Goal: Task Accomplishment & Management: Manage account settings

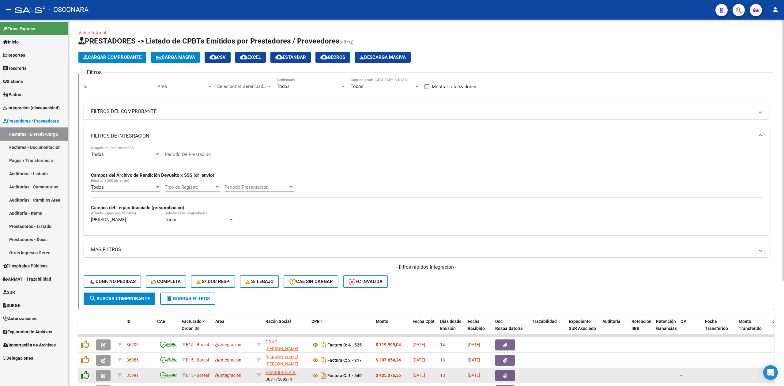
click at [88, 370] on icon at bounding box center [85, 374] width 9 height 9
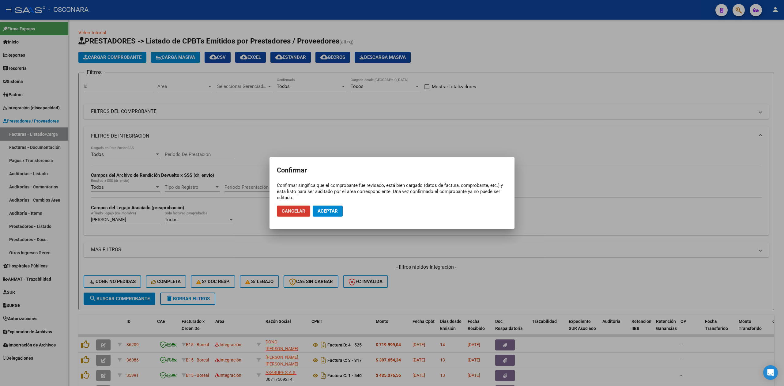
scroll to position [148, 0]
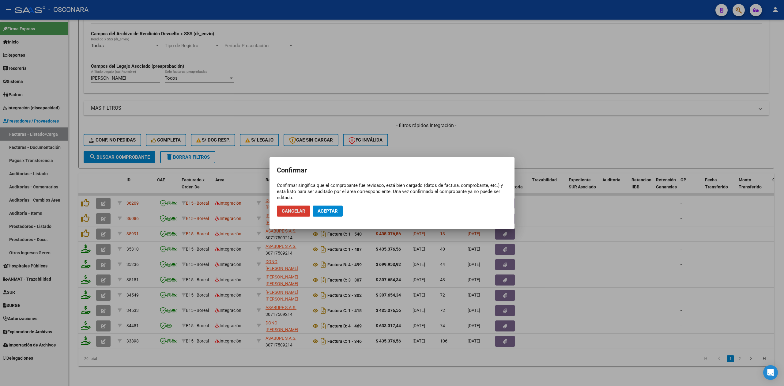
click at [324, 212] on span "Aceptar" at bounding box center [327, 211] width 20 height 6
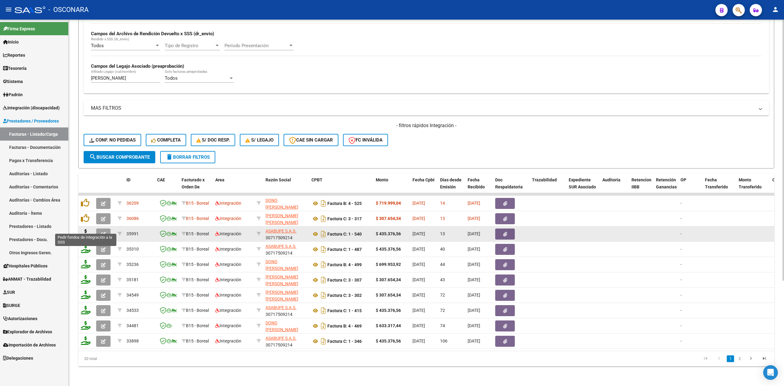
click at [86, 229] on icon at bounding box center [86, 233] width 10 height 9
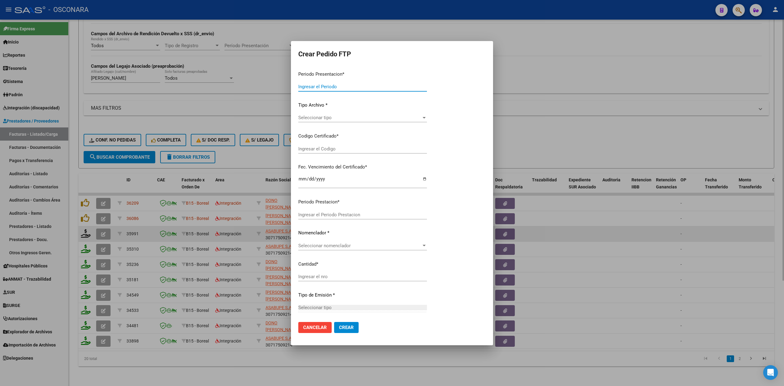
click at [457, 114] on div "Periodo Presentacion * Ingresar el Periodo Tipo Archivo * Seleccionar tipo Sele…" at bounding box center [391, 223] width 187 height 314
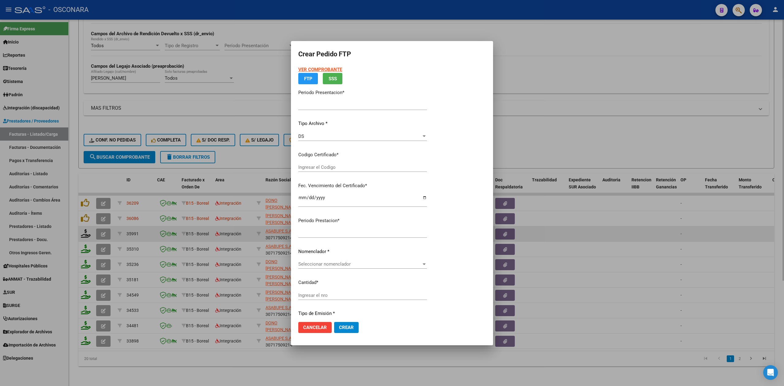
type input "202509"
type input "$ 435.376,56"
type input "ARG02-00050629810-20241014-20291014"
type input "[DATE]"
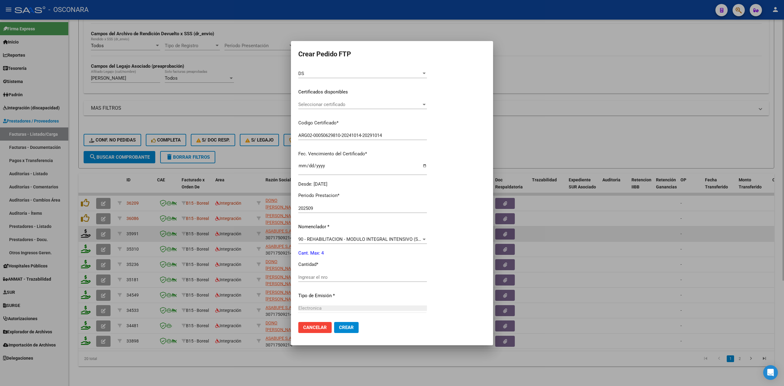
scroll to position [79, 0]
click at [337, 102] on span "Seleccionar certificado" at bounding box center [372, 105] width 149 height 6
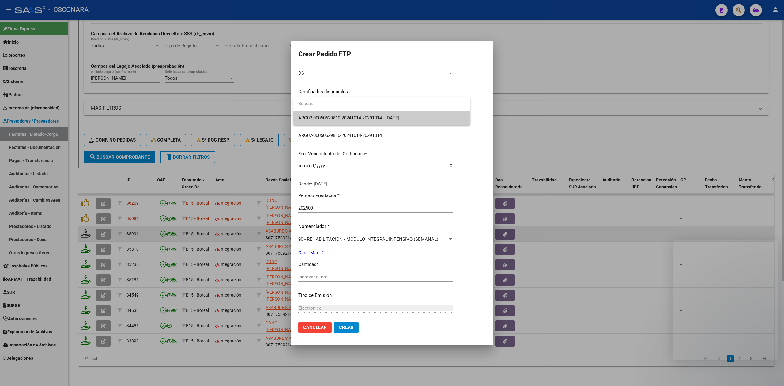
click at [350, 117] on span "ARG02-00050629810-20241014-20291014 - [DATE]" at bounding box center [348, 118] width 101 height 6
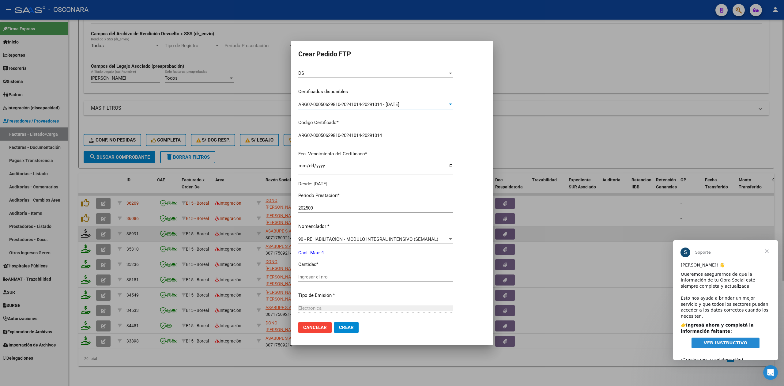
scroll to position [0, 0]
click at [322, 279] on input "Ingresar el nro" at bounding box center [375, 277] width 155 height 6
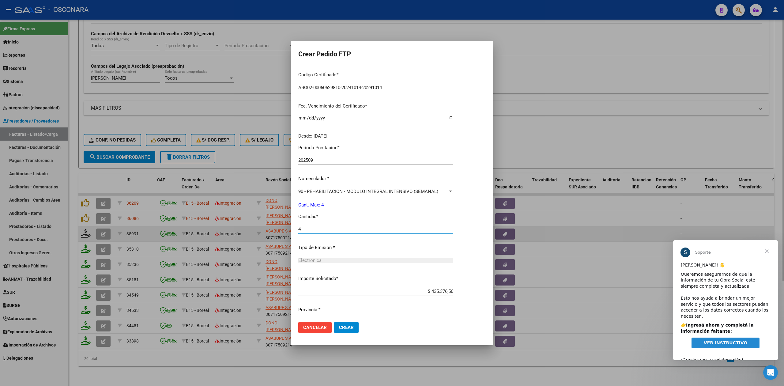
scroll to position [142, 0]
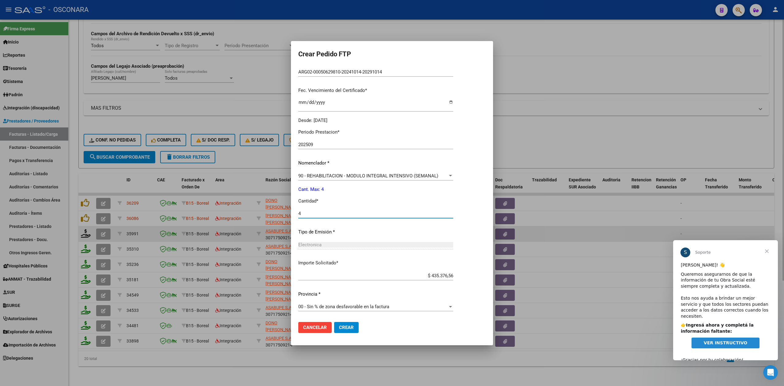
type input "4"
click at [347, 328] on span "Crear" at bounding box center [346, 327] width 15 height 6
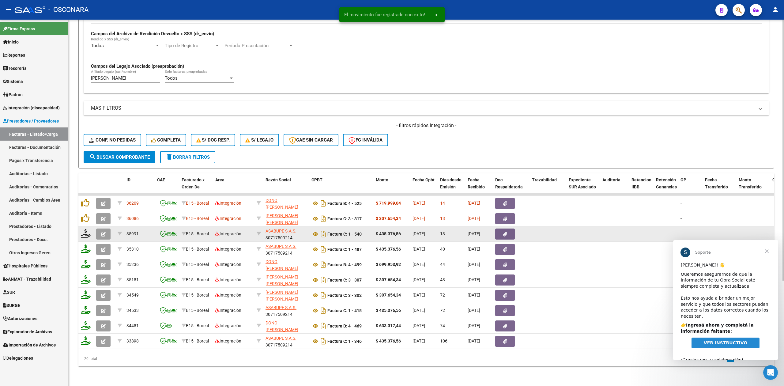
click at [100, 228] on button "button" at bounding box center [103, 233] width 14 height 11
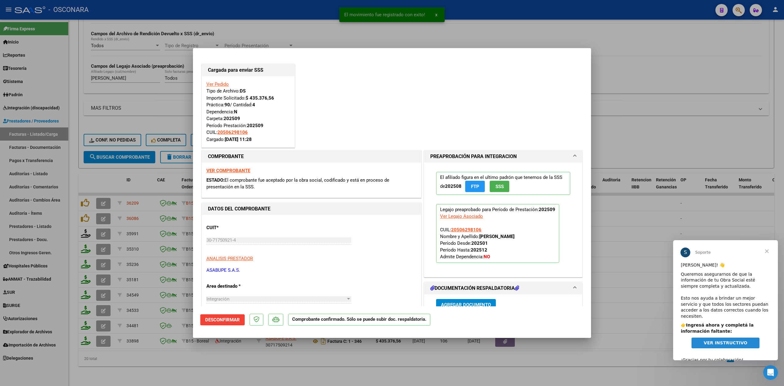
click at [228, 365] on div at bounding box center [392, 193] width 784 height 386
type input "$ 0,00"
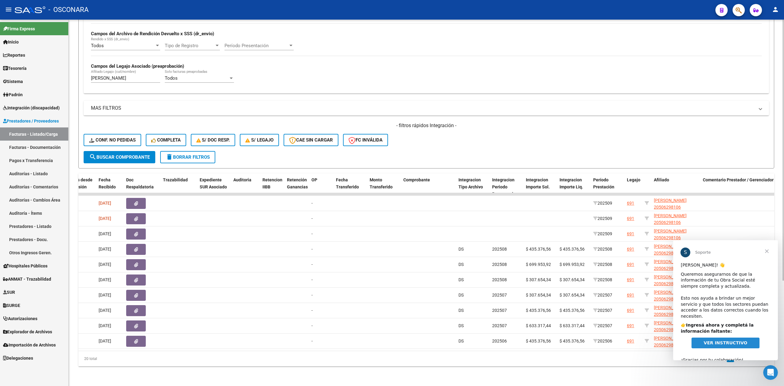
scroll to position [0, 0]
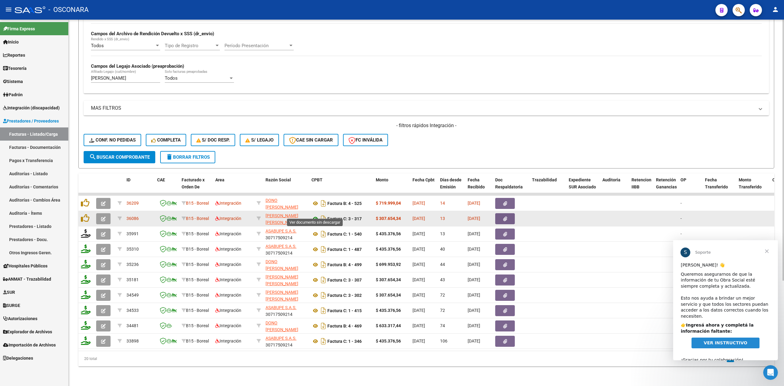
click at [315, 215] on icon at bounding box center [315, 218] width 8 height 7
click at [512, 213] on button "button" at bounding box center [505, 218] width 20 height 11
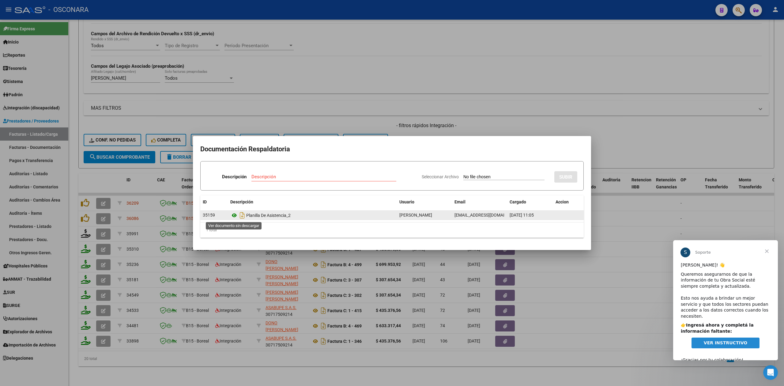
click at [234, 215] on icon at bounding box center [234, 214] width 8 height 7
click at [329, 115] on div at bounding box center [392, 193] width 784 height 386
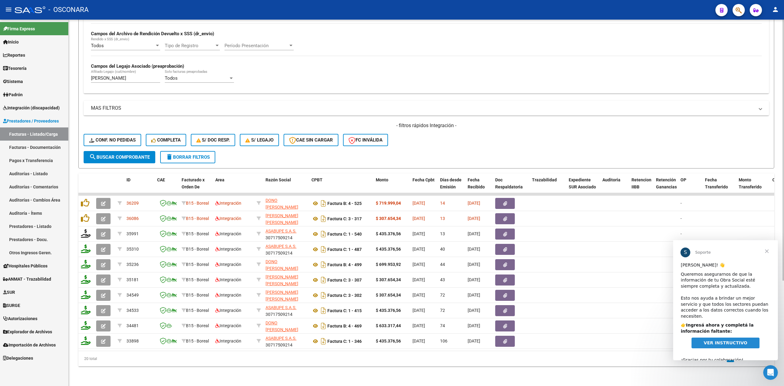
click at [393, 147] on form "Filtros Id Area Area Seleccionar Gerenciador Seleccionar Gerenciador Todos Conf…" at bounding box center [425, 49] width 695 height 237
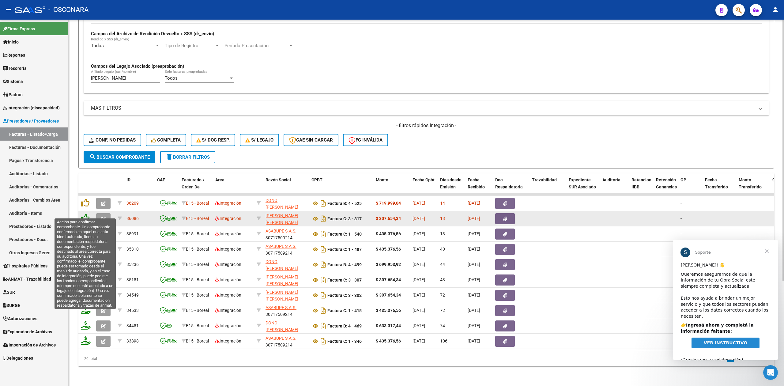
click at [84, 214] on icon at bounding box center [85, 218] width 9 height 9
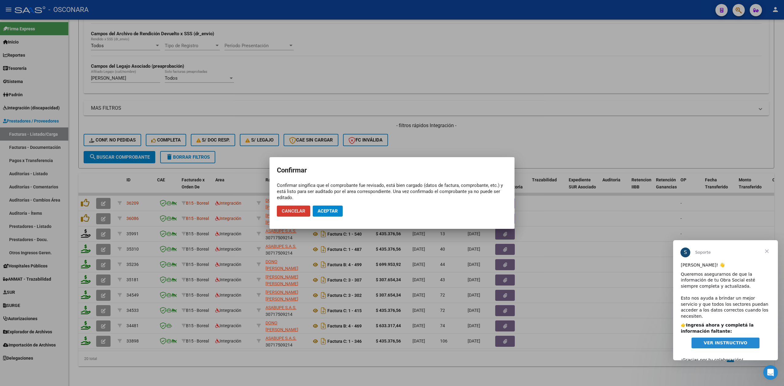
click at [321, 209] on span "Aceptar" at bounding box center [327, 211] width 20 height 6
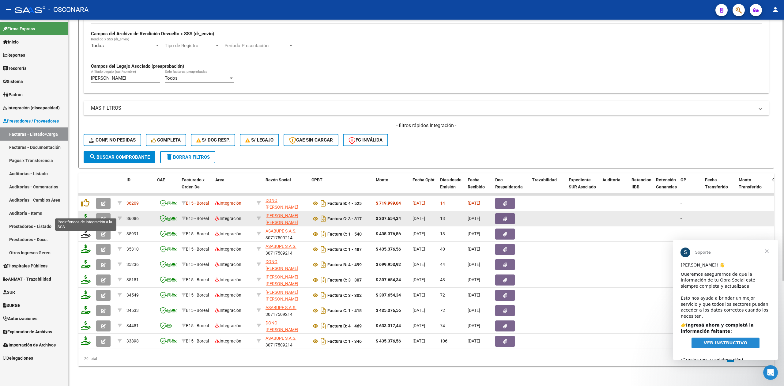
click at [87, 214] on icon at bounding box center [86, 218] width 10 height 9
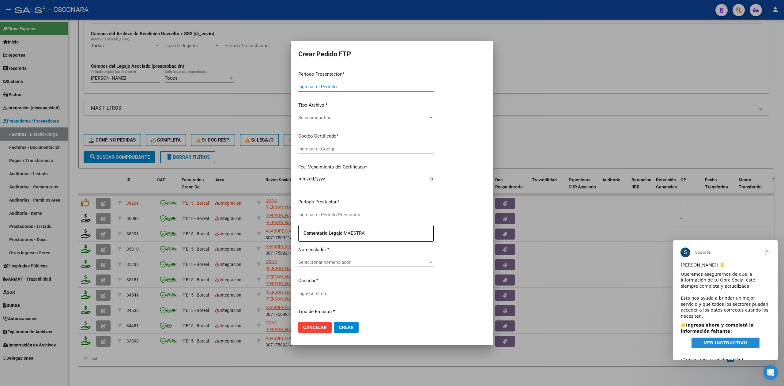
type input "202509"
type input "$ 307.654,34"
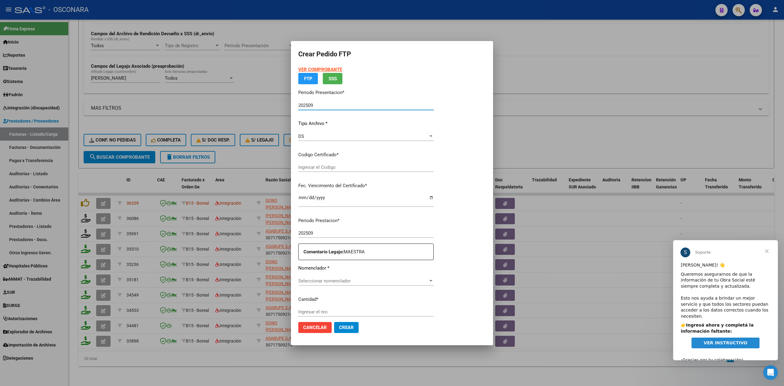
type input "ARG02-00050629810-20241014-20291014"
type input "[DATE]"
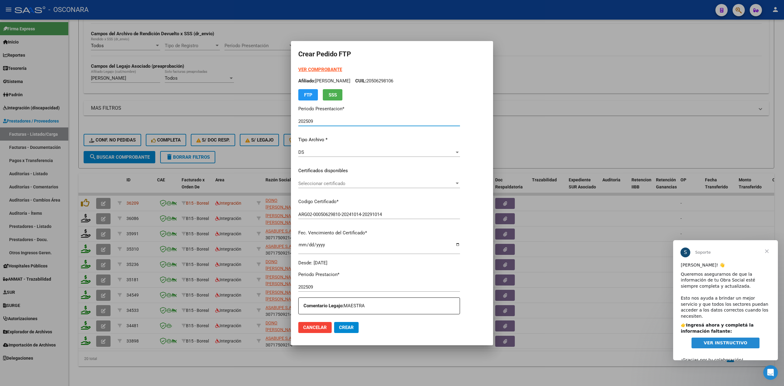
click at [334, 181] on span "Seleccionar certificado" at bounding box center [376, 184] width 156 height 6
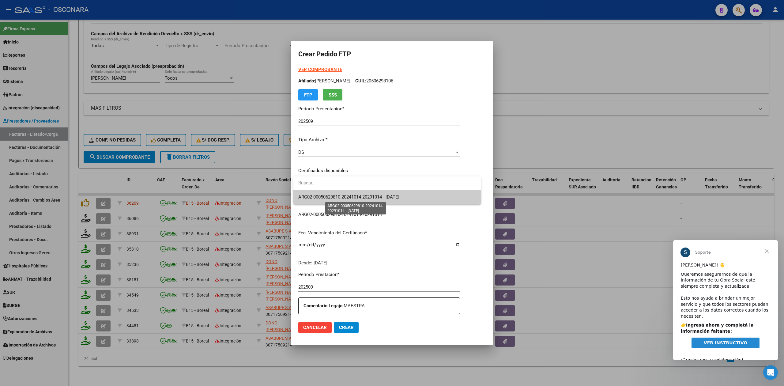
click at [335, 194] on span "ARG02-00050629810-20241014-20291014 - [DATE]" at bounding box center [348, 197] width 101 height 6
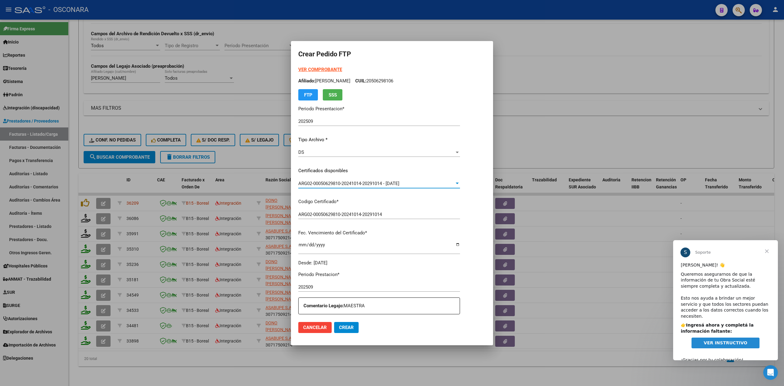
scroll to position [159, 0]
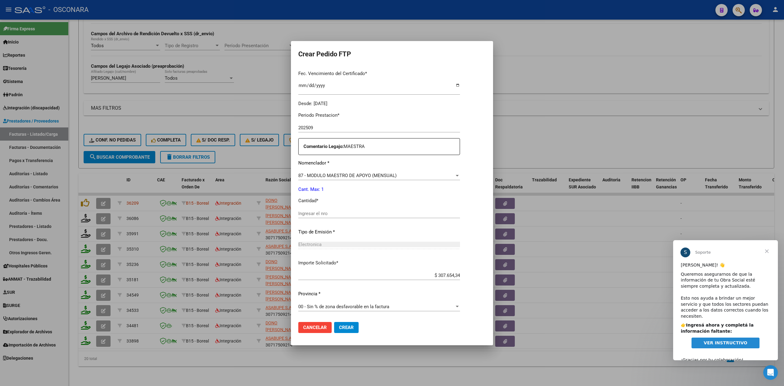
click at [323, 212] on input "Ingresar el nro" at bounding box center [379, 214] width 162 height 6
type input "1"
click at [334, 322] on button "Crear" at bounding box center [346, 327] width 24 height 11
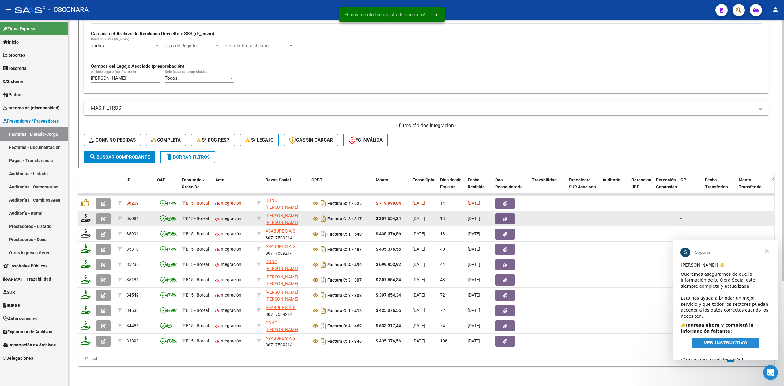
click at [102, 216] on icon "button" at bounding box center [103, 218] width 5 height 5
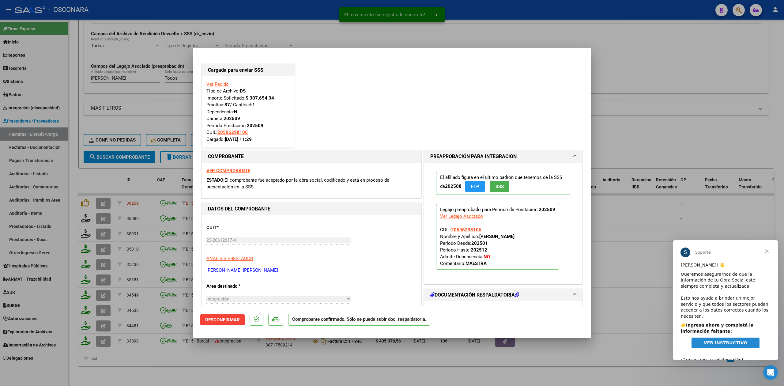
click at [190, 360] on div at bounding box center [392, 193] width 784 height 386
type input "$ 0,00"
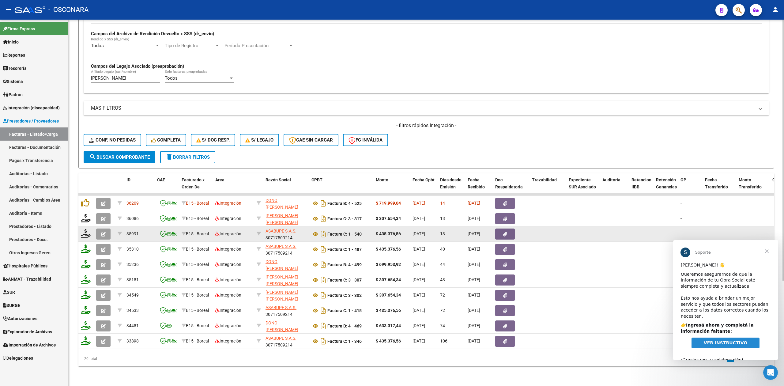
click at [108, 228] on button "button" at bounding box center [103, 233] width 14 height 11
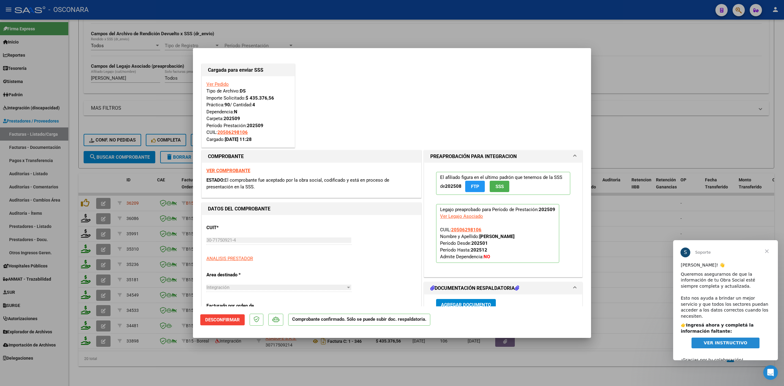
click at [208, 361] on div at bounding box center [392, 193] width 784 height 386
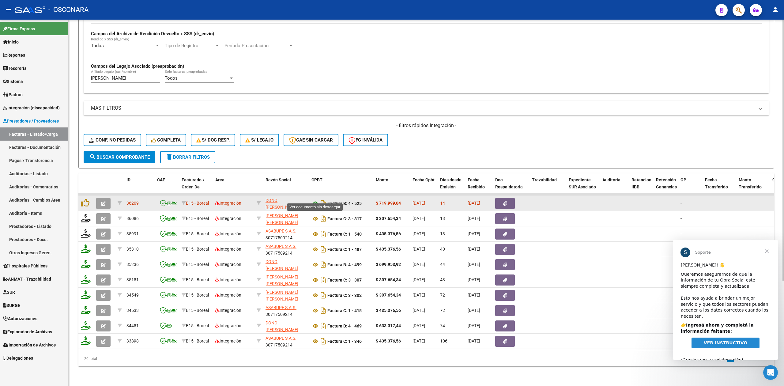
click at [313, 200] on icon at bounding box center [315, 203] width 8 height 7
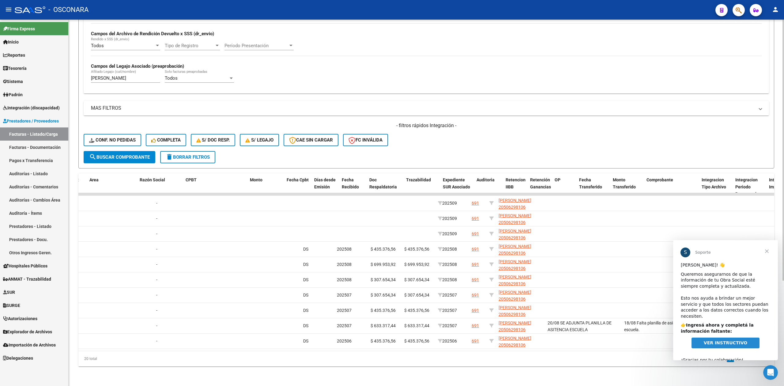
scroll to position [0, 0]
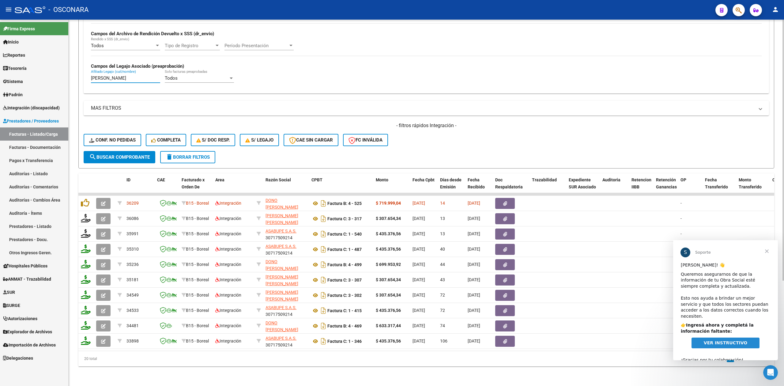
drag, startPoint x: 147, startPoint y: 73, endPoint x: 76, endPoint y: 77, distance: 71.4
click at [76, 77] on div "Video tutorial PRESTADORES -> Listado de CPBTs Emitidos por Prestadores / Prove…" at bounding box center [426, 131] width 715 height 507
paste input "[PERSON_NAME]"
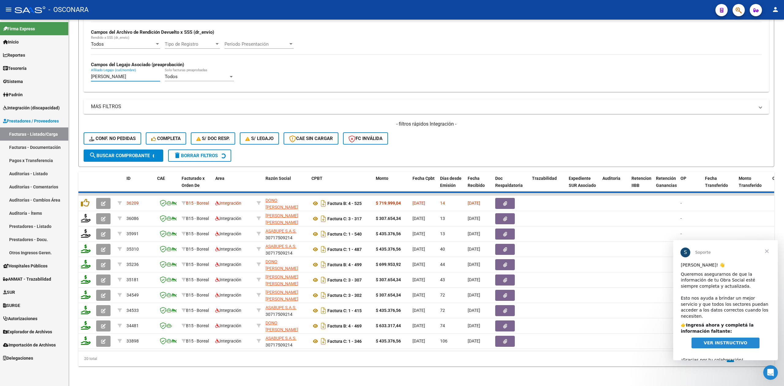
type input "[PERSON_NAME]"
click at [767, 252] on span "Cerrar" at bounding box center [766, 251] width 22 height 22
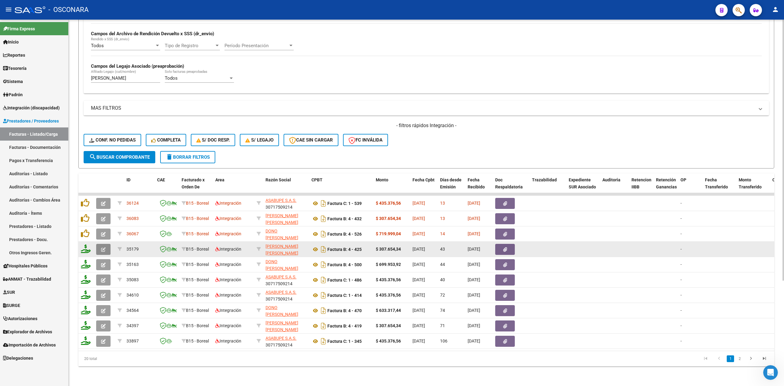
click at [105, 247] on icon "button" at bounding box center [103, 249] width 5 height 5
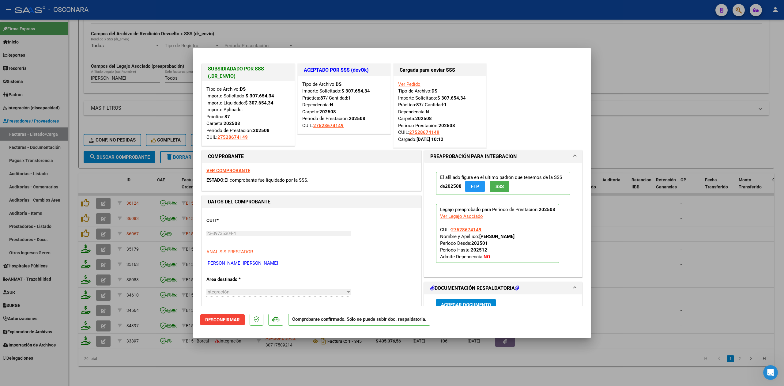
click at [261, 367] on div at bounding box center [392, 193] width 784 height 386
type input "$ 0,00"
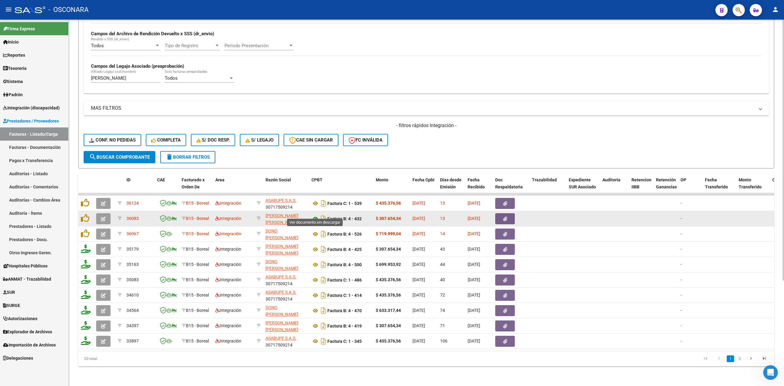
click at [315, 215] on icon at bounding box center [315, 218] width 8 height 7
click at [505, 216] on button "button" at bounding box center [505, 218] width 20 height 11
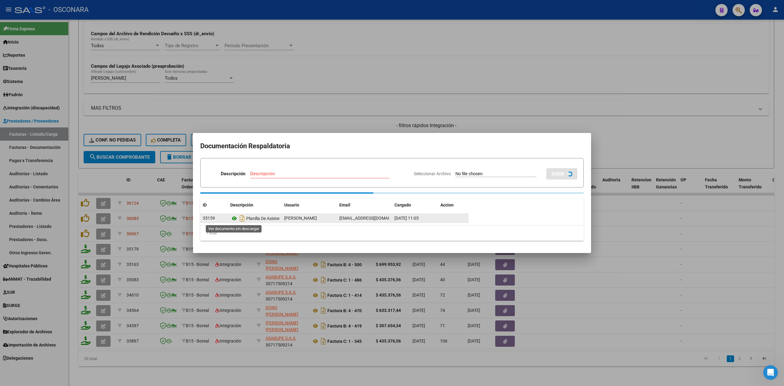
click at [231, 219] on icon at bounding box center [234, 218] width 8 height 7
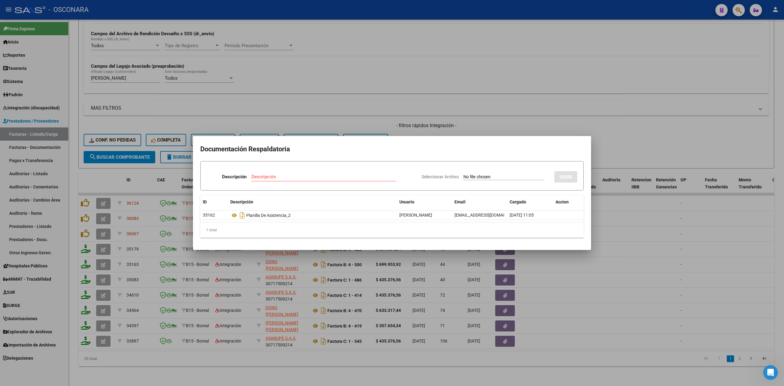
click at [404, 124] on div at bounding box center [392, 193] width 784 height 386
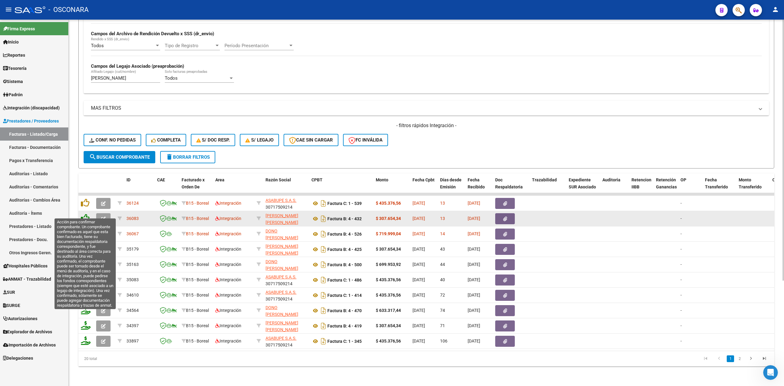
click at [85, 214] on icon at bounding box center [85, 218] width 9 height 9
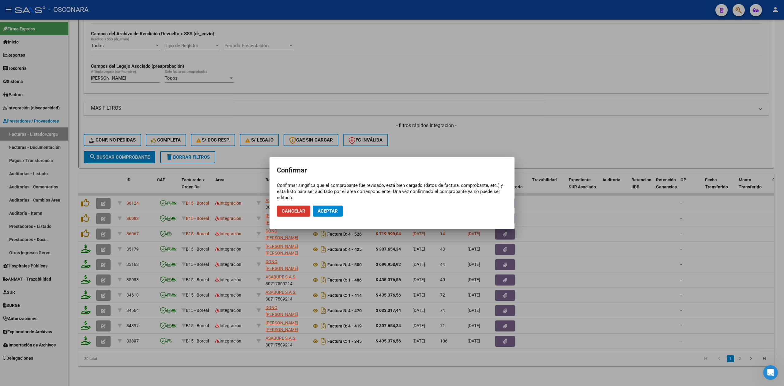
click at [329, 209] on span "Aceptar" at bounding box center [327, 211] width 20 height 6
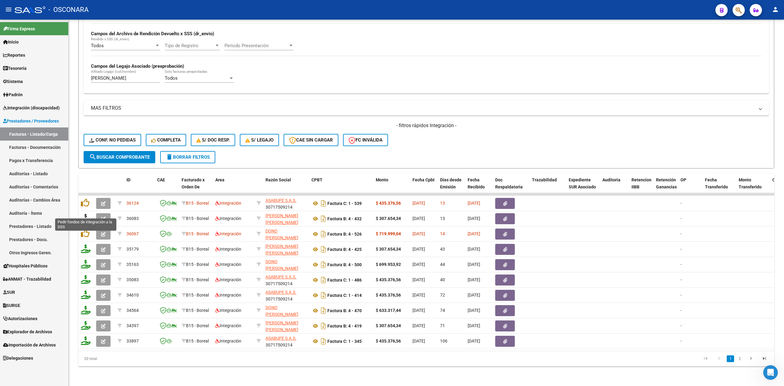
click at [84, 214] on icon at bounding box center [86, 218] width 10 height 9
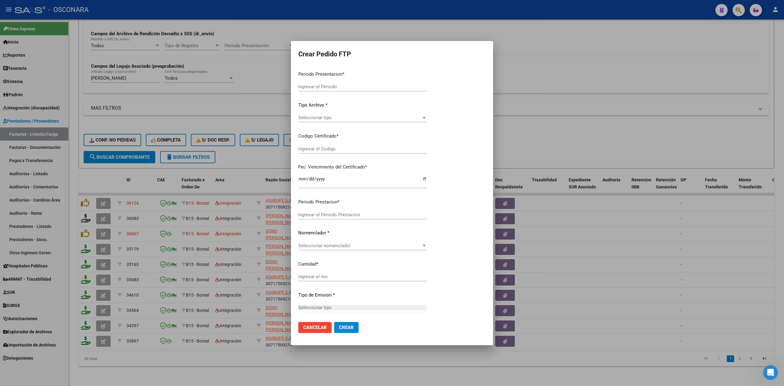
type input "202509"
type input "$ 307.654,34"
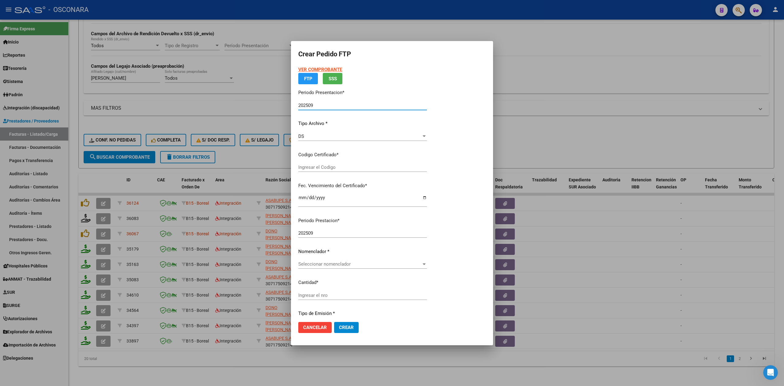
type input "ARG01-00052867414-20241014-20311014"
type input "[DATE]"
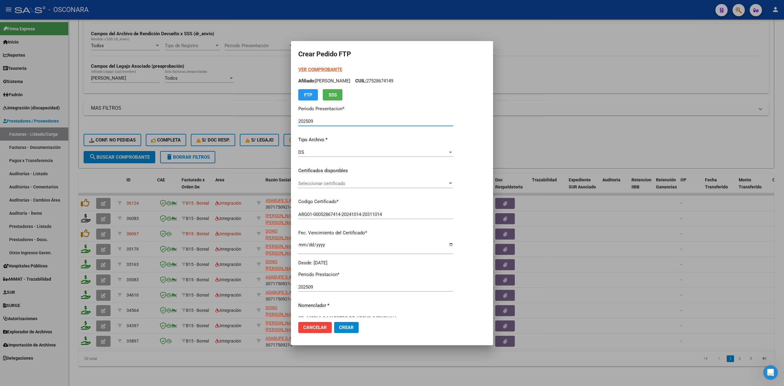
click at [321, 184] on span "Seleccionar certificado" at bounding box center [372, 184] width 149 height 6
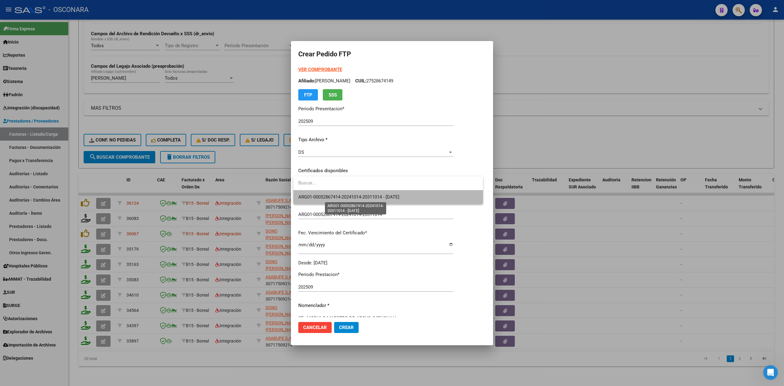
click at [326, 197] on span "ARG01-00052867414-20241014-20311014 - [DATE]" at bounding box center [348, 197] width 101 height 6
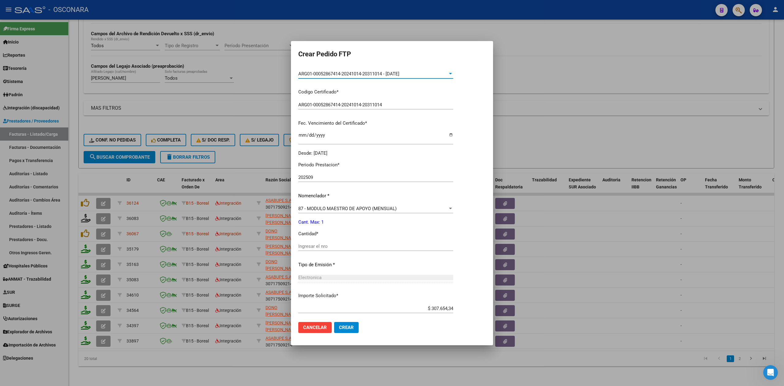
scroll to position [142, 0]
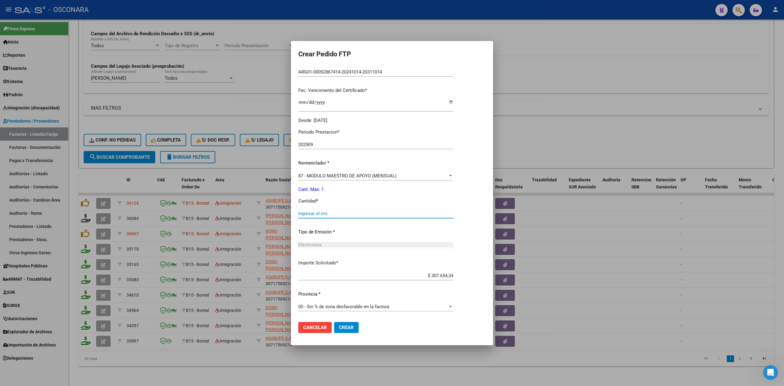
click at [321, 212] on input "Ingresar el nro" at bounding box center [375, 214] width 155 height 6
type input "1"
click at [334, 322] on button "Crear" at bounding box center [346, 327] width 24 height 11
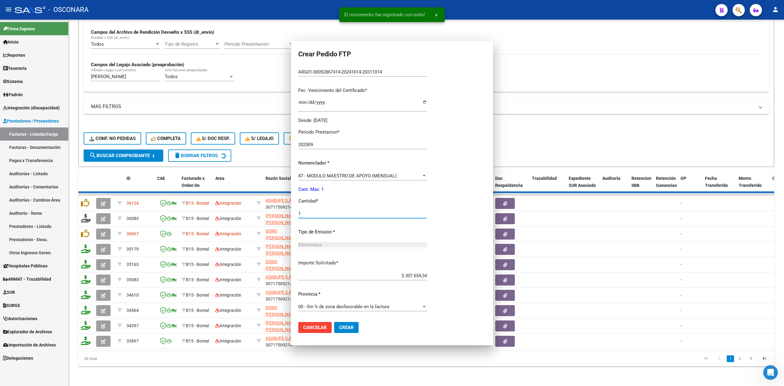
scroll to position [108, 0]
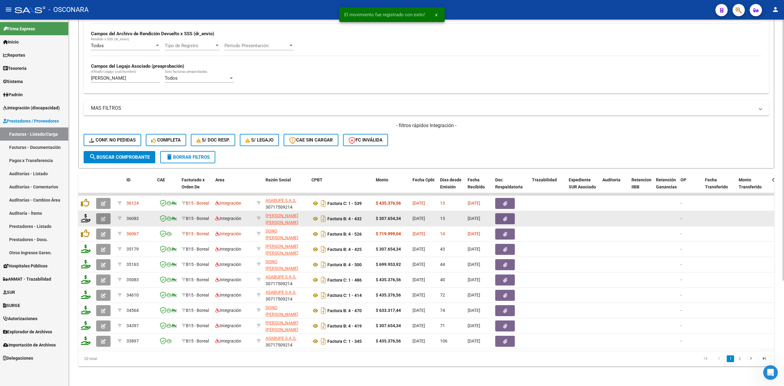
click at [105, 216] on icon "button" at bounding box center [103, 218] width 5 height 5
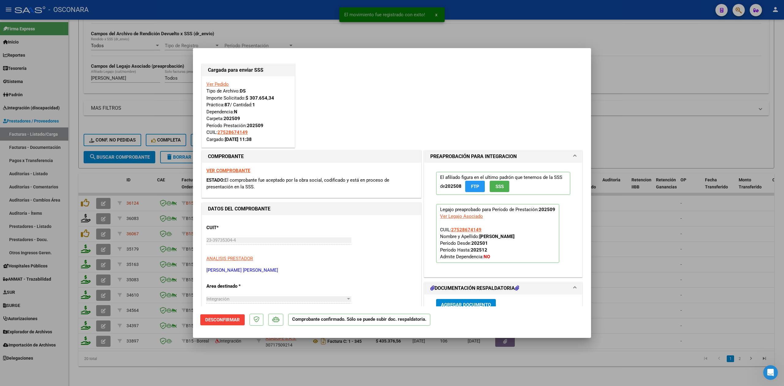
click at [246, 364] on div at bounding box center [392, 193] width 784 height 386
type input "$ 0,00"
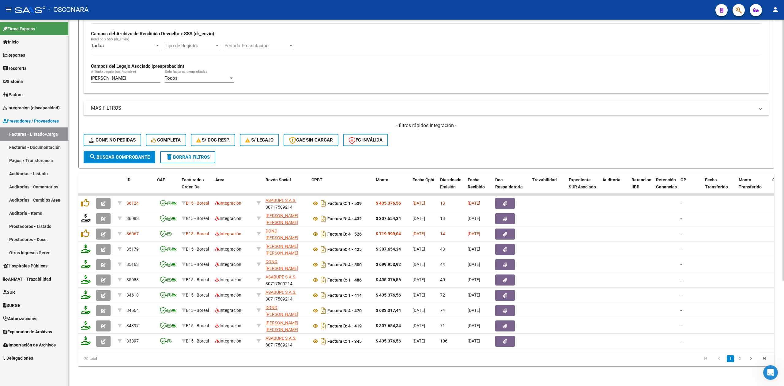
click at [436, 133] on div "- filtros rápidos Integración - Conf. no pedidas Completa S/ Doc Resp. S/ legaj…" at bounding box center [426, 136] width 685 height 29
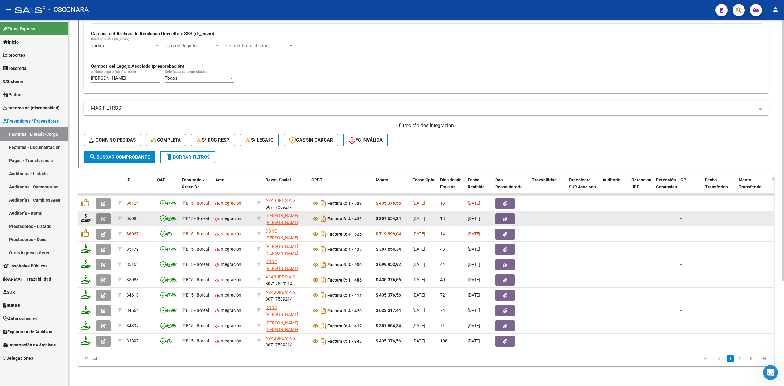
click at [103, 216] on icon "button" at bounding box center [103, 218] width 5 height 5
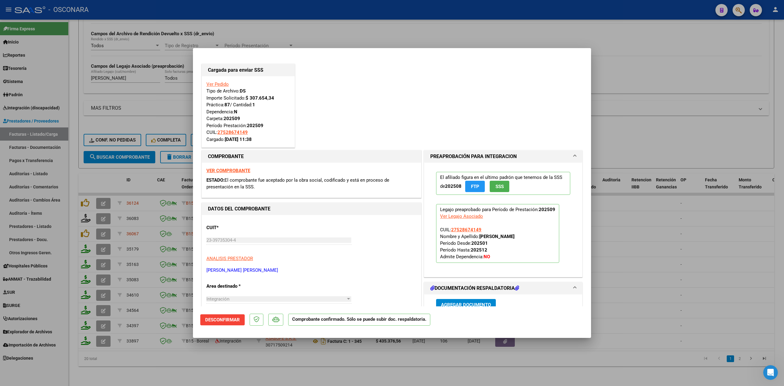
click at [648, 129] on div at bounding box center [392, 193] width 784 height 386
type input "$ 0,00"
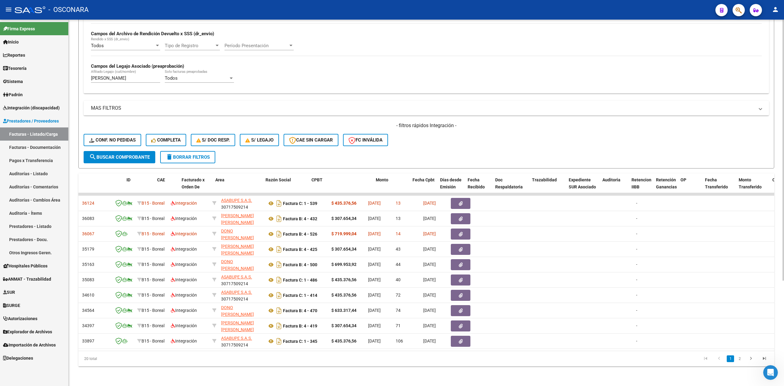
scroll to position [0, 0]
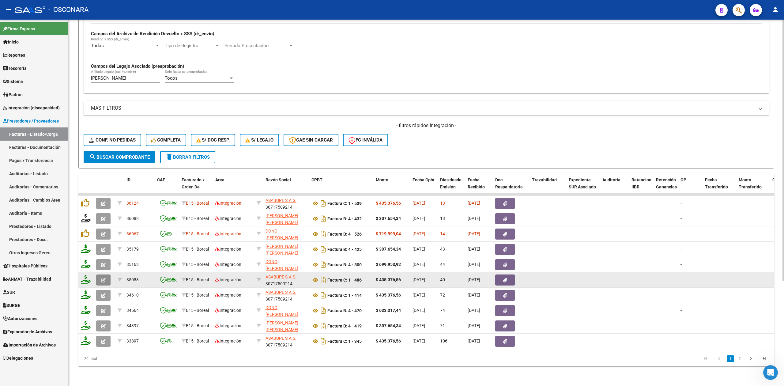
click at [103, 278] on icon "button" at bounding box center [103, 280] width 5 height 5
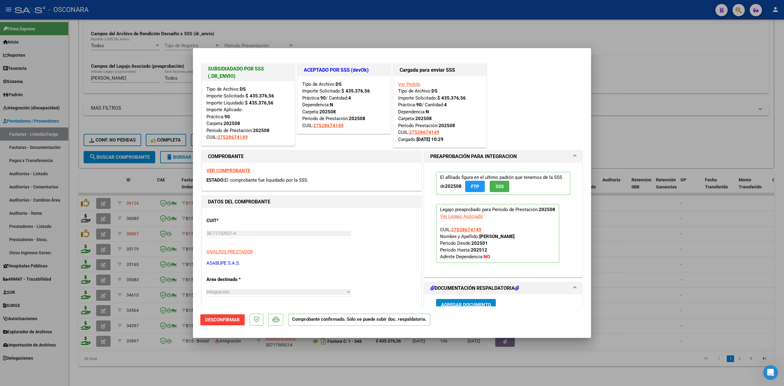
click at [219, 369] on div at bounding box center [392, 193] width 784 height 386
type input "$ 0,00"
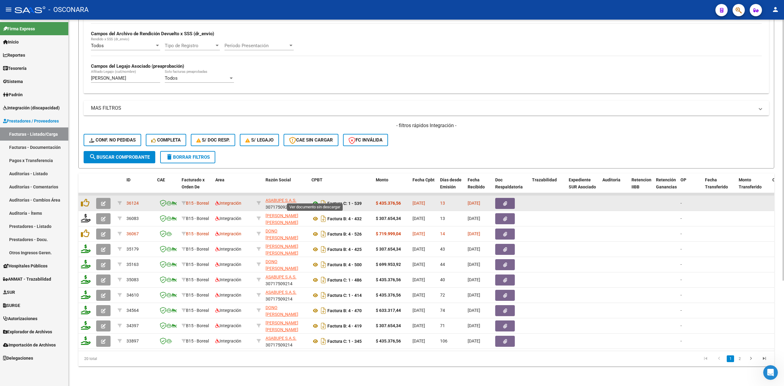
click at [314, 200] on icon at bounding box center [315, 203] width 8 height 7
click at [509, 201] on button "button" at bounding box center [505, 203] width 20 height 11
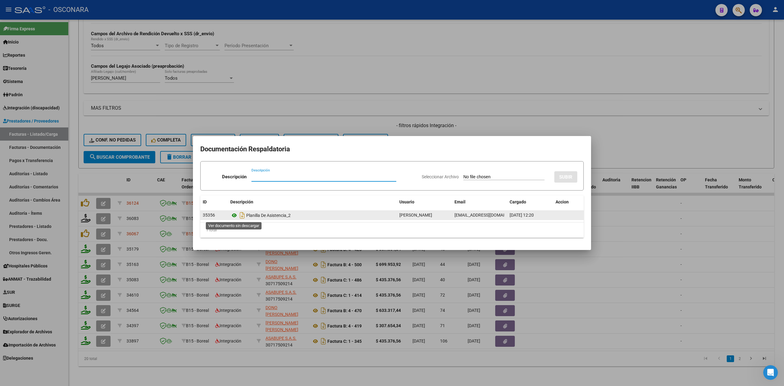
click at [233, 216] on icon at bounding box center [234, 214] width 8 height 7
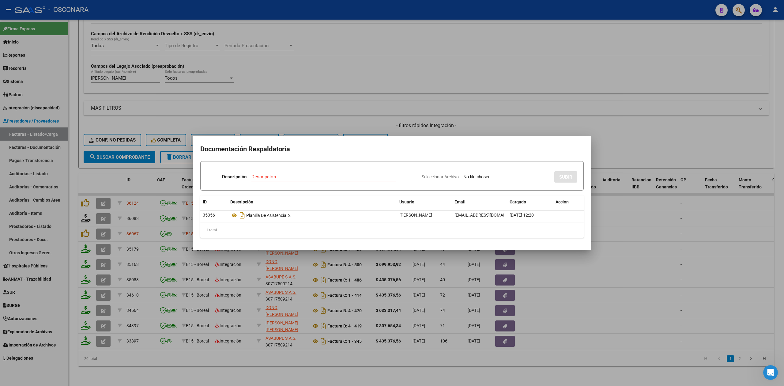
click at [405, 124] on div at bounding box center [392, 193] width 784 height 386
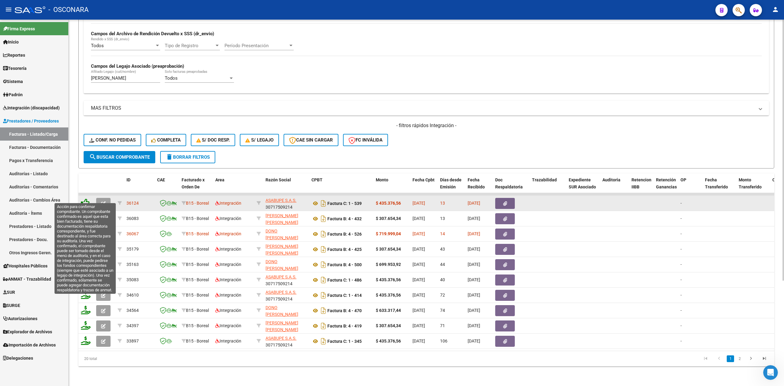
click at [84, 198] on icon at bounding box center [85, 202] width 9 height 9
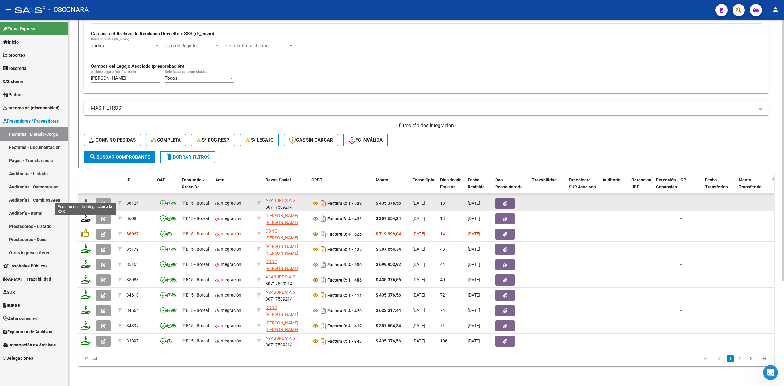
click at [85, 198] on icon at bounding box center [86, 202] width 10 height 9
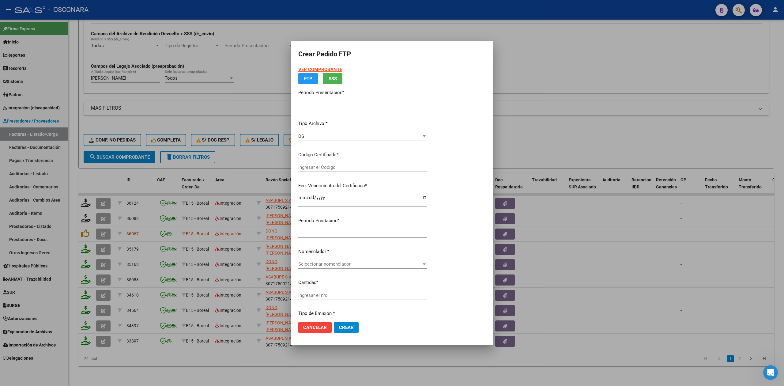
type input "202509"
type input "$ 435.376,56"
type input "ARG01-00052867414-20241014-20311014"
type input "[DATE]"
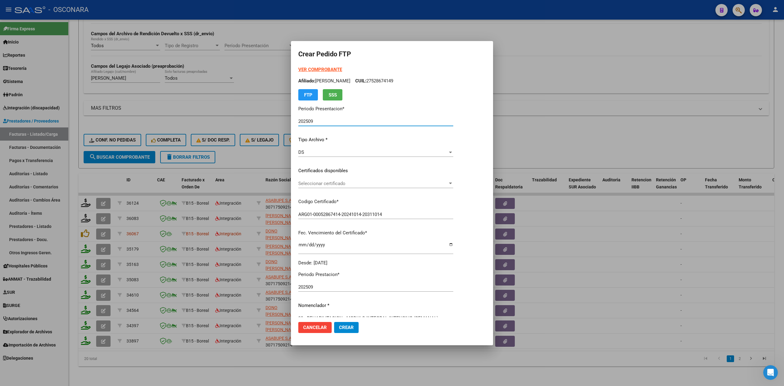
click at [339, 185] on span "Seleccionar certificado" at bounding box center [372, 184] width 149 height 6
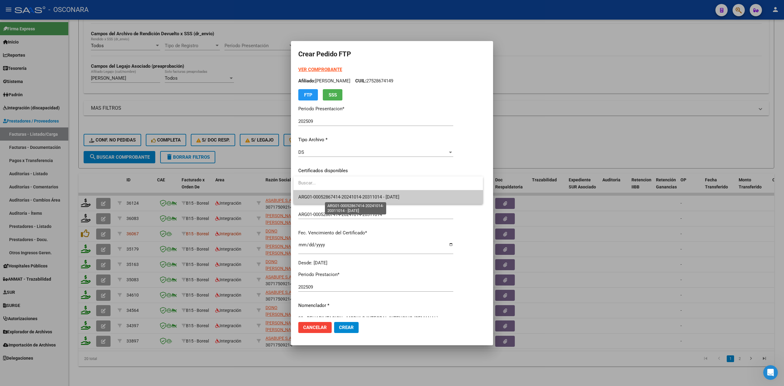
click at [344, 198] on span "ARG01-00052867414-20241014-20311014 - [DATE]" at bounding box center [348, 197] width 101 height 6
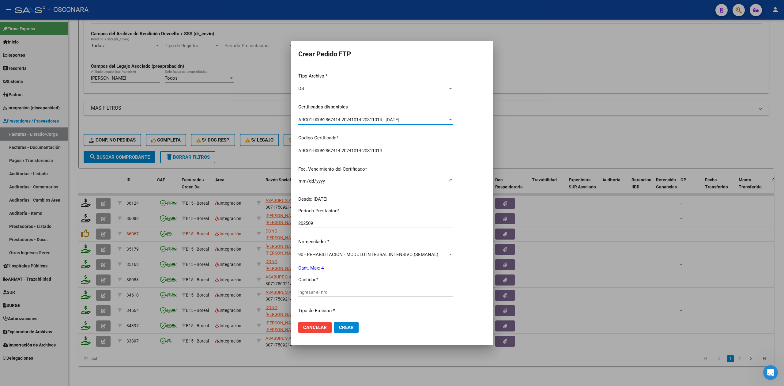
scroll to position [142, 0]
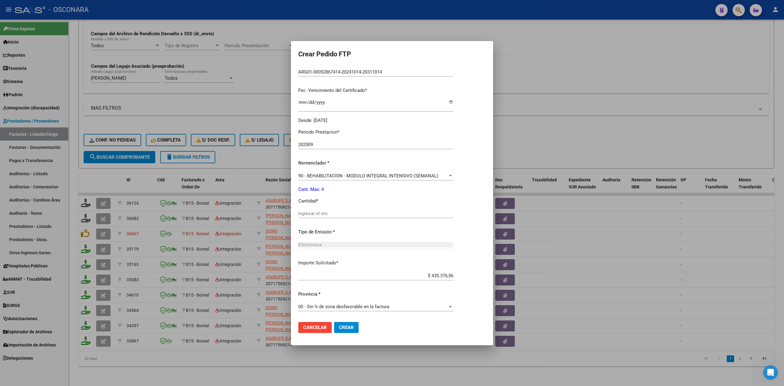
click at [326, 215] on input "Ingresar el nro" at bounding box center [375, 214] width 155 height 6
type input "4"
click at [334, 322] on button "Crear" at bounding box center [346, 327] width 24 height 11
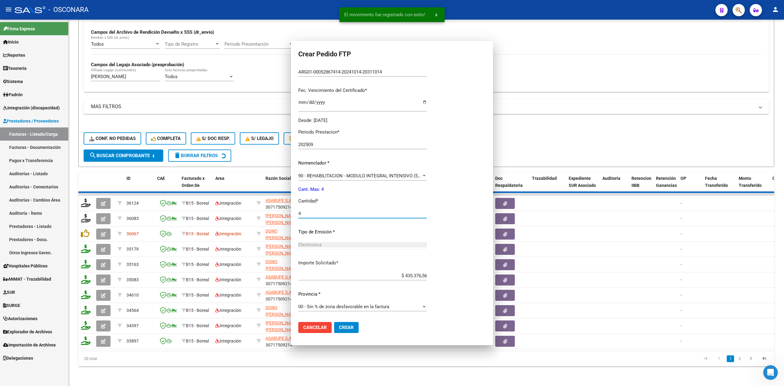
scroll to position [108, 0]
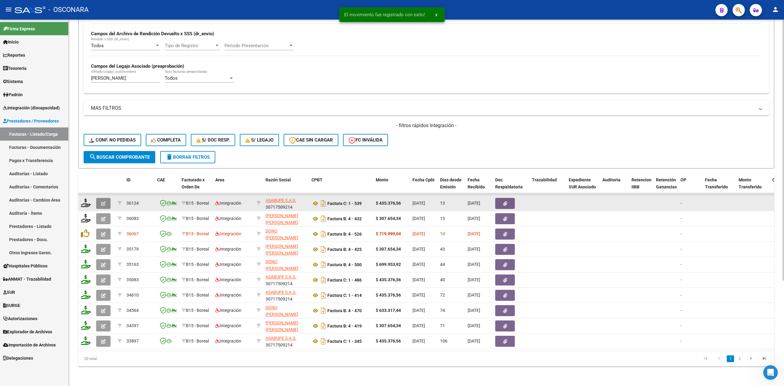
click at [97, 198] on button "button" at bounding box center [103, 203] width 14 height 11
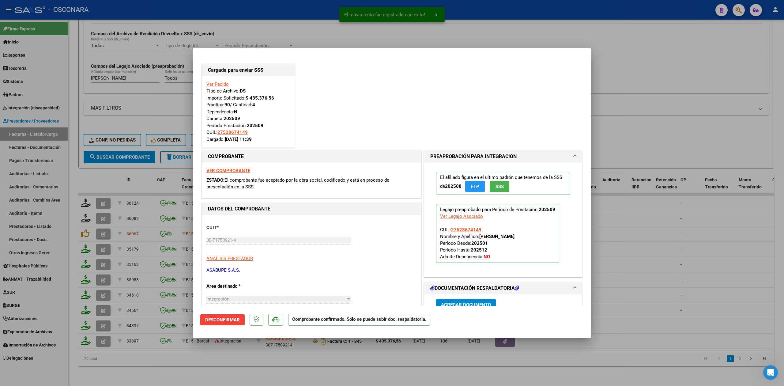
click at [153, 361] on div at bounding box center [392, 193] width 784 height 386
type input "$ 0,00"
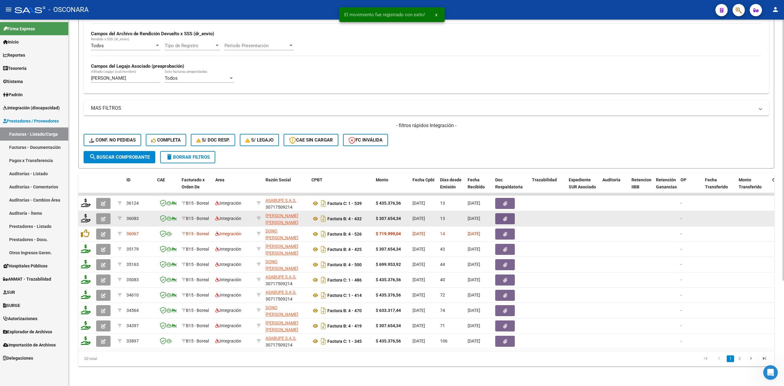
click at [107, 213] on button "button" at bounding box center [103, 218] width 14 height 11
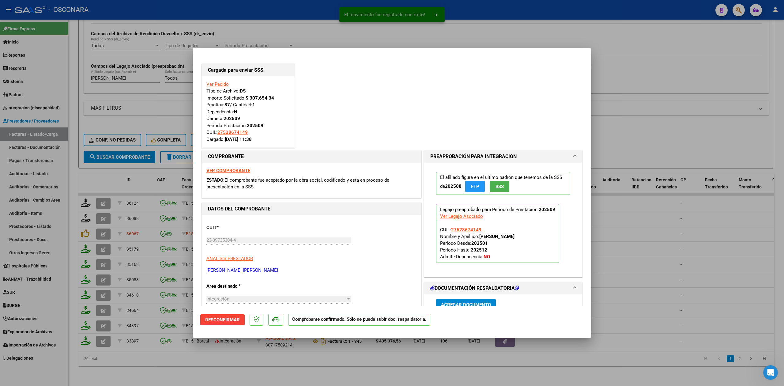
click at [219, 367] on div at bounding box center [392, 193] width 784 height 386
type input "$ 0,00"
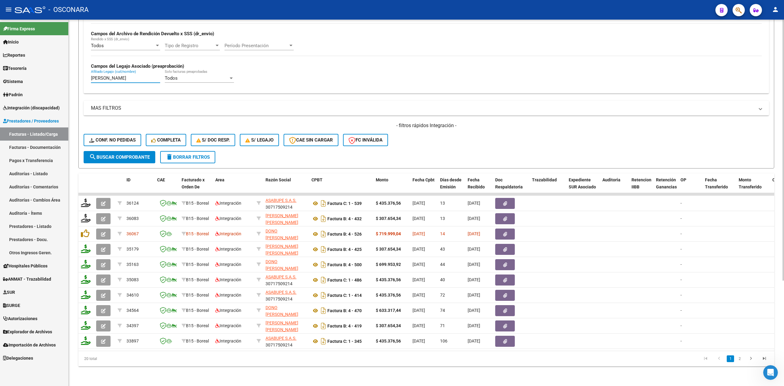
drag, startPoint x: 153, startPoint y: 72, endPoint x: 76, endPoint y: 73, distance: 77.2
click at [76, 73] on div "Video tutorial PRESTADORES -> Listado de CPBTs Emitidos por Prestadores / Prove…" at bounding box center [426, 131] width 715 height 507
paste input "LLEMAND [PERSON_NAME]"
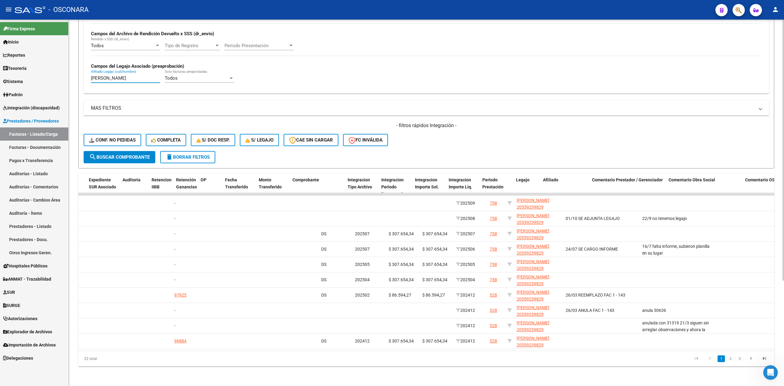
scroll to position [0, 0]
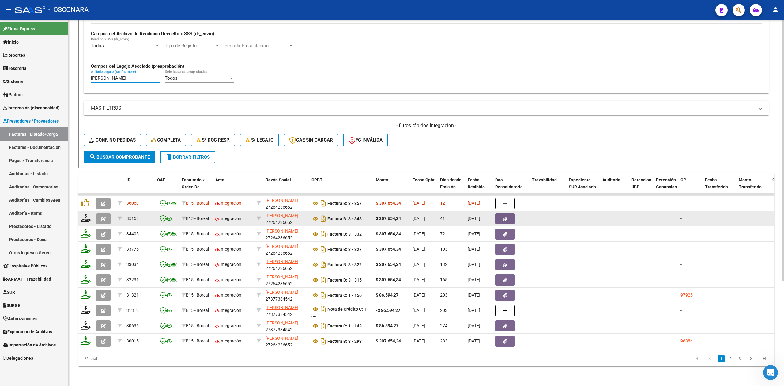
type input "[PERSON_NAME]"
click at [102, 216] on icon "button" at bounding box center [103, 218] width 5 height 5
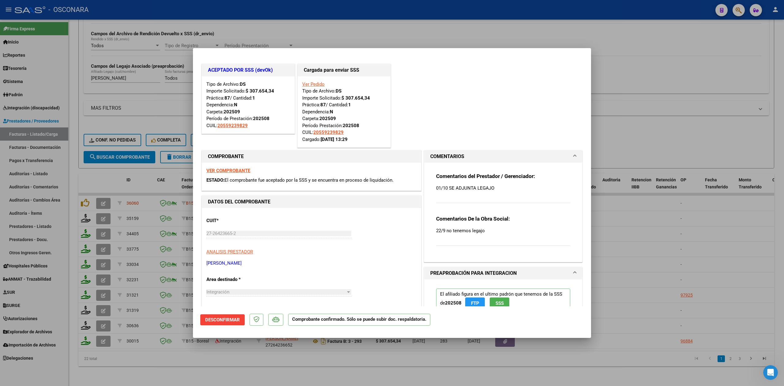
click at [237, 368] on div at bounding box center [392, 193] width 784 height 386
type input "$ 0,00"
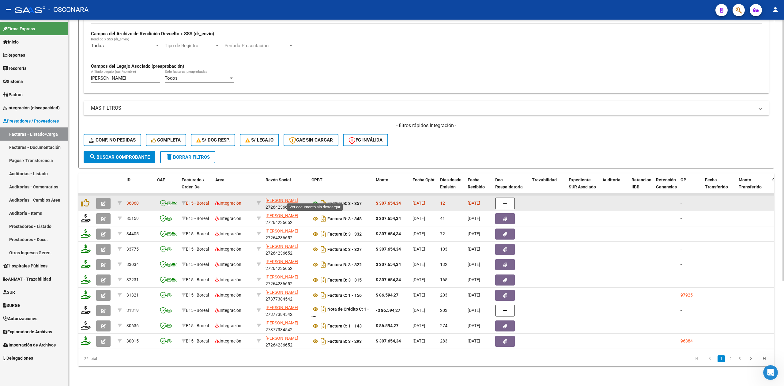
click at [315, 200] on icon at bounding box center [315, 203] width 8 height 7
click at [105, 201] on icon "button" at bounding box center [103, 203] width 5 height 5
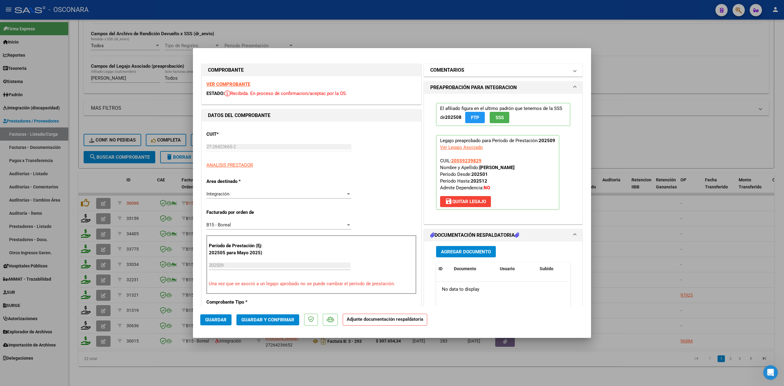
click at [491, 71] on mat-panel-title "COMENTARIOS" at bounding box center [499, 69] width 138 height 7
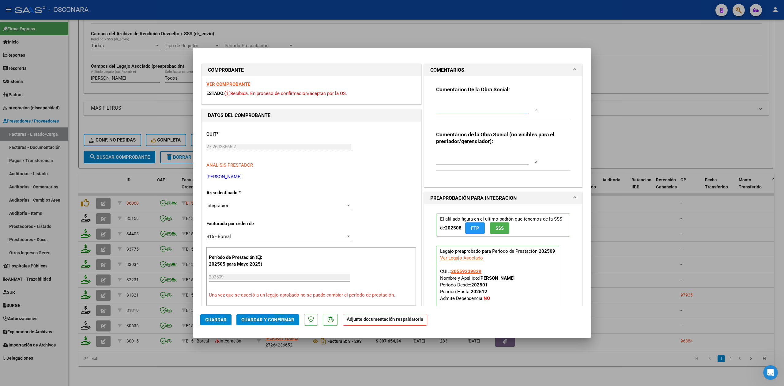
click at [470, 104] on textarea at bounding box center [486, 105] width 101 height 12
type textarea "15/10 no hay planilla de asistencia"
click at [219, 320] on span "Guardar" at bounding box center [215, 320] width 21 height 6
drag, startPoint x: 506, startPoint y: 104, endPoint x: 405, endPoint y: 118, distance: 101.7
click at [405, 118] on div "COMPROBANTE VER COMPROBANTE ESTADO: Recibida. En proceso de confirmacion/acepta…" at bounding box center [391, 354] width 383 height 584
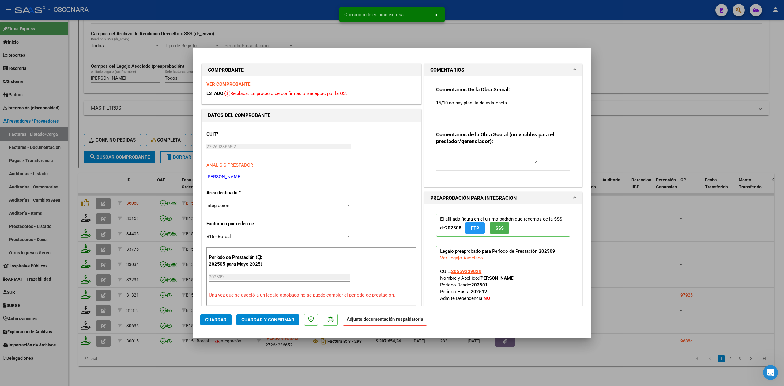
click at [272, 360] on div at bounding box center [392, 193] width 784 height 386
type input "$ 0,00"
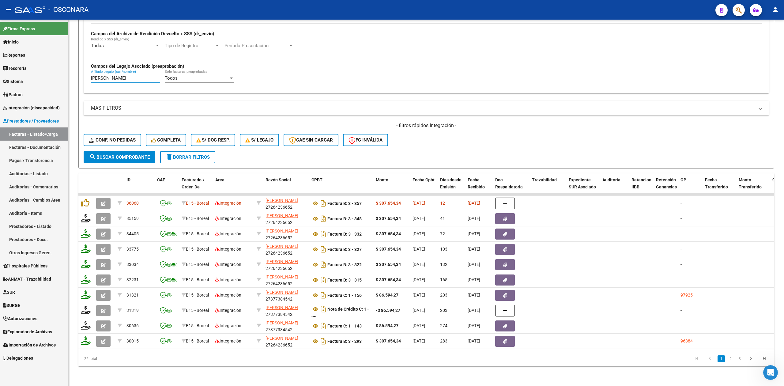
drag, startPoint x: 150, startPoint y: 74, endPoint x: 57, endPoint y: 75, distance: 93.1
click at [58, 75] on mat-sidenav-container "Firma Express Inicio Calendario SSS Instructivos Contacto OS Reportes Ingresos …" at bounding box center [392, 203] width 784 height 366
paste input "NTONETTI [PERSON_NAME]"
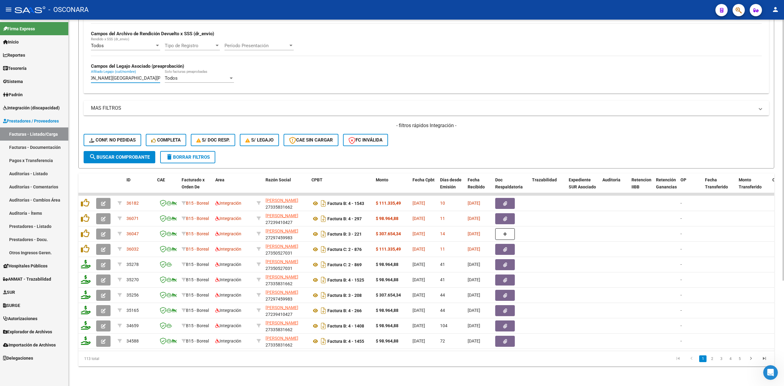
type input "[PERSON_NAME][GEOGRAPHIC_DATA][PERSON_NAME]"
click at [456, 126] on div "- filtros rápidos Integración - Conf. no pedidas Completa S/ Doc Resp. S/ legaj…" at bounding box center [426, 136] width 685 height 29
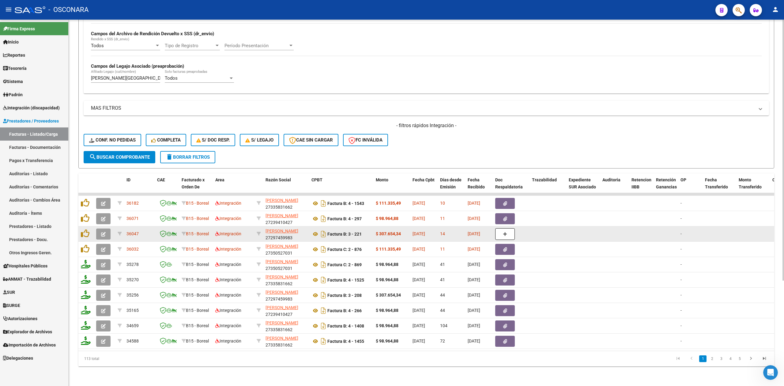
click at [100, 228] on button "button" at bounding box center [103, 233] width 14 height 11
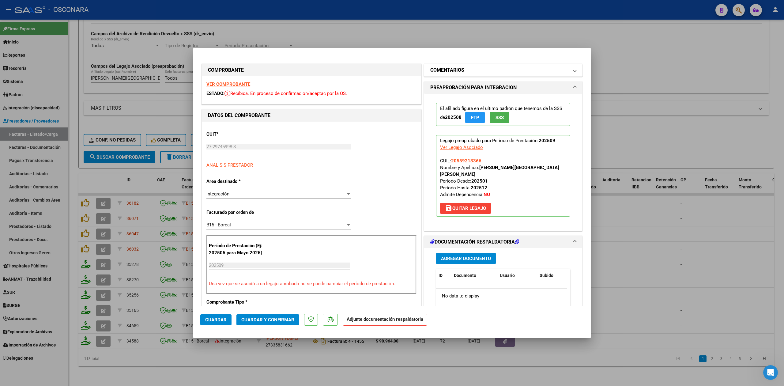
click at [471, 69] on mat-panel-title "COMENTARIOS" at bounding box center [499, 69] width 138 height 7
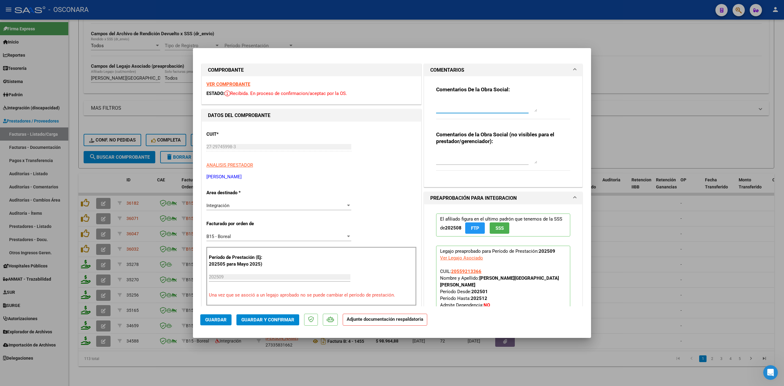
click at [472, 107] on textarea at bounding box center [486, 105] width 101 height 12
paste textarea "[PERSON_NAME][GEOGRAPHIC_DATA][PERSON_NAME]"
drag, startPoint x: 518, startPoint y: 101, endPoint x: 408, endPoint y: 107, distance: 110.6
click at [408, 107] on div "COMPROBANTE VER COMPROBANTE ESTADO: Recibida. En proceso de confirmacion/acepta…" at bounding box center [391, 354] width 383 height 584
type textarea "15/10 no hay planilla de asistencia"
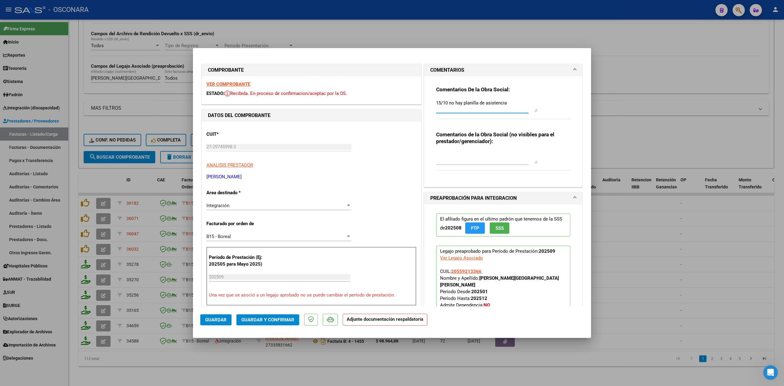
click at [213, 318] on span "Guardar" at bounding box center [215, 320] width 21 height 6
click at [249, 383] on div at bounding box center [392, 193] width 784 height 386
type input "$ 0,00"
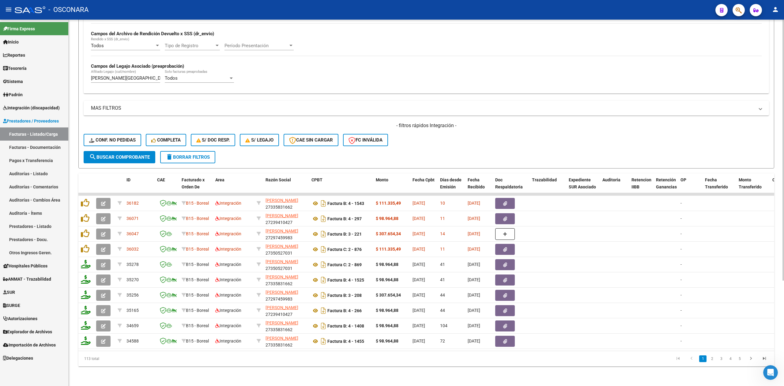
click at [421, 146] on form "Filtros Id Area Area Seleccionar Gerenciador Seleccionar Gerenciador Todos Conf…" at bounding box center [425, 49] width 695 height 237
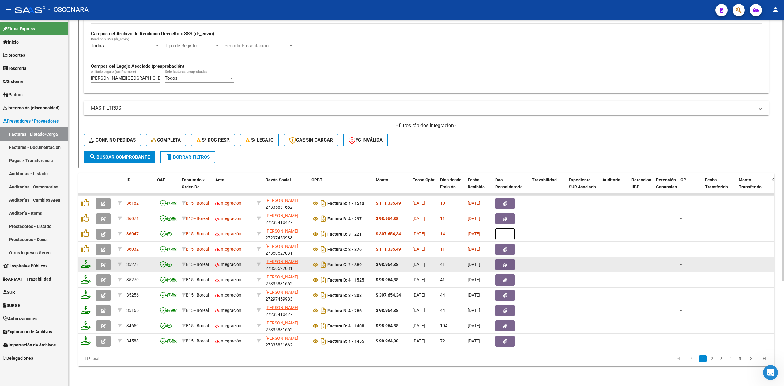
click at [103, 262] on icon "button" at bounding box center [103, 264] width 5 height 5
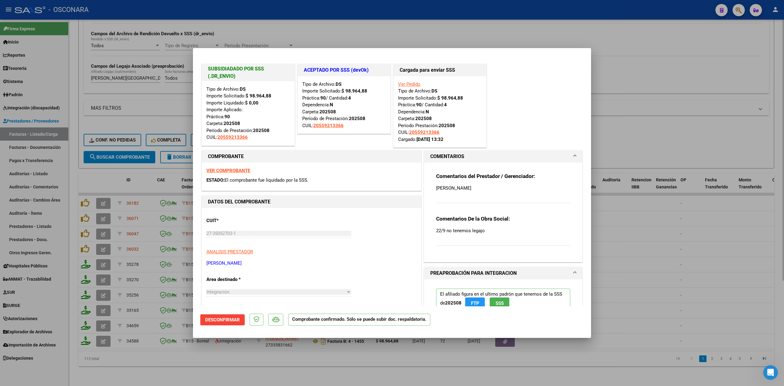
click at [227, 368] on div at bounding box center [392, 193] width 784 height 386
type input "$ 0,00"
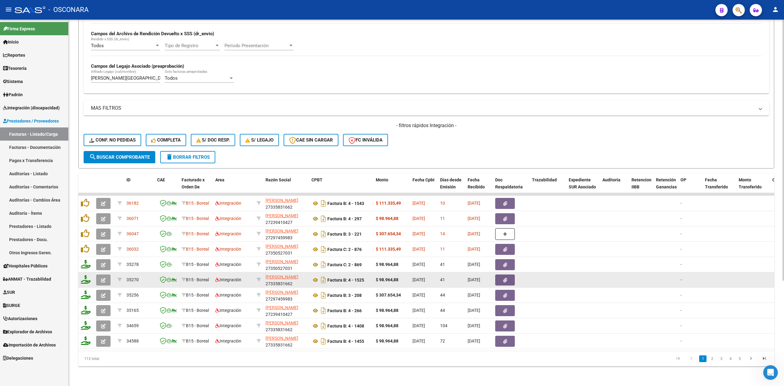
click at [107, 274] on button "button" at bounding box center [103, 279] width 14 height 11
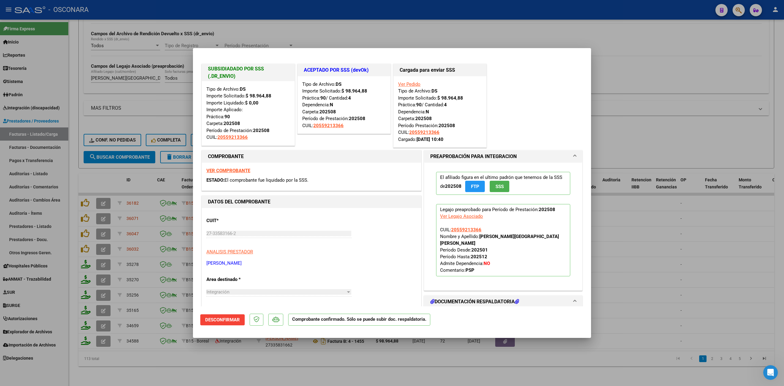
click at [228, 375] on div at bounding box center [392, 193] width 784 height 386
type input "$ 0,00"
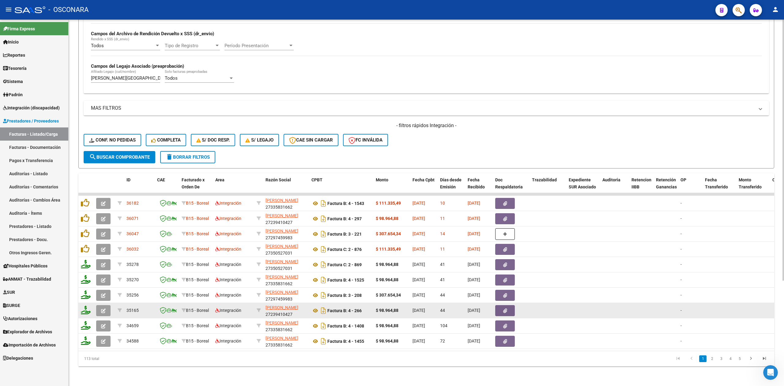
click at [99, 305] on button "button" at bounding box center [103, 310] width 14 height 11
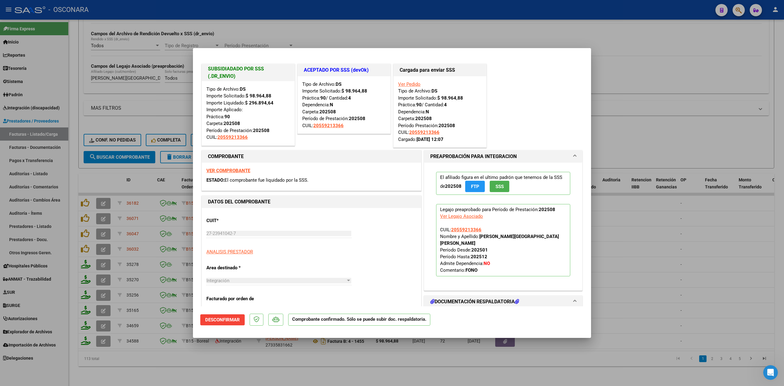
click at [260, 369] on div at bounding box center [392, 193] width 784 height 386
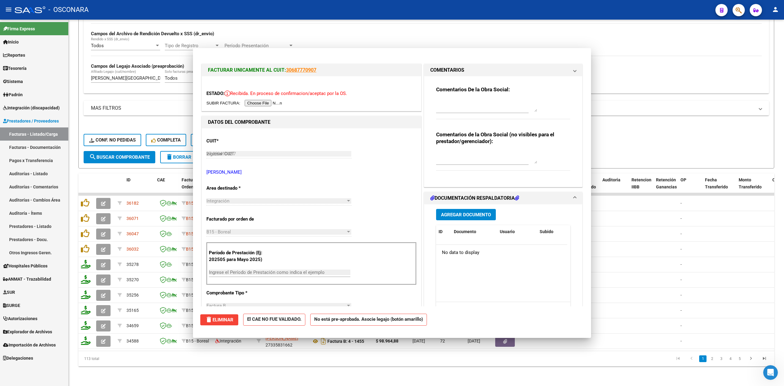
type input "$ 0,00"
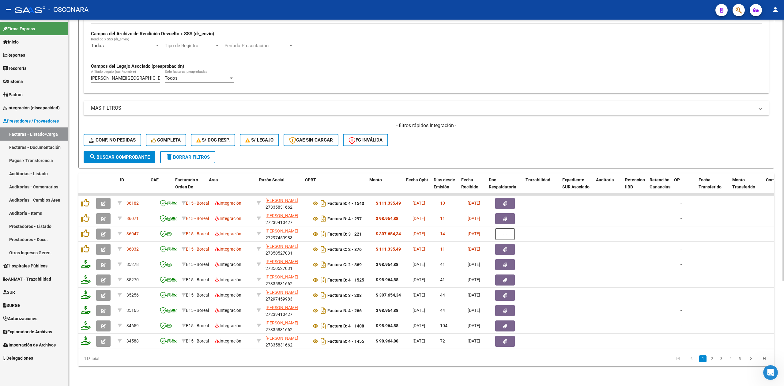
drag, startPoint x: 292, startPoint y: 344, endPoint x: 295, endPoint y: 345, distance: 3.4
click at [295, 345] on datatable-body "36182 B15 - Boreal Integración [PERSON_NAME] 27335831662 Factura B: 4 - 1543 $ …" at bounding box center [425, 272] width 695 height 158
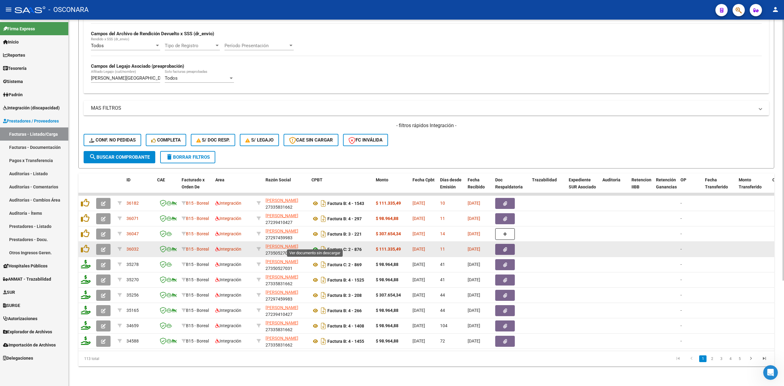
click at [314, 245] on icon at bounding box center [315, 248] width 8 height 7
click at [509, 244] on button "button" at bounding box center [505, 249] width 20 height 11
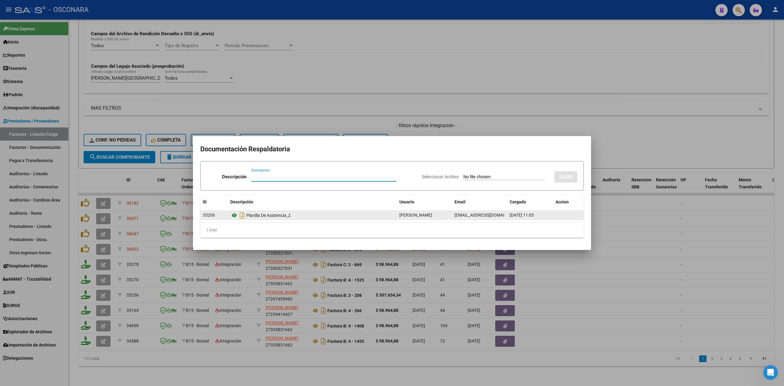
click at [233, 213] on icon at bounding box center [234, 214] width 8 height 7
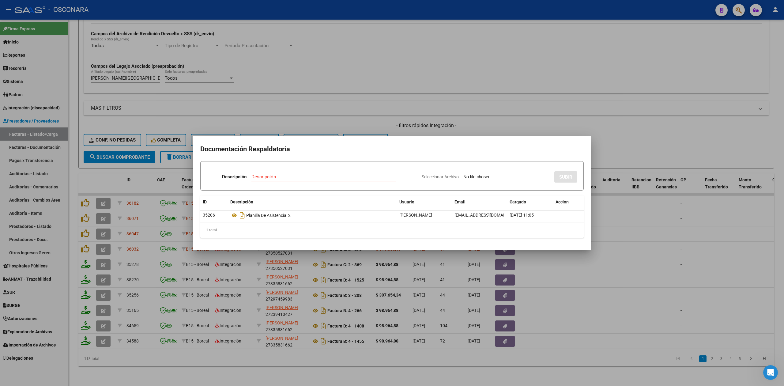
click at [425, 119] on div at bounding box center [392, 193] width 784 height 386
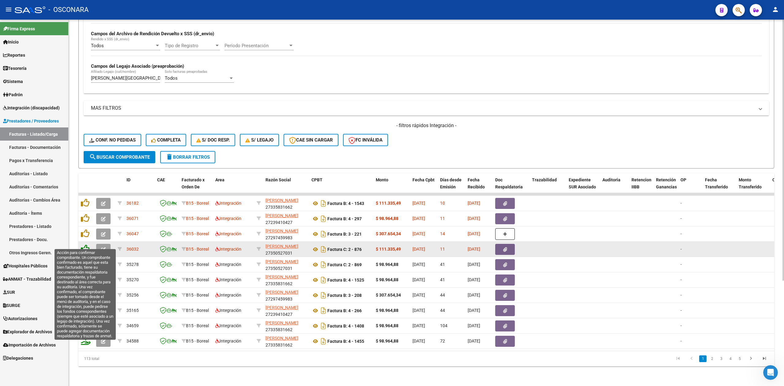
click at [84, 244] on icon at bounding box center [85, 248] width 9 height 9
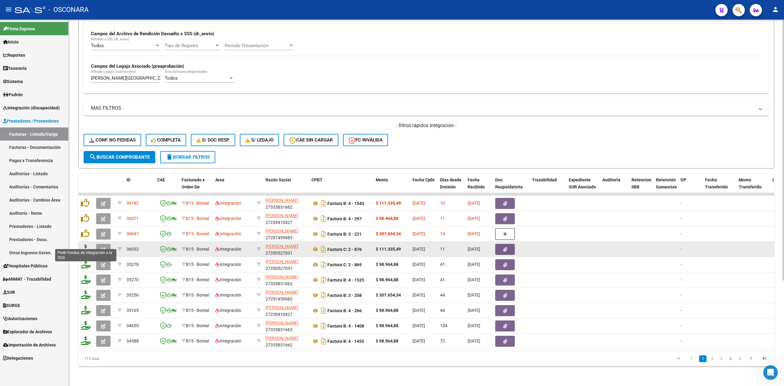
click at [85, 244] on icon at bounding box center [86, 248] width 10 height 9
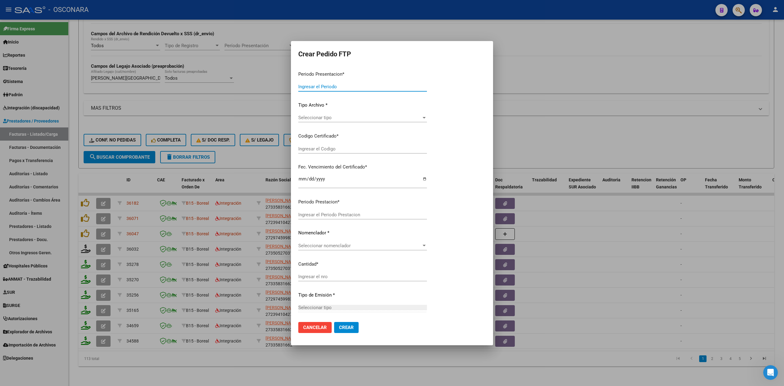
type input "202509"
type input "$ 111.335,49"
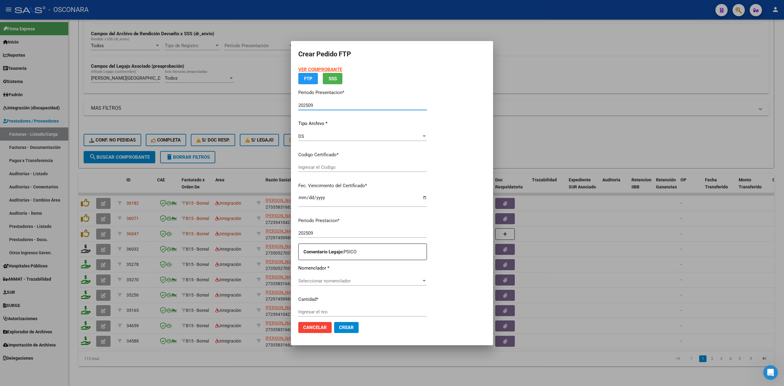
type input "ARG02000559213362021091620260916MZA203"
type input "[DATE]"
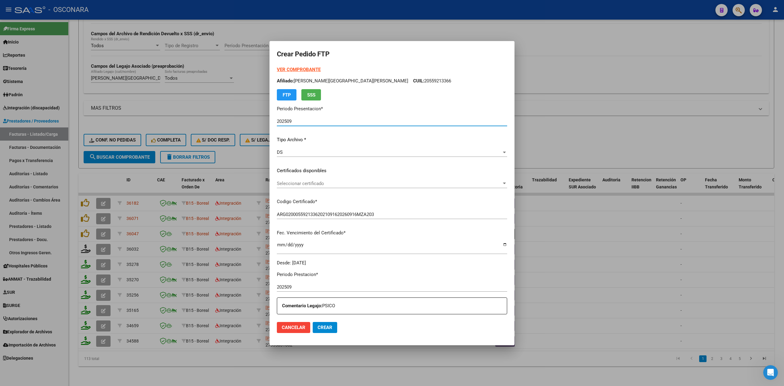
click at [326, 184] on span "Seleccionar certificado" at bounding box center [389, 184] width 225 height 6
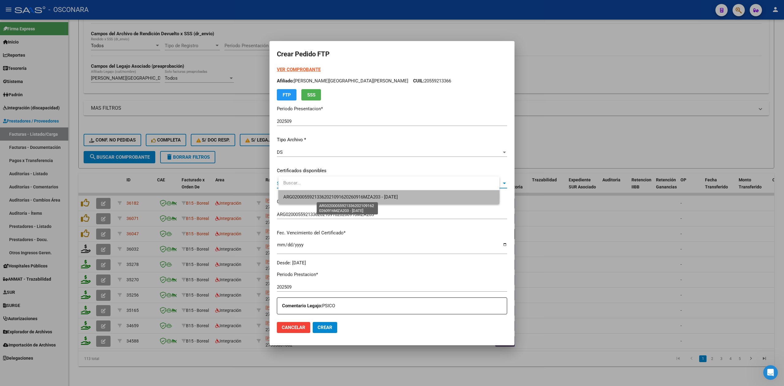
click at [327, 196] on span "ARG02000559213362021091620260916MZA203 - [DATE]" at bounding box center [340, 197] width 114 height 6
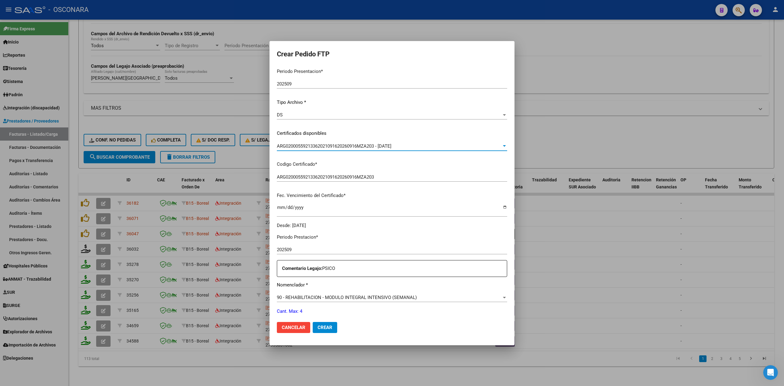
scroll to position [159, 0]
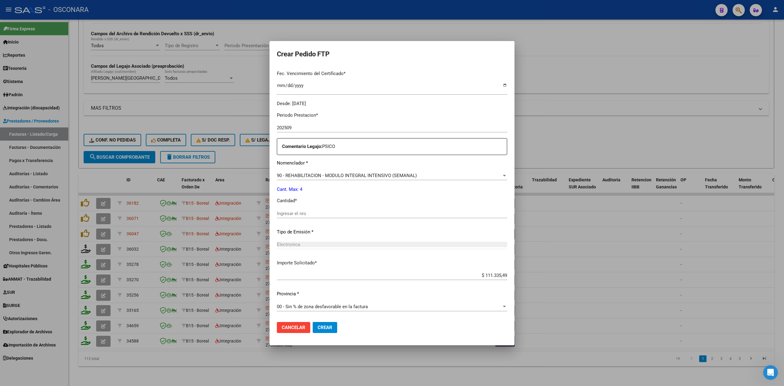
click at [315, 212] on input "Ingresar el nro" at bounding box center [392, 214] width 230 height 6
type input "4"
click at [312, 322] on button "Crear" at bounding box center [324, 327] width 24 height 11
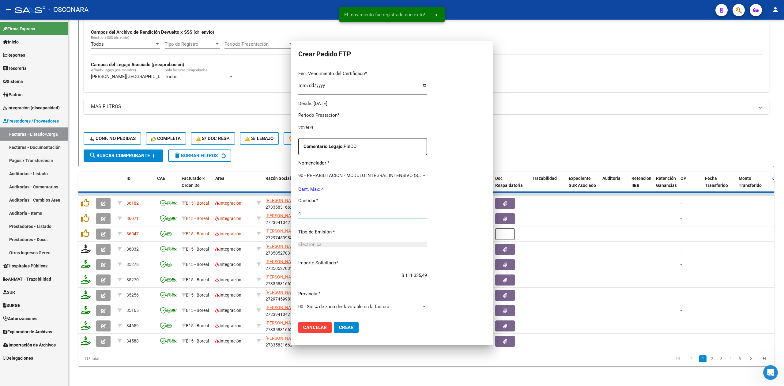
scroll to position [0, 0]
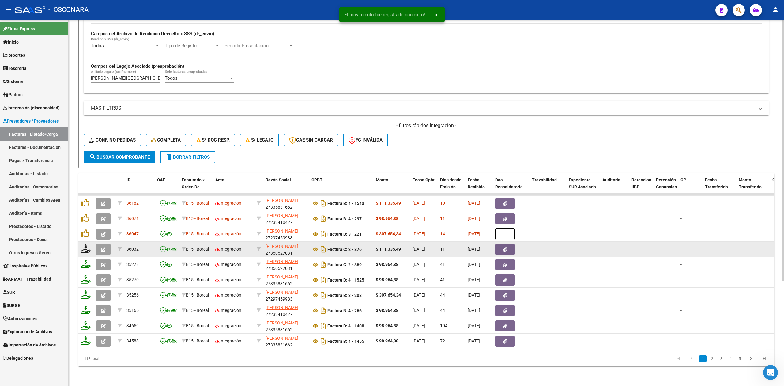
click at [101, 247] on icon "button" at bounding box center [103, 249] width 5 height 5
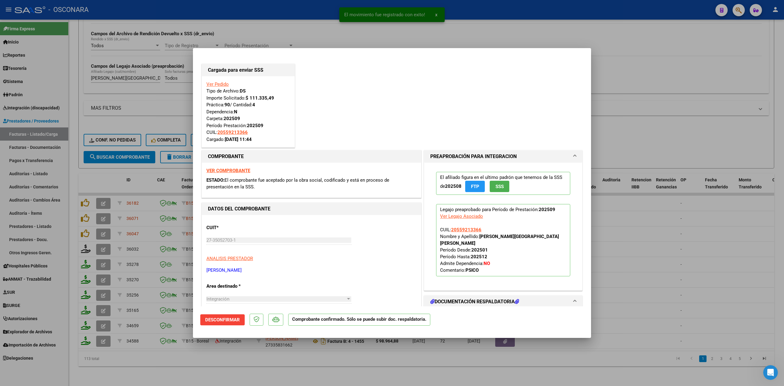
click at [228, 375] on div at bounding box center [392, 193] width 784 height 386
type input "$ 0,00"
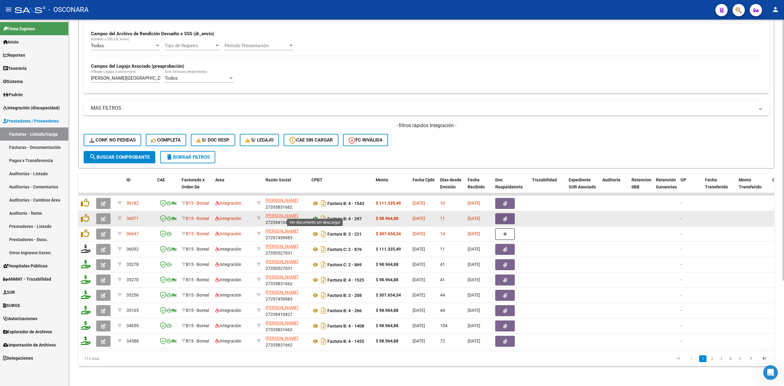
click at [316, 215] on icon at bounding box center [315, 218] width 8 height 7
click at [504, 216] on icon "button" at bounding box center [505, 218] width 4 height 5
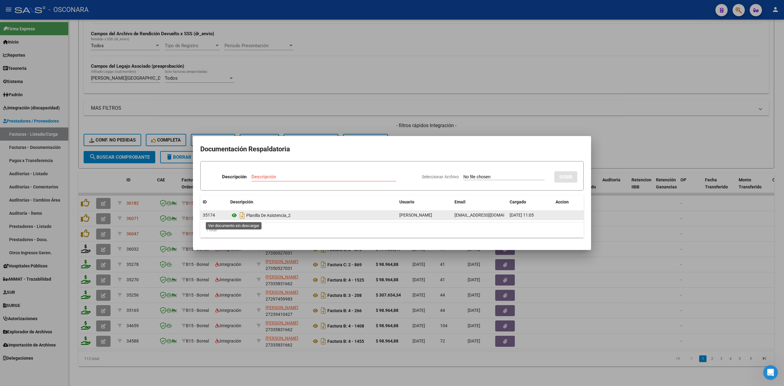
click at [232, 215] on icon at bounding box center [234, 214] width 8 height 7
click at [83, 210] on div at bounding box center [392, 193] width 784 height 386
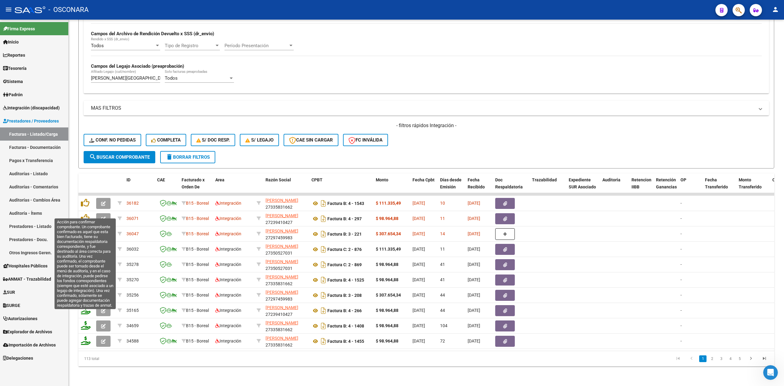
click at [83, 214] on icon at bounding box center [85, 218] width 9 height 9
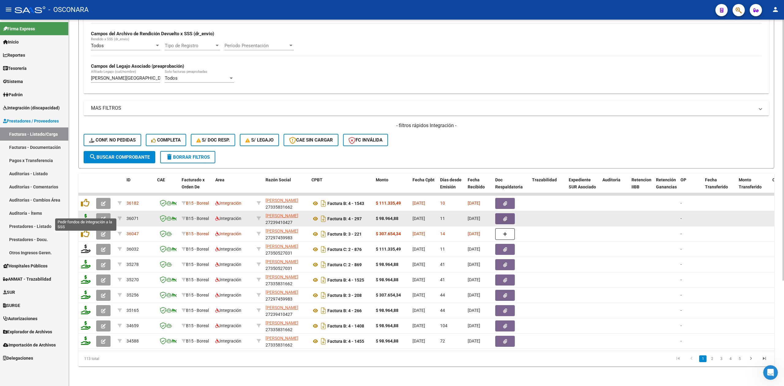
click at [85, 214] on icon at bounding box center [86, 218] width 10 height 9
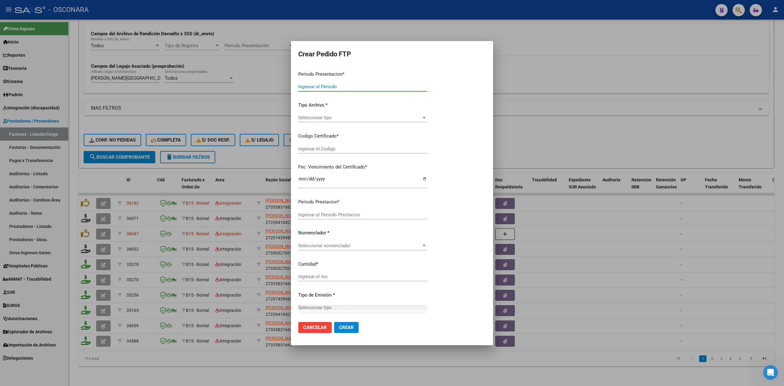
type input "202509"
type input "$ 98.964,88"
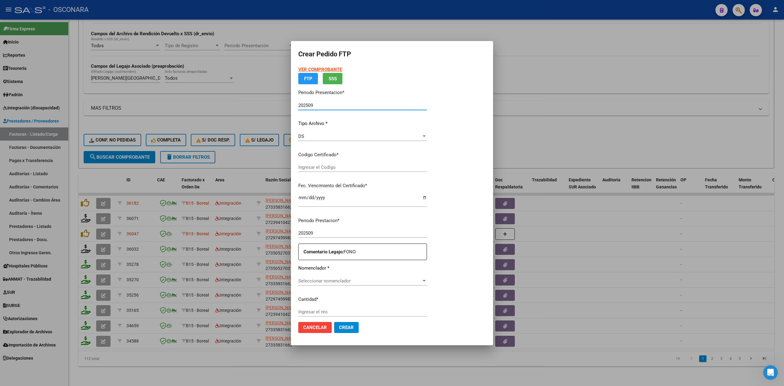
type input "ARG02000559213362021091620260916MZA203"
type input "[DATE]"
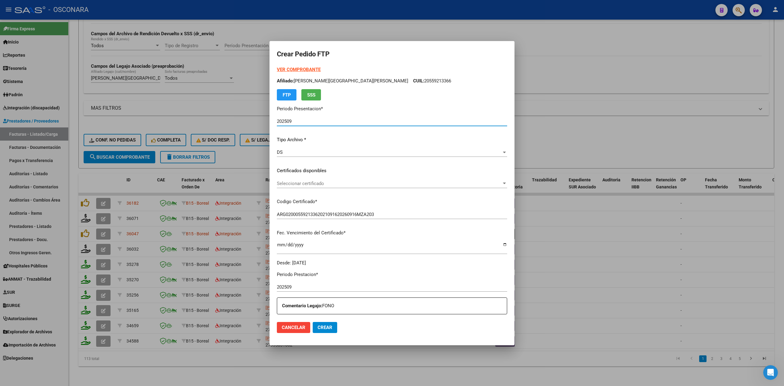
click at [316, 183] on span "Seleccionar certificado" at bounding box center [389, 184] width 225 height 6
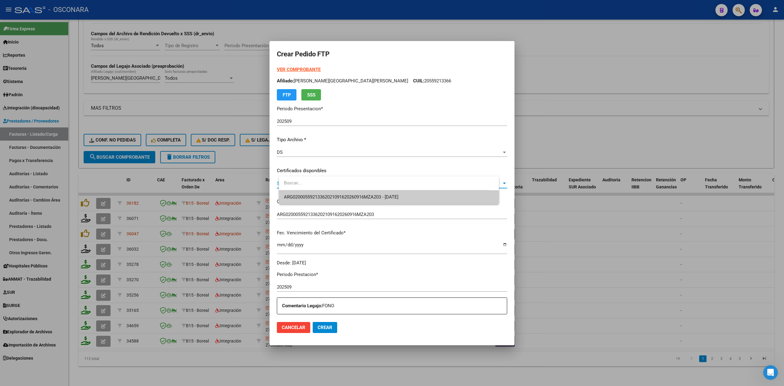
click at [316, 193] on span "ARG02000559213362021091620260916MZA203 - [DATE]" at bounding box center [389, 197] width 210 height 14
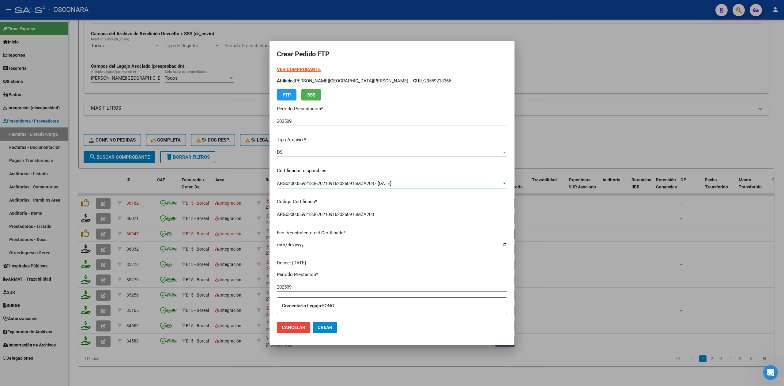
scroll to position [159, 0]
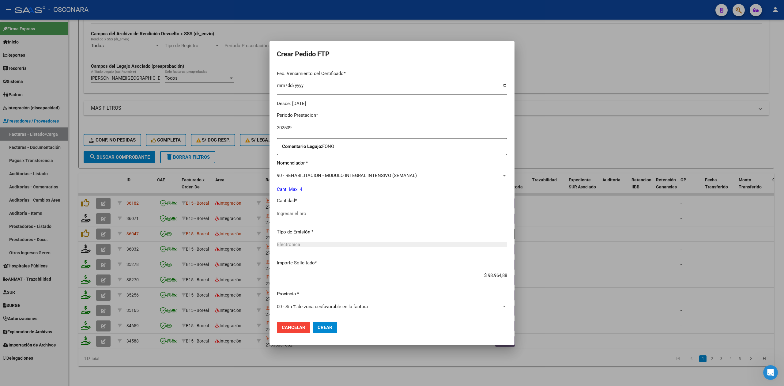
click at [310, 211] on input "Ingresar el nro" at bounding box center [392, 214] width 230 height 6
type input "4"
click at [312, 322] on button "Crear" at bounding box center [324, 327] width 24 height 11
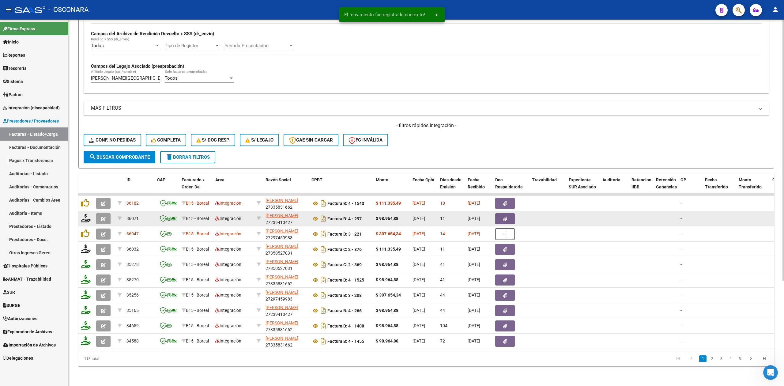
click at [110, 213] on div at bounding box center [104, 218] width 17 height 11
click at [107, 213] on button "button" at bounding box center [103, 218] width 14 height 11
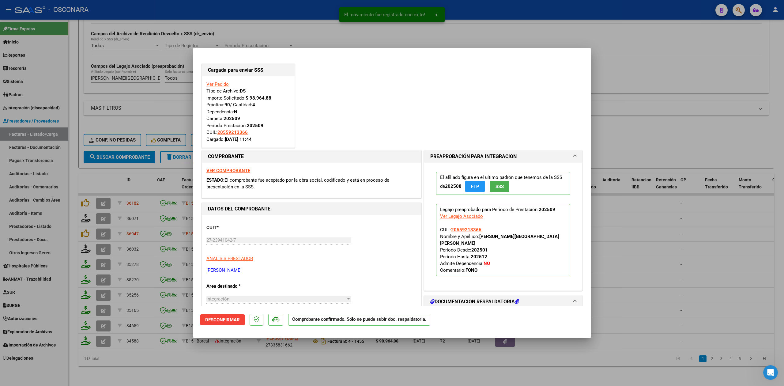
click at [200, 368] on div at bounding box center [392, 193] width 784 height 386
type input "$ 0,00"
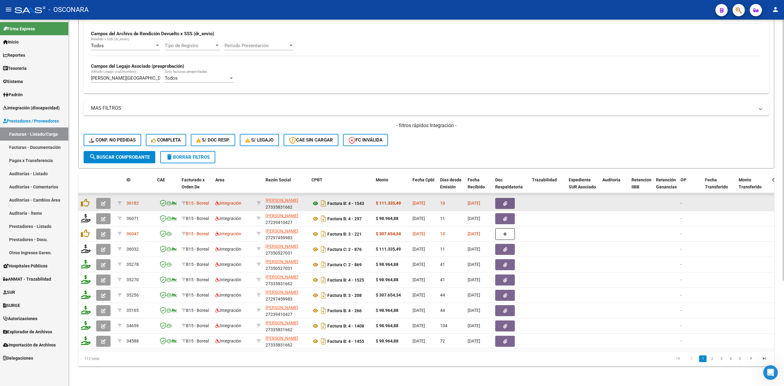
click at [313, 200] on icon at bounding box center [315, 203] width 8 height 7
click at [499, 198] on button "button" at bounding box center [505, 203] width 20 height 11
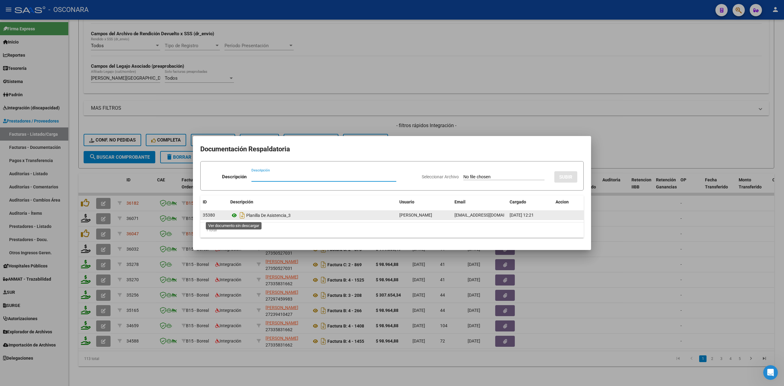
click at [234, 213] on icon at bounding box center [234, 214] width 8 height 7
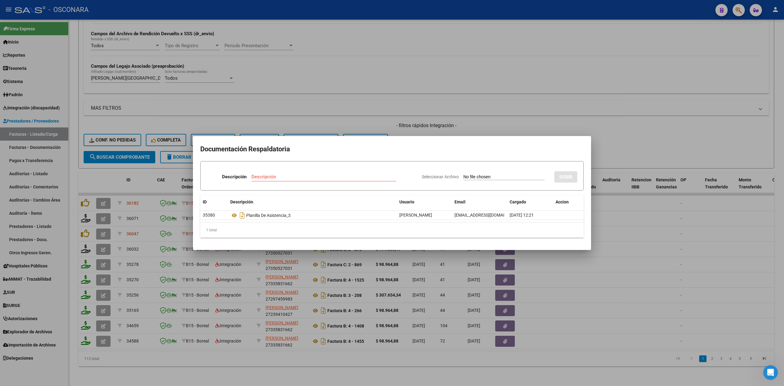
click at [349, 116] on div at bounding box center [392, 193] width 784 height 386
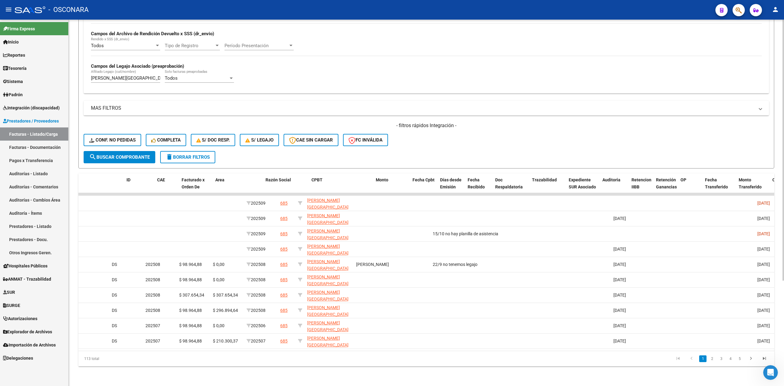
scroll to position [0, 0]
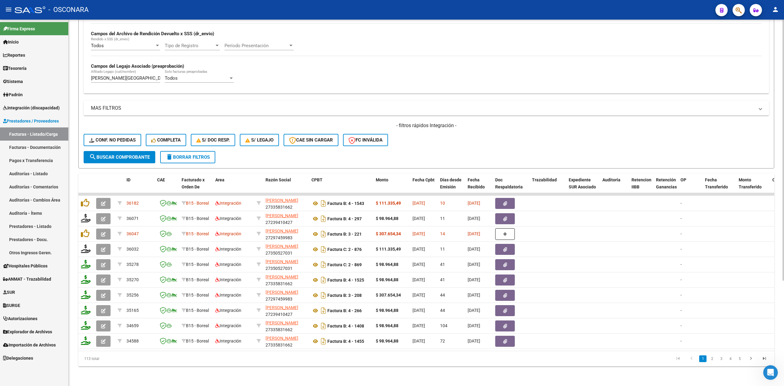
click at [409, 148] on form "Filtros Id Area Area Seleccionar Gerenciador Seleccionar Gerenciador Todos Conf…" at bounding box center [425, 49] width 695 height 237
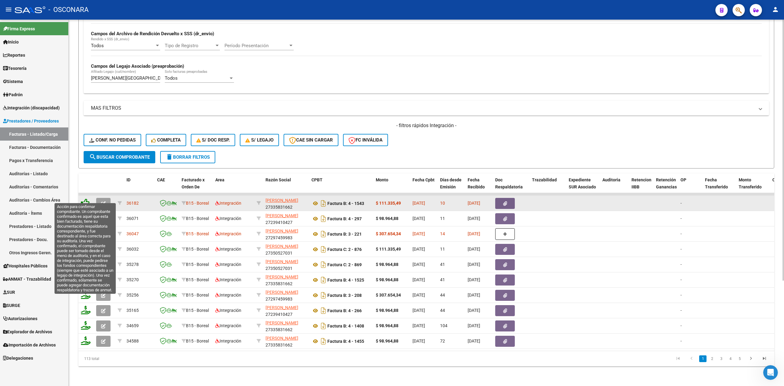
click at [84, 198] on icon at bounding box center [85, 202] width 9 height 9
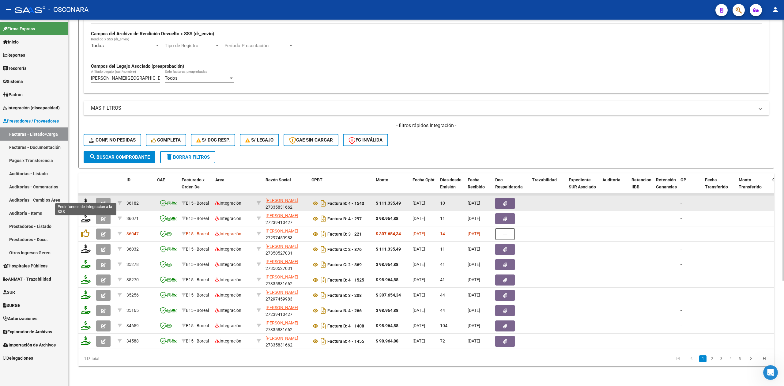
click at [82, 198] on icon at bounding box center [86, 202] width 10 height 9
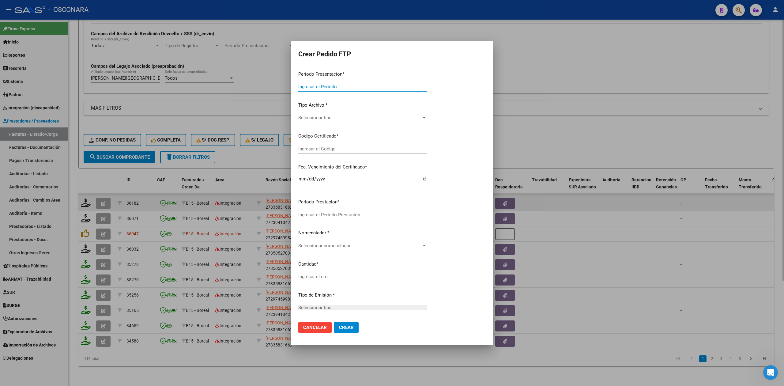
type input "202509"
type input "$ 111.335,49"
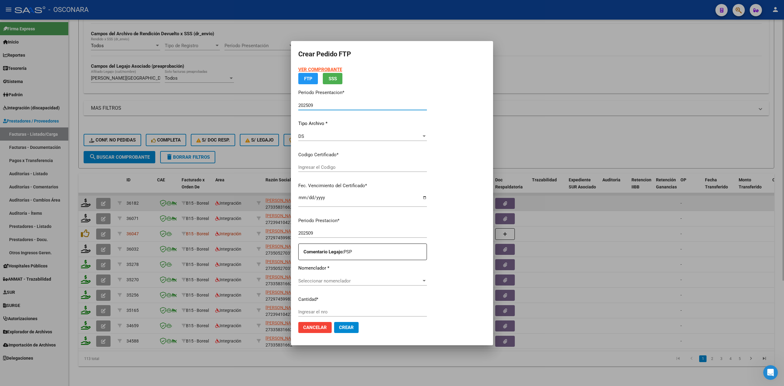
type input "ARG02000559213362021091620260916MZA203"
type input "[DATE]"
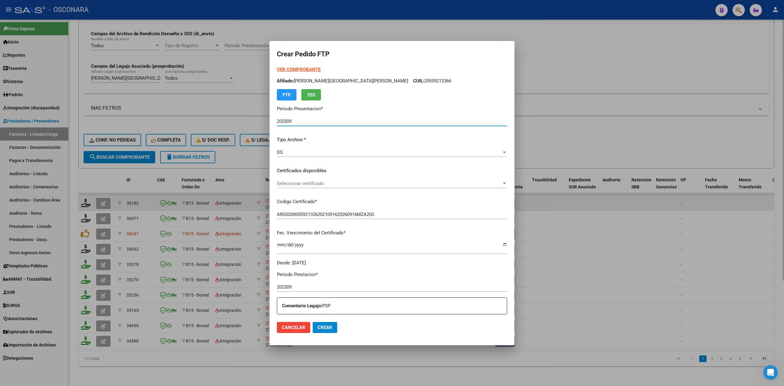
click at [328, 185] on span "Seleccionar certificado" at bounding box center [389, 184] width 225 height 6
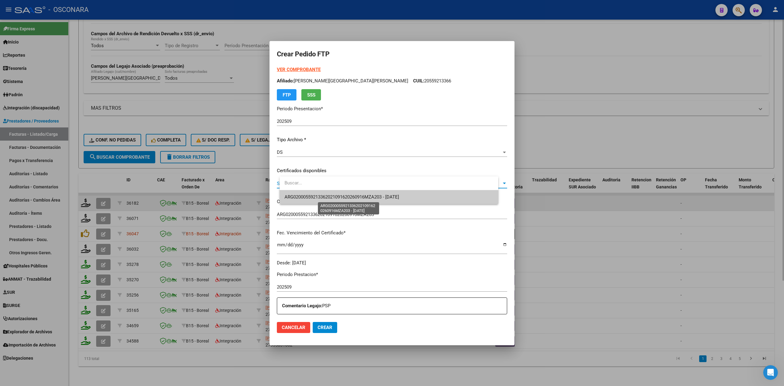
click at [327, 195] on span "ARG02000559213362021091620260916MZA203 - [DATE]" at bounding box center [341, 197] width 114 height 6
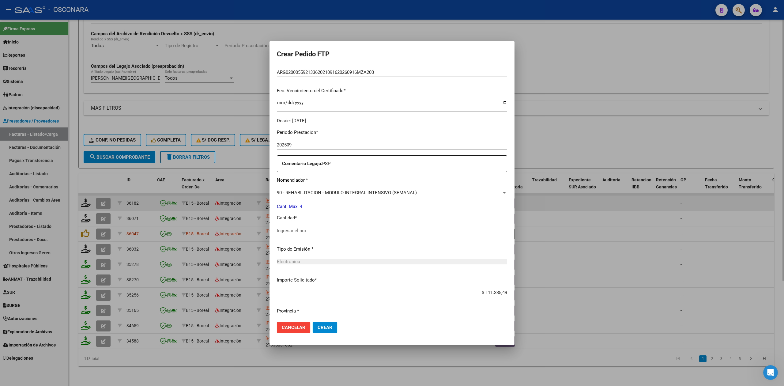
scroll to position [159, 0]
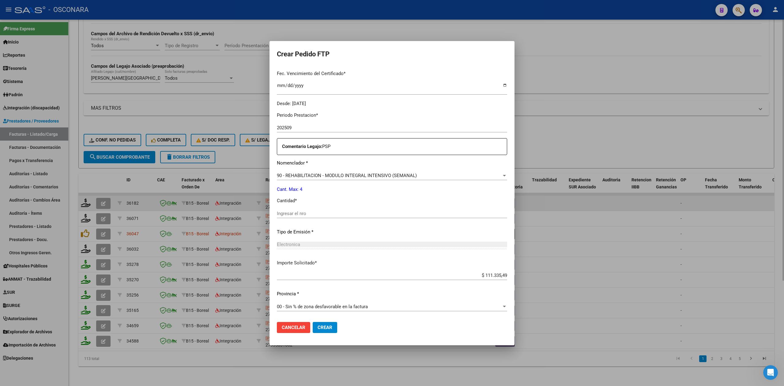
click at [314, 212] on input "Ingresar el nro" at bounding box center [392, 214] width 230 height 6
type input "4"
click at [312, 322] on button "Crear" at bounding box center [324, 327] width 24 height 11
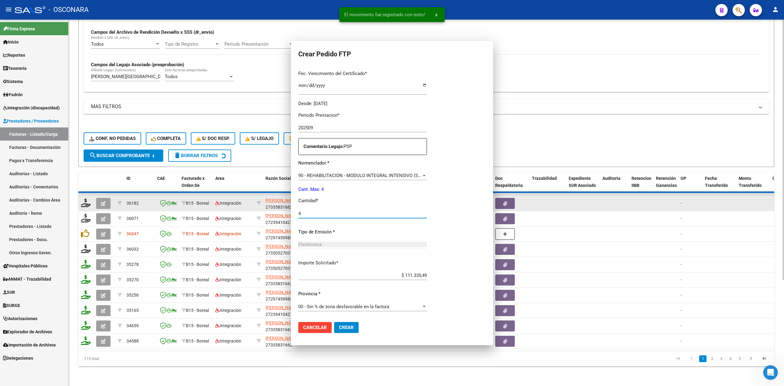
scroll to position [124, 0]
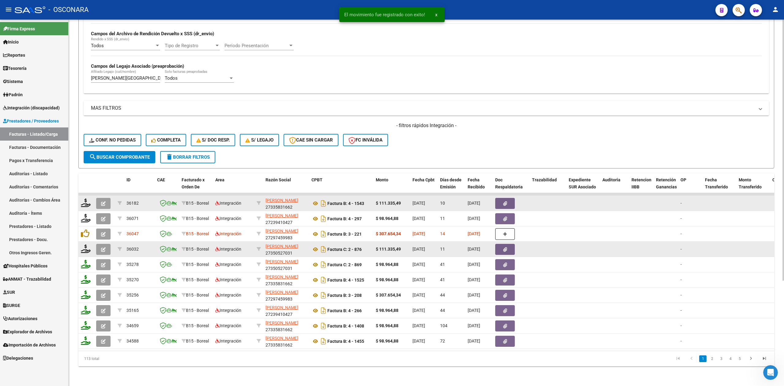
click at [101, 246] on span "button" at bounding box center [103, 249] width 5 height 6
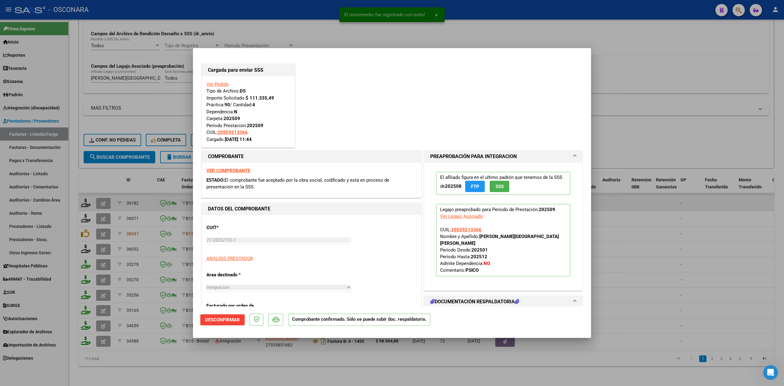
click at [174, 371] on div at bounding box center [392, 193] width 784 height 386
type input "$ 0,00"
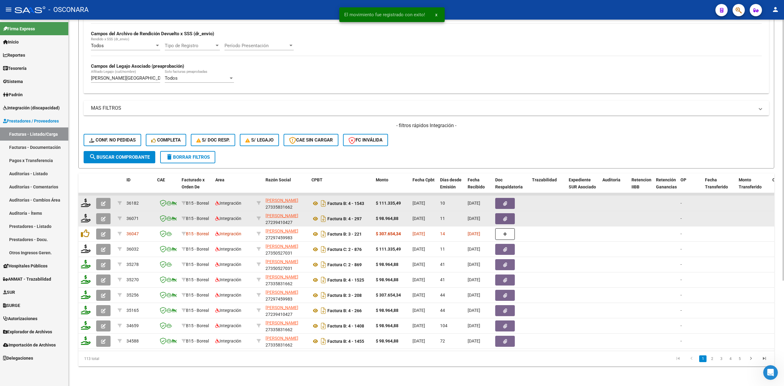
click at [95, 211] on datatable-body-cell at bounding box center [104, 218] width 21 height 15
click at [99, 213] on button "button" at bounding box center [103, 218] width 14 height 11
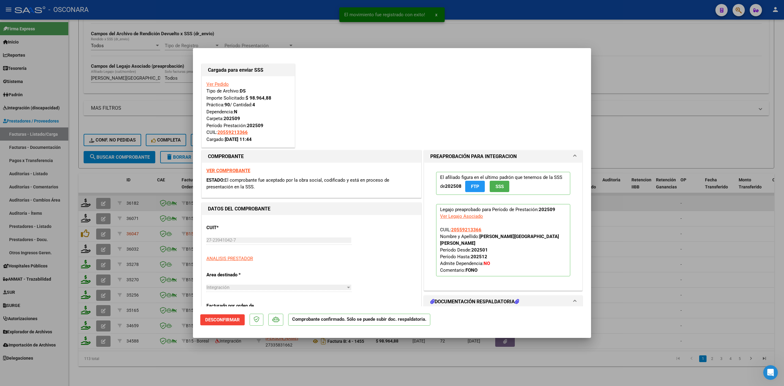
click at [184, 365] on div at bounding box center [392, 193] width 784 height 386
type input "$ 0,00"
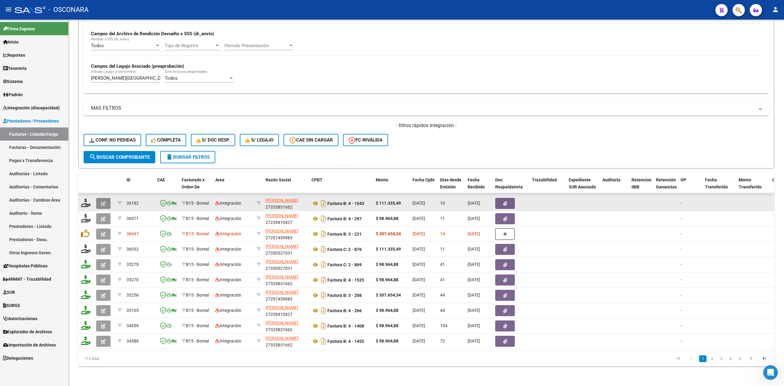
click at [101, 201] on button "button" at bounding box center [103, 203] width 14 height 11
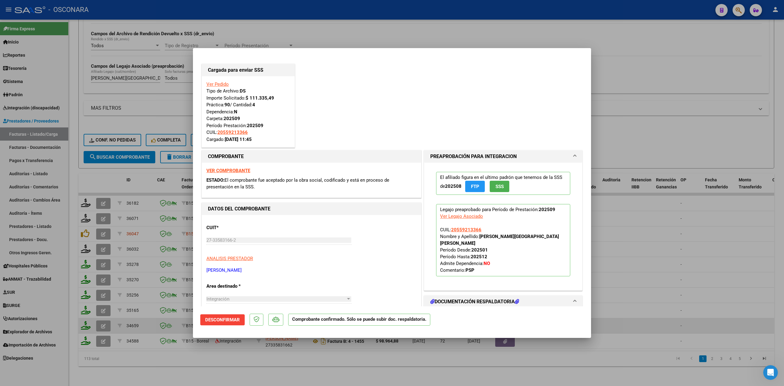
drag, startPoint x: 232, startPoint y: 367, endPoint x: 248, endPoint y: 321, distance: 47.9
click at [231, 367] on div at bounding box center [392, 193] width 784 height 386
type input "$ 0,00"
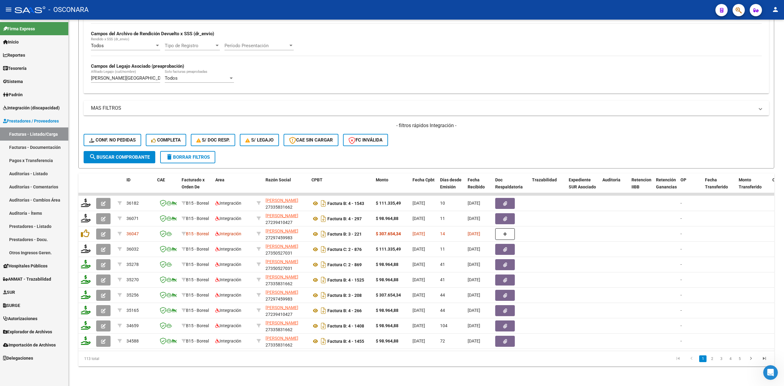
click at [443, 141] on div "- filtros rápidos Integración - Conf. no pedidas Completa S/ Doc Resp. S/ legaj…" at bounding box center [426, 136] width 685 height 29
drag, startPoint x: 157, startPoint y: 71, endPoint x: 63, endPoint y: 71, distance: 94.0
click at [63, 71] on mat-sidenav-container "Firma Express Inicio Calendario SSS Instructivos Contacto OS Reportes Ingresos …" at bounding box center [392, 203] width 784 height 366
type input "J"
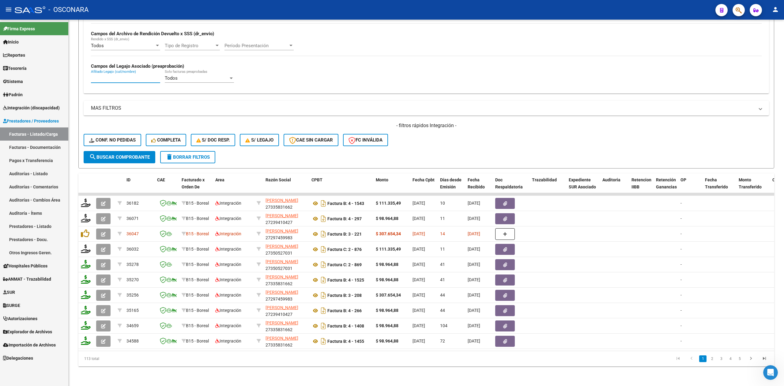
paste input "[PERSON_NAME] [PERSON_NAME]"
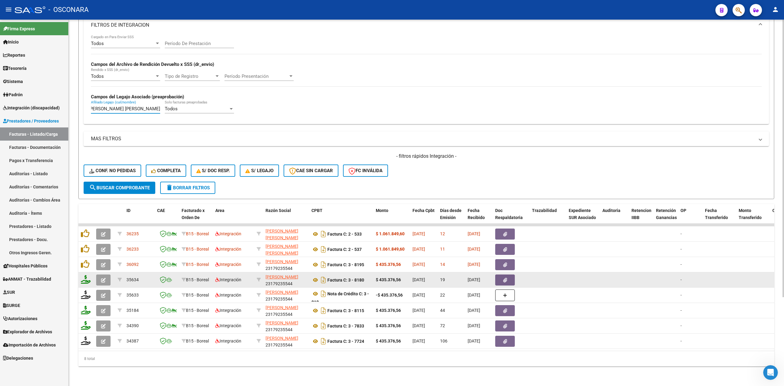
type input "[PERSON_NAME] [PERSON_NAME]"
click at [102, 274] on button "button" at bounding box center [103, 279] width 14 height 11
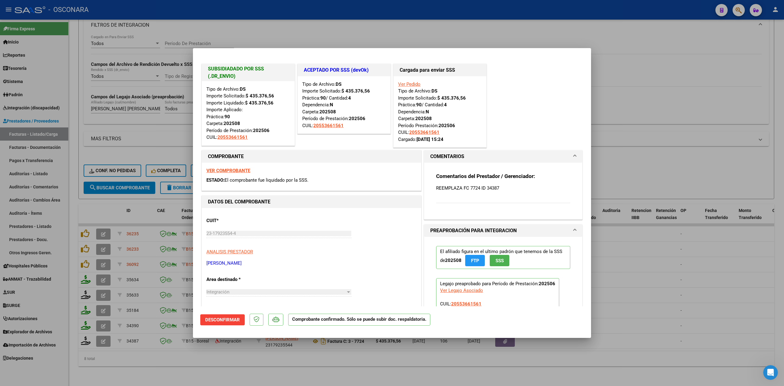
click at [227, 359] on div at bounding box center [392, 193] width 784 height 386
type input "$ 0,00"
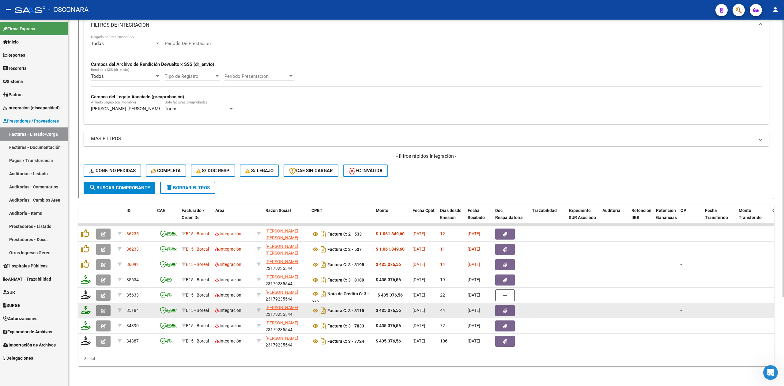
click at [108, 305] on button "button" at bounding box center [103, 310] width 14 height 11
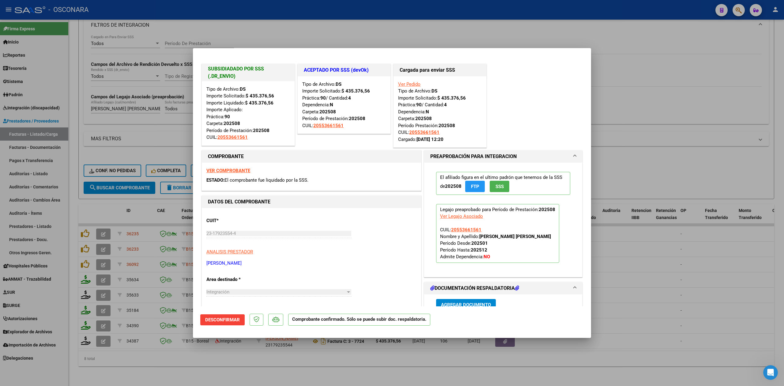
click at [220, 364] on div at bounding box center [392, 193] width 784 height 386
type input "$ 0,00"
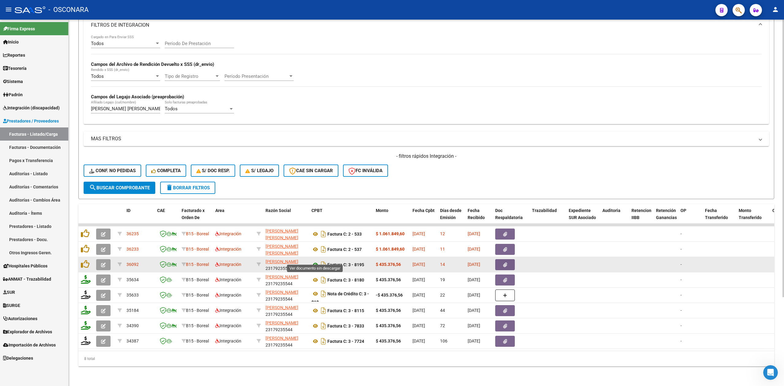
click at [316, 261] on icon at bounding box center [315, 264] width 8 height 7
click at [507, 259] on button "button" at bounding box center [505, 264] width 20 height 11
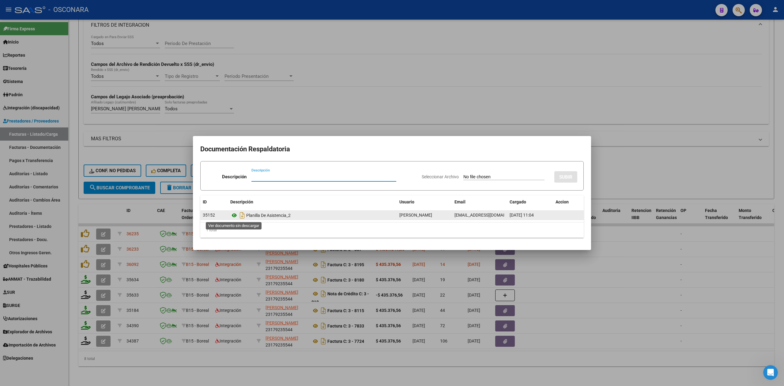
click at [236, 212] on icon at bounding box center [234, 214] width 8 height 7
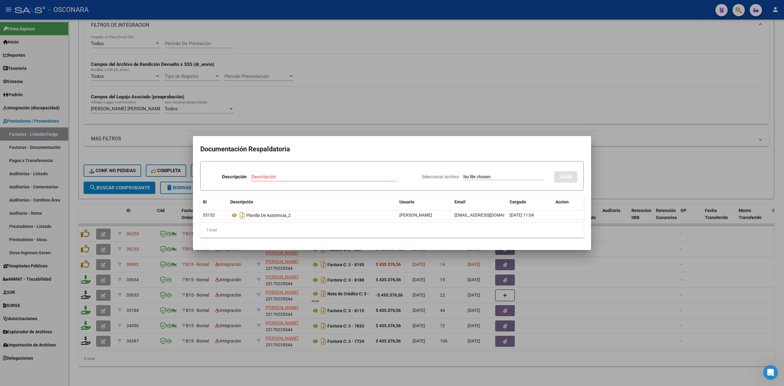
click at [410, 129] on div at bounding box center [392, 193] width 784 height 386
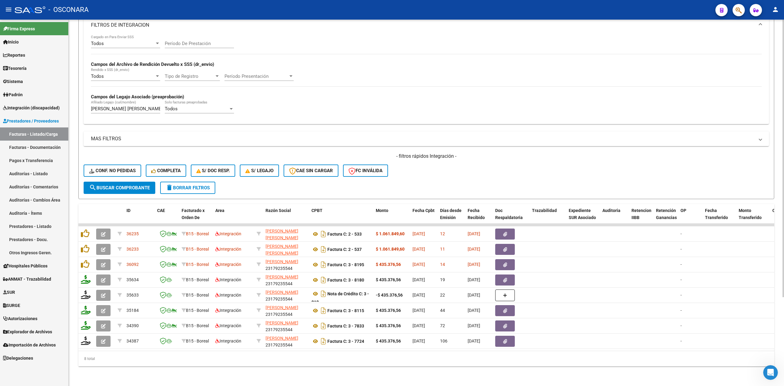
click at [435, 176] on form "Filtros Id Area Area Seleccionar Gerenciador Seleccionar Gerenciador Todos Conf…" at bounding box center [425, 80] width 695 height 237
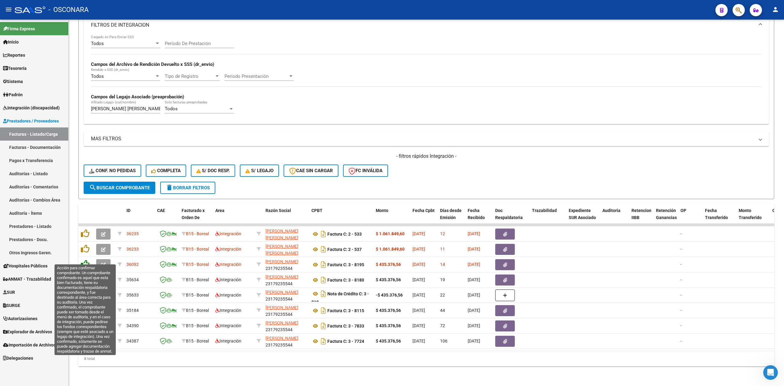
click at [85, 260] on icon at bounding box center [85, 264] width 9 height 9
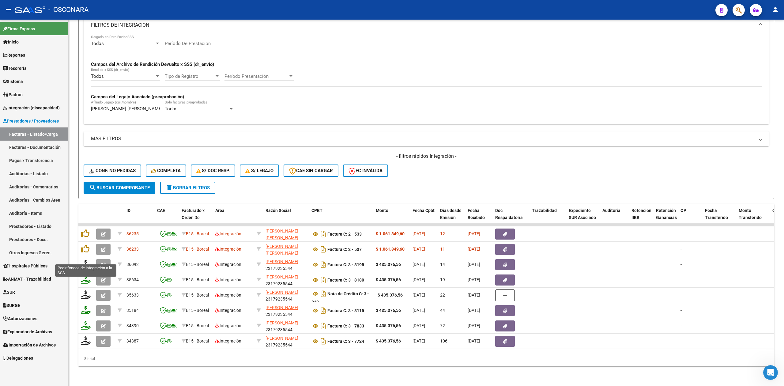
click at [84, 260] on icon at bounding box center [86, 264] width 10 height 9
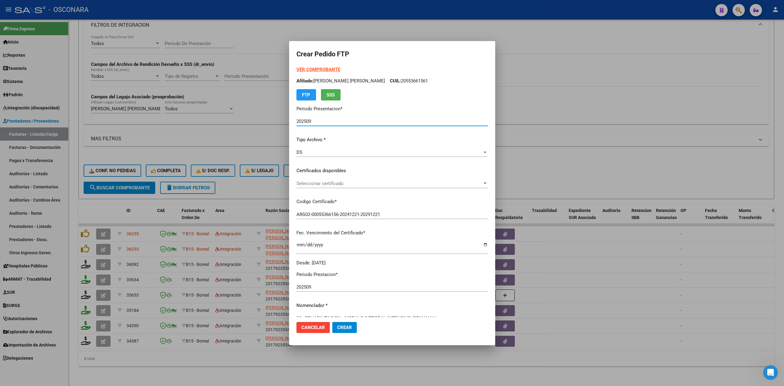
click at [321, 182] on span "Seleccionar certificado" at bounding box center [389, 184] width 186 height 6
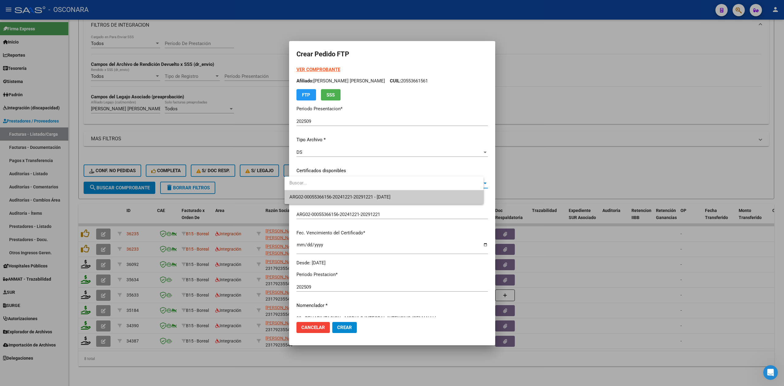
click at [320, 197] on span "ARG02-00055366156-20241221-20291221 - [DATE]" at bounding box center [339, 197] width 101 height 6
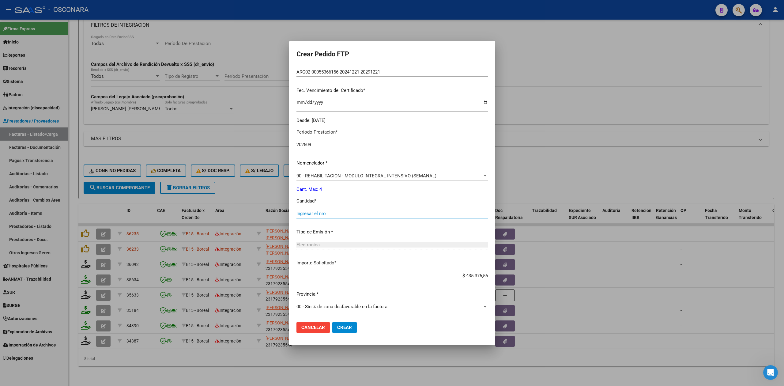
click at [316, 215] on input "Ingresar el nro" at bounding box center [391, 214] width 191 height 6
click at [332, 322] on button "Crear" at bounding box center [344, 327] width 24 height 11
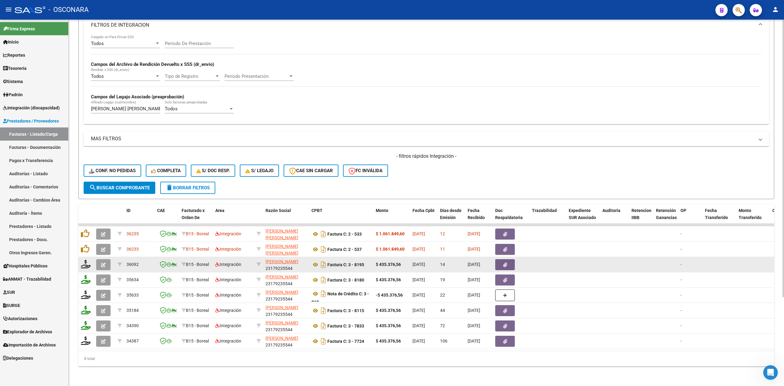
click at [101, 262] on icon "button" at bounding box center [103, 264] width 5 height 5
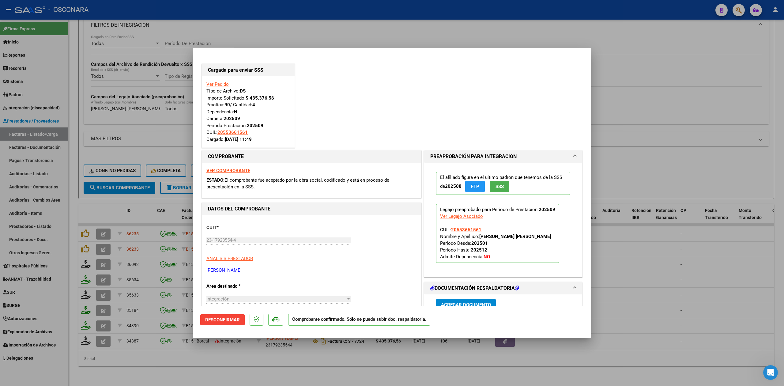
click at [235, 368] on div at bounding box center [392, 193] width 784 height 386
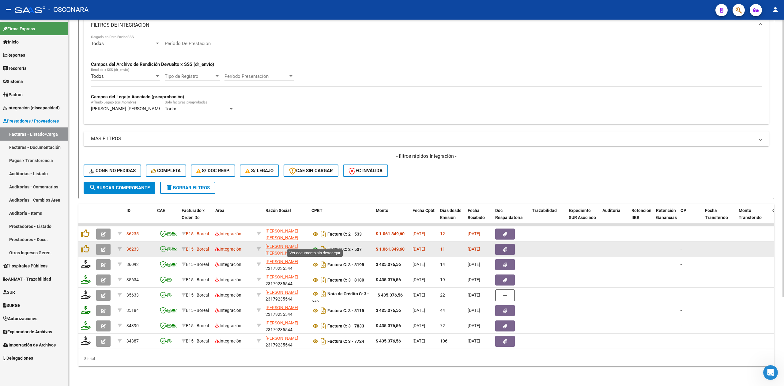
click at [313, 245] on icon at bounding box center [315, 248] width 8 height 7
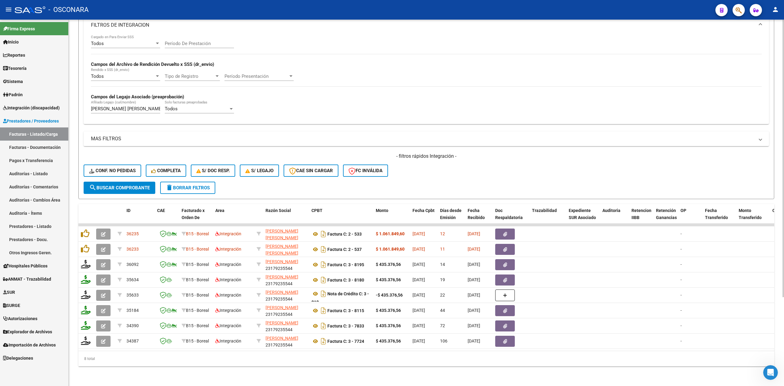
click at [430, 173] on div "- filtros rápidos Integración - Conf. no pedidas Completa S/ Doc Resp. S/ legaj…" at bounding box center [426, 167] width 685 height 29
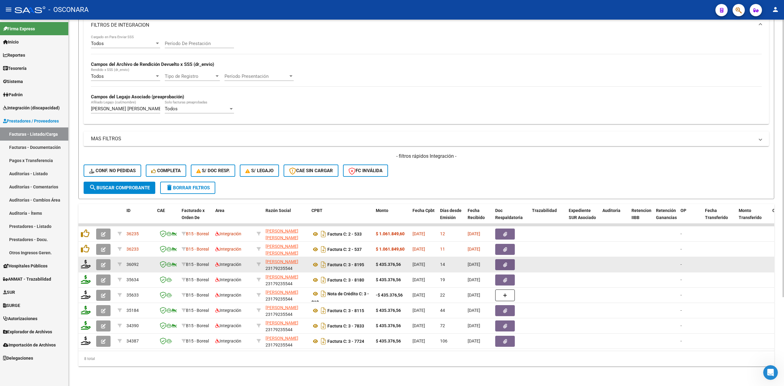
click at [104, 262] on icon "button" at bounding box center [103, 264] width 5 height 5
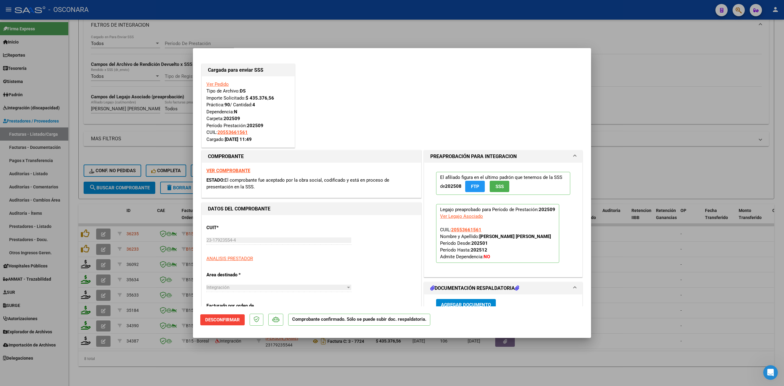
click at [182, 375] on div at bounding box center [392, 193] width 784 height 386
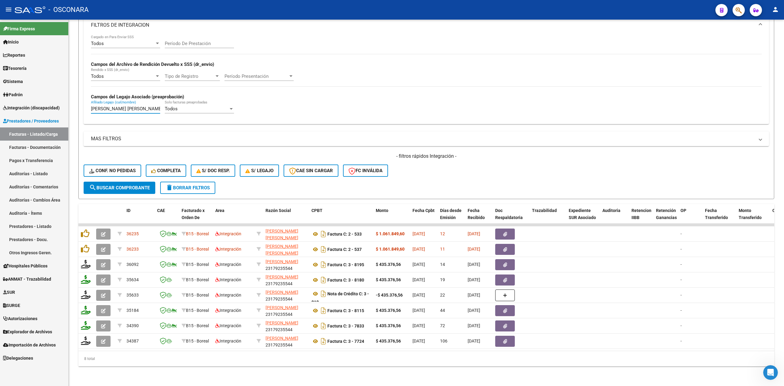
drag, startPoint x: 152, startPoint y: 104, endPoint x: 67, endPoint y: 101, distance: 85.1
click at [67, 101] on mat-sidenav-container "Firma Express Inicio Calendario SSS Instructivos Contacto OS Reportes Ingresos …" at bounding box center [392, 203] width 784 height 366
paste input "[PERSON_NAME] [PERSON_NAME]"
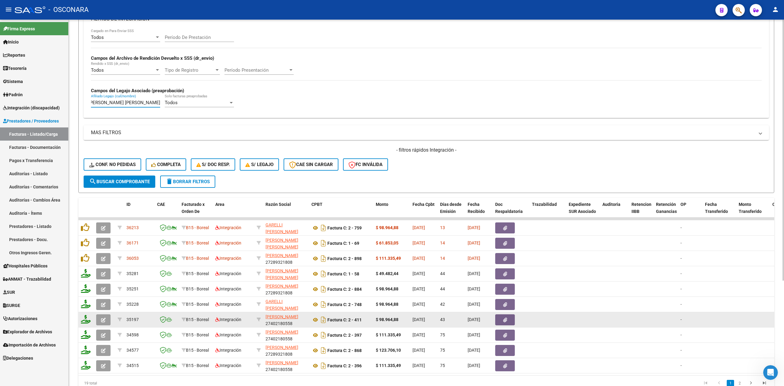
scroll to position [8, 0]
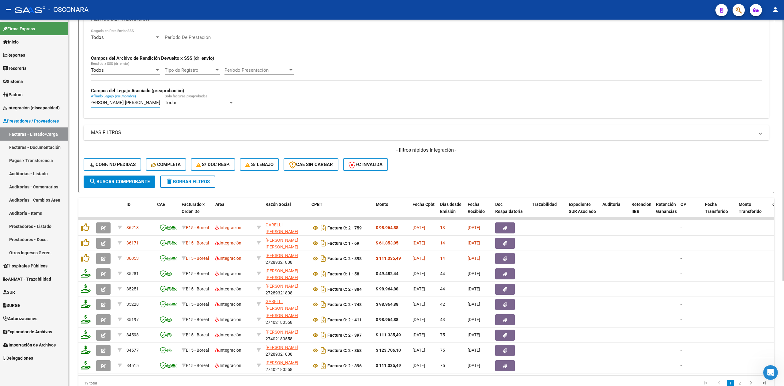
click at [124, 177] on button "search Buscar Comprobante" at bounding box center [120, 181] width 72 height 12
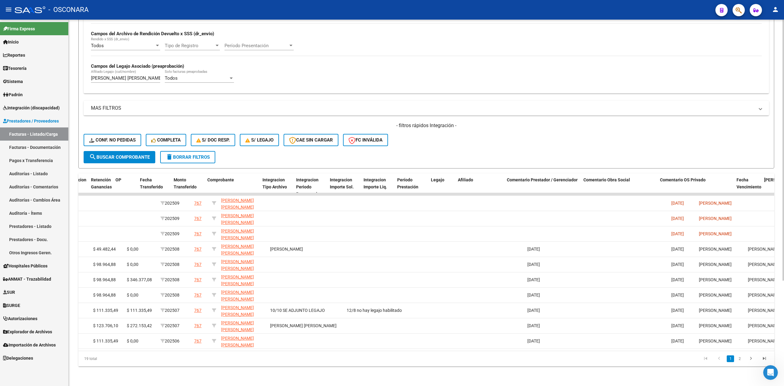
scroll to position [0, 0]
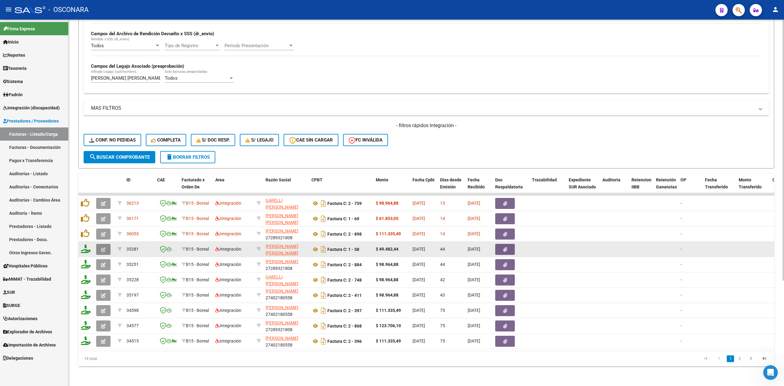
click at [104, 247] on icon "button" at bounding box center [103, 249] width 5 height 5
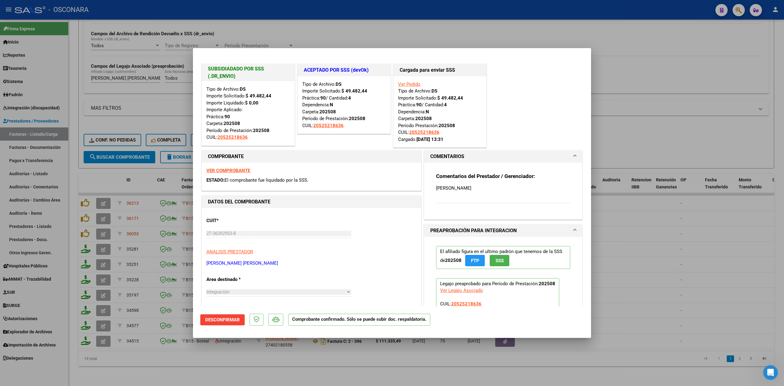
click at [251, 367] on div at bounding box center [392, 193] width 784 height 386
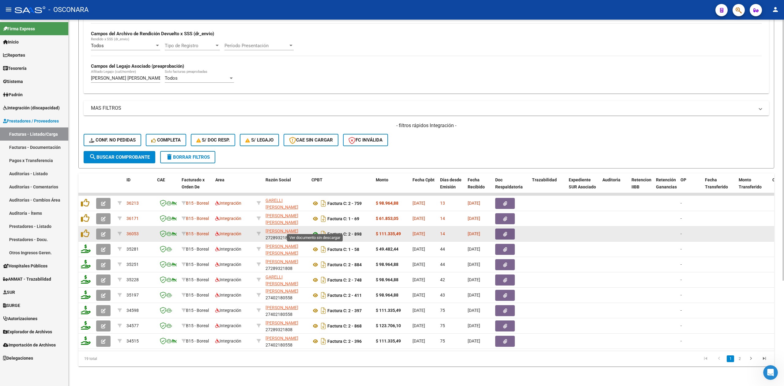
click at [315, 230] on icon at bounding box center [315, 233] width 8 height 7
click at [501, 228] on button "button" at bounding box center [505, 233] width 20 height 11
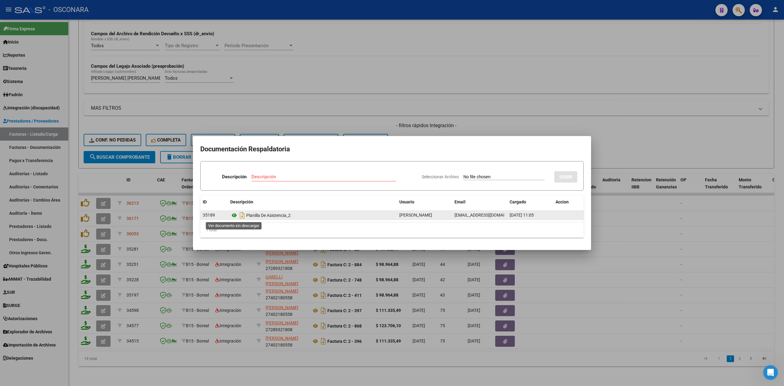
click at [235, 217] on icon at bounding box center [234, 214] width 8 height 7
click at [102, 227] on div at bounding box center [392, 193] width 784 height 386
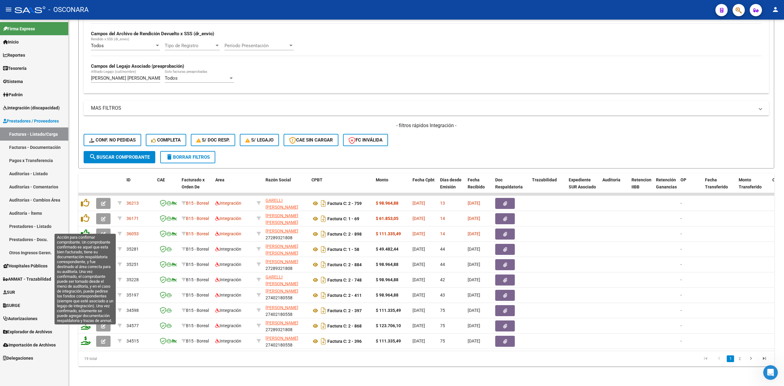
click at [87, 229] on icon at bounding box center [85, 233] width 9 height 9
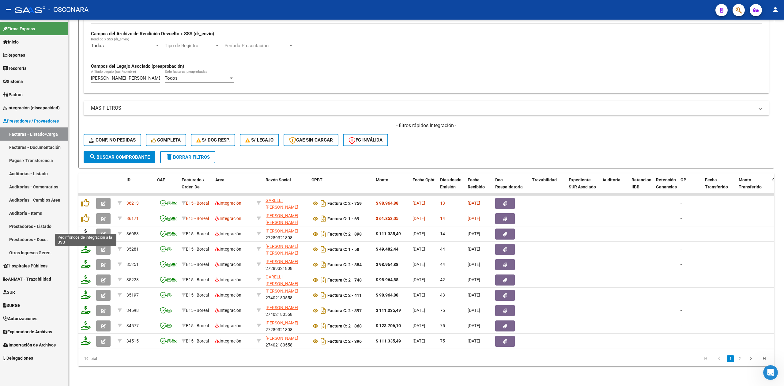
click at [84, 229] on icon at bounding box center [86, 233] width 10 height 9
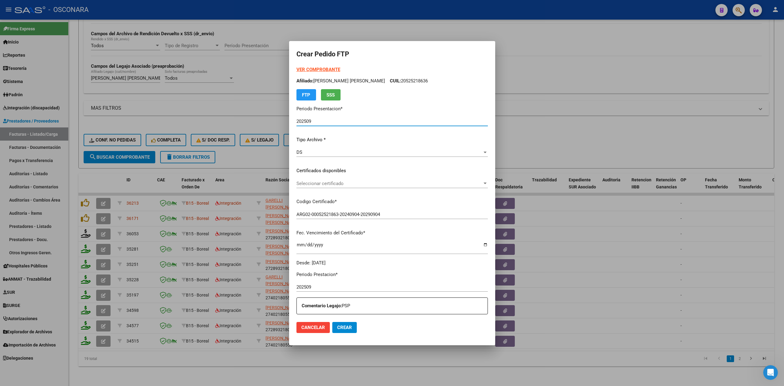
click at [323, 181] on span "Seleccionar certificado" at bounding box center [389, 184] width 186 height 6
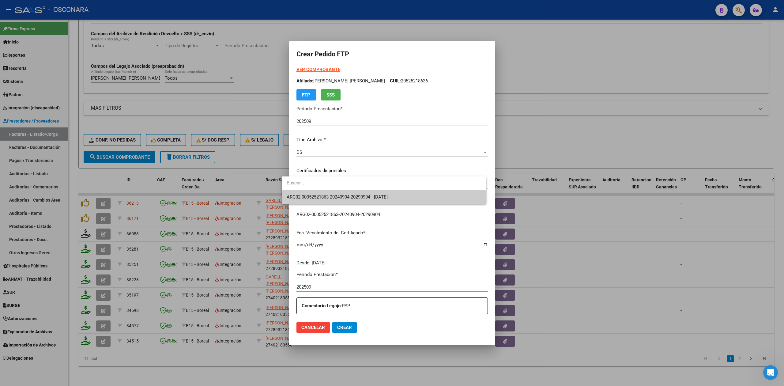
click at [323, 193] on span "ARG02-00052521863-20240904-20290904 - [DATE]" at bounding box center [383, 197] width 195 height 14
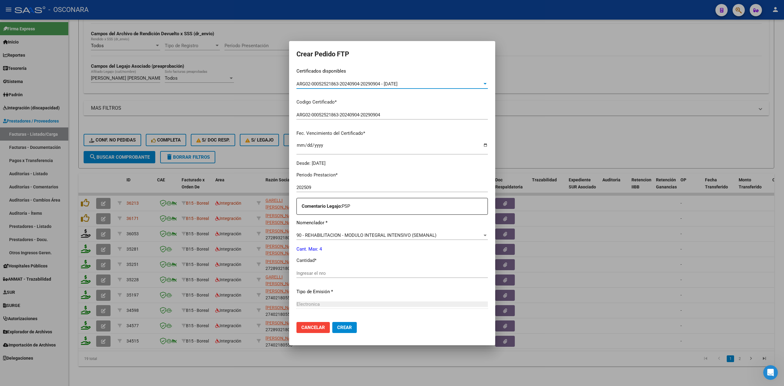
scroll to position [159, 0]
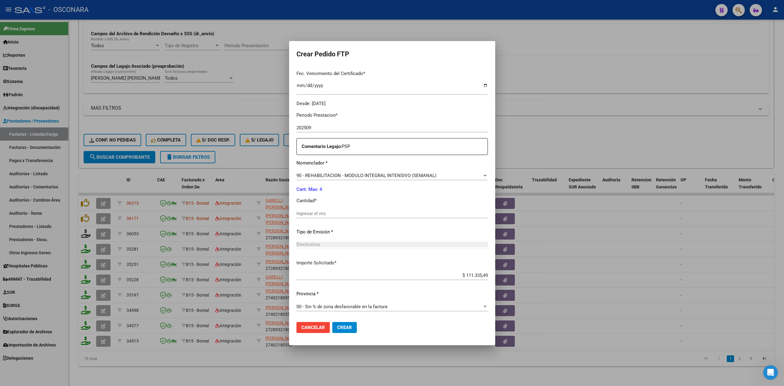
click at [304, 209] on div "Ingresar el nro" at bounding box center [391, 213] width 191 height 9
click at [332, 322] on button "Crear" at bounding box center [344, 327] width 24 height 11
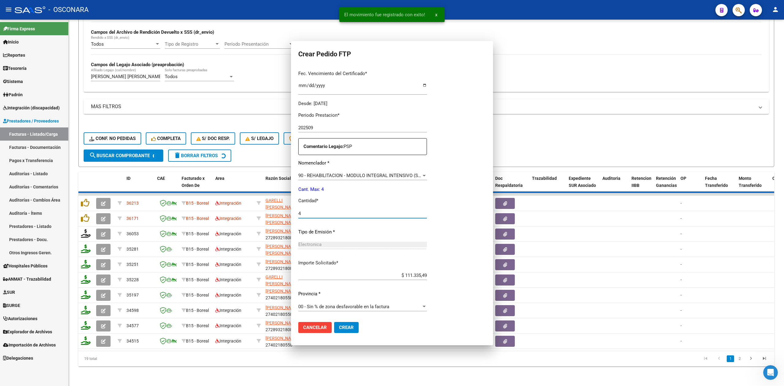
scroll to position [124, 0]
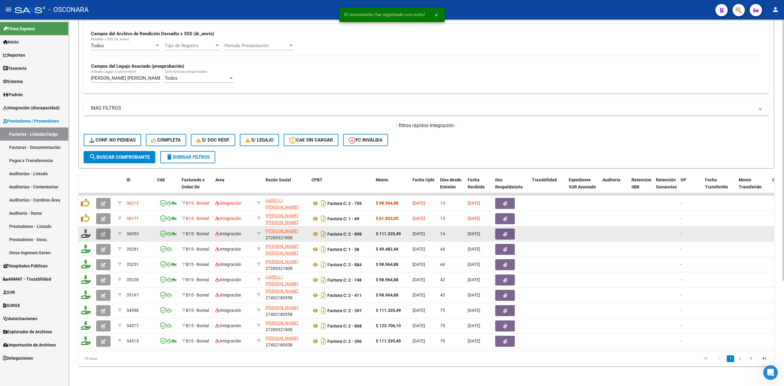
click at [102, 232] on icon "button" at bounding box center [103, 234] width 5 height 5
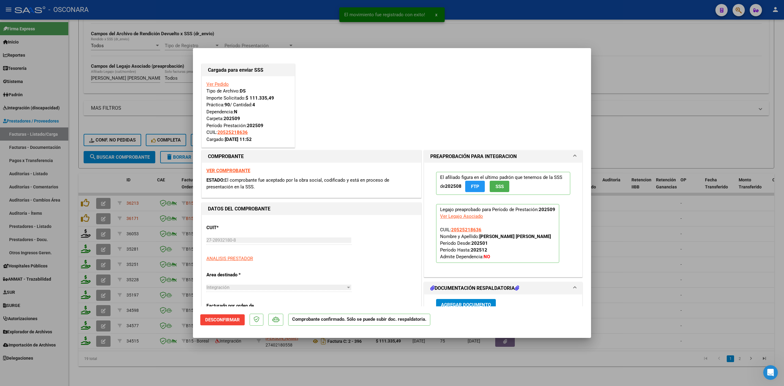
click at [264, 369] on div at bounding box center [392, 193] width 784 height 386
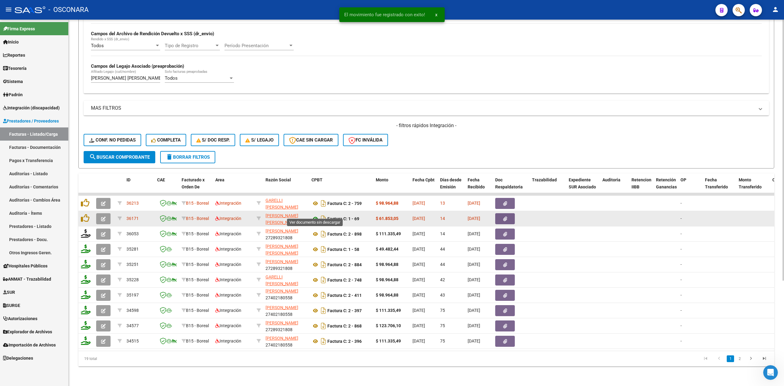
click at [315, 215] on icon at bounding box center [315, 218] width 8 height 7
click at [496, 213] on button "button" at bounding box center [505, 218] width 20 height 11
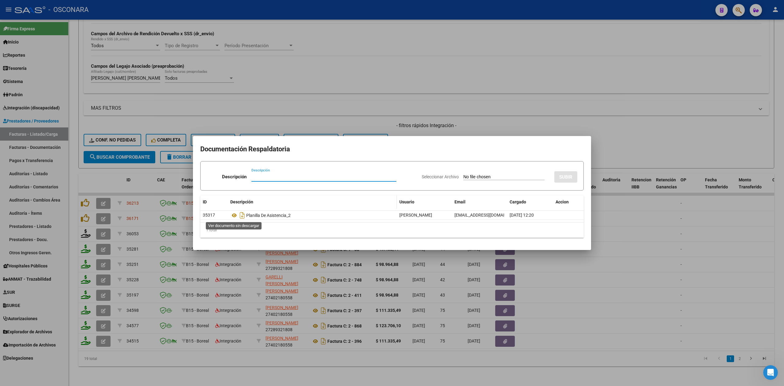
drag, startPoint x: 234, startPoint y: 216, endPoint x: 237, endPoint y: 208, distance: 8.2
click at [235, 216] on icon at bounding box center [234, 214] width 8 height 7
click at [88, 213] on div at bounding box center [392, 193] width 784 height 386
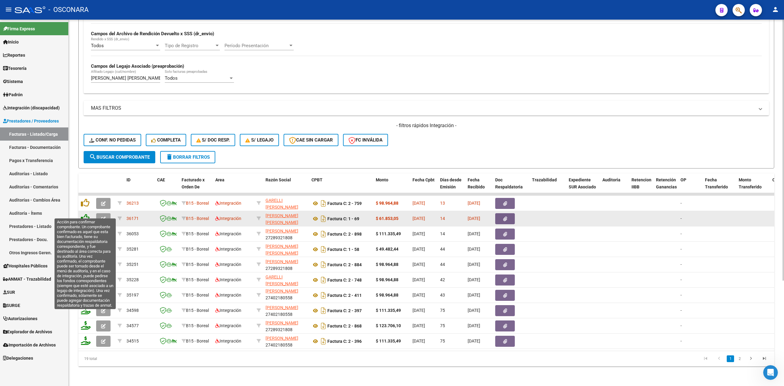
click at [81, 214] on icon at bounding box center [85, 218] width 9 height 9
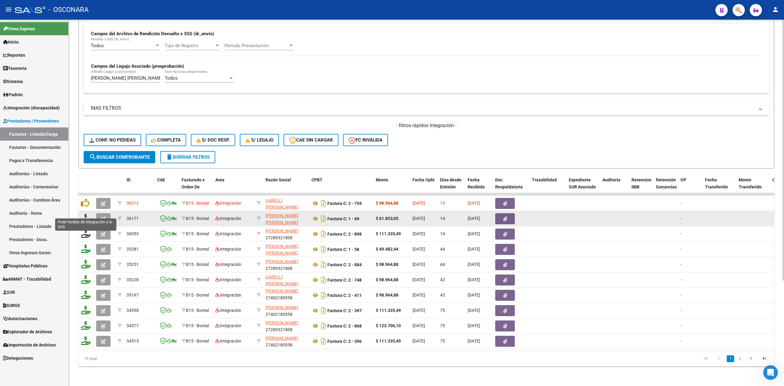
click at [84, 214] on icon at bounding box center [86, 218] width 10 height 9
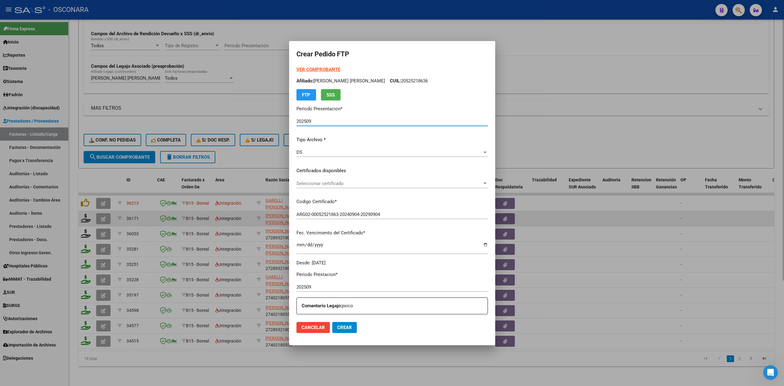
click at [312, 185] on span "Seleccionar certificado" at bounding box center [389, 184] width 186 height 6
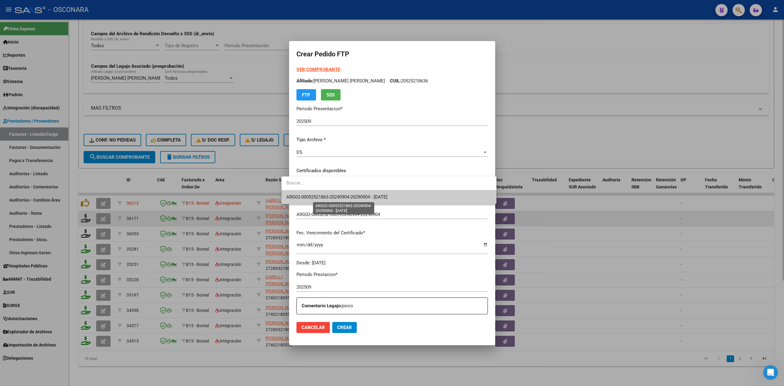
click at [312, 196] on span "ARG02-00052521863-20240904-20290904 - [DATE]" at bounding box center [336, 197] width 101 height 6
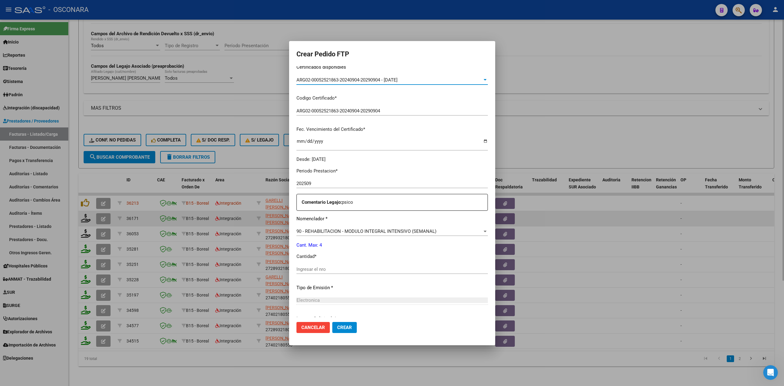
scroll to position [159, 0]
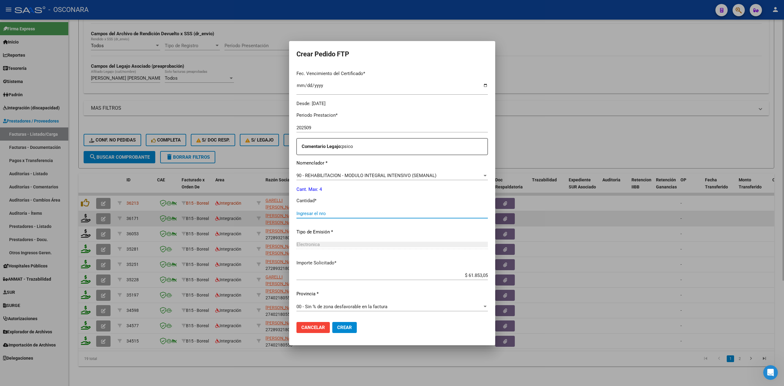
click at [310, 212] on input "Ingresar el nro" at bounding box center [391, 214] width 191 height 6
click at [332, 322] on button "Crear" at bounding box center [344, 327] width 24 height 11
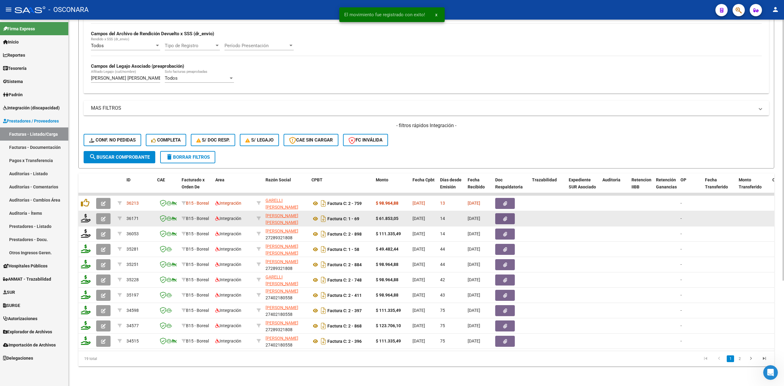
click at [101, 216] on icon "button" at bounding box center [103, 218] width 5 height 5
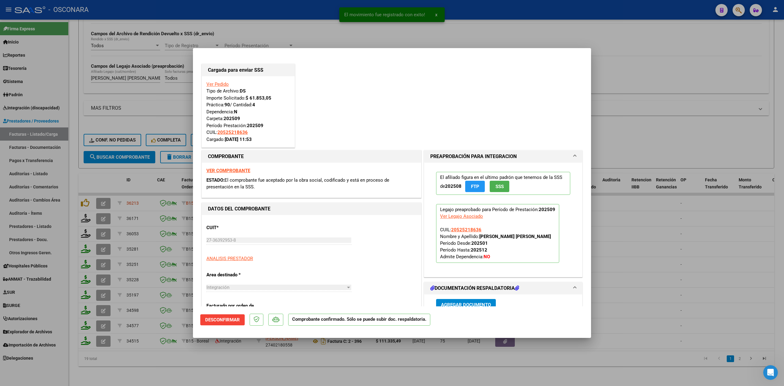
click at [210, 368] on div at bounding box center [392, 193] width 784 height 386
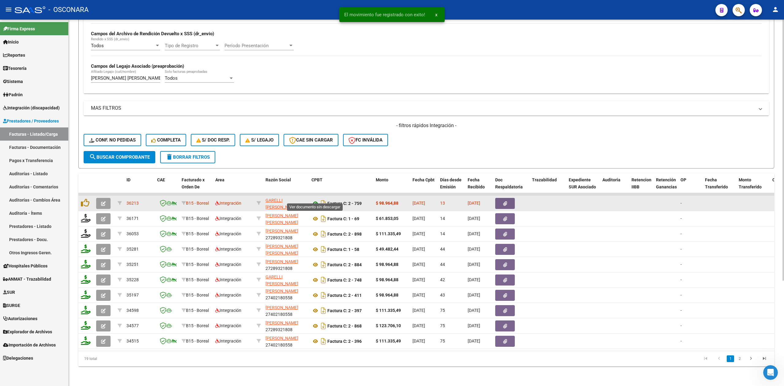
click at [317, 200] on icon at bounding box center [315, 203] width 8 height 7
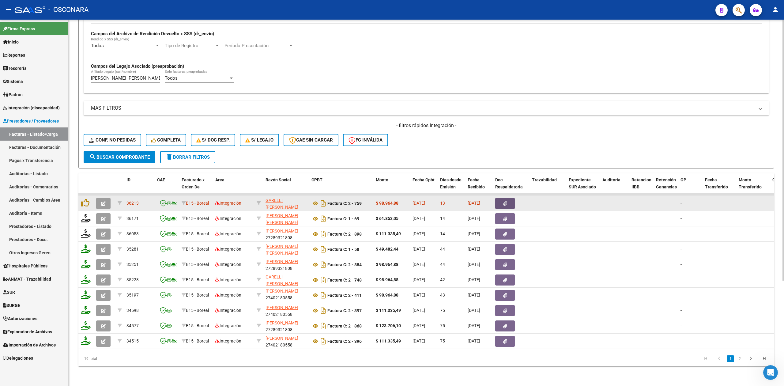
click at [501, 198] on button "button" at bounding box center [505, 203] width 20 height 11
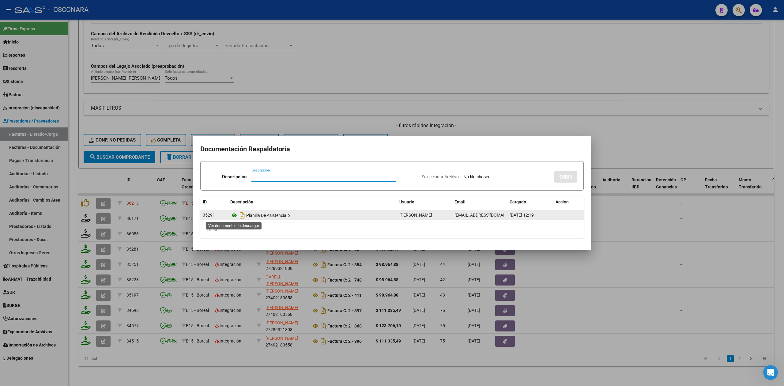
click at [234, 213] on icon at bounding box center [234, 214] width 8 height 7
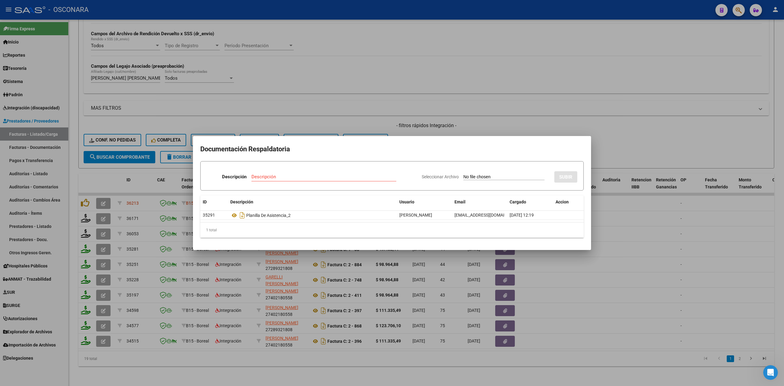
click at [425, 132] on div at bounding box center [392, 193] width 784 height 386
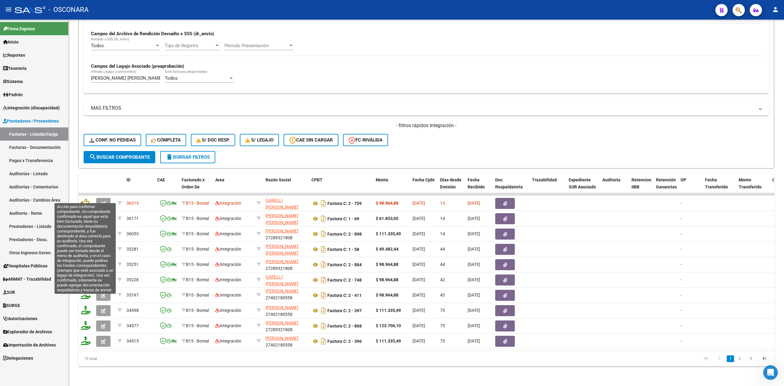
drag, startPoint x: 84, startPoint y: 194, endPoint x: 91, endPoint y: 213, distance: 20.6
click at [84, 198] on icon at bounding box center [85, 202] width 9 height 9
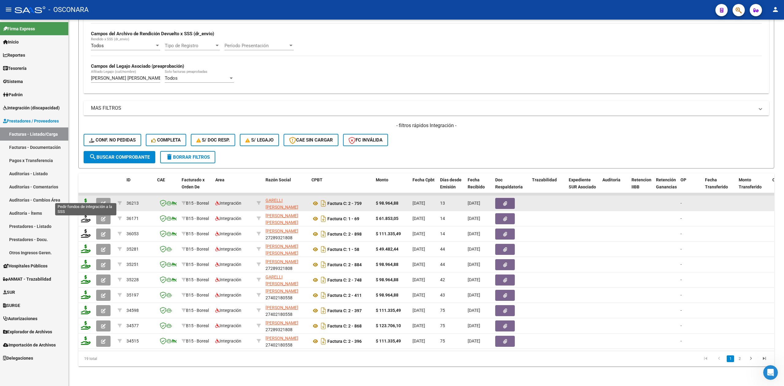
click at [85, 198] on icon at bounding box center [86, 202] width 10 height 9
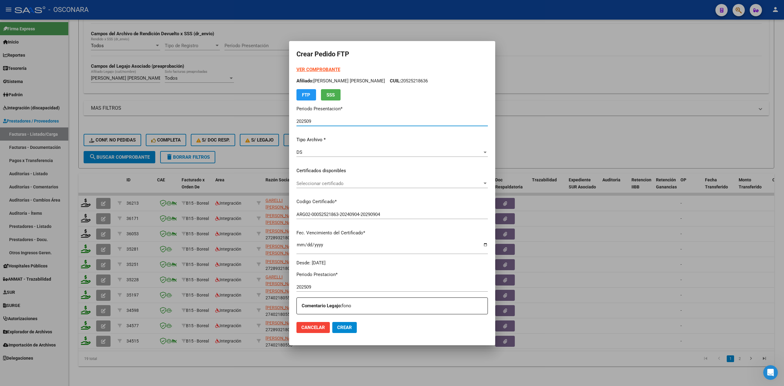
click at [315, 185] on span "Seleccionar certificado" at bounding box center [389, 184] width 186 height 6
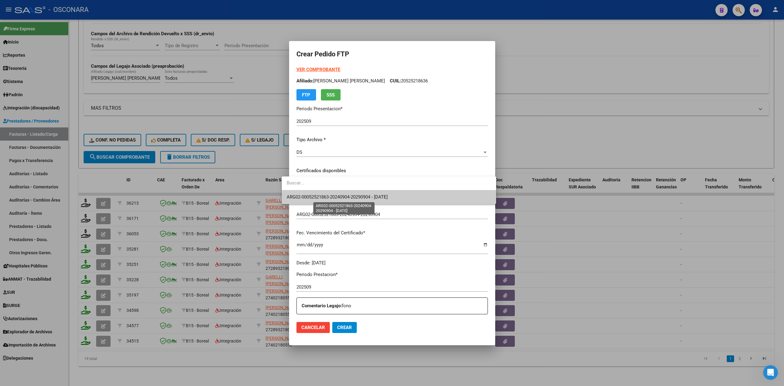
click at [315, 196] on span "ARG02-00052521863-20240904-20290904 - [DATE]" at bounding box center [336, 197] width 101 height 6
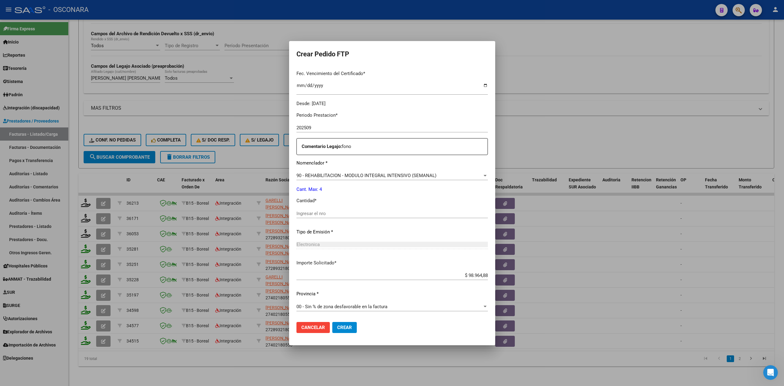
click at [310, 212] on input "Ingresar el nro" at bounding box center [391, 214] width 191 height 6
click at [332, 322] on button "Crear" at bounding box center [344, 327] width 24 height 11
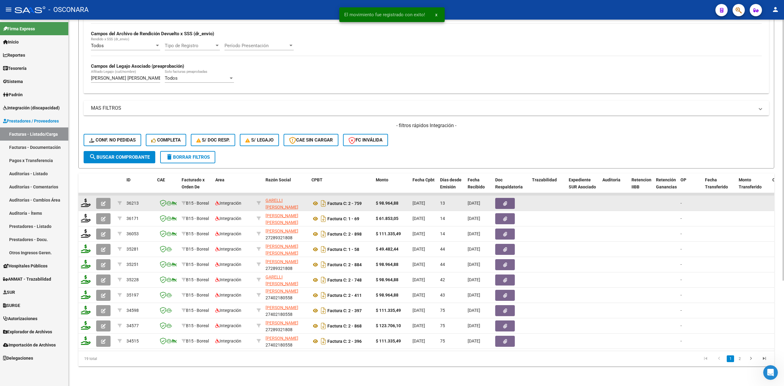
click at [104, 201] on icon "button" at bounding box center [103, 203] width 5 height 5
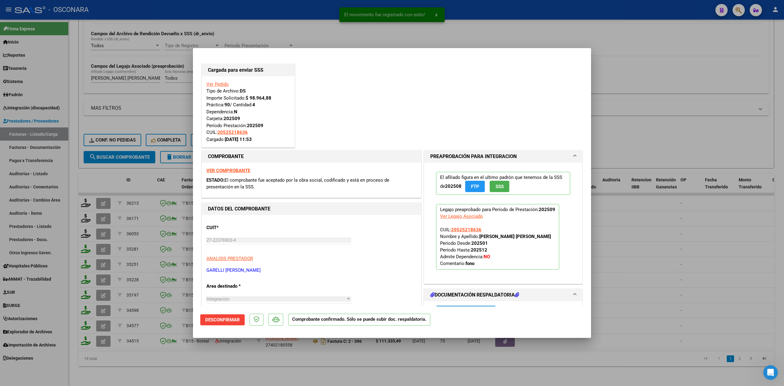
click at [183, 356] on div at bounding box center [392, 193] width 784 height 386
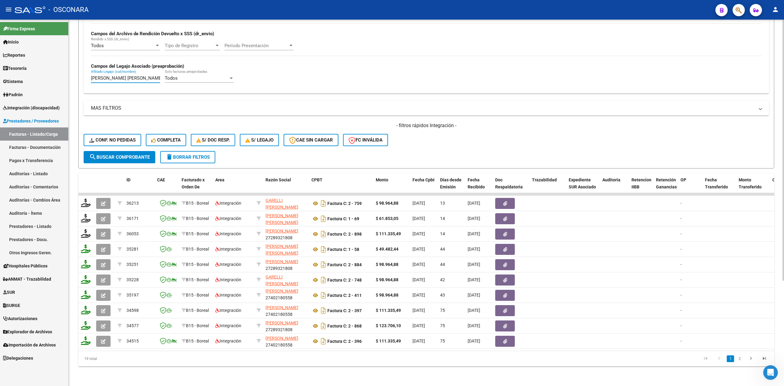
drag, startPoint x: 157, startPoint y: 73, endPoint x: 75, endPoint y: 71, distance: 81.7
click at [77, 72] on div "Video tutorial PRESTADORES -> Listado de CPBTs Emitidos por Prestadores / Prove…" at bounding box center [426, 131] width 715 height 507
paste input "[PERSON_NAME]"
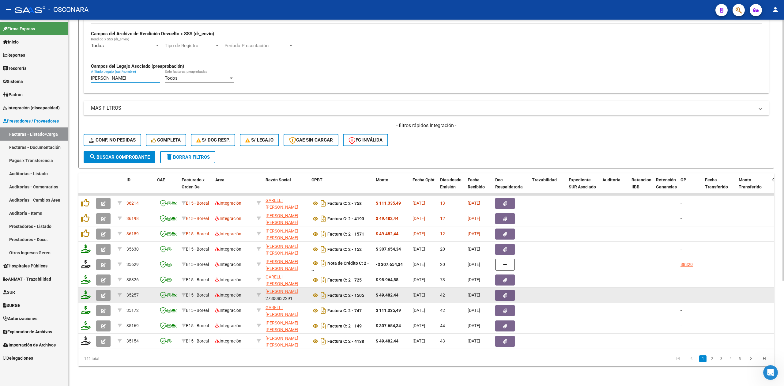
click at [103, 293] on icon "button" at bounding box center [103, 295] width 5 height 5
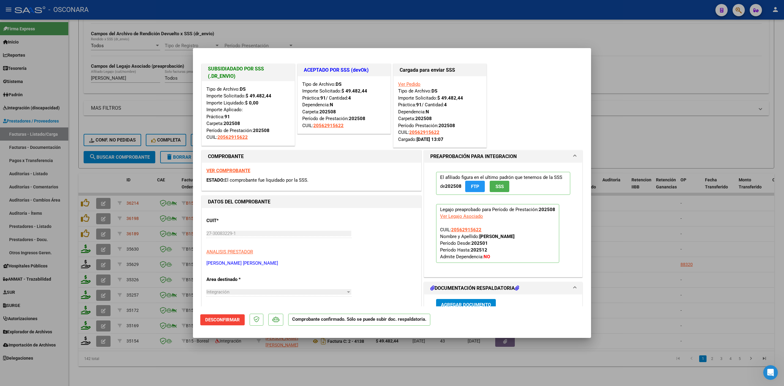
click at [219, 377] on div at bounding box center [392, 193] width 784 height 386
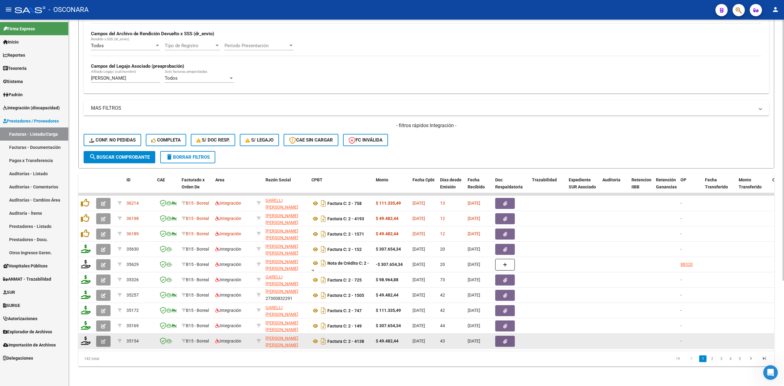
click at [107, 335] on button "button" at bounding box center [103, 340] width 14 height 11
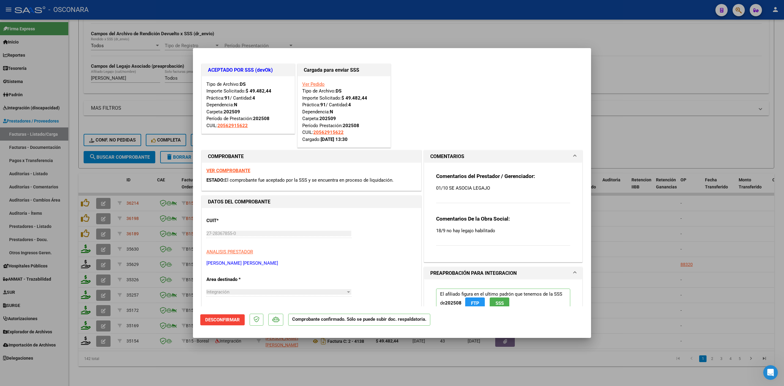
click at [192, 364] on div at bounding box center [392, 193] width 784 height 386
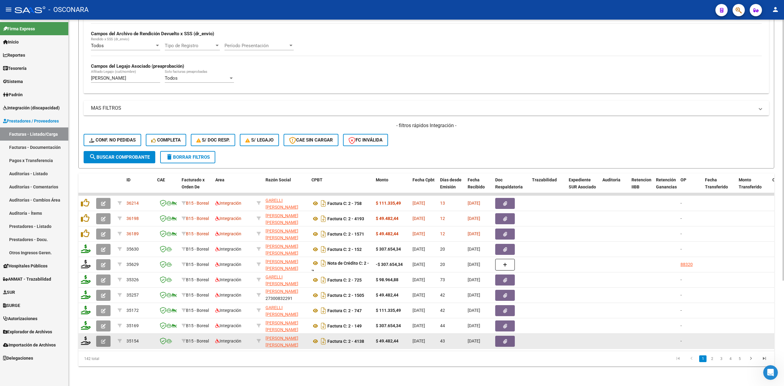
click at [102, 339] on icon "button" at bounding box center [103, 341] width 5 height 5
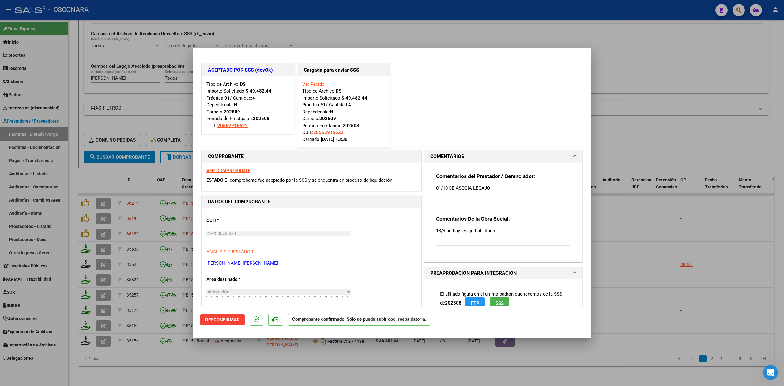
click at [192, 355] on div at bounding box center [392, 193] width 784 height 386
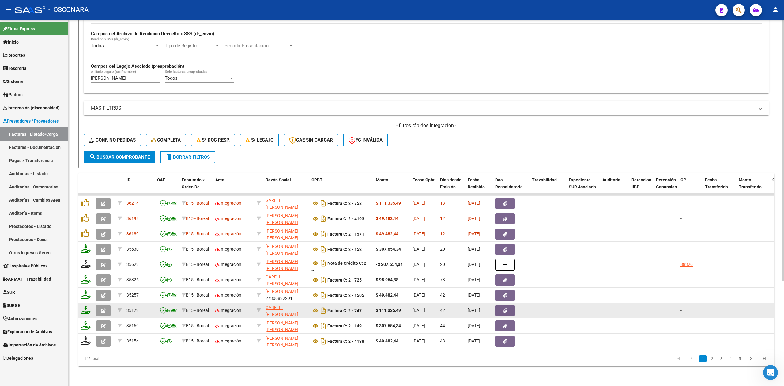
click at [101, 308] on icon "button" at bounding box center [103, 310] width 5 height 5
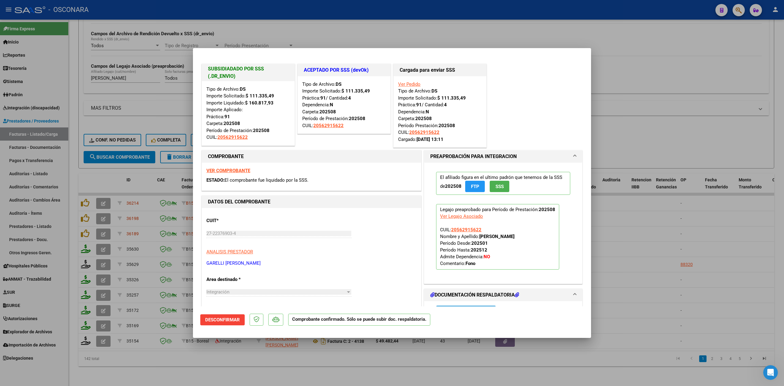
click at [147, 362] on div at bounding box center [392, 193] width 784 height 386
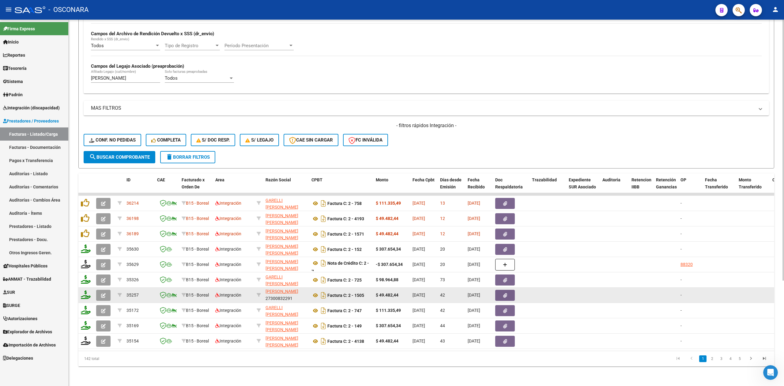
click at [101, 292] on span "button" at bounding box center [103, 295] width 5 height 6
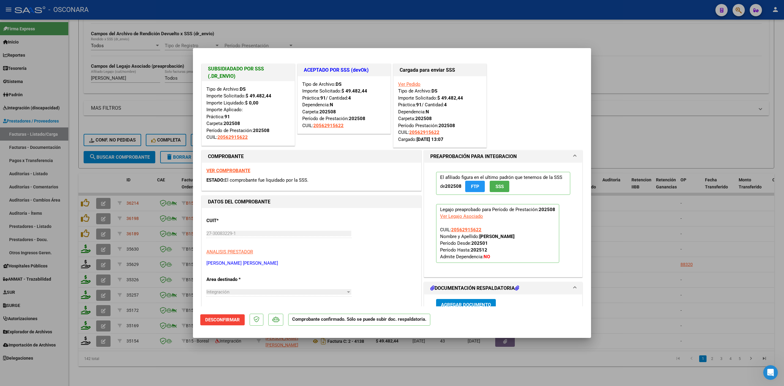
click at [173, 366] on div at bounding box center [392, 193] width 784 height 386
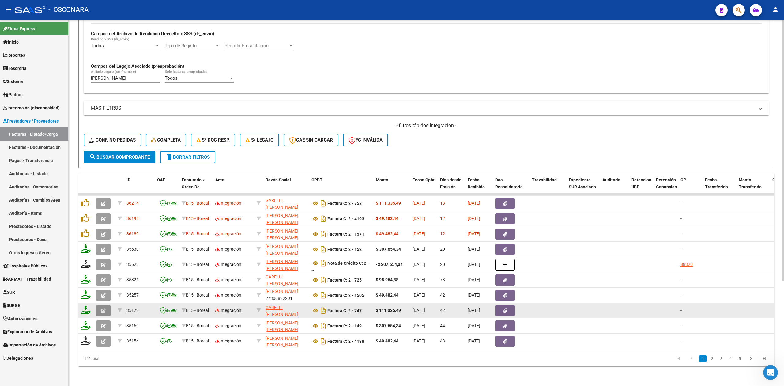
click at [102, 308] on icon "button" at bounding box center [103, 310] width 5 height 5
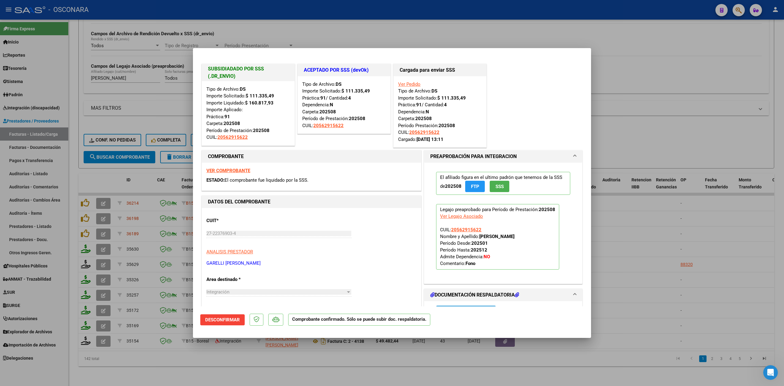
click at [194, 361] on div at bounding box center [392, 193] width 784 height 386
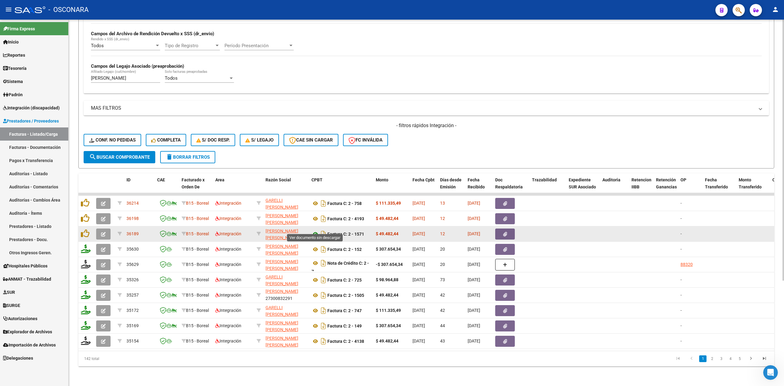
click at [314, 230] on icon at bounding box center [315, 233] width 8 height 7
click at [513, 228] on button "button" at bounding box center [505, 233] width 20 height 11
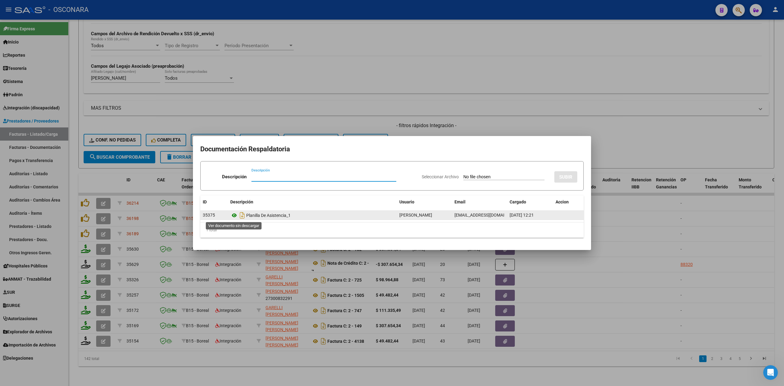
click at [233, 213] on icon at bounding box center [234, 214] width 8 height 7
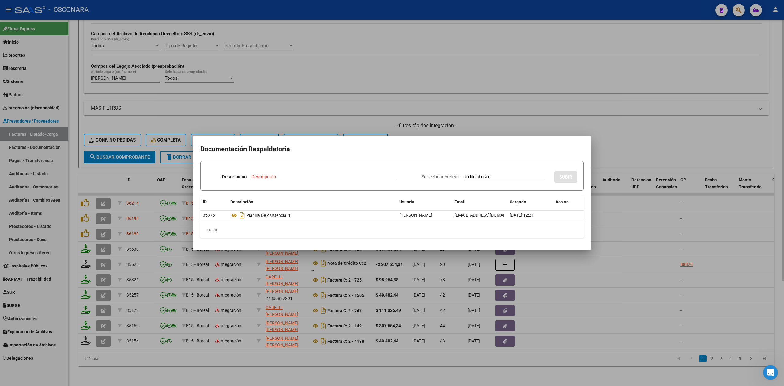
click at [354, 116] on div at bounding box center [392, 193] width 784 height 386
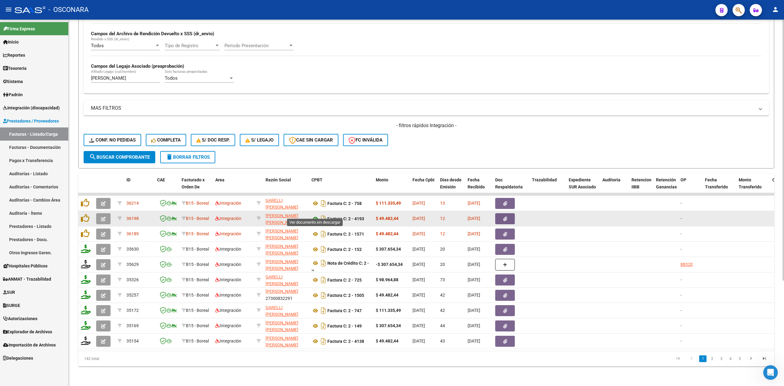
click at [318, 215] on icon at bounding box center [315, 218] width 8 height 7
click at [507, 213] on button "button" at bounding box center [505, 218] width 20 height 11
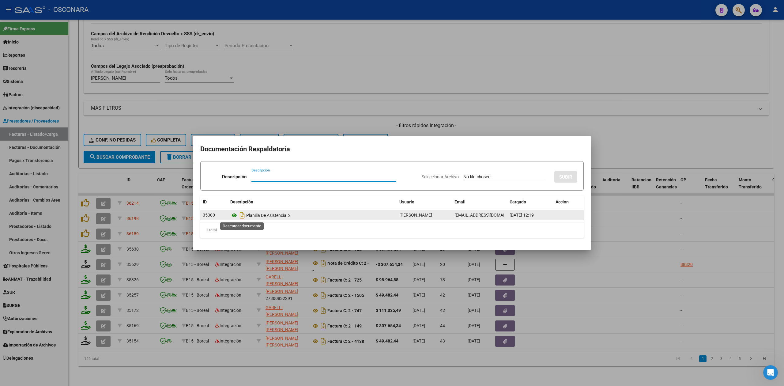
click at [234, 212] on icon at bounding box center [234, 214] width 8 height 7
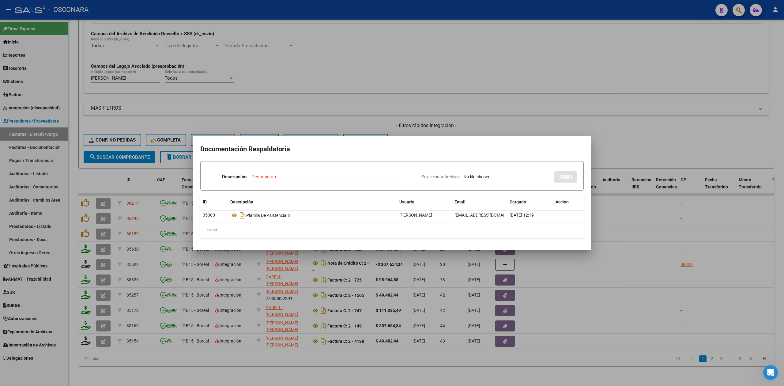
click at [304, 86] on div at bounding box center [392, 193] width 784 height 386
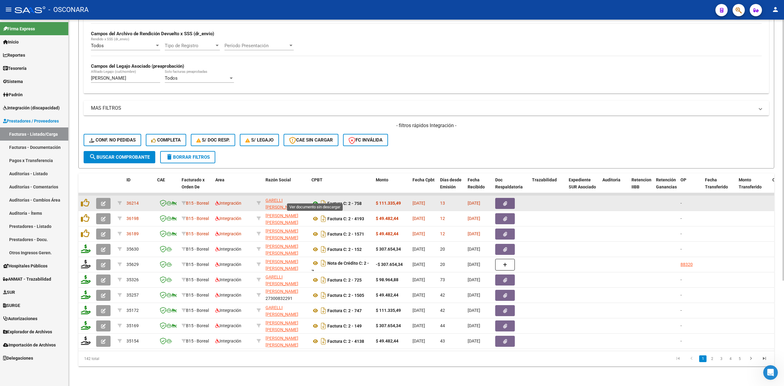
click at [313, 200] on icon at bounding box center [315, 203] width 8 height 7
click at [509, 198] on button "button" at bounding box center [505, 203] width 20 height 11
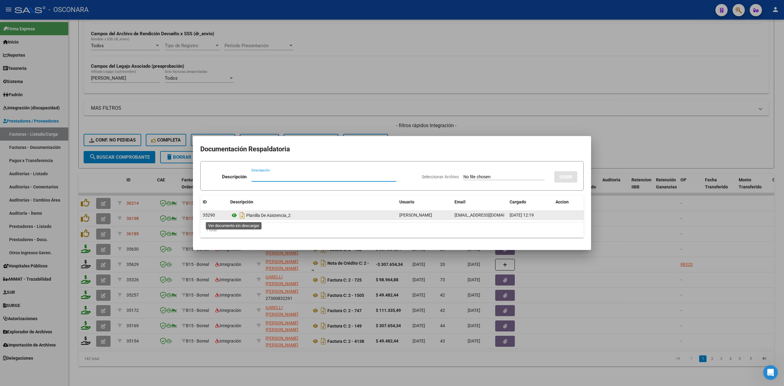
click at [233, 215] on icon at bounding box center [234, 214] width 8 height 7
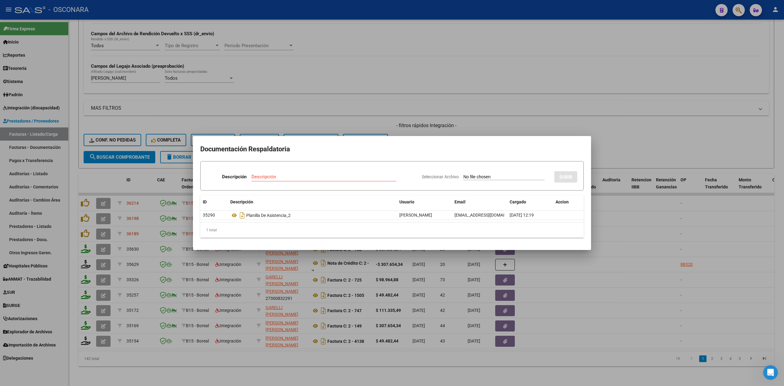
click at [433, 127] on div at bounding box center [392, 193] width 784 height 386
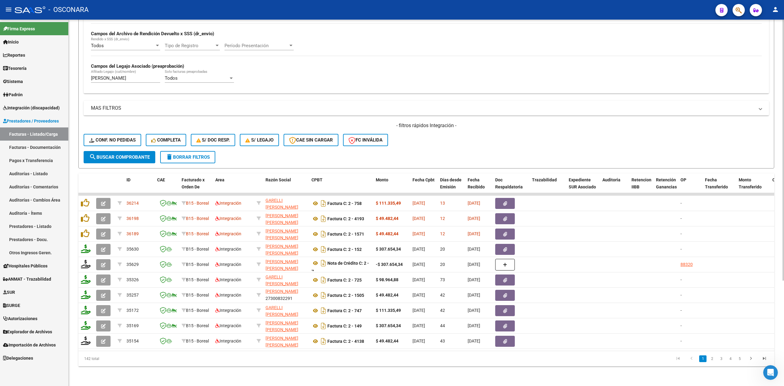
click at [405, 137] on div "- filtros rápidos Integración - Conf. no pedidas Completa S/ Doc Resp. S/ legaj…" at bounding box center [426, 136] width 685 height 29
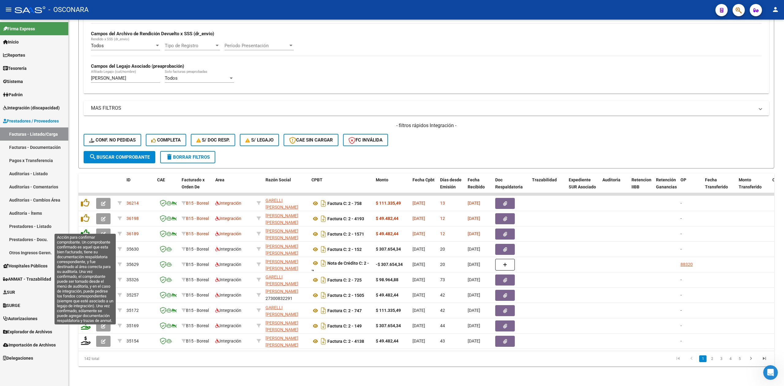
click at [84, 229] on icon at bounding box center [85, 233] width 9 height 9
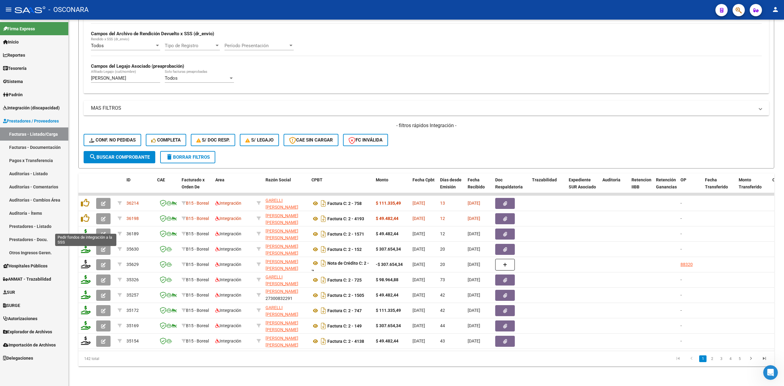
click at [86, 229] on icon at bounding box center [86, 233] width 10 height 9
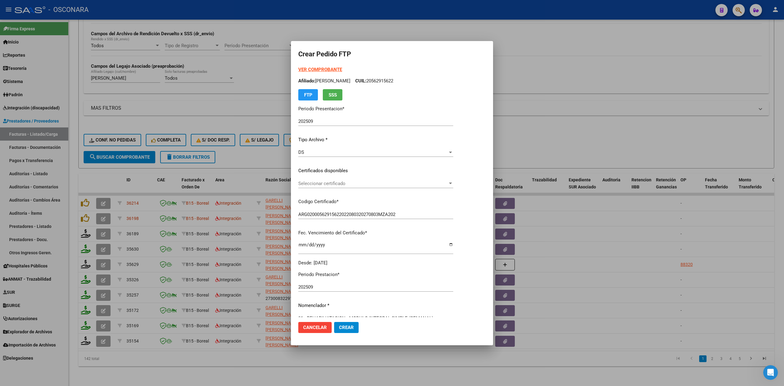
click at [313, 186] on div "Seleccionar certificado Seleccionar certificado" at bounding box center [375, 183] width 155 height 9
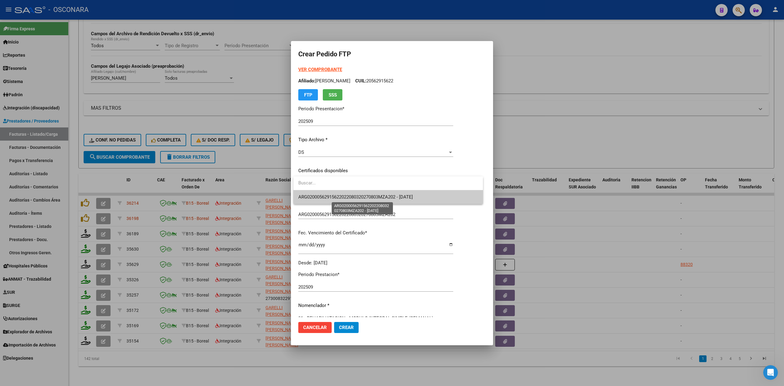
drag, startPoint x: 313, startPoint y: 186, endPoint x: 315, endPoint y: 196, distance: 10.3
click at [315, 196] on span "ARG02000562915622022080320270803MZA202 - [DATE]" at bounding box center [355, 197] width 114 height 6
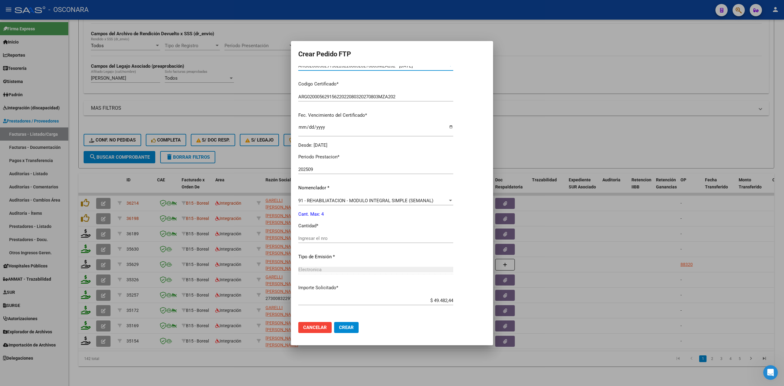
scroll to position [142, 0]
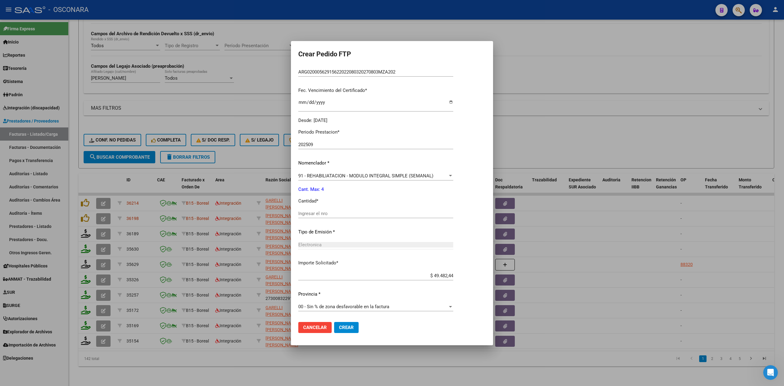
click at [316, 209] on div "Ingresar el nro" at bounding box center [375, 213] width 155 height 9
click at [334, 322] on button "Crear" at bounding box center [346, 327] width 24 height 11
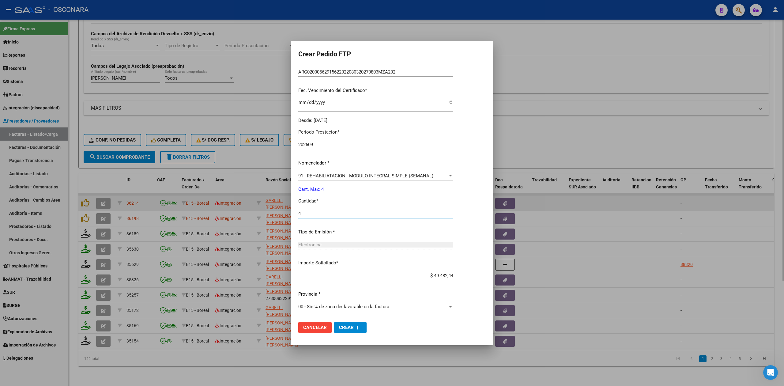
scroll to position [0, 0]
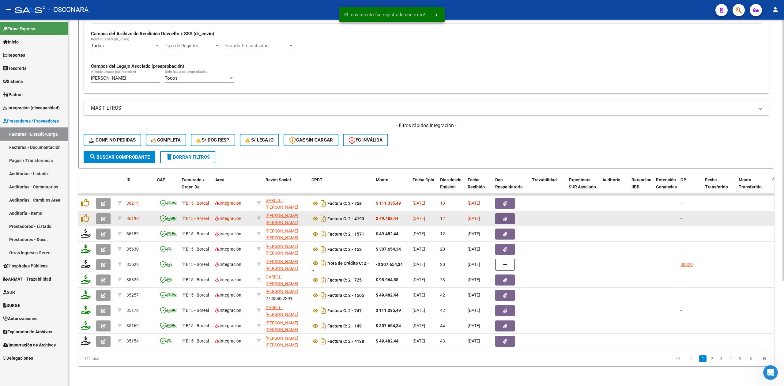
click at [90, 214] on div at bounding box center [86, 218] width 10 height 9
click at [85, 214] on icon at bounding box center [85, 218] width 9 height 9
click at [84, 214] on icon at bounding box center [86, 218] width 10 height 9
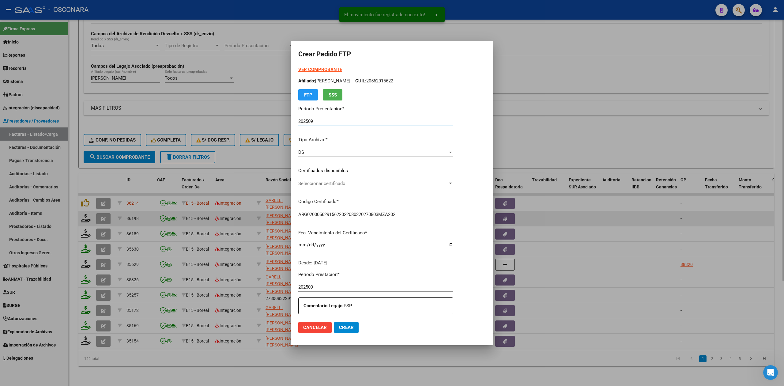
click at [319, 183] on span "Seleccionar certificado" at bounding box center [372, 184] width 149 height 6
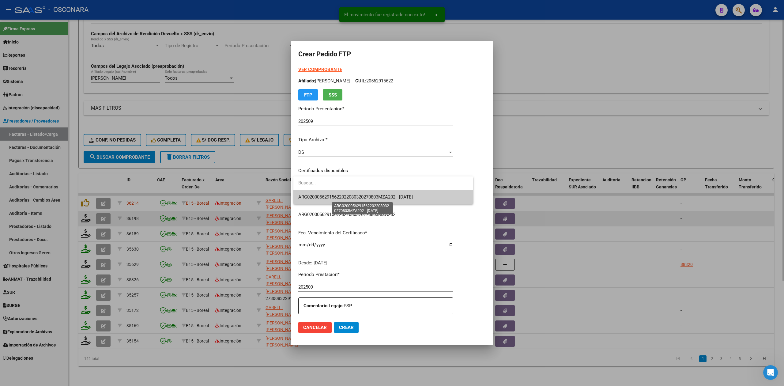
click at [319, 196] on span "ARG02000562915622022080320270803MZA202 - [DATE]" at bounding box center [355, 197] width 114 height 6
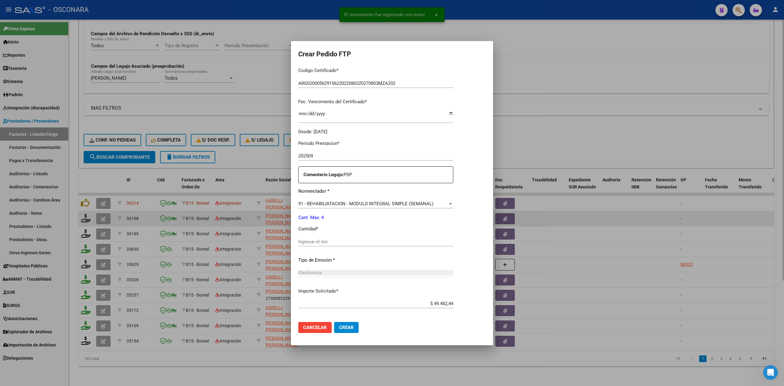
scroll to position [159, 0]
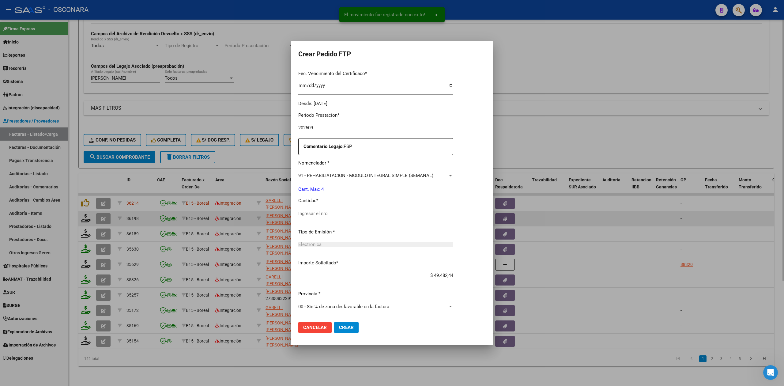
click at [316, 214] on input "Ingresar el nro" at bounding box center [375, 214] width 155 height 6
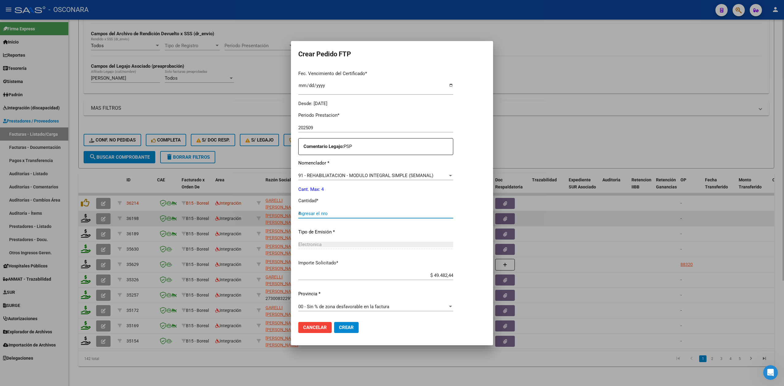
click at [334, 322] on button "Crear" at bounding box center [346, 327] width 24 height 11
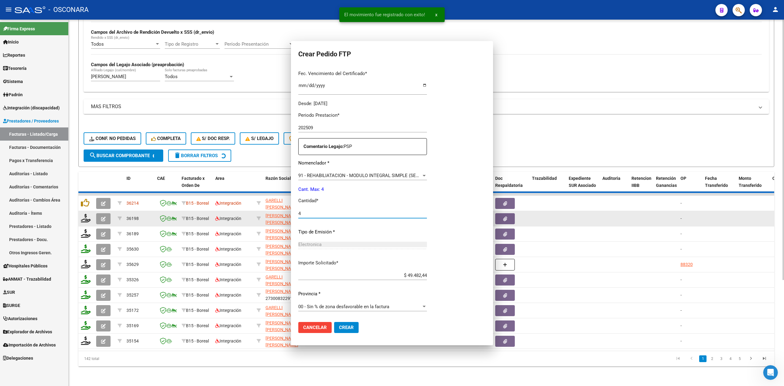
scroll to position [0, 0]
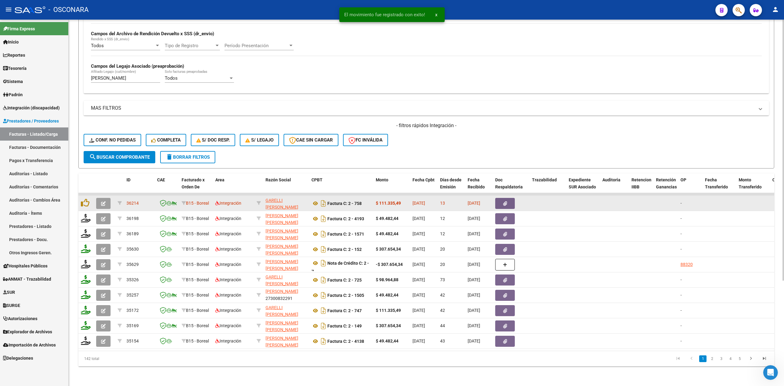
click at [89, 198] on div at bounding box center [86, 202] width 10 height 9
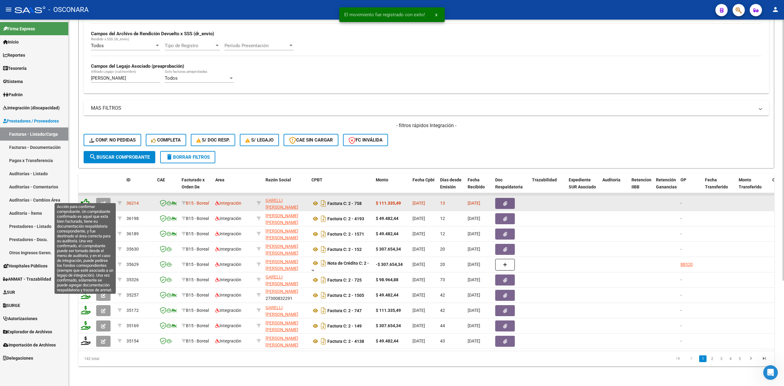
click at [84, 198] on icon at bounding box center [85, 202] width 9 height 9
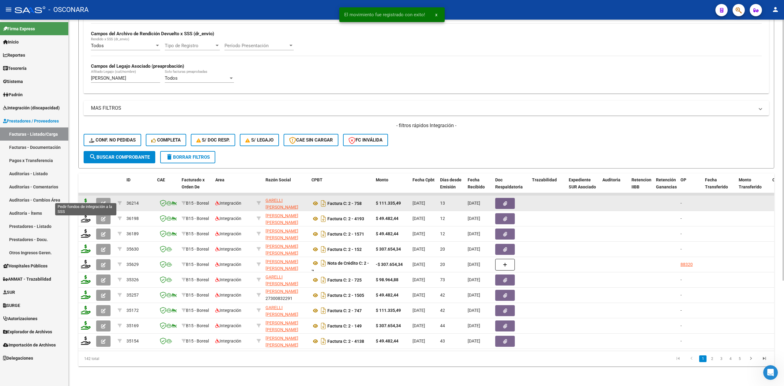
click at [85, 198] on icon at bounding box center [86, 202] width 10 height 9
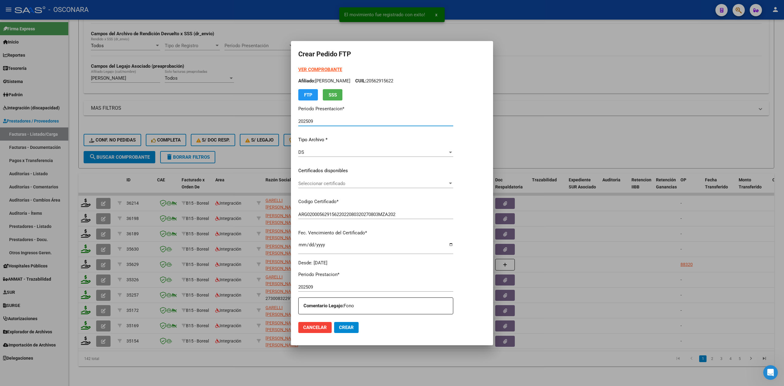
click at [313, 181] on span "Seleccionar certificado" at bounding box center [372, 184] width 149 height 6
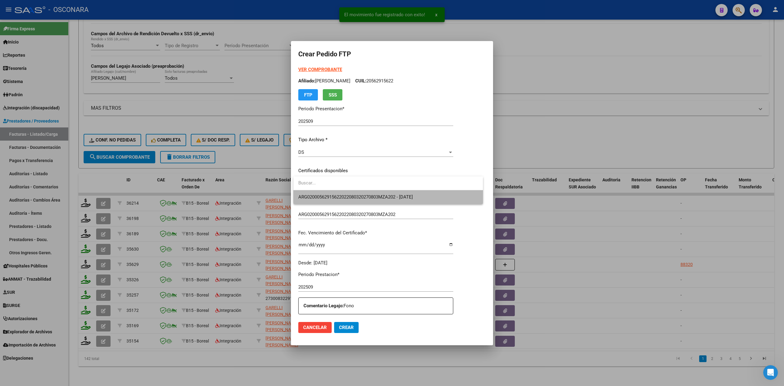
click at [313, 192] on span "ARG02000562915622022080320270803MZA202 - [DATE]" at bounding box center [388, 197] width 180 height 14
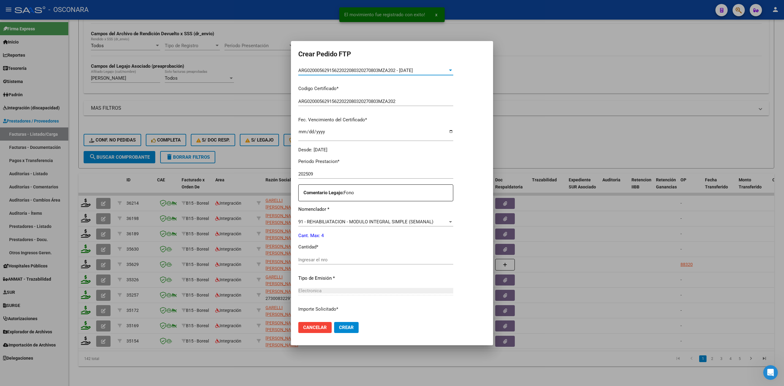
scroll to position [159, 0]
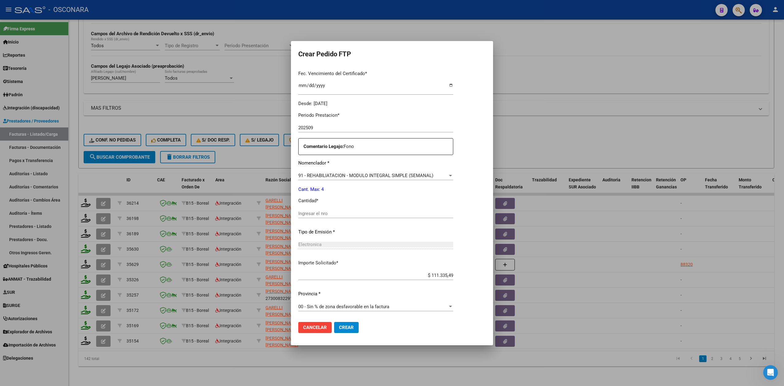
click at [312, 212] on input "Ingresar el nro" at bounding box center [375, 214] width 155 height 6
click at [334, 322] on button "Crear" at bounding box center [346, 327] width 24 height 11
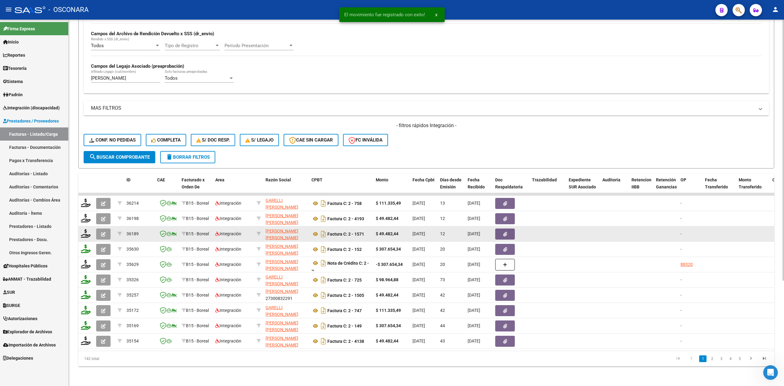
click at [100, 228] on button "button" at bounding box center [103, 233] width 14 height 11
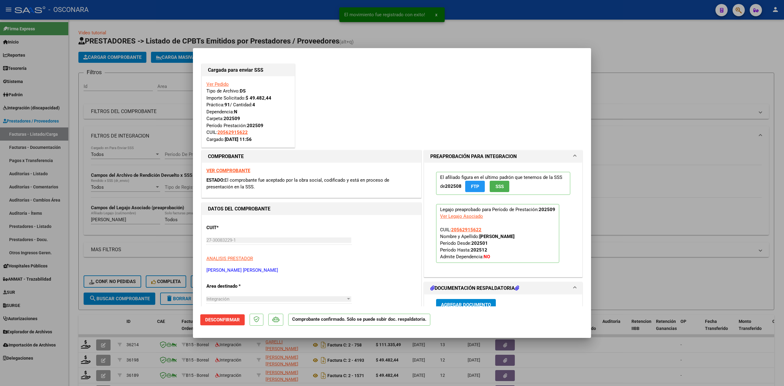
click at [131, 354] on div at bounding box center [392, 193] width 784 height 386
type input "$ 0,00"
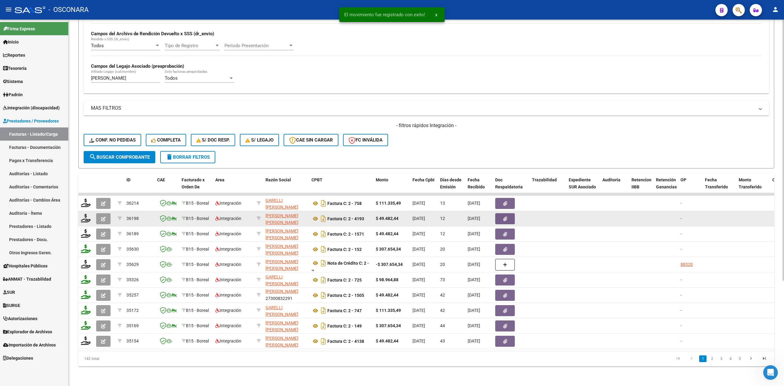
click at [107, 217] on button "button" at bounding box center [103, 218] width 14 height 11
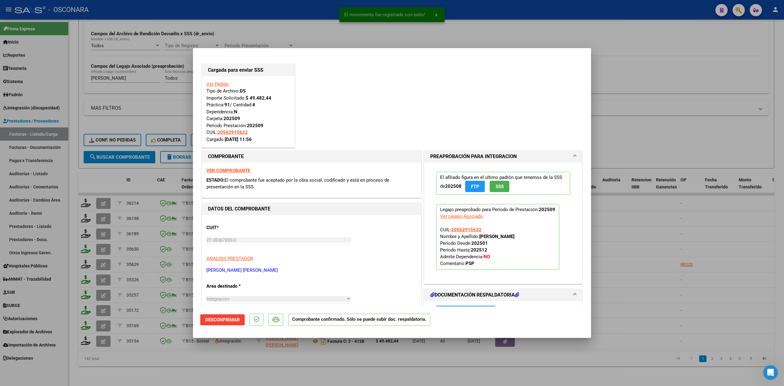
click at [160, 356] on div at bounding box center [392, 193] width 784 height 386
type input "$ 0,00"
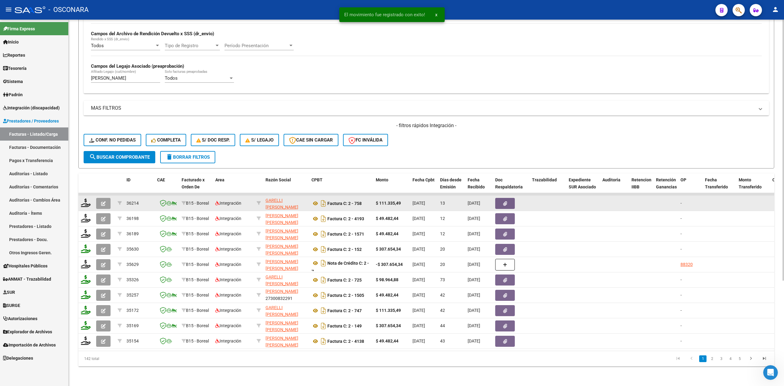
click at [104, 201] on icon "button" at bounding box center [103, 203] width 5 height 5
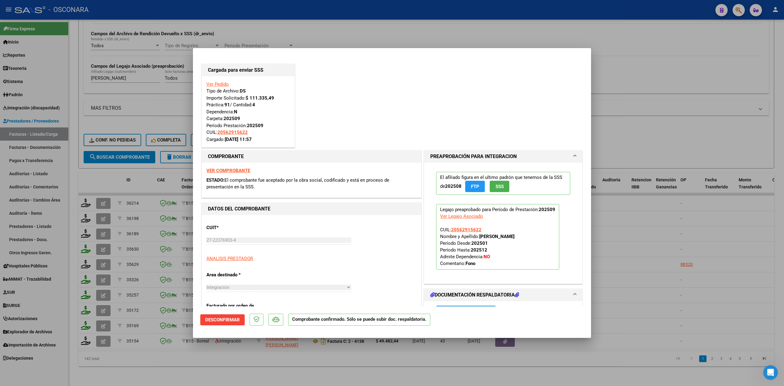
click at [183, 369] on div at bounding box center [392, 193] width 784 height 386
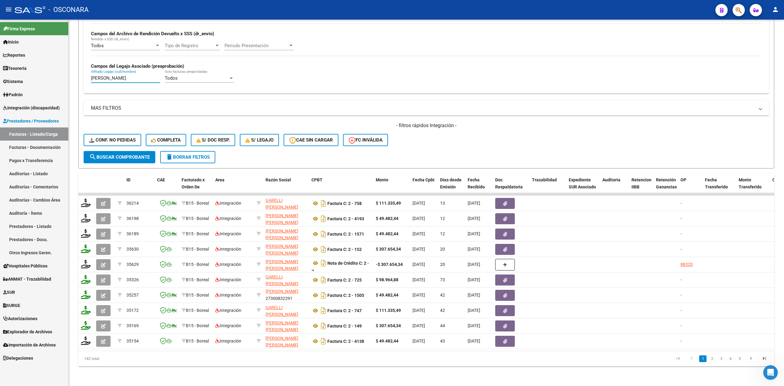
drag, startPoint x: 151, startPoint y: 70, endPoint x: 55, endPoint y: 71, distance: 95.5
click at [55, 71] on mat-sidenav-container "Firma Express Inicio Calendario SSS Instructivos Contacto OS Reportes Ingresos …" at bounding box center [392, 203] width 784 height 366
paste input "ECO NEHEMIAS NATA"
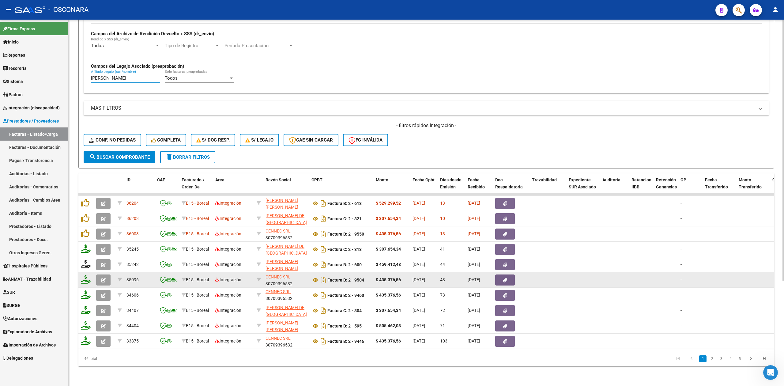
type input "ARECO NEHEMIAS NATAN"
click at [99, 274] on button "button" at bounding box center [103, 279] width 14 height 11
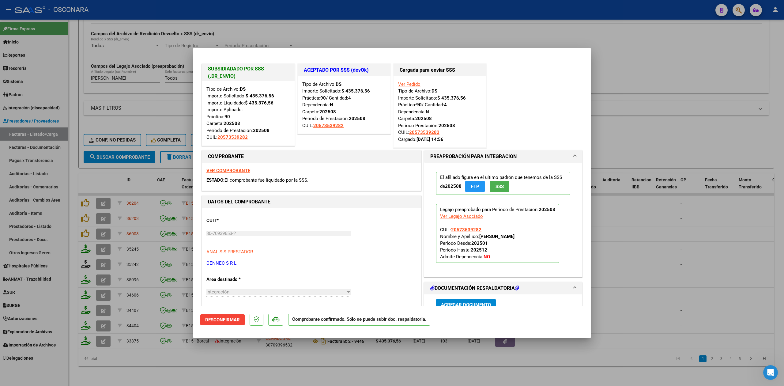
click at [162, 370] on div at bounding box center [392, 193] width 784 height 386
type input "$ 0,00"
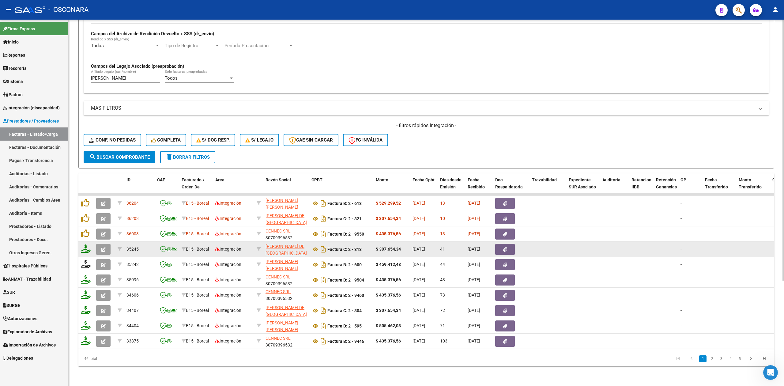
click at [102, 247] on icon "button" at bounding box center [103, 249] width 5 height 5
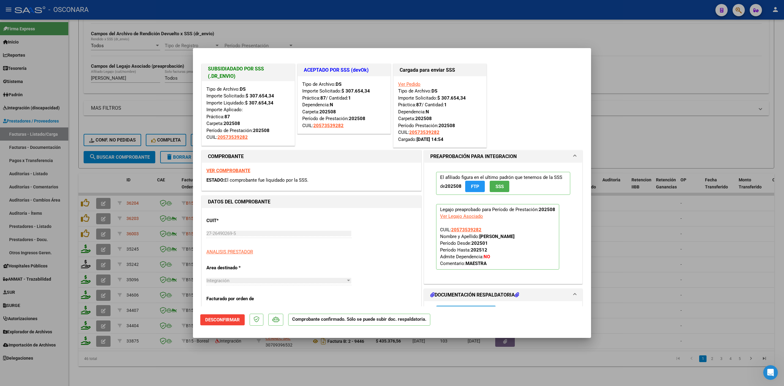
click at [233, 365] on div at bounding box center [392, 193] width 784 height 386
type input "$ 0,00"
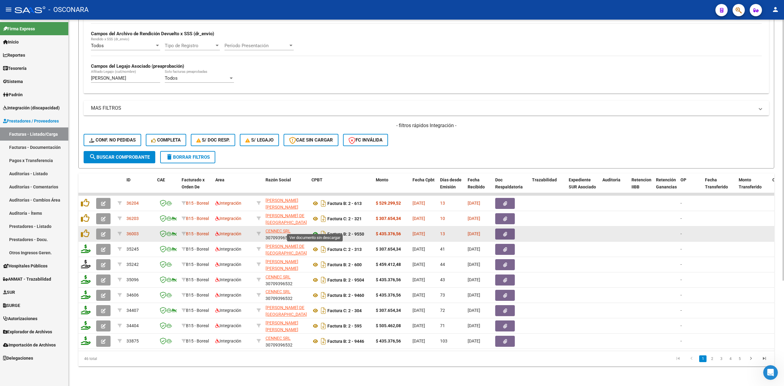
click at [316, 230] on icon at bounding box center [315, 233] width 8 height 7
click at [500, 228] on button "button" at bounding box center [505, 233] width 20 height 11
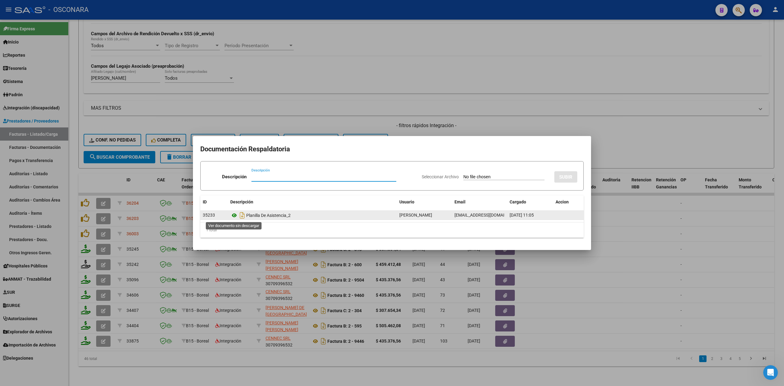
click at [234, 216] on icon at bounding box center [234, 214] width 8 height 7
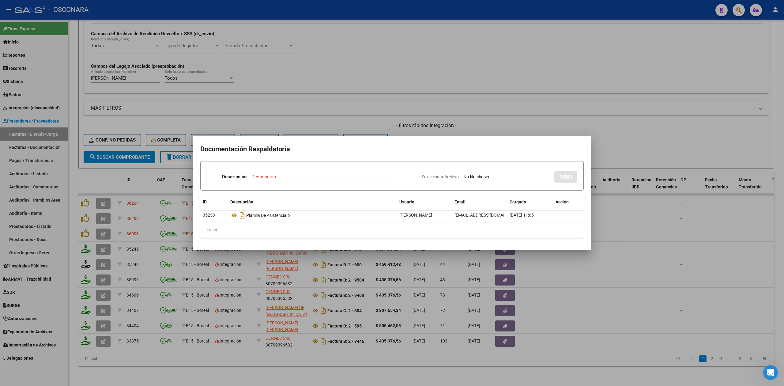
click at [439, 129] on div at bounding box center [392, 193] width 784 height 386
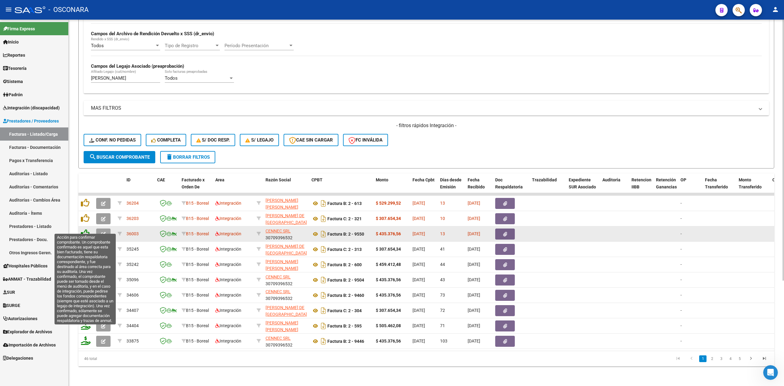
click at [83, 229] on icon at bounding box center [85, 233] width 9 height 9
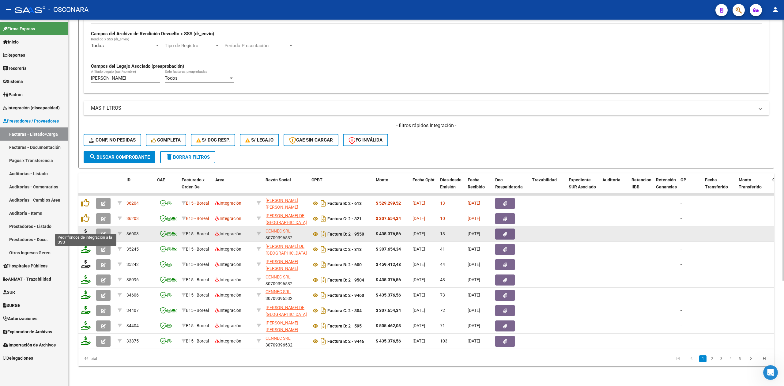
click at [84, 229] on icon at bounding box center [86, 233] width 10 height 9
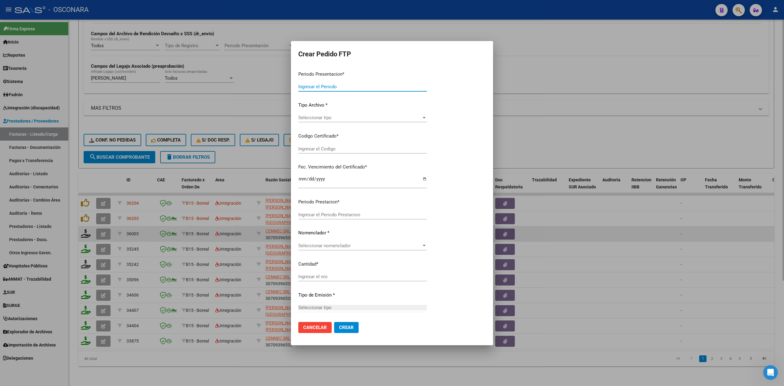
type input "202509"
type input "$ 435.376,56"
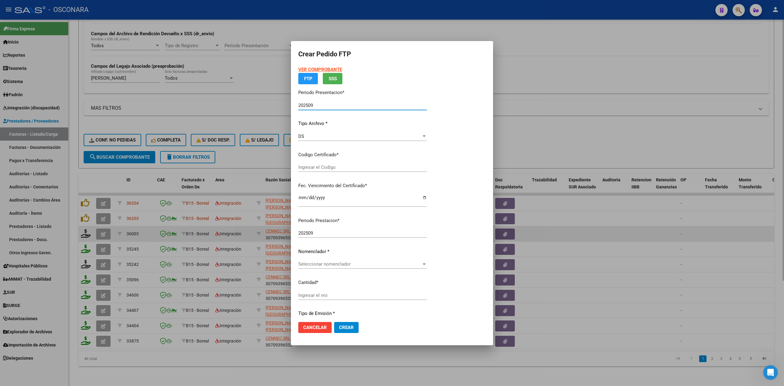
type input "arg02000573539282023092020280920cor540"
type input "2028-09-20"
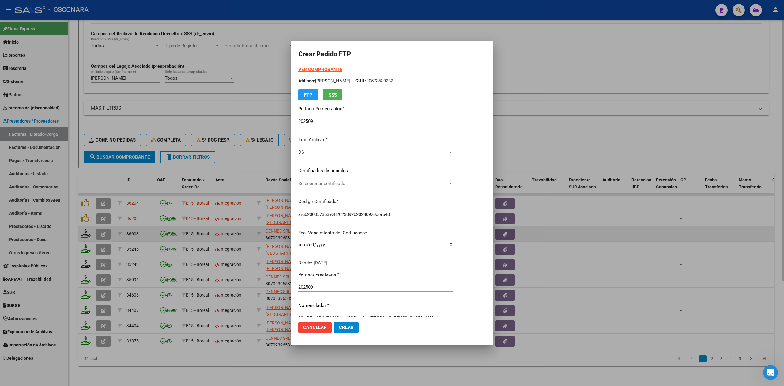
click at [314, 185] on span "Seleccionar certificado" at bounding box center [372, 184] width 149 height 6
click at [315, 193] on span "arg02000573539282023092020280920cor540 - 2028-09-20" at bounding box center [383, 197] width 170 height 14
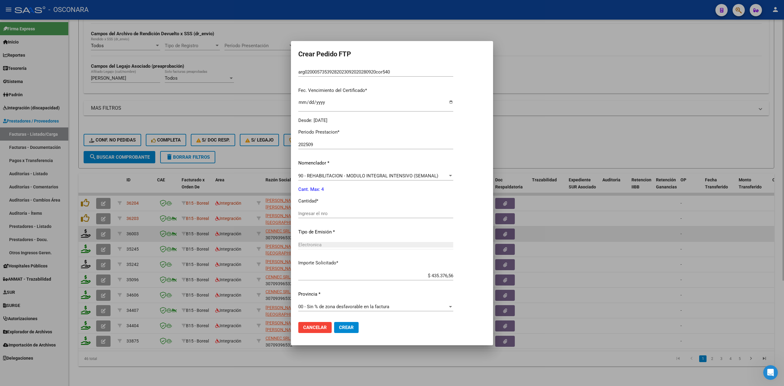
click at [316, 211] on input "Ingresar el nro" at bounding box center [375, 214] width 155 height 6
type input "4"
click at [334, 322] on button "Crear" at bounding box center [346, 327] width 24 height 11
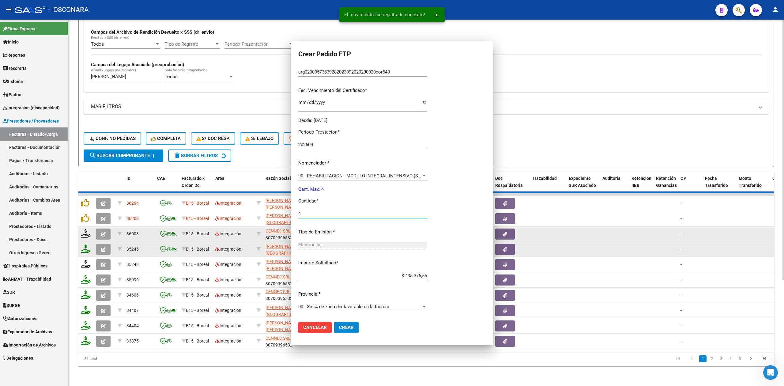
scroll to position [0, 0]
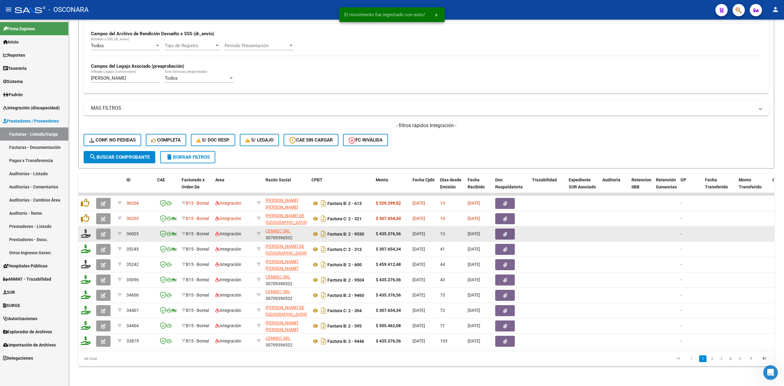
click at [99, 230] on button "button" at bounding box center [103, 233] width 14 height 11
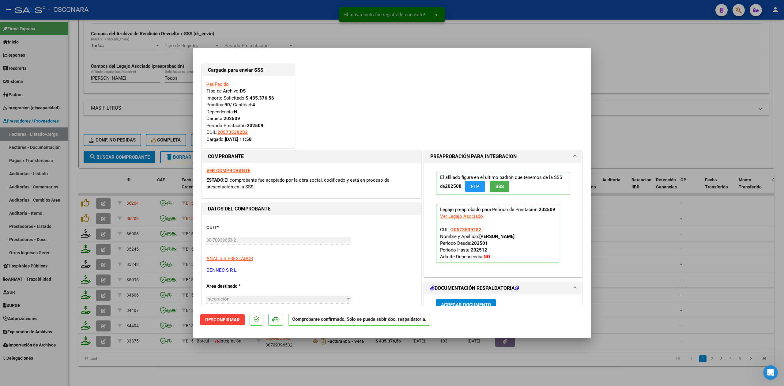
click at [223, 372] on div at bounding box center [392, 193] width 784 height 386
type input "$ 0,00"
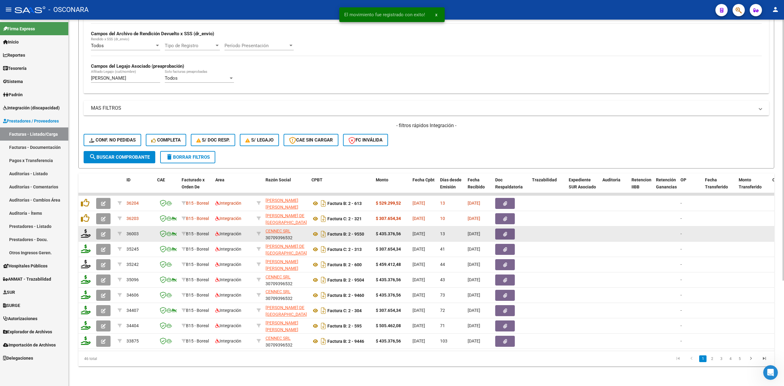
click at [108, 228] on button "button" at bounding box center [103, 233] width 14 height 11
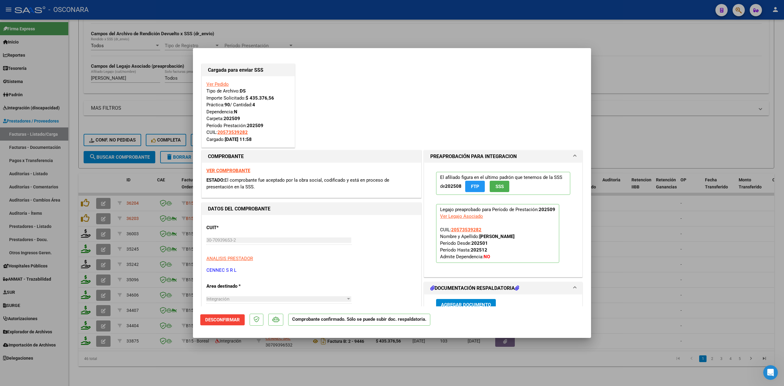
click at [250, 365] on div at bounding box center [392, 193] width 784 height 386
type input "$ 0,00"
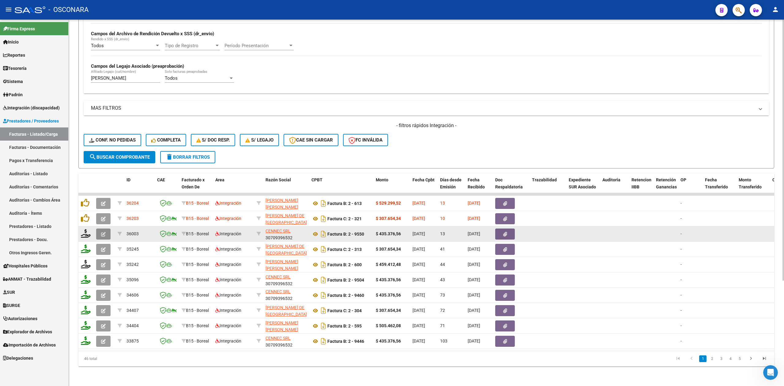
click at [98, 228] on button "button" at bounding box center [103, 233] width 14 height 11
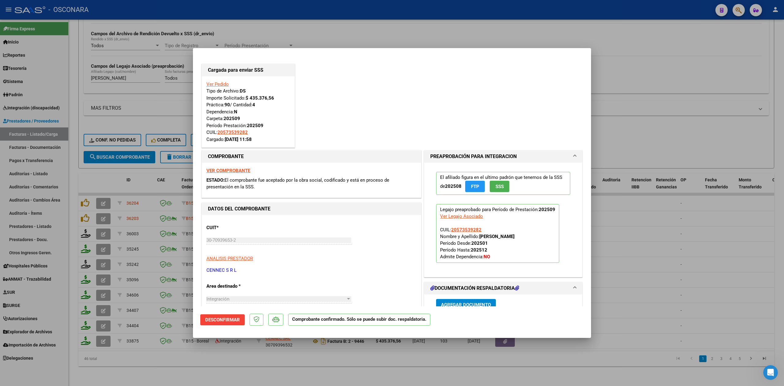
click at [153, 359] on div at bounding box center [392, 193] width 784 height 386
type input "$ 0,00"
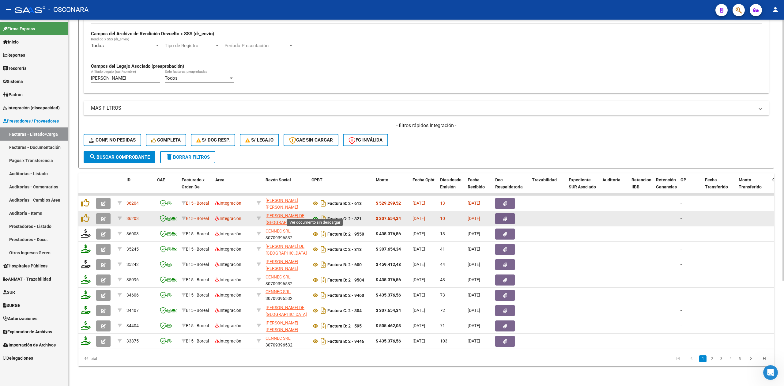
click at [318, 215] on icon at bounding box center [315, 218] width 8 height 7
click at [498, 213] on button "button" at bounding box center [505, 218] width 20 height 11
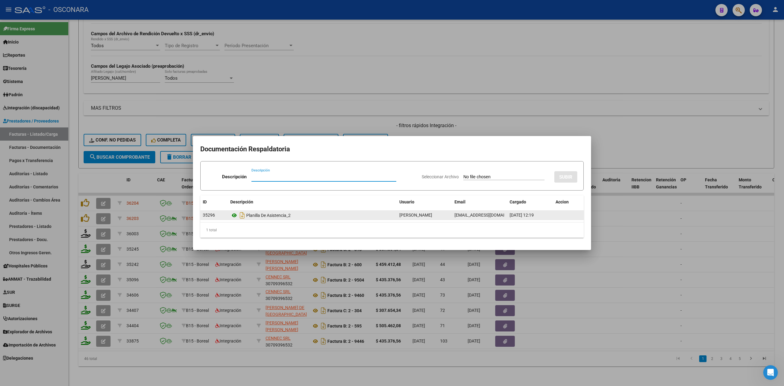
click at [233, 212] on icon at bounding box center [234, 214] width 8 height 7
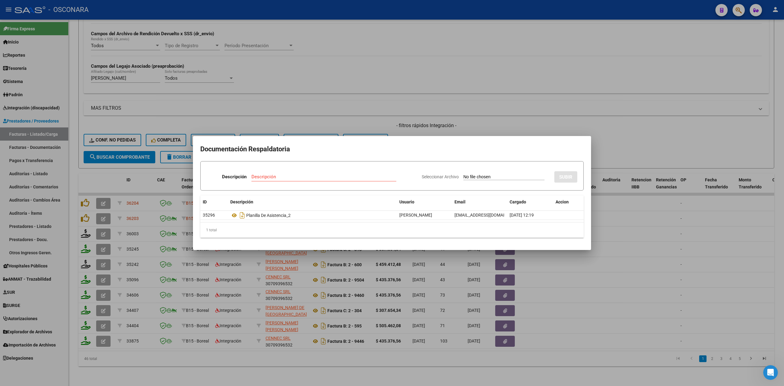
click at [390, 121] on div at bounding box center [392, 193] width 784 height 386
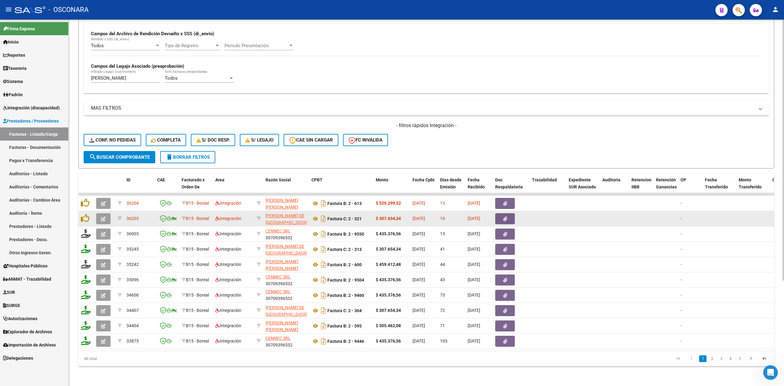
click at [101, 216] on icon "button" at bounding box center [103, 218] width 5 height 5
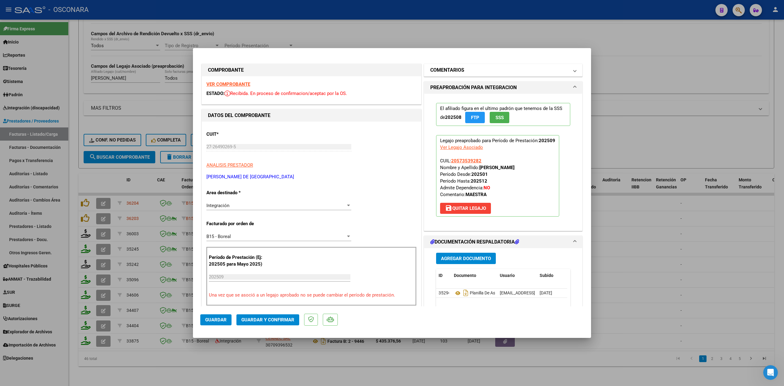
click at [453, 70] on h1 "COMENTARIOS" at bounding box center [447, 69] width 34 height 7
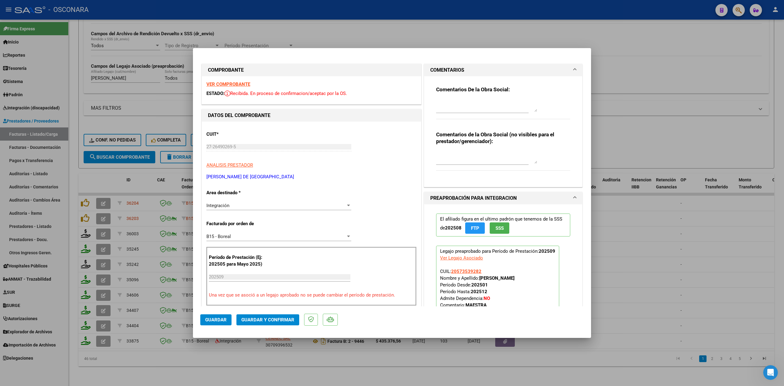
click at [450, 102] on textarea at bounding box center [486, 105] width 101 height 12
type textarea "15/10 planilla ilegible, deben subir copia legible"
click at [227, 323] on button "Guardar" at bounding box center [215, 319] width 31 height 11
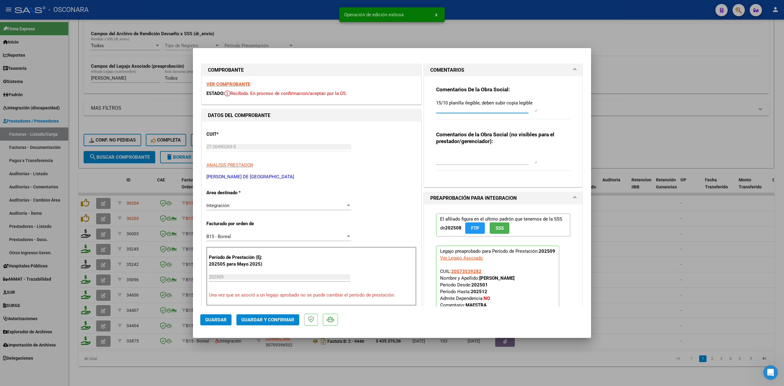
drag, startPoint x: 532, startPoint y: 103, endPoint x: 405, endPoint y: 108, distance: 127.1
click at [405, 108] on div "COMPROBANTE VER COMPROBANTE ESTADO: Recibida. En proceso de confirmacion/acepta…" at bounding box center [391, 354] width 383 height 584
click at [216, 317] on span "Guardar" at bounding box center [215, 320] width 21 height 6
click at [240, 377] on div at bounding box center [392, 193] width 784 height 386
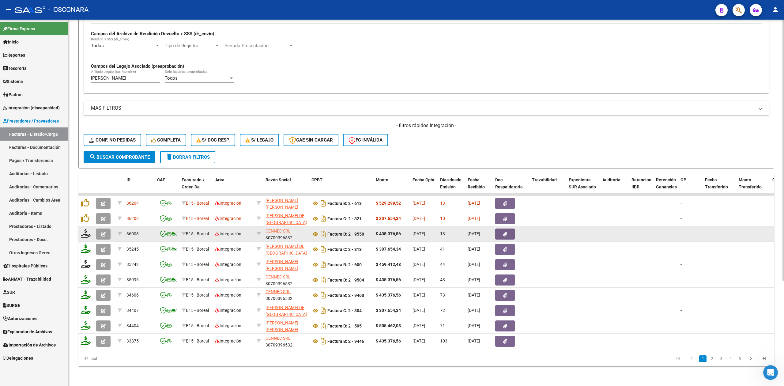
click at [99, 228] on button "button" at bounding box center [103, 233] width 14 height 11
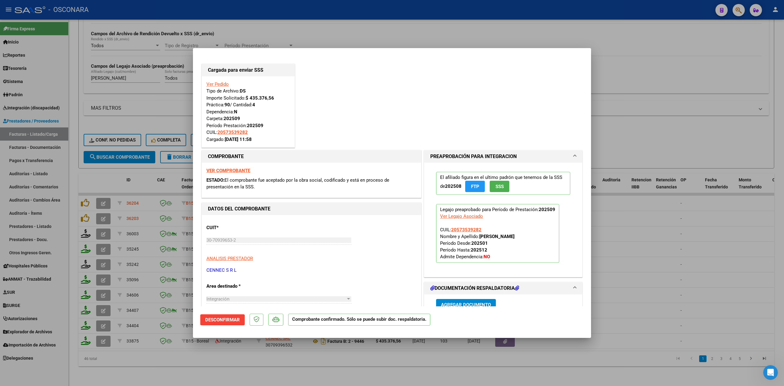
click at [184, 377] on div at bounding box center [392, 193] width 784 height 386
type input "$ 0,00"
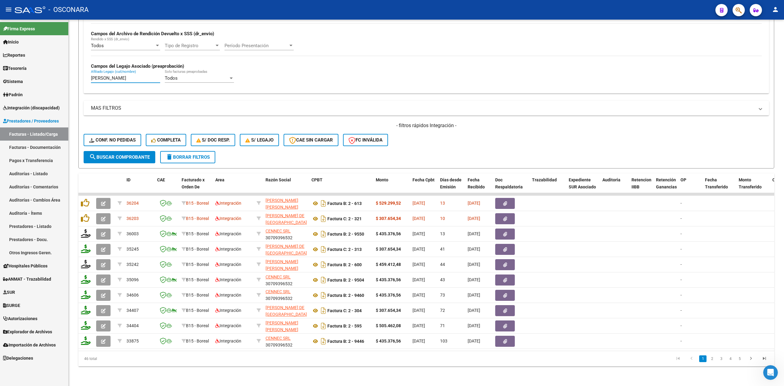
drag, startPoint x: 123, startPoint y: 71, endPoint x: 63, endPoint y: 70, distance: 60.0
click at [63, 70] on mat-sidenav-container "Firma Express Inicio Calendario SSS Instructivos Contacto OS Reportes Ingresos …" at bounding box center [392, 203] width 784 height 366
paste input "IAS SIMON AGUSTI"
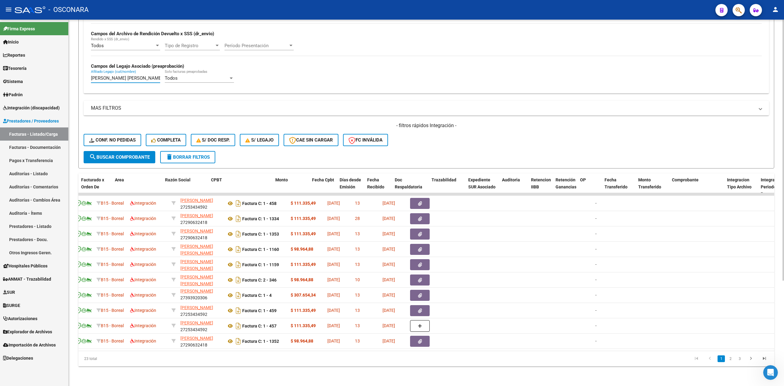
scroll to position [0, 127]
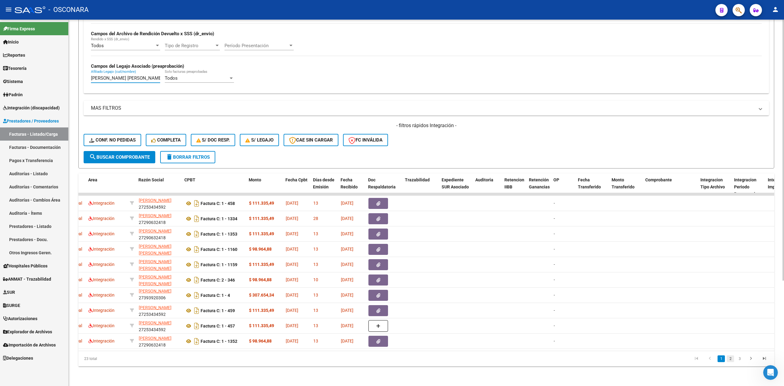
type input "ARIAS SIMON AGUSTIN"
click at [728, 356] on link "2" at bounding box center [729, 358] width 7 height 7
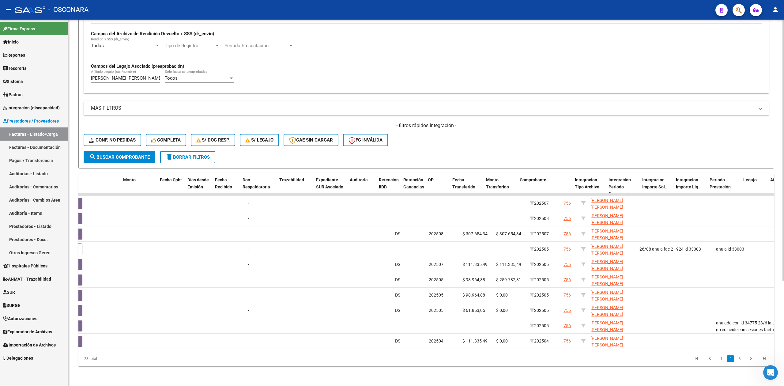
scroll to position [0, 0]
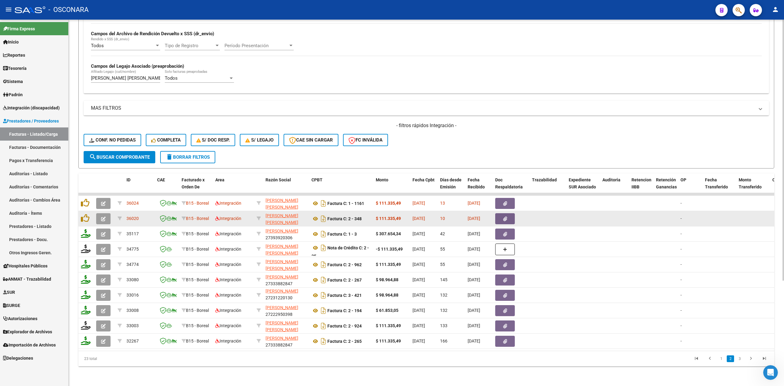
click at [258, 215] on div at bounding box center [258, 218] width 4 height 7
click at [258, 216] on icon at bounding box center [258, 218] width 4 height 4
type input "27390797198"
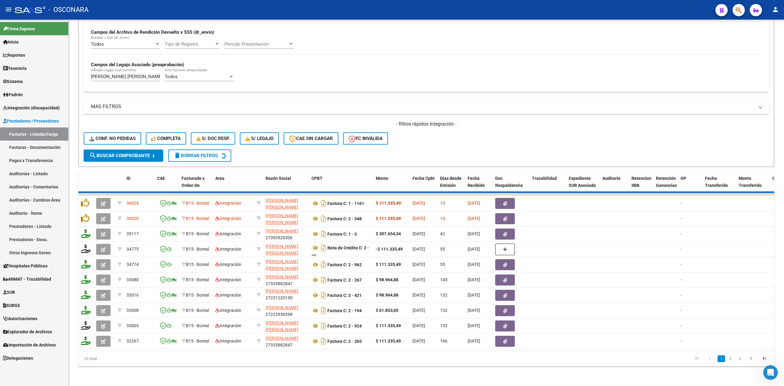
scroll to position [25, 0]
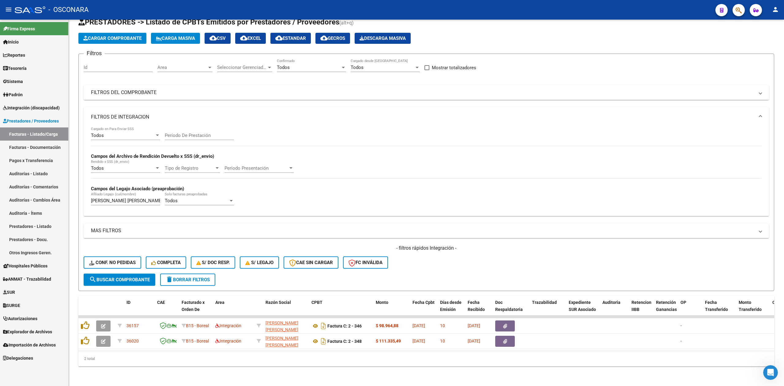
click at [267, 89] on mat-panel-title "FILTROS DEL COMPROBANTE" at bounding box center [422, 92] width 663 height 7
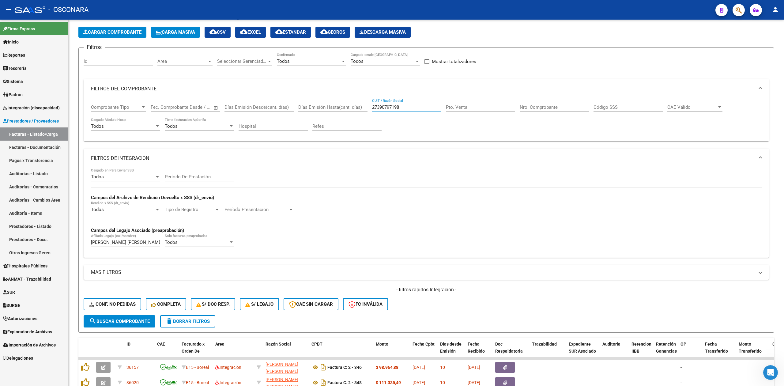
drag, startPoint x: 392, startPoint y: 107, endPoint x: 342, endPoint y: 102, distance: 50.4
click at [333, 107] on div "Comprobante Tipo Comprobante Tipo Fecha inicio – Fecha fin Fec. Comprobante Des…" at bounding box center [426, 118] width 670 height 38
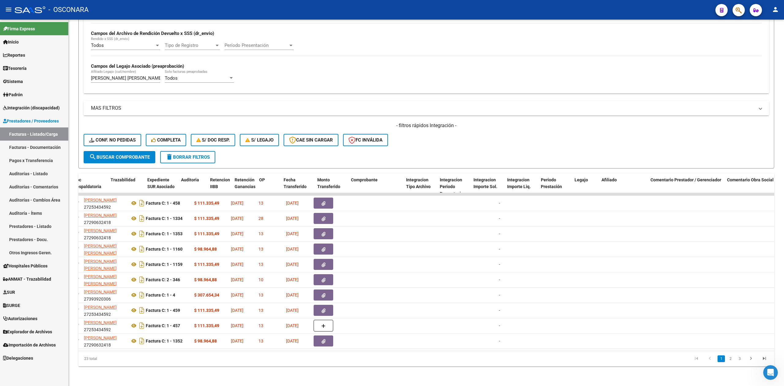
scroll to position [0, 560]
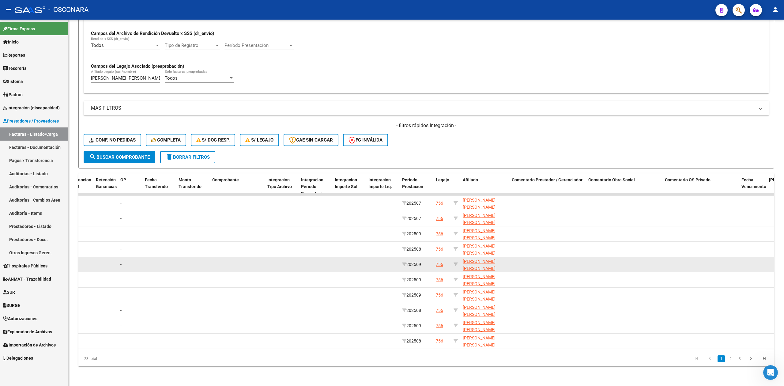
click at [441, 261] on div "756" at bounding box center [439, 264] width 7 height 7
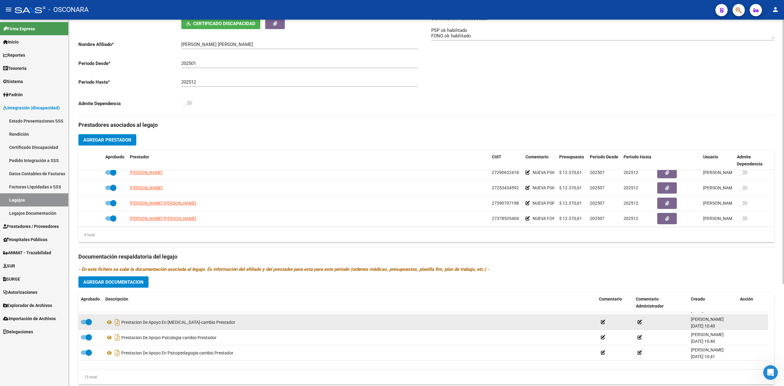
scroll to position [92, 0]
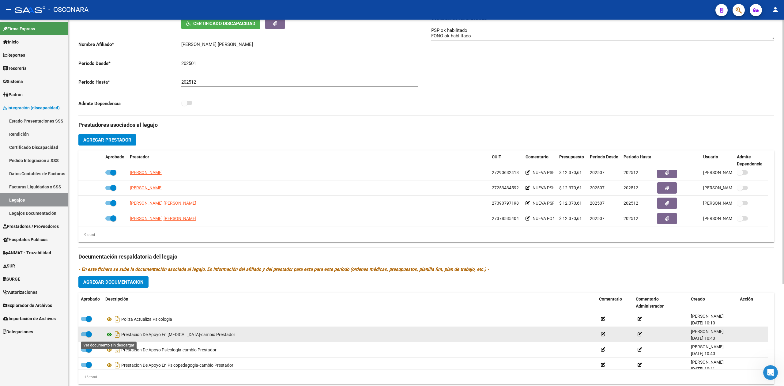
click at [108, 335] on icon at bounding box center [109, 334] width 8 height 7
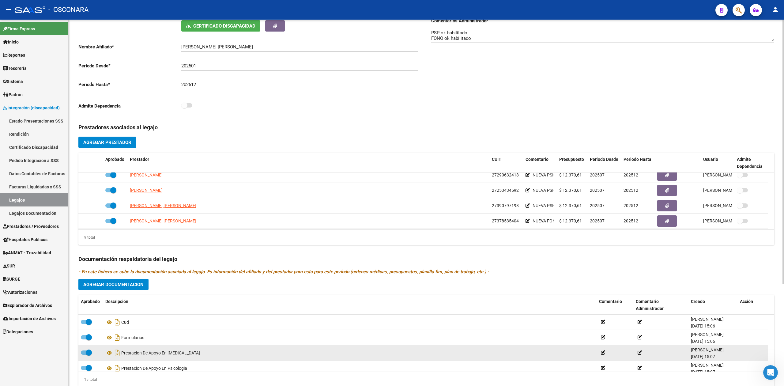
scroll to position [141, 0]
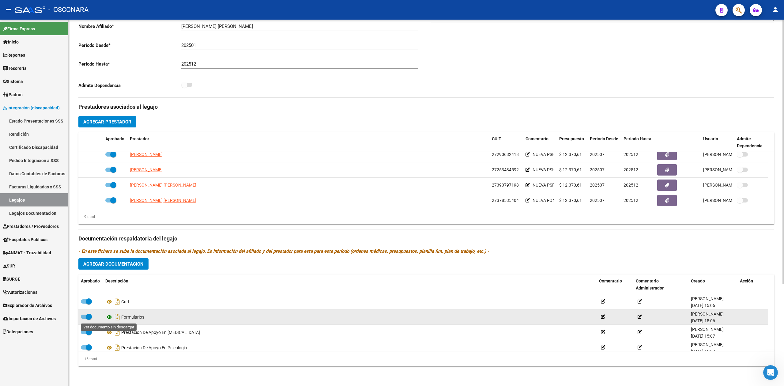
click at [107, 316] on icon at bounding box center [109, 316] width 8 height 7
click at [108, 317] on icon at bounding box center [109, 316] width 8 height 7
click at [111, 318] on icon at bounding box center [109, 316] width 8 height 7
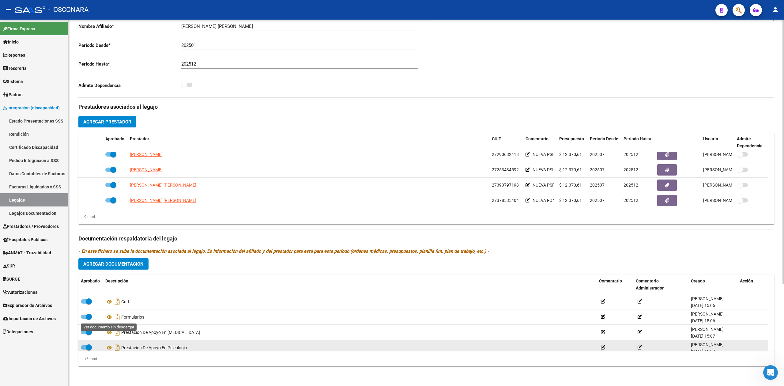
click at [108, 318] on icon at bounding box center [109, 316] width 8 height 7
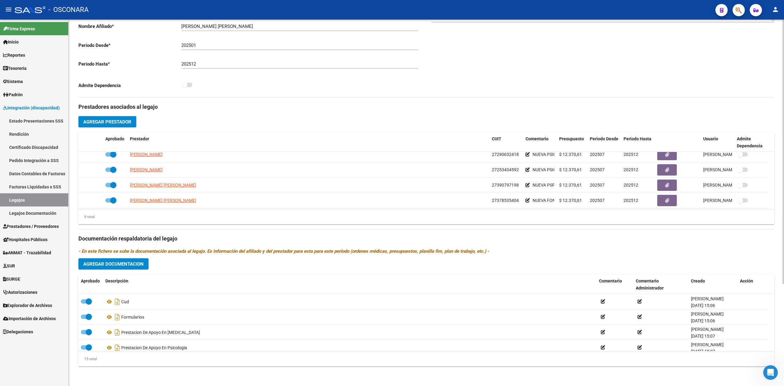
click at [411, 110] on h3 "Prestadores asociados al legajo" at bounding box center [425, 107] width 695 height 9
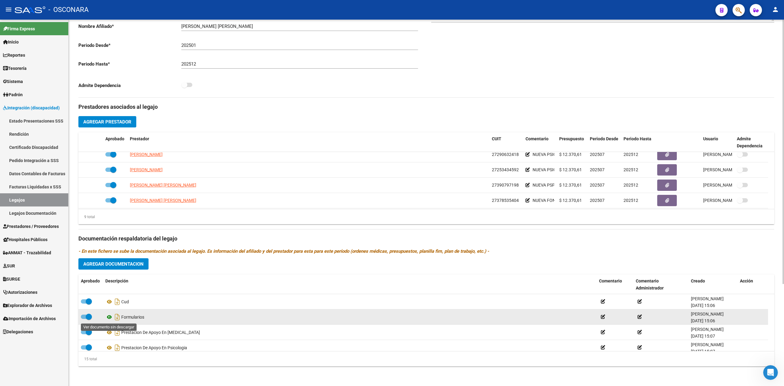
click at [110, 317] on icon at bounding box center [109, 316] width 8 height 7
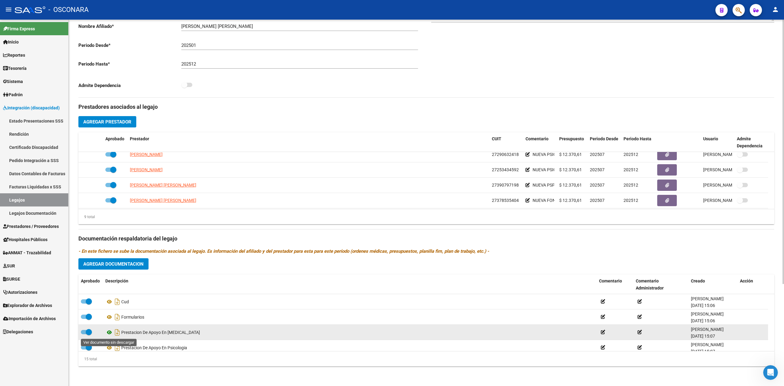
click at [111, 332] on icon at bounding box center [109, 331] width 8 height 7
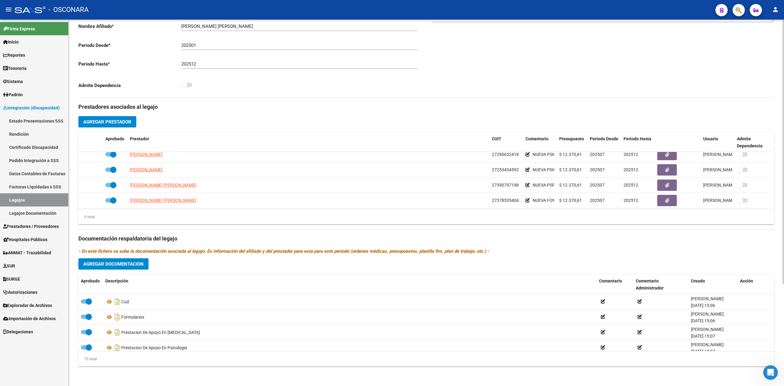
scroll to position [19, 0]
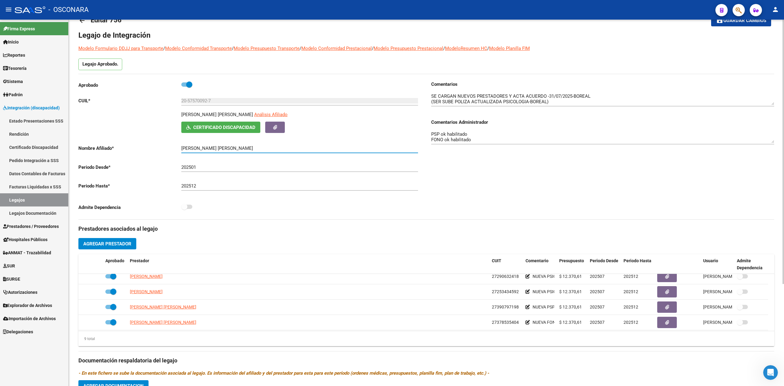
drag, startPoint x: 239, startPoint y: 149, endPoint x: 132, endPoint y: 147, distance: 106.5
click at [132, 147] on app-form-text-field "Nombre Afiliado * ARIAS SIMON AGUSTIN Ingresar el nombre" at bounding box center [247, 148] width 339 height 6
click at [42, 228] on span "Prestadores / Proveedores" at bounding box center [31, 226] width 56 height 7
click at [37, 228] on span "Prestadores / Proveedores" at bounding box center [31, 226] width 56 height 7
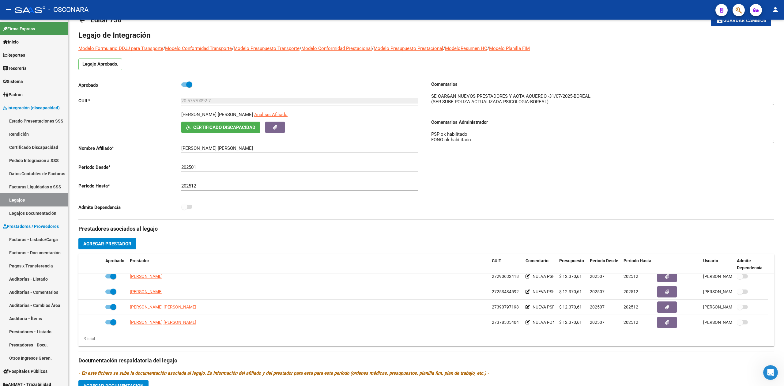
drag, startPoint x: 39, startPoint y: 239, endPoint x: 185, endPoint y: 5, distance: 275.6
click at [39, 239] on link "Facturas - Listado/Carga" at bounding box center [34, 239] width 68 height 13
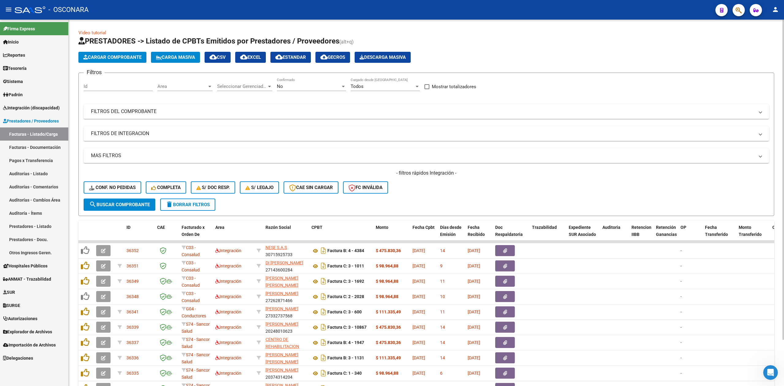
click at [315, 88] on div "No" at bounding box center [309, 87] width 64 height 6
click at [304, 62] on span "Todos" at bounding box center [311, 59] width 69 height 14
click at [157, 135] on mat-panel-title "FILTROS DE INTEGRACION" at bounding box center [422, 133] width 663 height 7
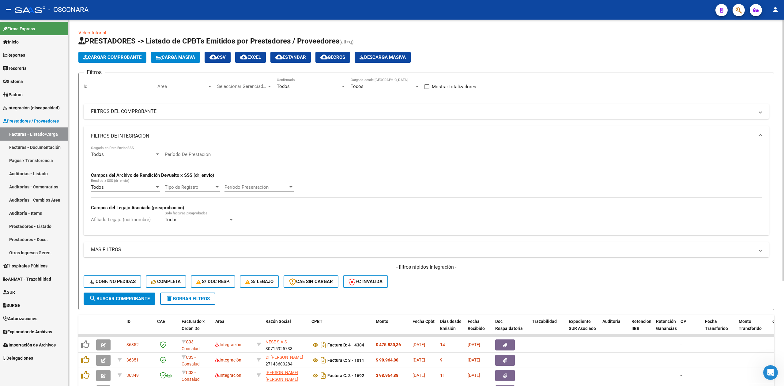
click at [125, 219] on input "Afiliado Legajo (cuil/nombre)" at bounding box center [125, 220] width 69 height 6
paste input "ARIAS SIMON AGUSTIN"
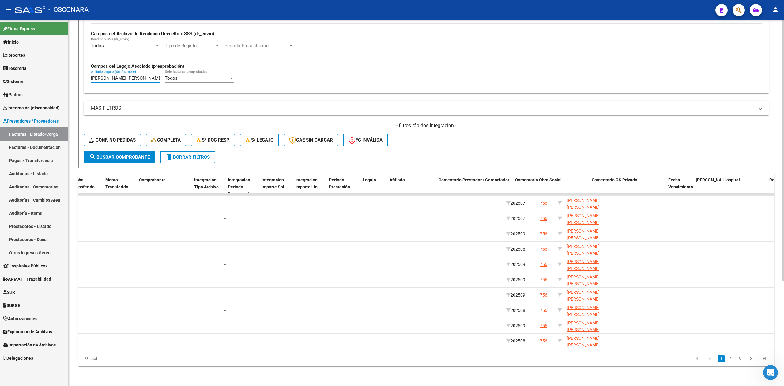
scroll to position [0, 644]
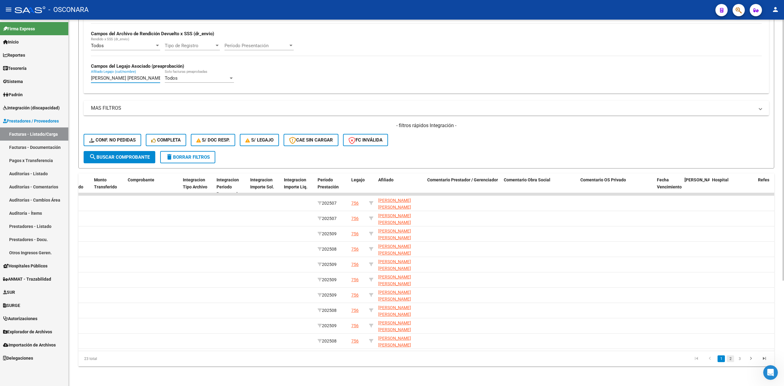
type input "ARIAS SIMON AGUSTIN"
click at [729, 359] on link "2" at bounding box center [729, 358] width 7 height 7
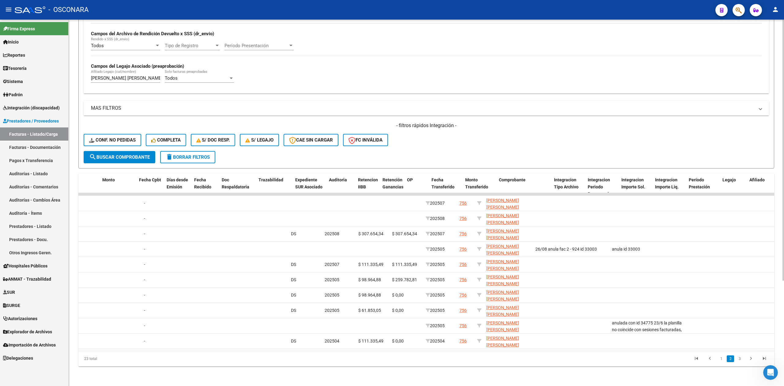
scroll to position [0, 0]
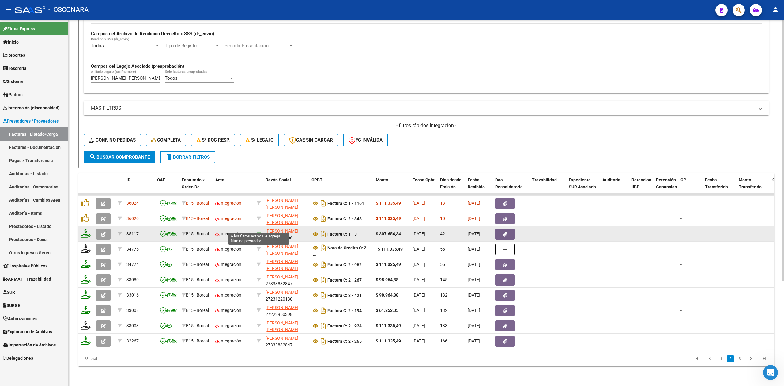
click at [260, 231] on icon at bounding box center [258, 233] width 4 height 4
type input "27393920306"
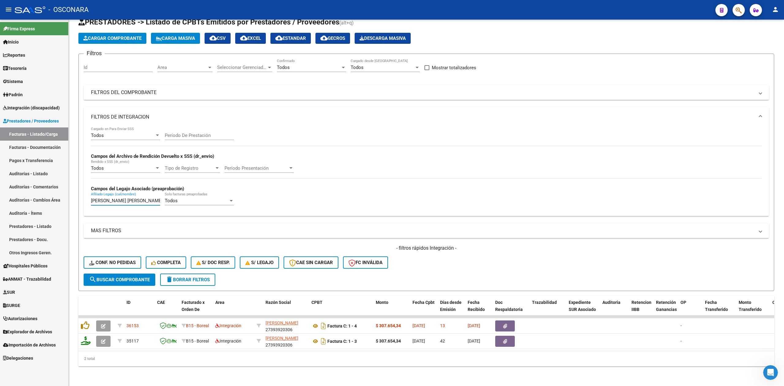
drag, startPoint x: 146, startPoint y: 193, endPoint x: 63, endPoint y: 196, distance: 83.3
click at [63, 196] on mat-sidenav-container "Firma Express Inicio Calendario SSS Instructivos Contacto OS Reportes Ingresos …" at bounding box center [392, 203] width 784 height 366
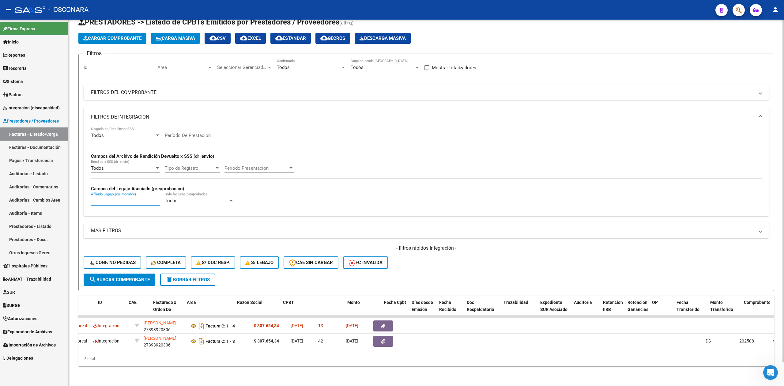
scroll to position [0, 622]
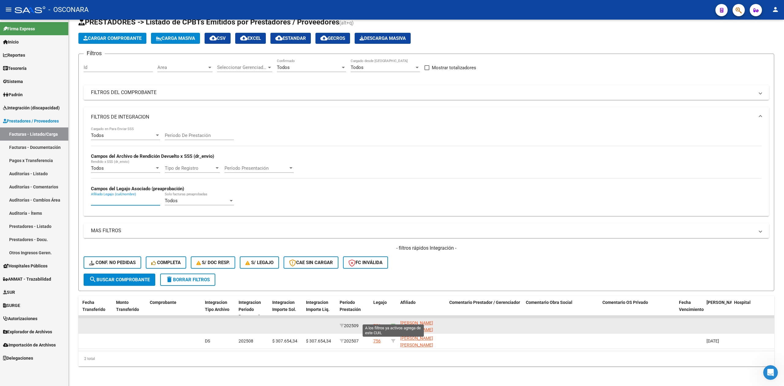
click at [392, 323] on icon at bounding box center [393, 325] width 4 height 4
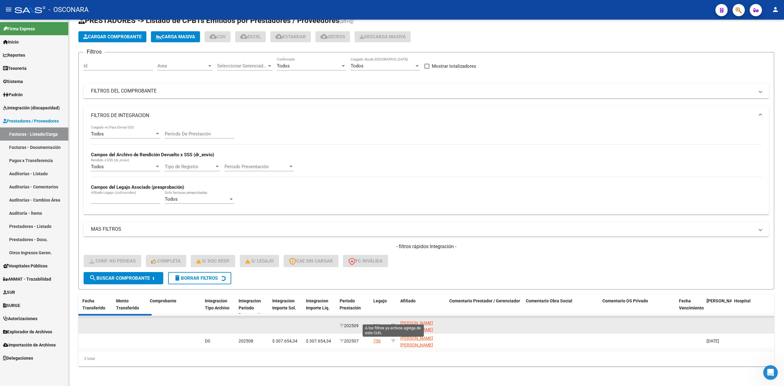
type input "20575700927"
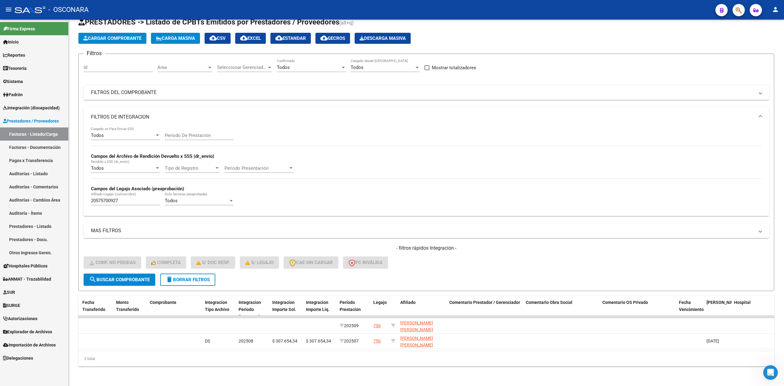
drag, startPoint x: 448, startPoint y: 342, endPoint x: 421, endPoint y: 344, distance: 27.0
click at [421, 344] on datatable-body "36153 B15 - Boreal Integración GUIZZARDI MILENA RUT 27393920306 Factura C: 1 - …" at bounding box center [425, 332] width 695 height 35
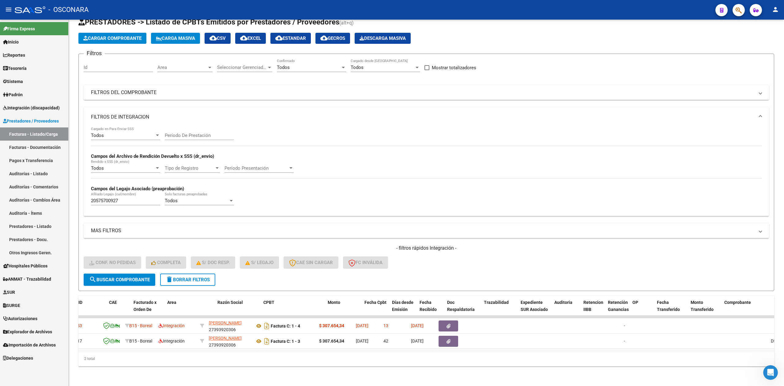
scroll to position [0, 0]
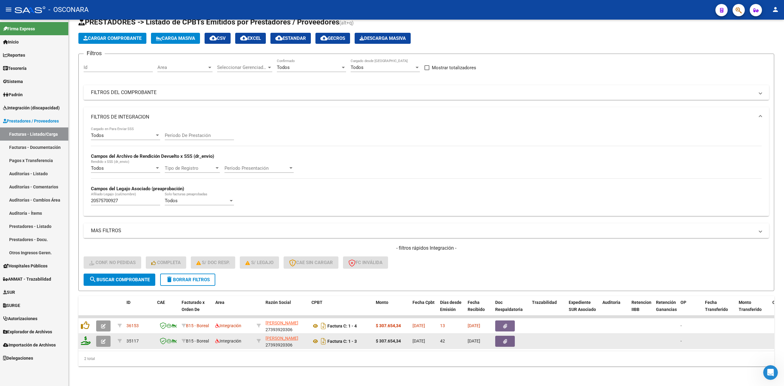
click at [104, 339] on icon "button" at bounding box center [103, 341] width 5 height 5
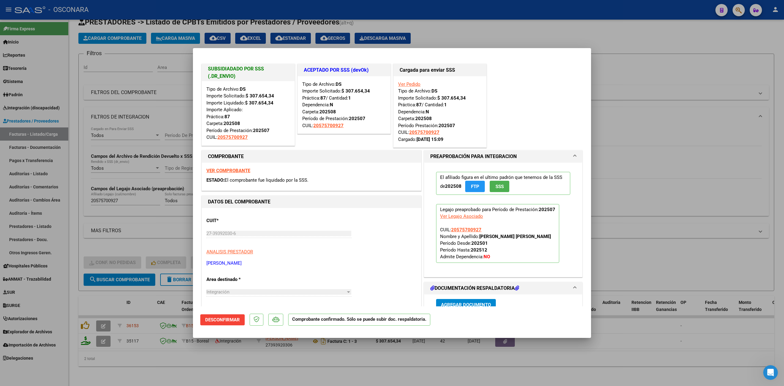
click at [268, 375] on div at bounding box center [392, 193] width 784 height 386
type input "$ 0,00"
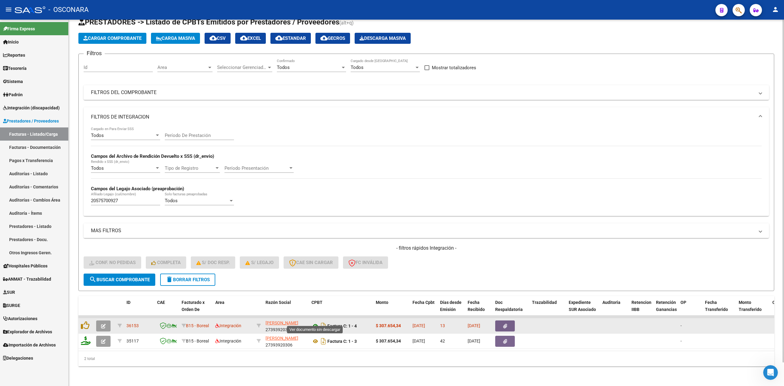
click at [315, 322] on icon at bounding box center [315, 325] width 8 height 7
click at [500, 320] on button "button" at bounding box center [505, 325] width 20 height 11
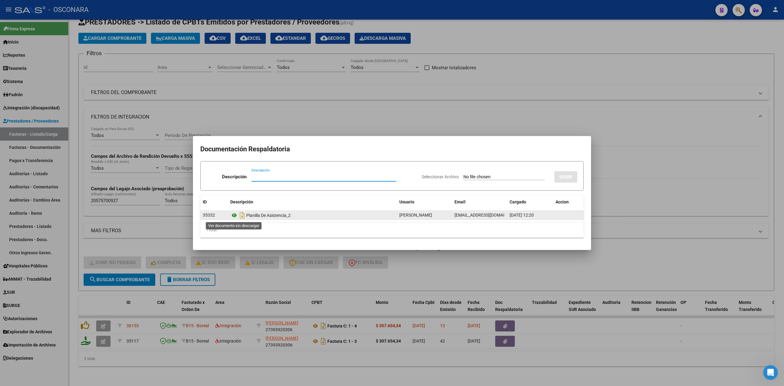
click at [234, 213] on icon at bounding box center [234, 214] width 8 height 7
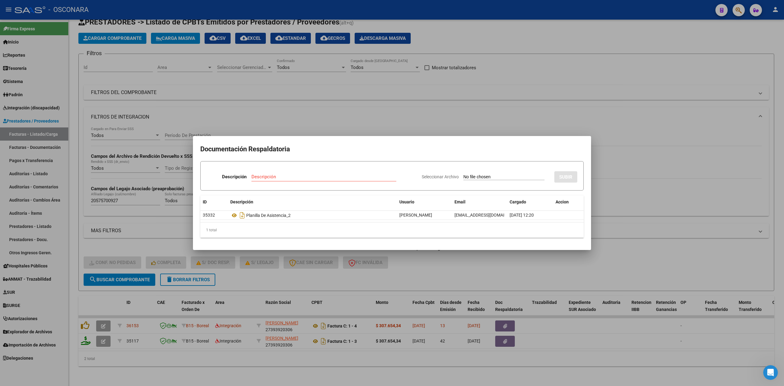
click at [397, 121] on div at bounding box center [392, 193] width 784 height 386
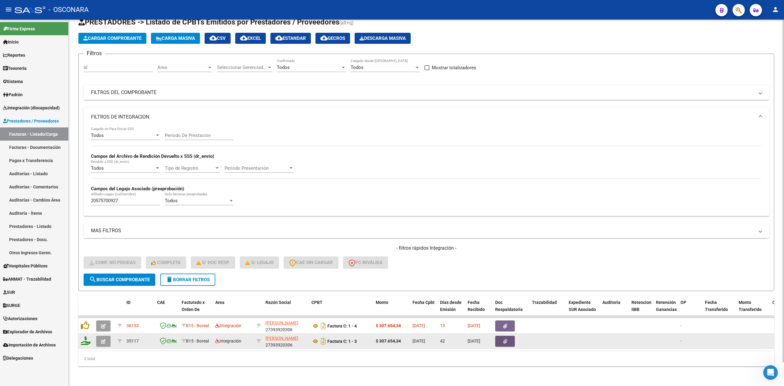
click at [501, 335] on button "button" at bounding box center [505, 340] width 20 height 11
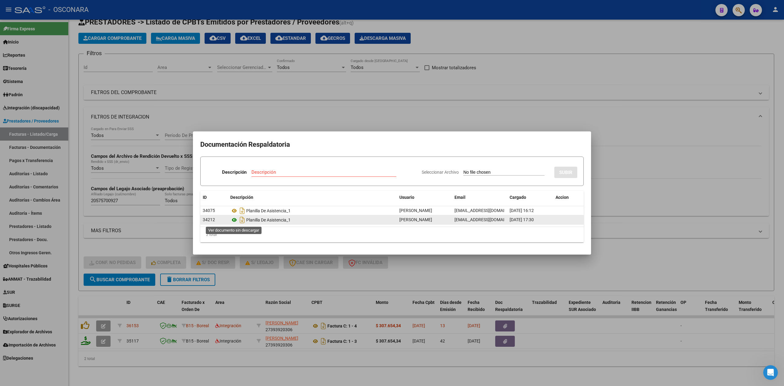
click at [234, 220] on icon at bounding box center [234, 219] width 8 height 7
click at [326, 111] on div at bounding box center [392, 193] width 784 height 386
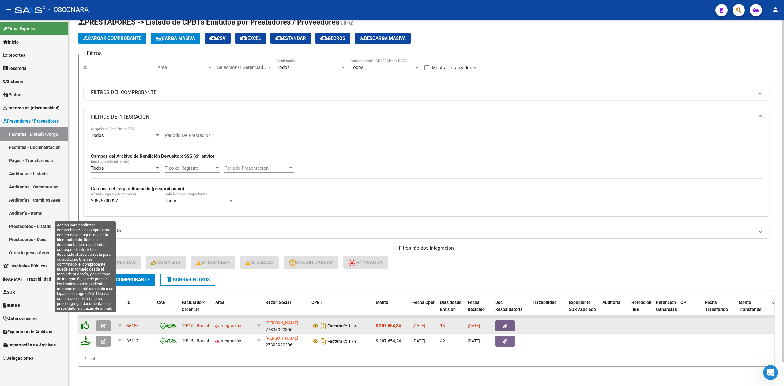
click at [84, 321] on icon at bounding box center [85, 325] width 9 height 9
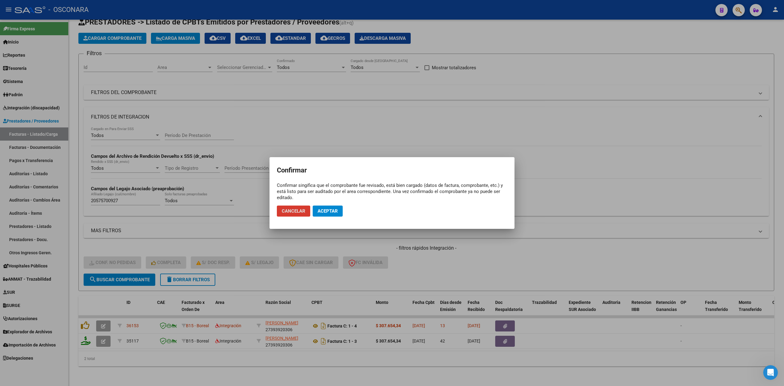
click at [335, 203] on mat-dialog-actions "Cancelar Aceptar" at bounding box center [392, 210] width 230 height 21
click at [334, 211] on span "Aceptar" at bounding box center [327, 211] width 20 height 6
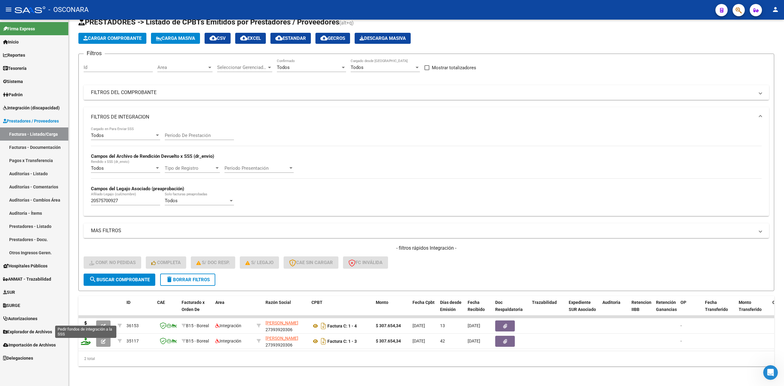
click at [84, 321] on icon at bounding box center [86, 325] width 10 height 9
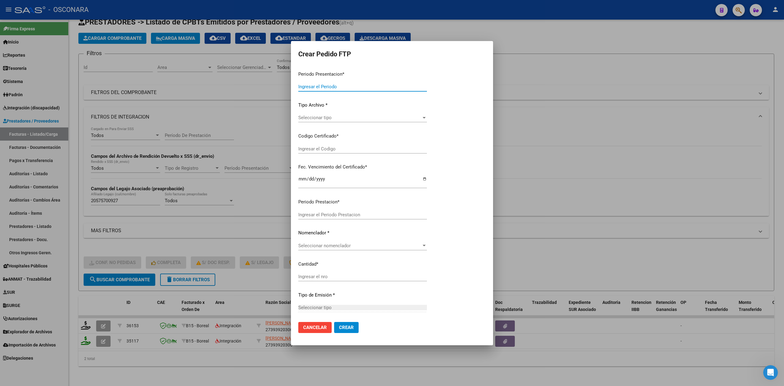
type input "202509"
type input "$ 307.654,34"
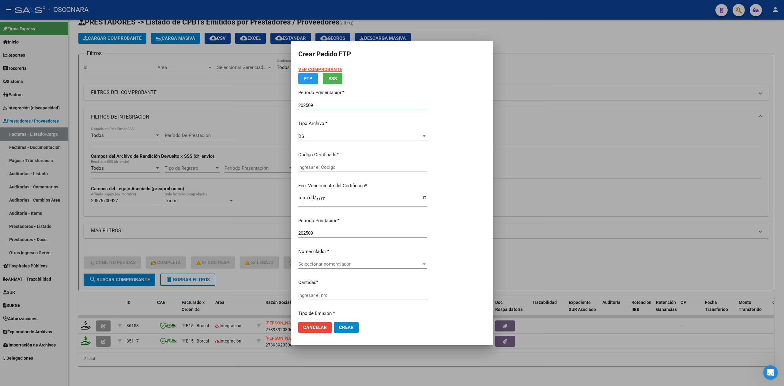
type input "ARG02-00057570092-20240910-20280910"
type input "2028-09-10"
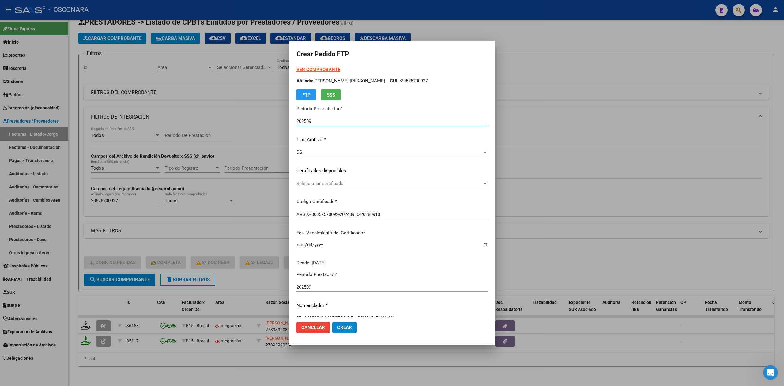
click at [314, 184] on span "Seleccionar certificado" at bounding box center [389, 184] width 186 height 6
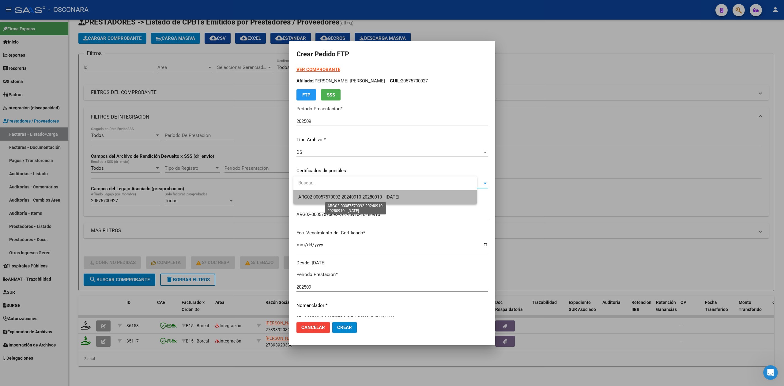
click at [313, 194] on span "ARG02-00057570092-20240910-20280910 - 2028-09-10" at bounding box center [348, 197] width 101 height 6
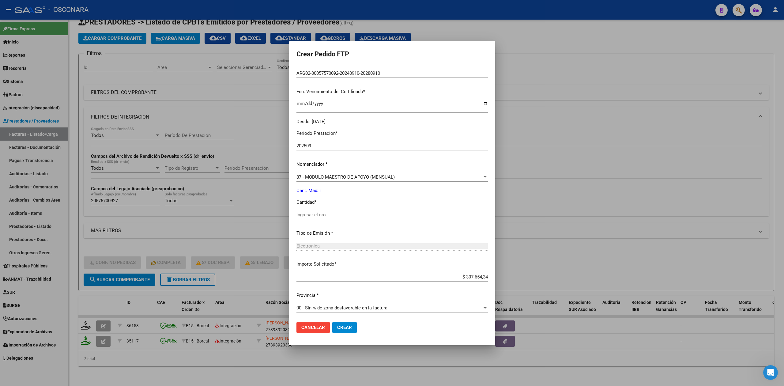
scroll to position [142, 0]
click at [313, 215] on input "Ingresar el nro" at bounding box center [391, 214] width 191 height 6
type input "1"
click at [332, 322] on button "Crear" at bounding box center [344, 327] width 24 height 11
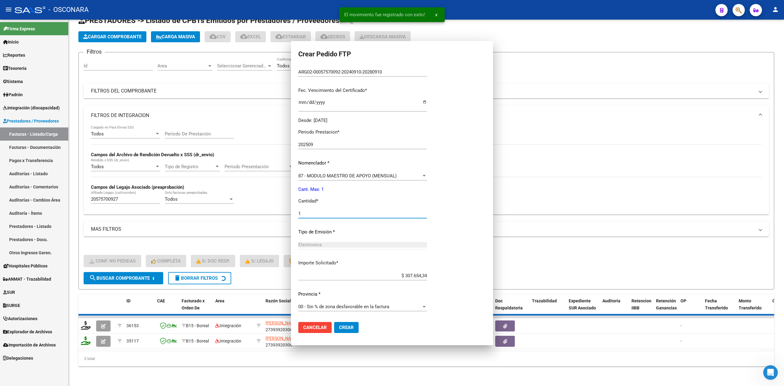
scroll to position [0, 0]
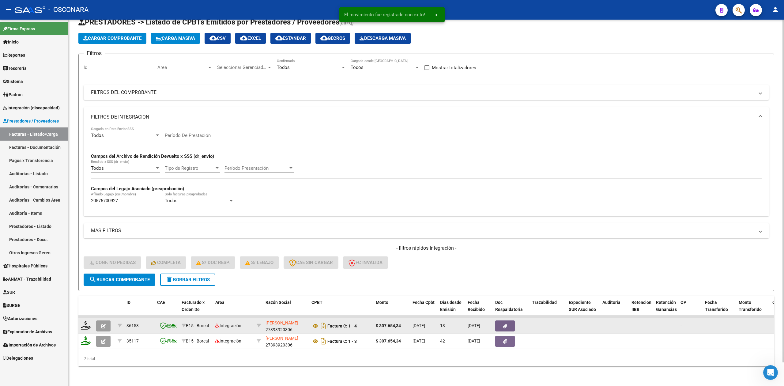
click at [102, 324] on icon "button" at bounding box center [103, 326] width 5 height 5
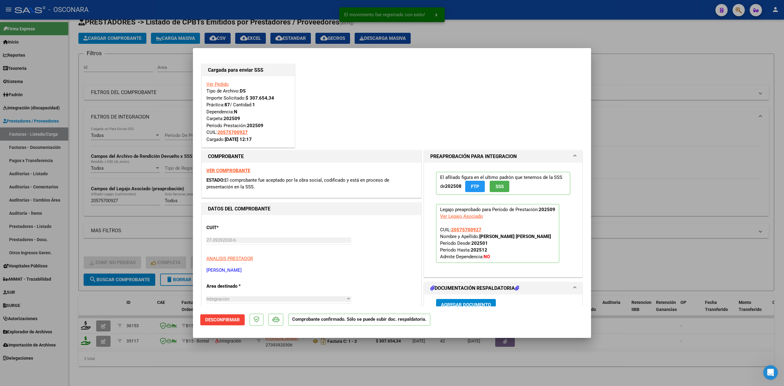
click at [207, 372] on div at bounding box center [392, 193] width 784 height 386
type input "$ 0,00"
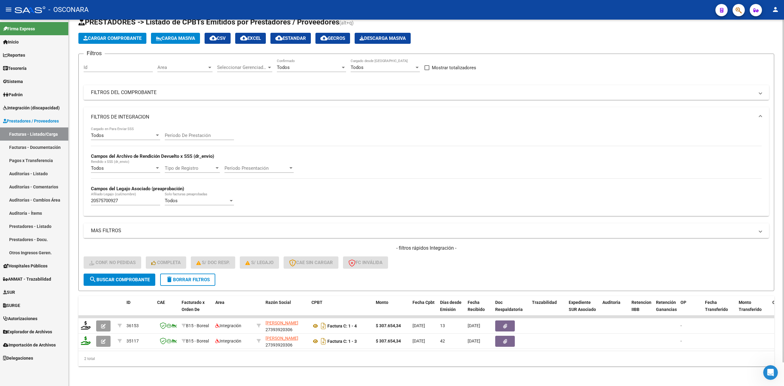
click at [433, 274] on form "Filtros Id Area Area Seleccionar Gerenciador Seleccionar Gerenciador Todos Conf…" at bounding box center [425, 172] width 695 height 237
click at [348, 89] on mat-panel-title "FILTROS DEL COMPROBANTE" at bounding box center [422, 92] width 663 height 7
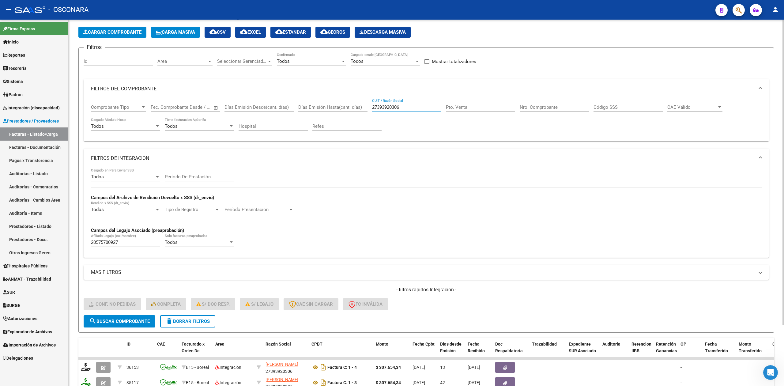
drag, startPoint x: 422, startPoint y: 107, endPoint x: 349, endPoint y: 107, distance: 73.1
click at [349, 107] on div "Comprobante Tipo Comprobante Tipo Fecha inicio – Fecha fin Fec. Comprobante Des…" at bounding box center [426, 118] width 670 height 38
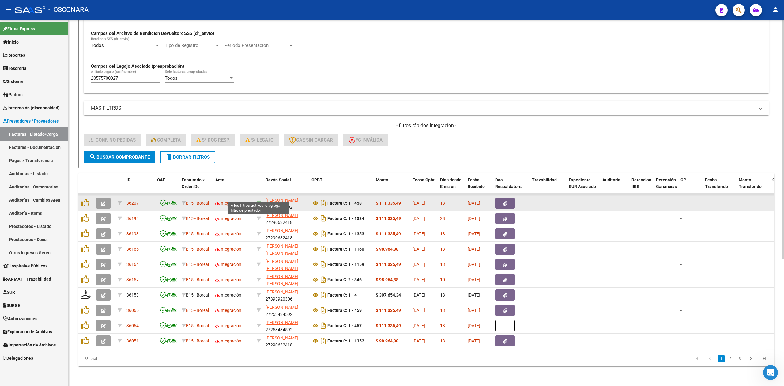
click at [258, 201] on icon at bounding box center [258, 203] width 4 height 4
type input "27253434592"
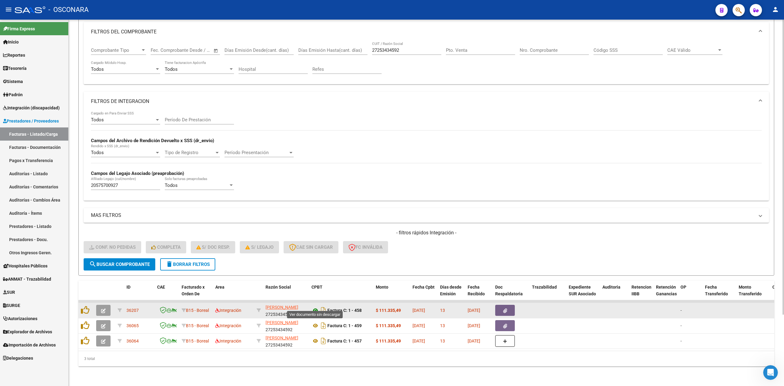
click at [316, 306] on icon at bounding box center [315, 309] width 8 height 7
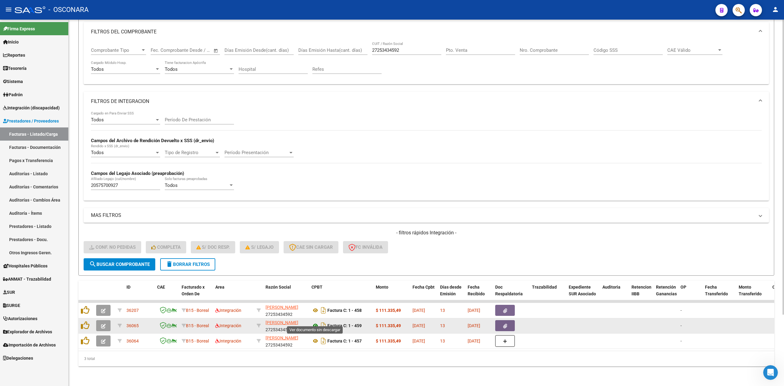
click at [316, 322] on icon at bounding box center [315, 325] width 8 height 7
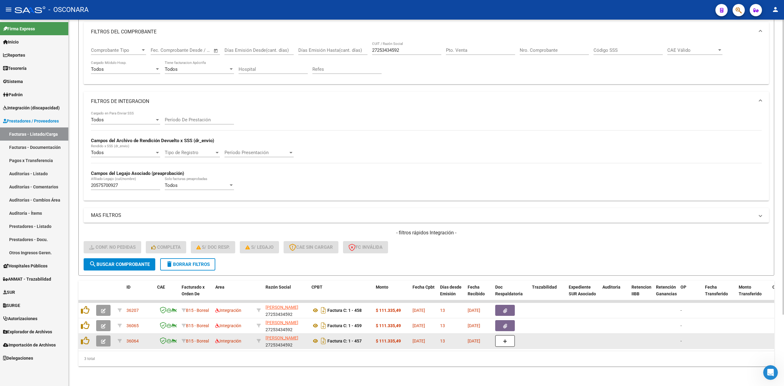
click at [102, 339] on icon "button" at bounding box center [103, 341] width 5 height 5
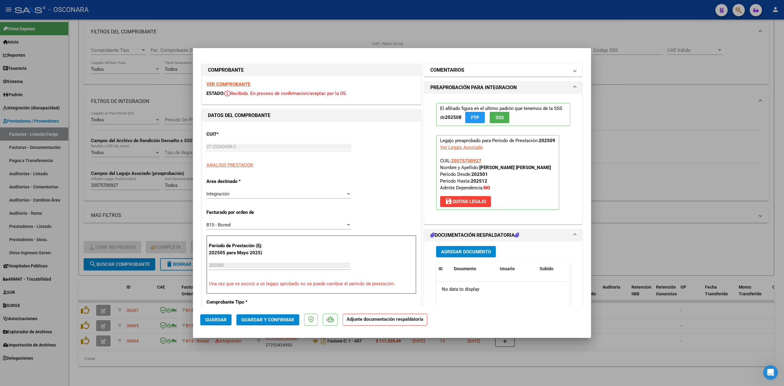
click at [439, 70] on h1 "COMENTARIOS" at bounding box center [447, 69] width 34 height 7
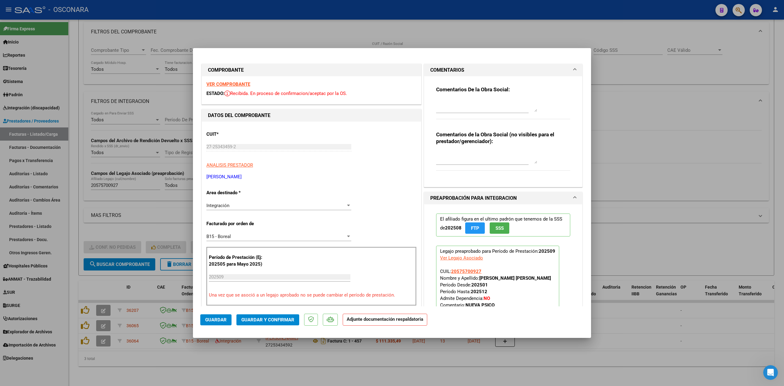
click at [451, 104] on textarea at bounding box center [486, 105] width 101 height 12
drag, startPoint x: 511, startPoint y: 103, endPoint x: 408, endPoint y: 103, distance: 103.1
click at [408, 103] on div "COMPROBANTE VER COMPROBANTE ESTADO: Recibida. En proceso de confirmacion/acepta…" at bounding box center [391, 354] width 383 height 584
type textarea "15/10 no hay planilla de asistencia"
click at [216, 317] on span "Guardar" at bounding box center [215, 320] width 21 height 6
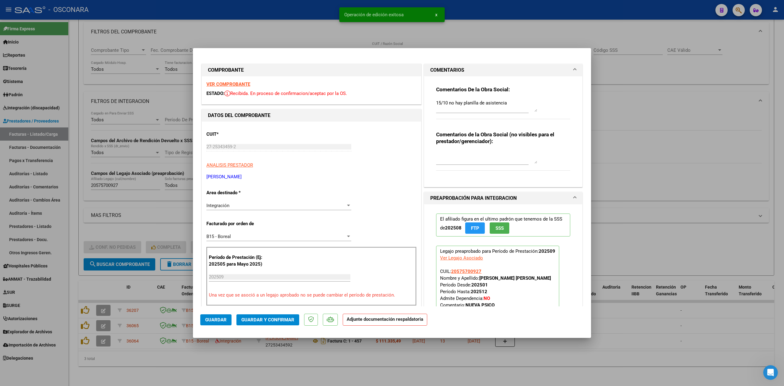
click at [241, 360] on div at bounding box center [392, 193] width 784 height 386
type input "$ 0,00"
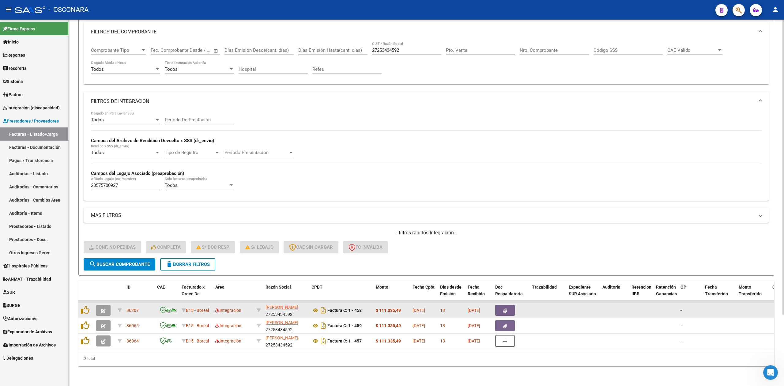
click at [505, 308] on icon "button" at bounding box center [505, 310] width 4 height 5
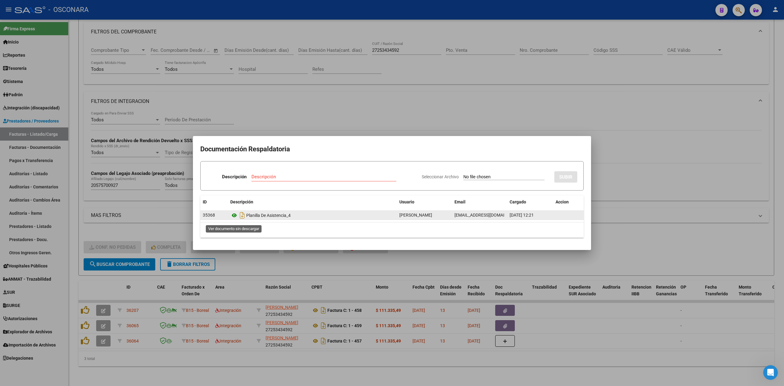
click at [234, 215] on icon at bounding box center [234, 214] width 8 height 7
click at [511, 312] on div at bounding box center [392, 193] width 784 height 386
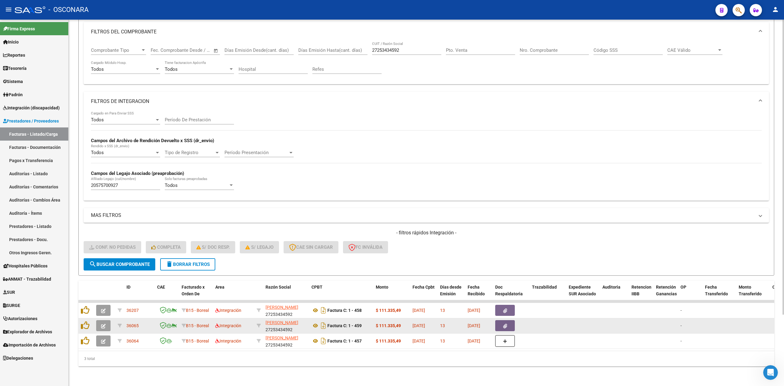
click at [497, 320] on button "button" at bounding box center [505, 325] width 20 height 11
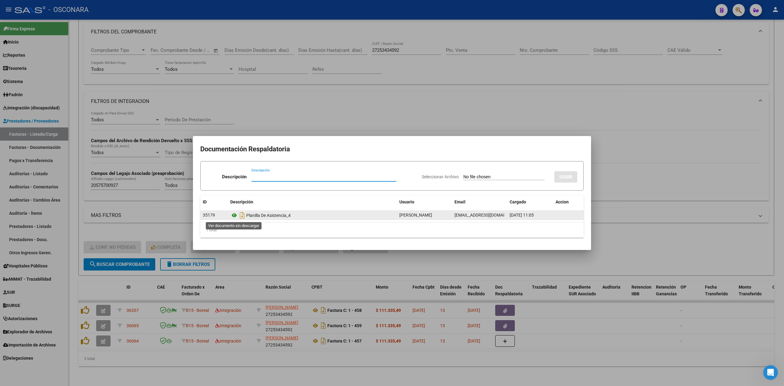
click at [233, 215] on icon at bounding box center [234, 214] width 8 height 7
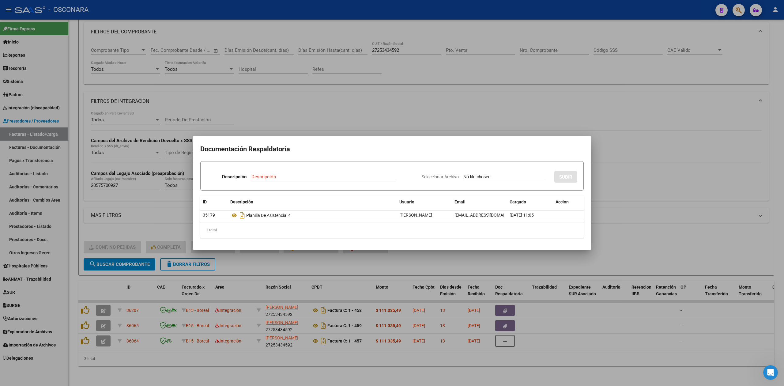
click at [398, 113] on div at bounding box center [392, 193] width 784 height 386
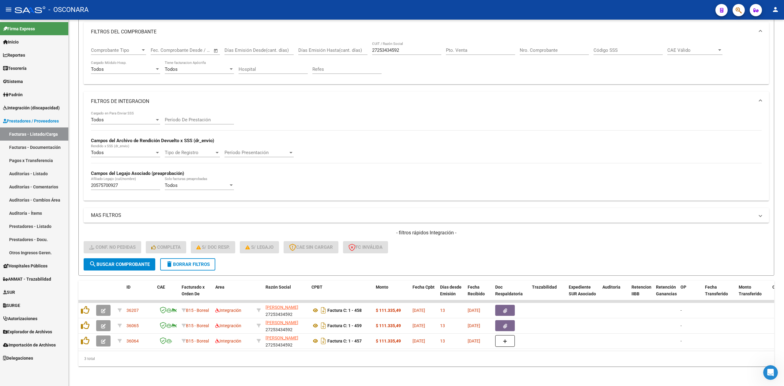
drag, startPoint x: 358, startPoint y: 343, endPoint x: 605, endPoint y: 360, distance: 247.5
click at [605, 360] on div "ID CAE Facturado x Orden De Area Razón Social CPBT Monto Fecha Cpbt Días desde …" at bounding box center [425, 323] width 695 height 86
click at [470, 365] on div "3 total" at bounding box center [425, 358] width 695 height 15
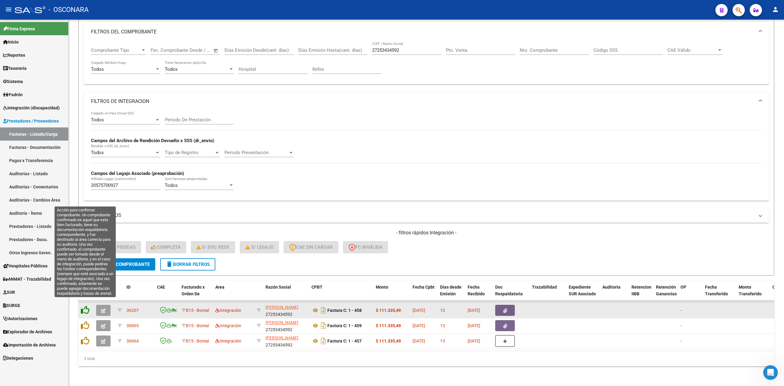
click at [84, 305] on icon at bounding box center [85, 309] width 9 height 9
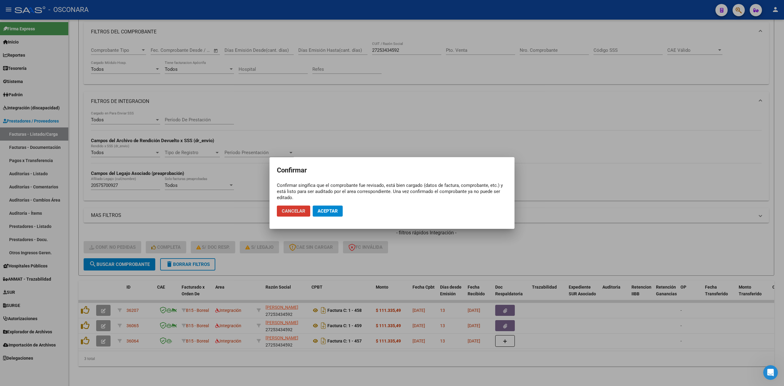
click at [325, 212] on span "Aceptar" at bounding box center [327, 211] width 20 height 6
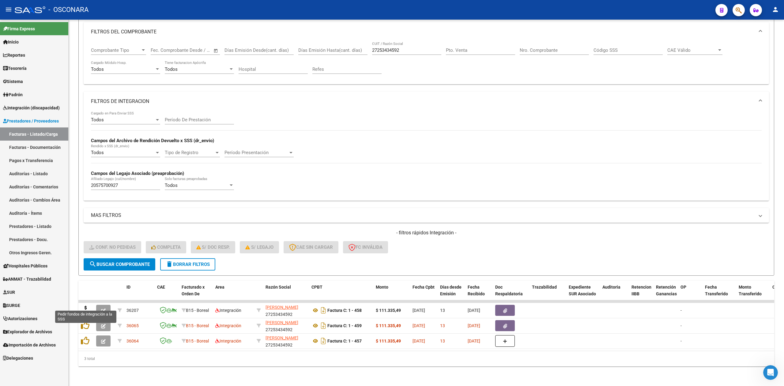
click at [84, 305] on icon at bounding box center [86, 309] width 10 height 9
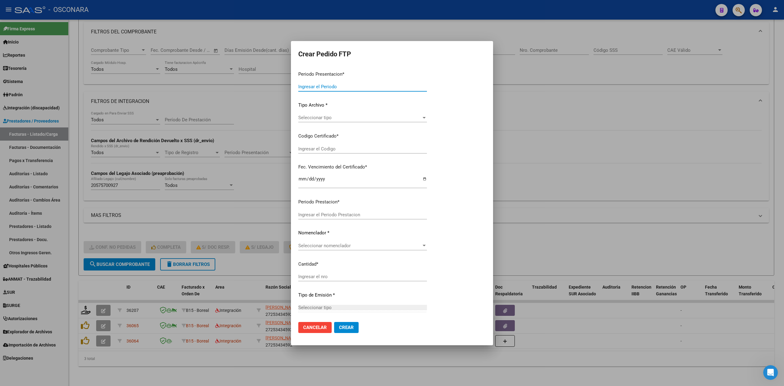
type input "202509"
type input "202507"
type input "$ 111.335,49"
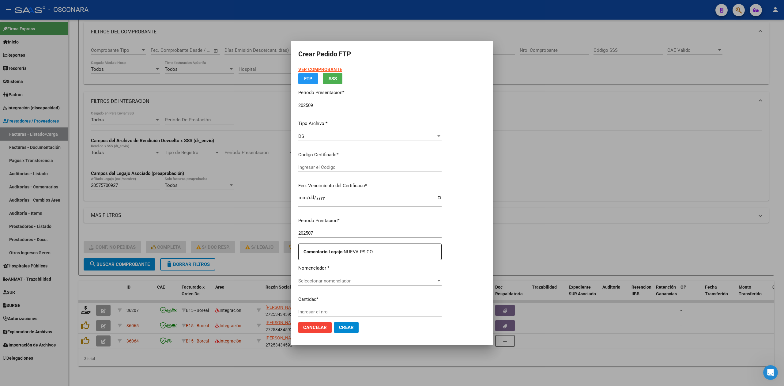
type input "ARG02-00057570092-20240910-20280910"
type input "2028-09-10"
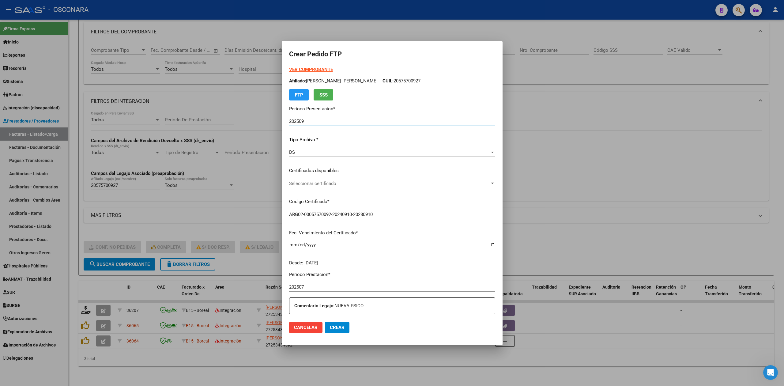
click at [326, 184] on span "Seleccionar certificado" at bounding box center [389, 184] width 200 height 6
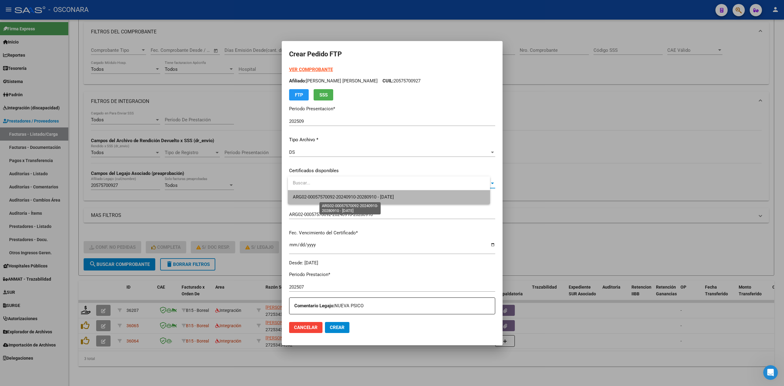
click at [327, 194] on span "ARG02-00057570092-20240910-20280910 - 2028-09-10" at bounding box center [343, 197] width 101 height 6
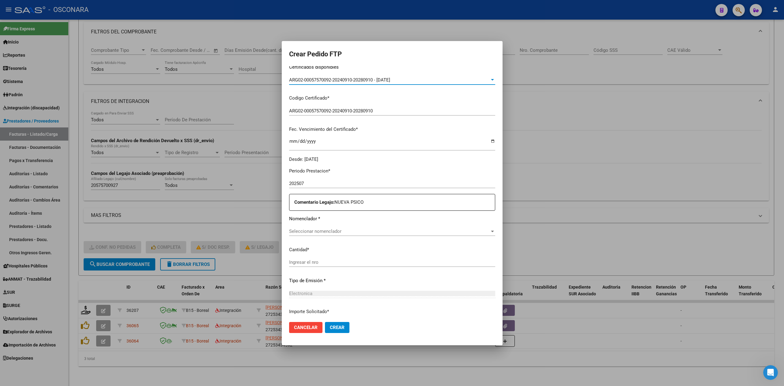
scroll to position [152, 0]
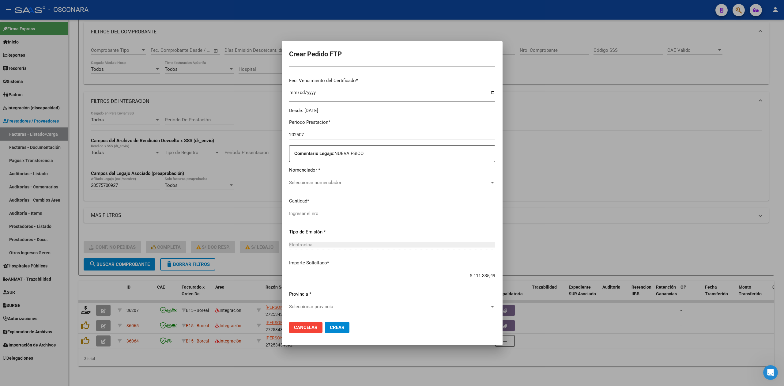
click at [320, 185] on span "Seleccionar nomenclador" at bounding box center [389, 183] width 200 height 6
type input "90"
click at [322, 199] on span "90 - REHABILITACION - MODULO INTEGRAL INTENSIVO (SEMANAL)" at bounding box center [389, 196] width 192 height 14
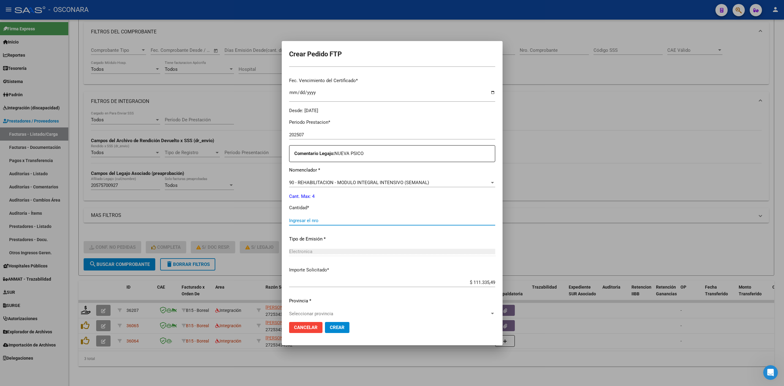
click at [316, 222] on input "Ingresar el nro" at bounding box center [392, 221] width 206 height 6
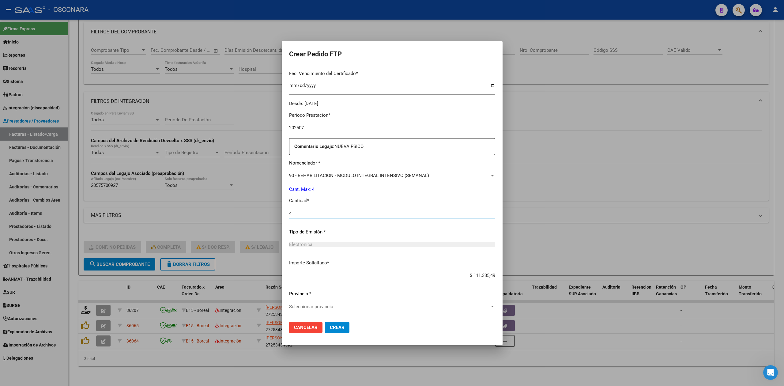
type input "4"
click at [331, 304] on span "Seleccionar provincia" at bounding box center [389, 307] width 200 height 6
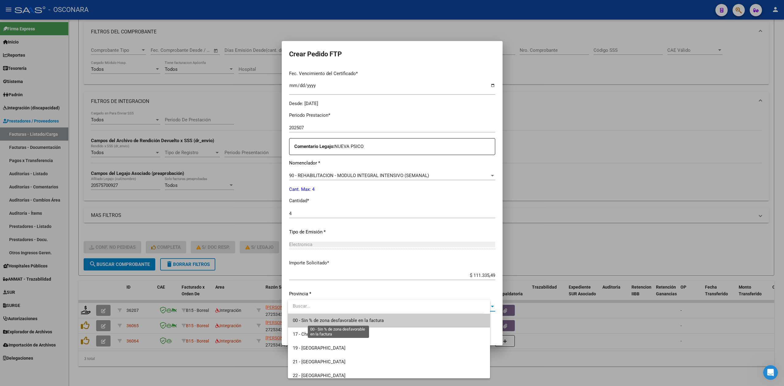
click at [333, 322] on span "00 - Sin % de zona desfavorable en la factura" at bounding box center [338, 320] width 91 height 6
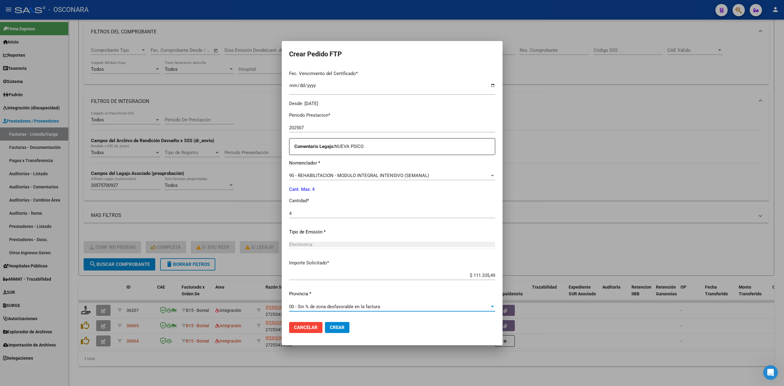
click at [336, 327] on span "Crear" at bounding box center [337, 327] width 15 height 6
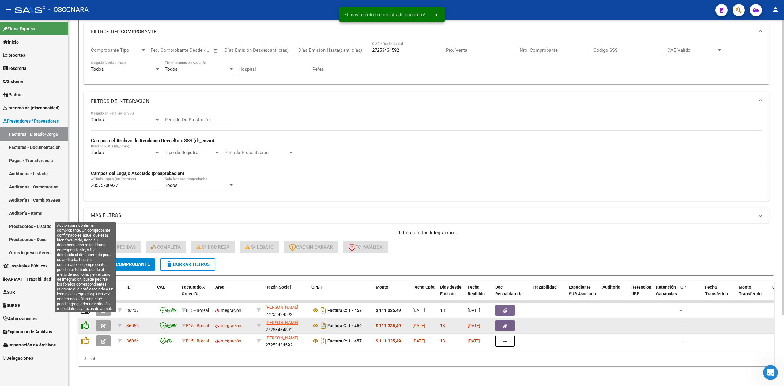
click at [86, 322] on icon at bounding box center [85, 325] width 9 height 9
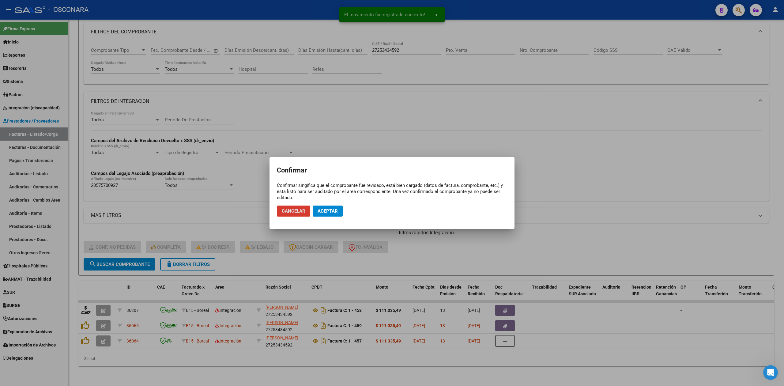
click at [337, 211] on span "Aceptar" at bounding box center [327, 211] width 20 height 6
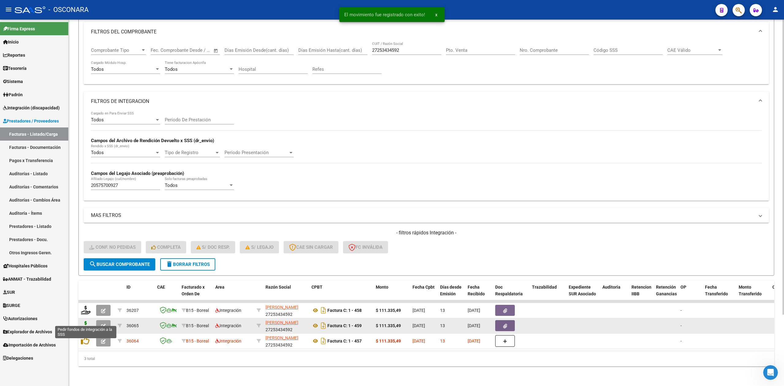
click at [84, 321] on icon at bounding box center [86, 325] width 10 height 9
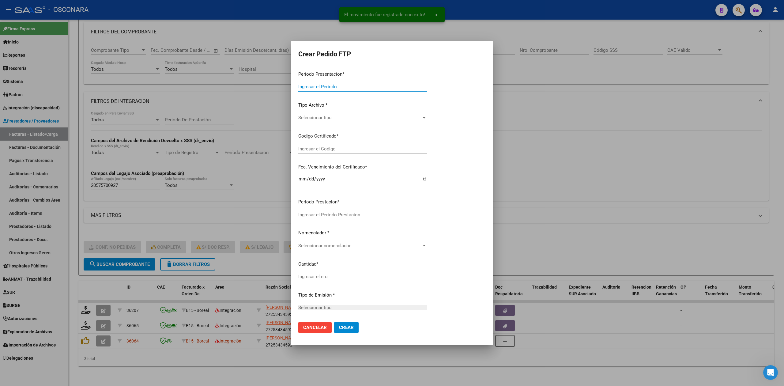
type input "202509"
type input "202508"
type input "$ 111.335,49"
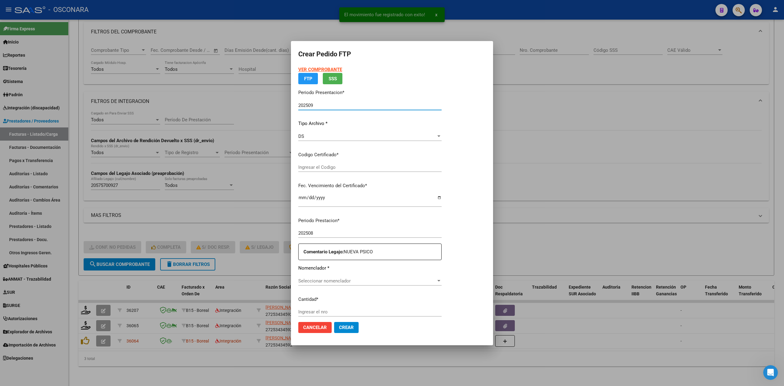
type input "ARG02-00057570092-20240910-20280910"
type input "2028-09-10"
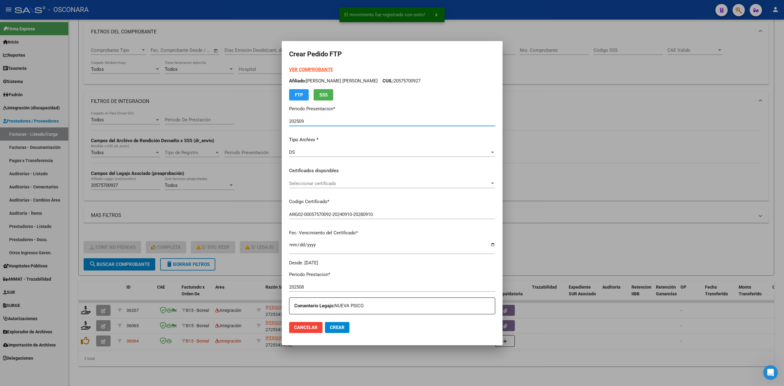
click at [316, 182] on span "Seleccionar certificado" at bounding box center [389, 184] width 200 height 6
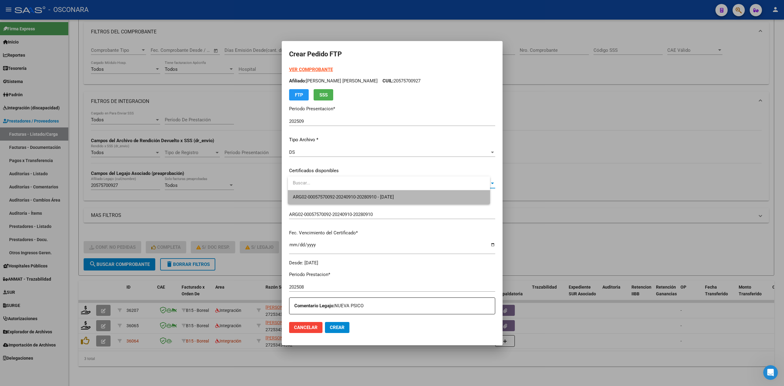
click at [318, 193] on span "ARG02-00057570092-20240910-20280910 - 2028-09-10" at bounding box center [389, 197] width 192 height 14
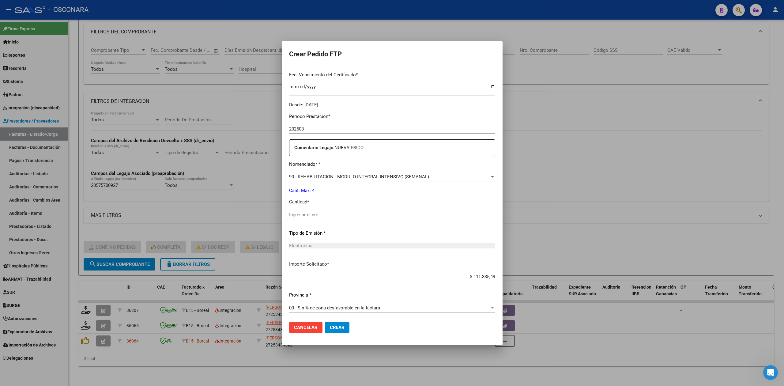
scroll to position [159, 0]
click at [310, 215] on input "Ingresar el nro" at bounding box center [392, 214] width 206 height 6
type input "4"
click at [325, 322] on button "Crear" at bounding box center [337, 327] width 24 height 11
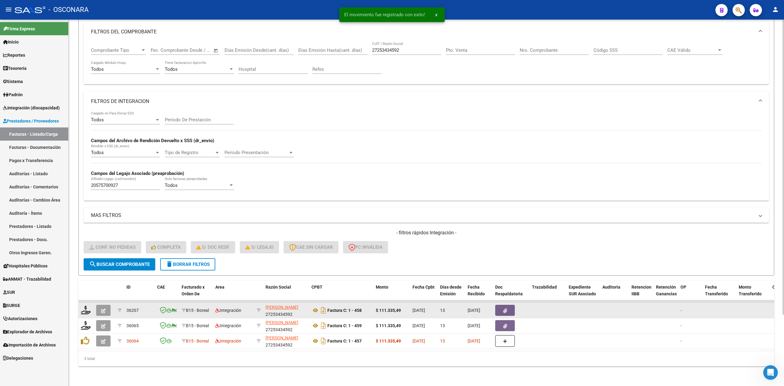
click at [99, 305] on button "button" at bounding box center [103, 310] width 14 height 11
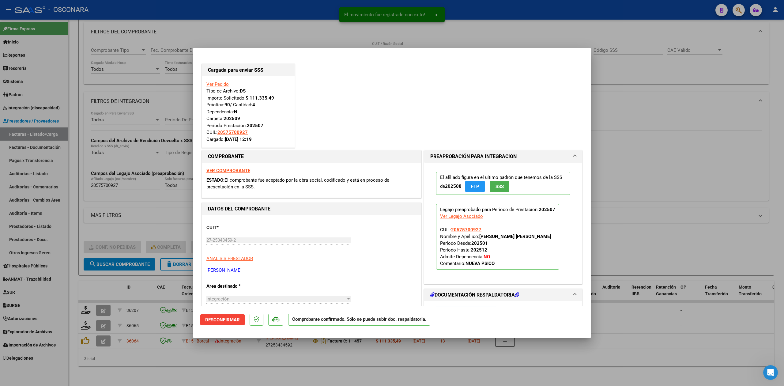
click at [152, 364] on div at bounding box center [392, 193] width 784 height 386
type input "$ 0,00"
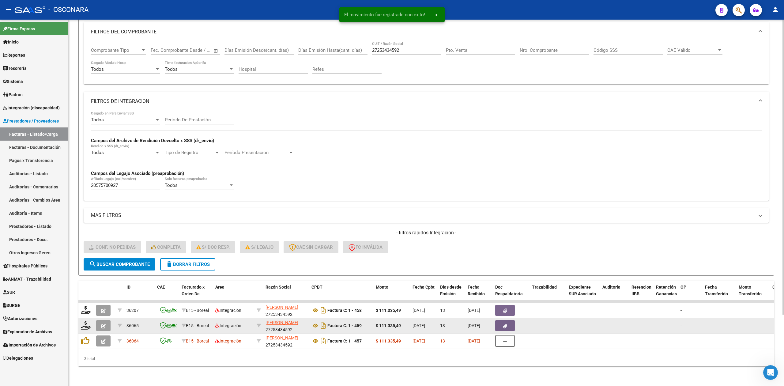
click at [100, 320] on button "button" at bounding box center [103, 325] width 14 height 11
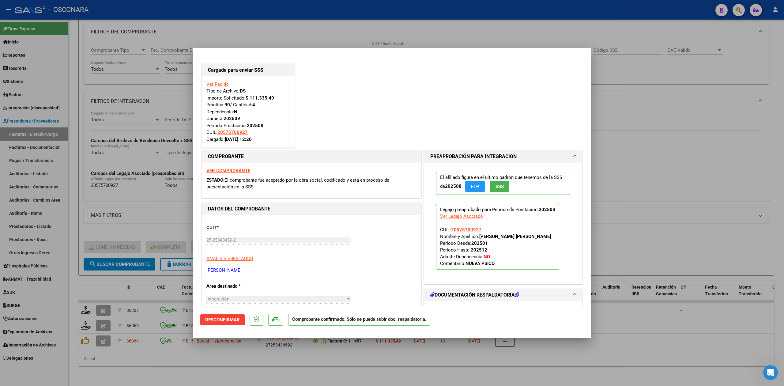
click at [156, 369] on div at bounding box center [392, 193] width 784 height 386
type input "$ 0,00"
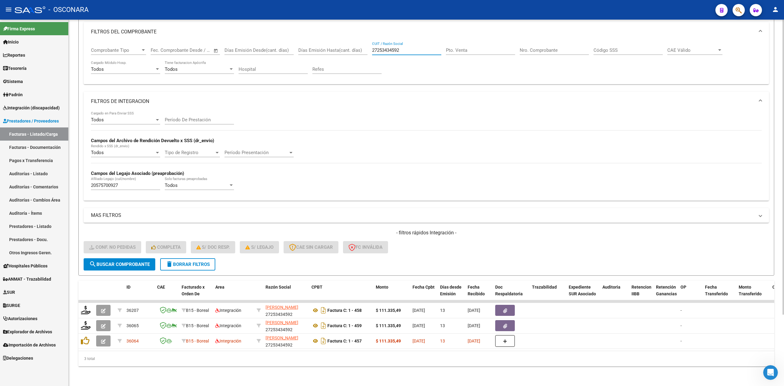
drag, startPoint x: 393, startPoint y: 43, endPoint x: 330, endPoint y: 45, distance: 63.1
click at [330, 45] on div "Comprobante Tipo Comprobante Tipo Fecha inicio – Fecha fin Fec. Comprobante Des…" at bounding box center [426, 61] width 670 height 38
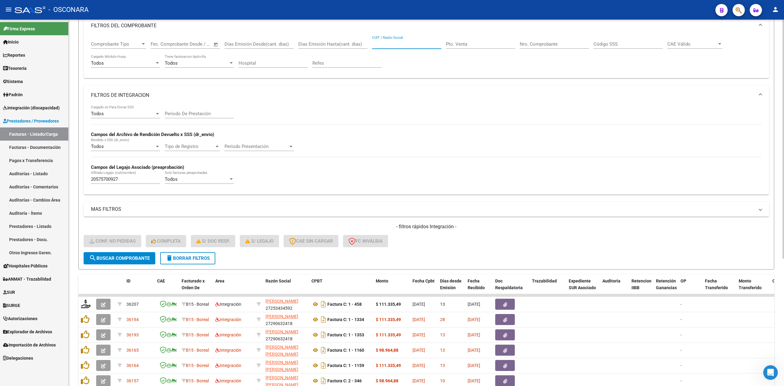
scroll to position [195, 0]
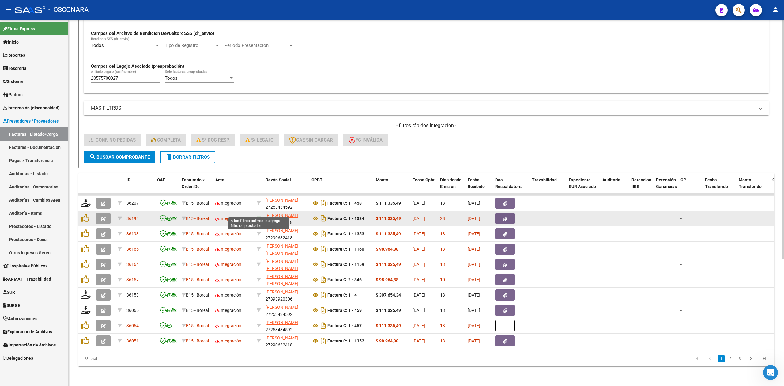
click at [258, 216] on icon at bounding box center [258, 218] width 4 height 4
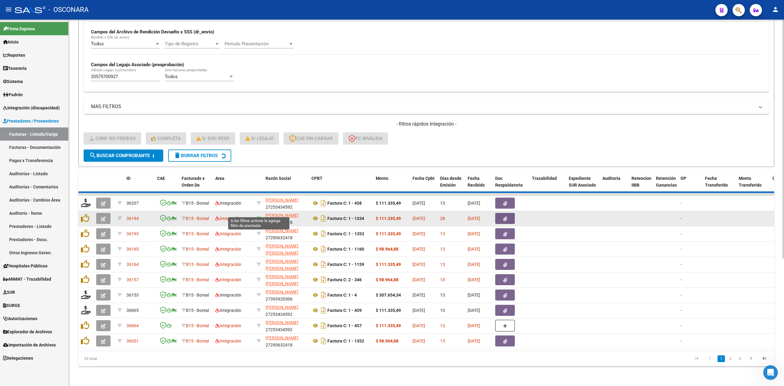
type input "27290632418"
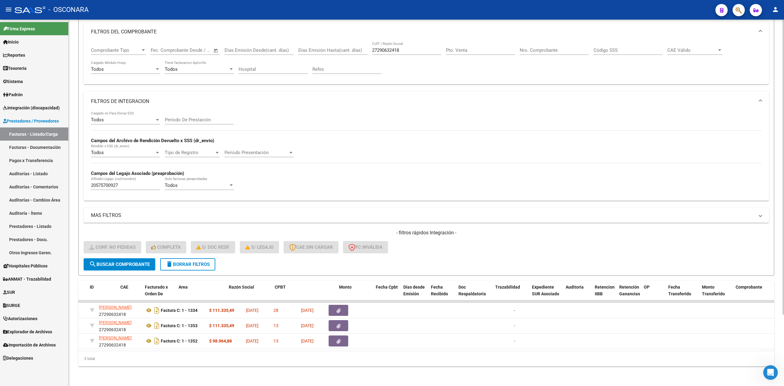
scroll to position [0, 0]
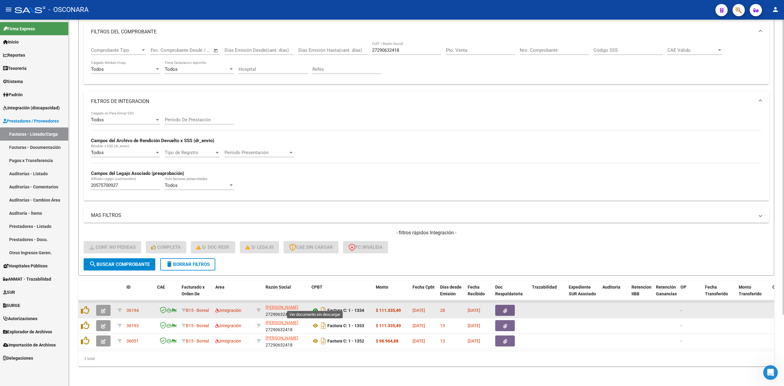
click at [315, 306] on icon at bounding box center [315, 309] width 8 height 7
click at [498, 305] on button "button" at bounding box center [505, 310] width 20 height 11
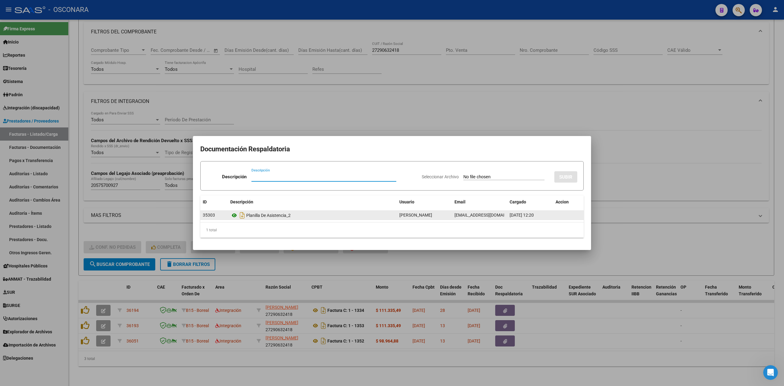
click at [233, 213] on icon at bounding box center [234, 214] width 8 height 7
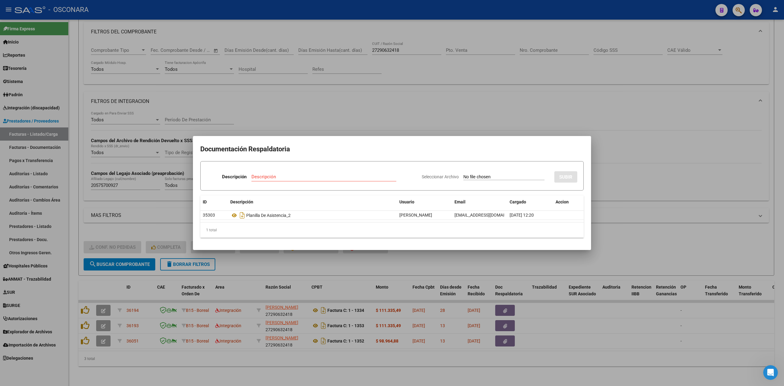
click at [402, 123] on div at bounding box center [392, 193] width 784 height 386
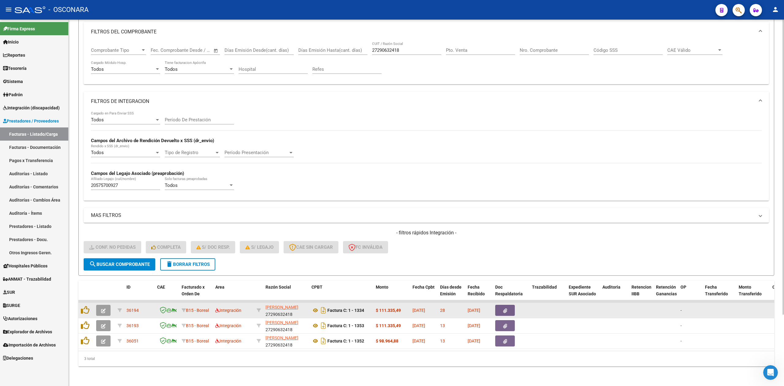
drag, startPoint x: 77, startPoint y: 305, endPoint x: 81, endPoint y: 309, distance: 5.4
click at [79, 305] on div "Video tutorial PRESTADORES -> Listado de CPBTs Emitidos por Prestadores / Prove…" at bounding box center [426, 162] width 715 height 448
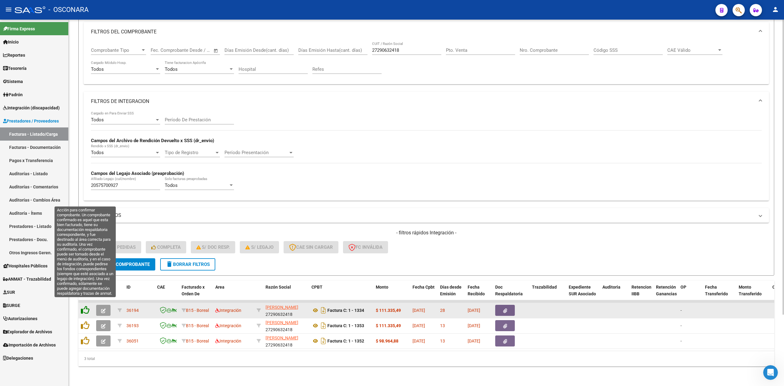
click at [83, 307] on icon at bounding box center [85, 309] width 9 height 9
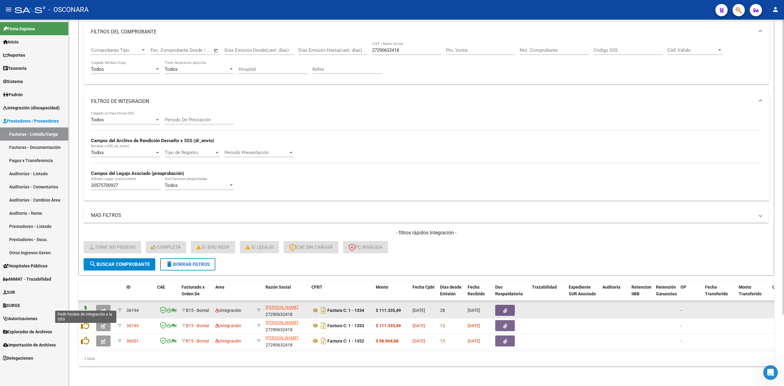
click at [85, 305] on icon at bounding box center [86, 309] width 10 height 9
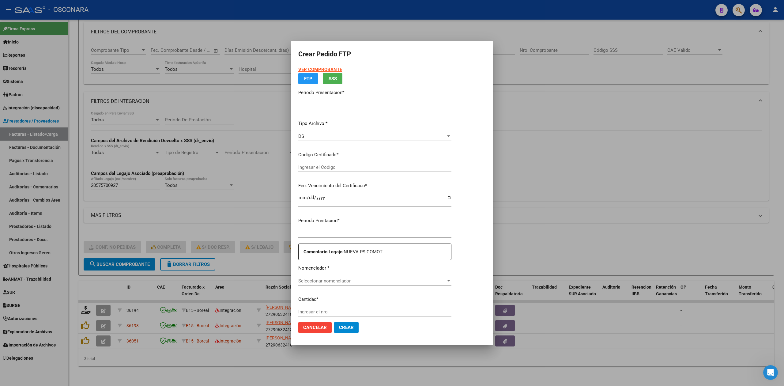
type input "202509"
type input "202507"
type input "$ 111.335,49"
type input "ARG02-00057570092-20240910-20280910"
type input "2028-09-10"
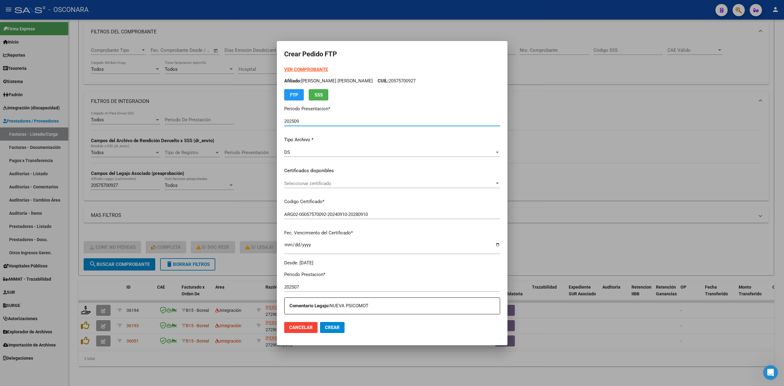
click at [333, 181] on span "Seleccionar certificado" at bounding box center [389, 184] width 210 height 6
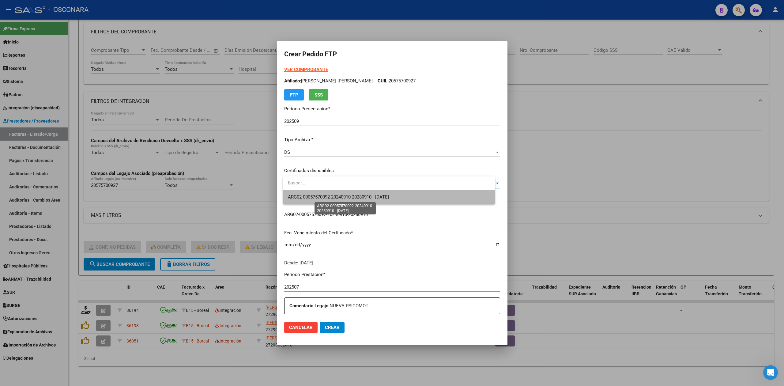
click at [331, 200] on span "ARG02-00057570092-20240910-20280910 - 2028-09-10" at bounding box center [338, 197] width 101 height 6
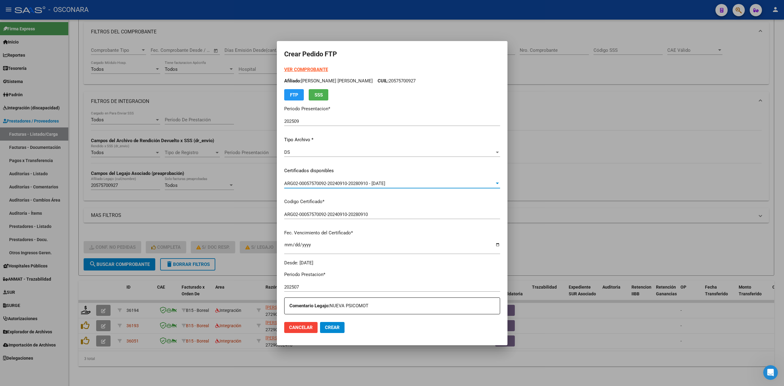
scroll to position [152, 0]
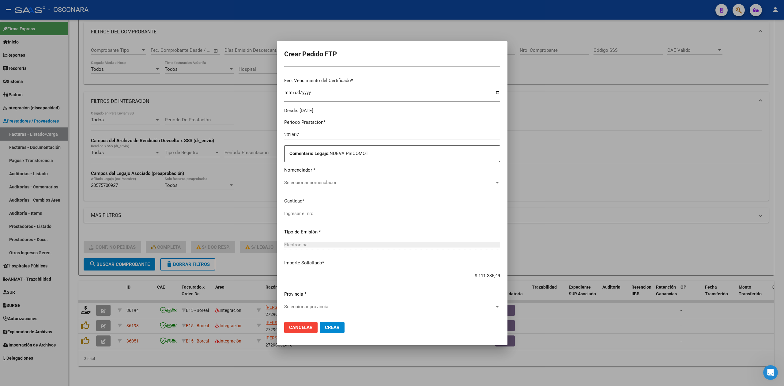
click at [321, 177] on div "Periodo Prestacion * 202507 Ingresar el Periodo Prestacion Comentario Legajo: N…" at bounding box center [392, 215] width 216 height 203
click at [323, 180] on span "Seleccionar nomenclador" at bounding box center [389, 183] width 210 height 6
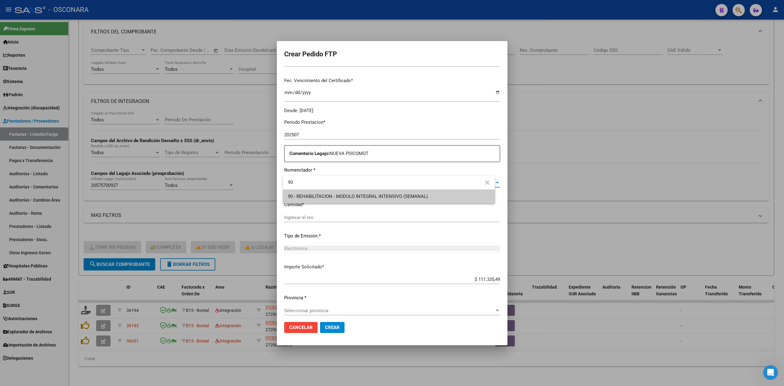
type input "90"
click at [323, 194] on span "90 - REHABILITACION - MODULO INTEGRAL INTENSIVO (SEMANAL)" at bounding box center [358, 196] width 140 height 6
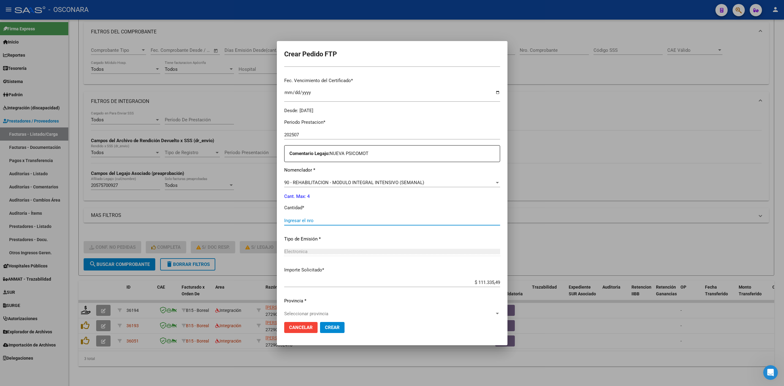
click at [315, 218] on input "Ingresar el nro" at bounding box center [392, 221] width 216 height 6
type input "4"
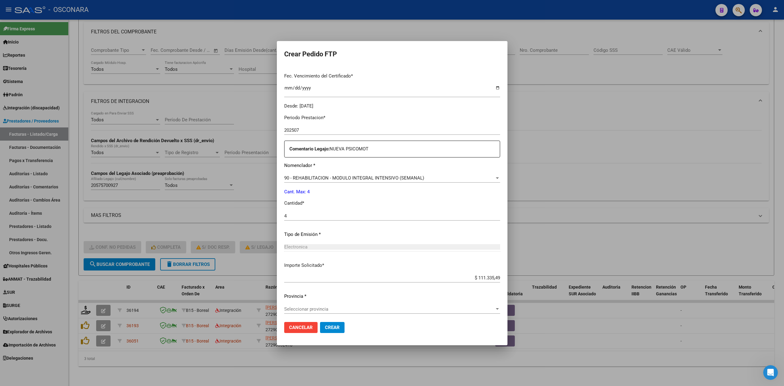
scroll to position [159, 0]
click at [334, 304] on span "Seleccionar provincia" at bounding box center [389, 307] width 210 height 6
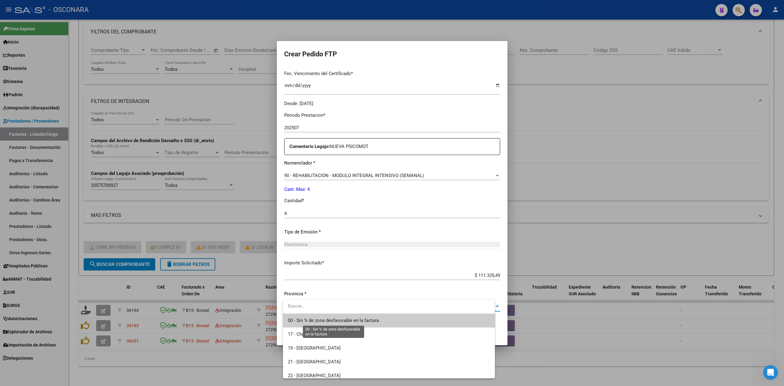
click at [340, 318] on span "00 - Sin % de zona desfavorable en la factura" at bounding box center [333, 320] width 91 height 6
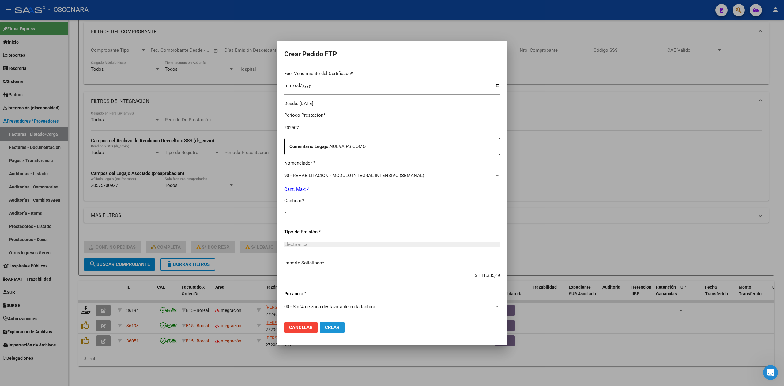
click at [330, 328] on span "Crear" at bounding box center [332, 327] width 15 height 6
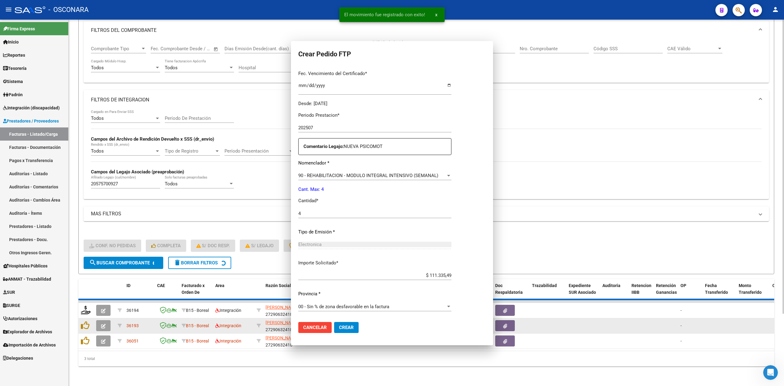
scroll to position [0, 0]
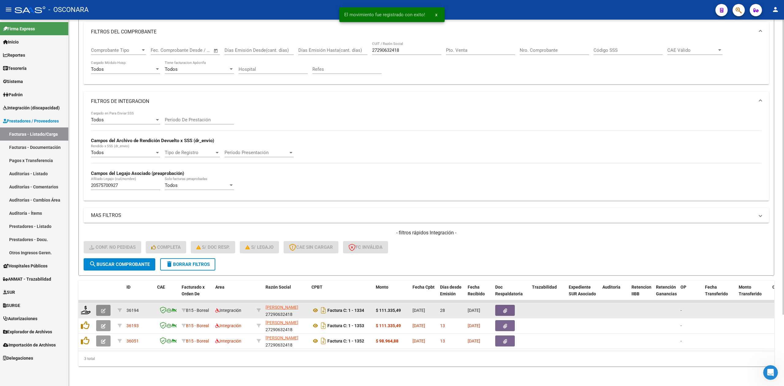
click at [102, 308] on icon "button" at bounding box center [103, 310] width 5 height 5
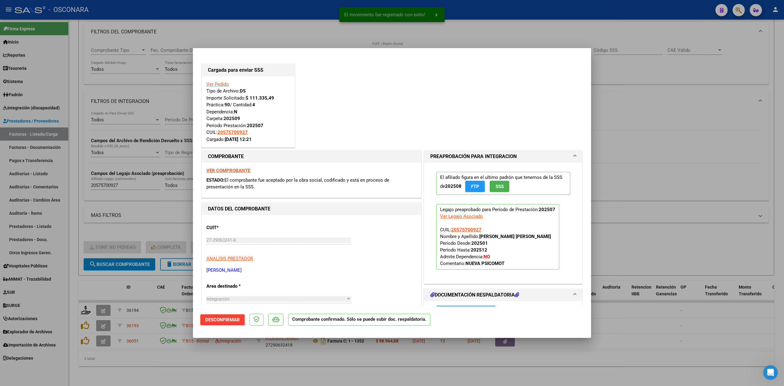
click at [188, 363] on div at bounding box center [392, 193] width 784 height 386
type input "$ 0,00"
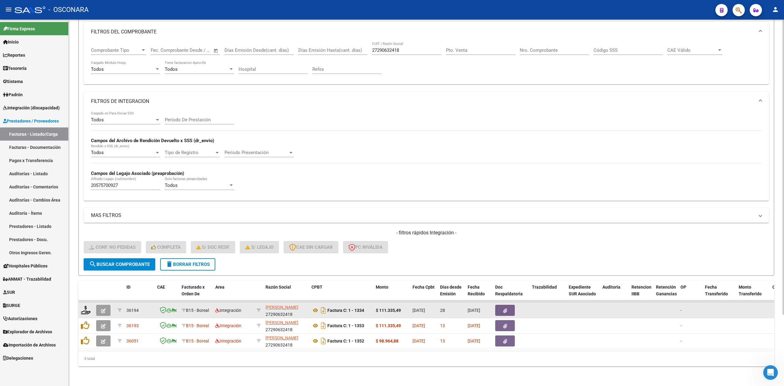
click at [103, 308] on icon "button" at bounding box center [103, 310] width 5 height 5
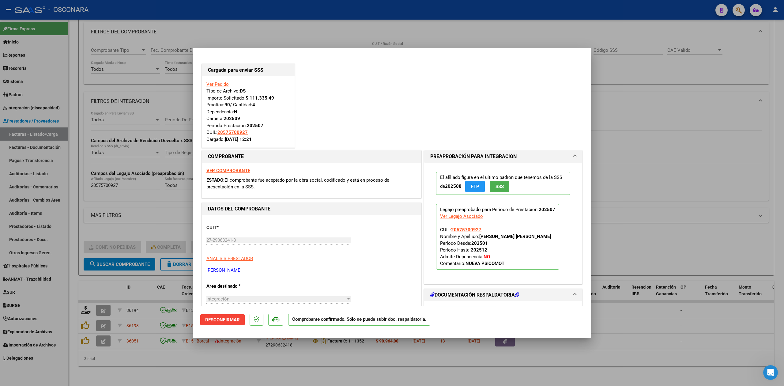
click at [186, 371] on div at bounding box center [392, 193] width 784 height 386
type input "$ 0,00"
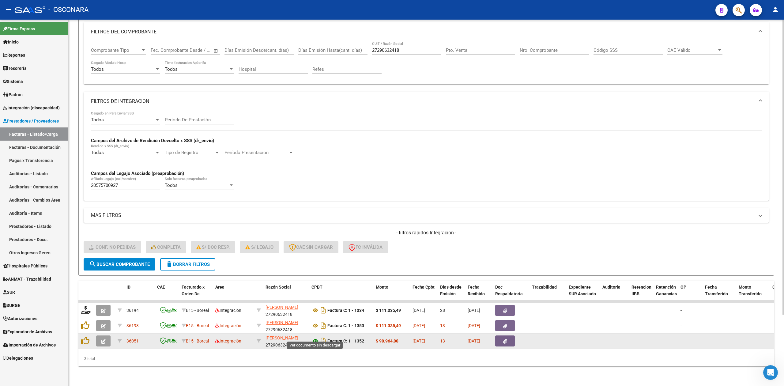
click at [315, 337] on icon at bounding box center [315, 340] width 8 height 7
click at [503, 335] on button "button" at bounding box center [505, 340] width 20 height 11
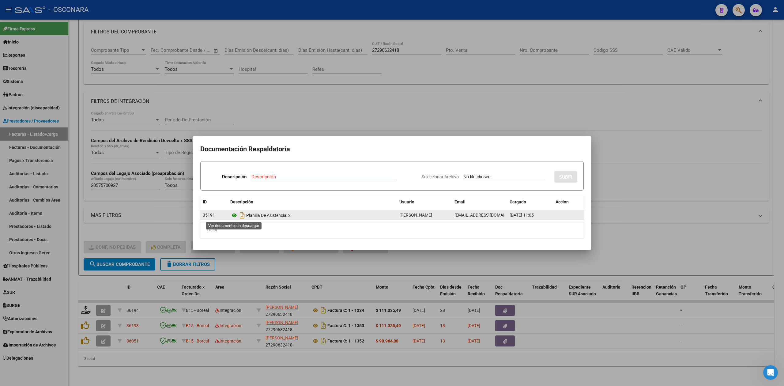
click at [236, 215] on icon at bounding box center [234, 214] width 8 height 7
click at [337, 95] on div at bounding box center [392, 193] width 784 height 386
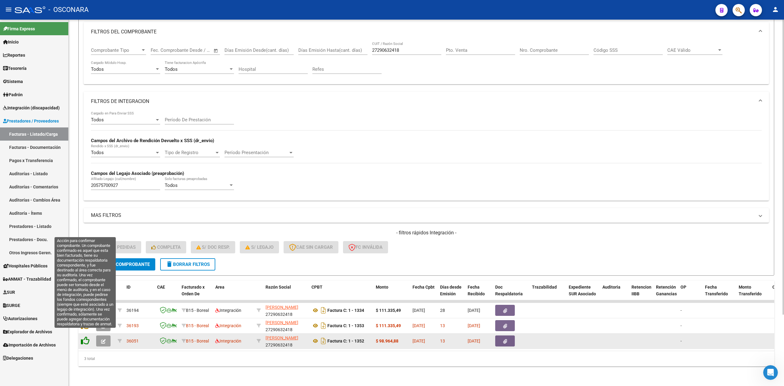
click at [83, 336] on icon at bounding box center [85, 340] width 9 height 9
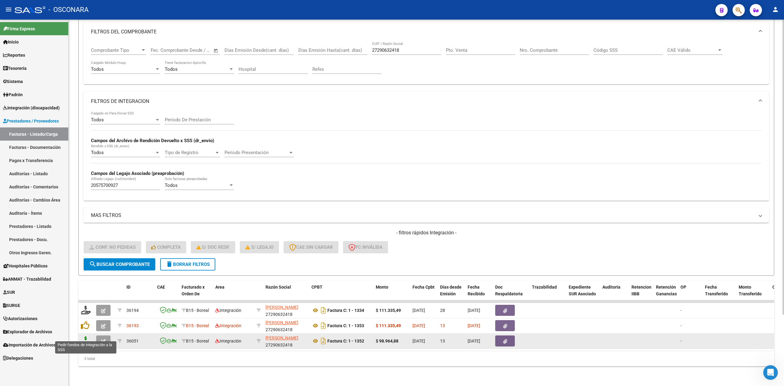
click at [87, 336] on icon at bounding box center [86, 340] width 10 height 9
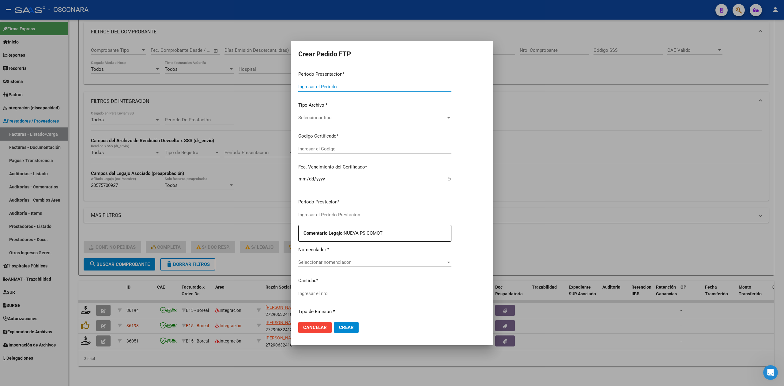
type input "202509"
type input "202508"
type input "$ 98.964,88"
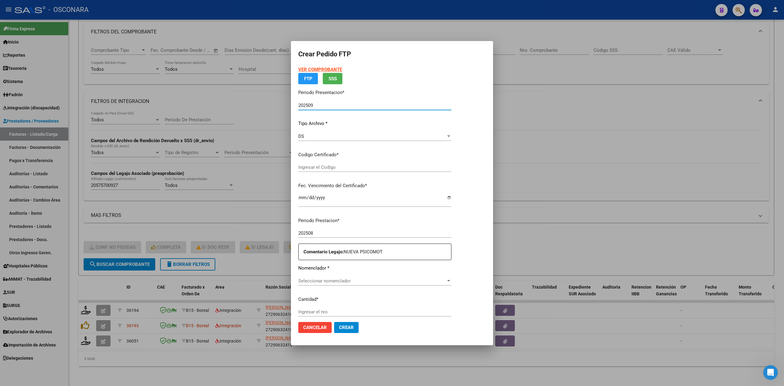
type input "ARG02-00057570092-20240910-20280910"
type input "2028-09-10"
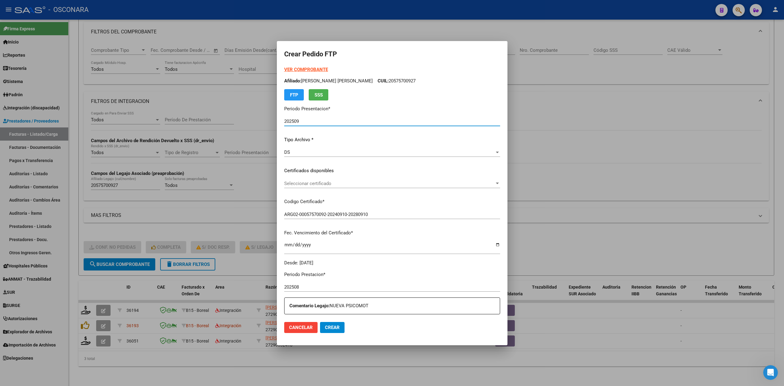
click at [321, 182] on span "Seleccionar certificado" at bounding box center [389, 184] width 210 height 6
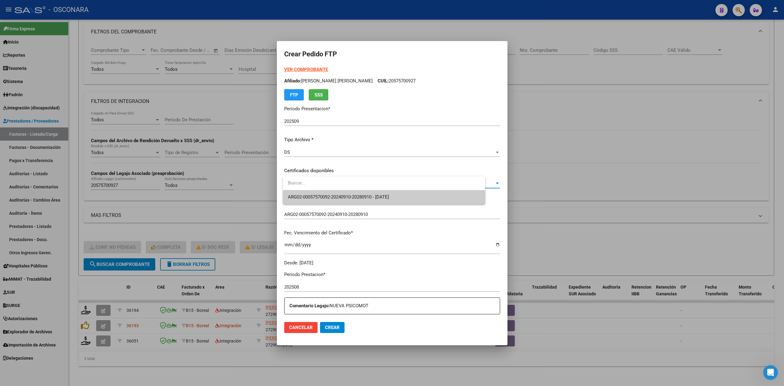
click at [320, 194] on span "ARG02-00057570092-20240910-20280910 - 2028-09-10" at bounding box center [338, 197] width 101 height 6
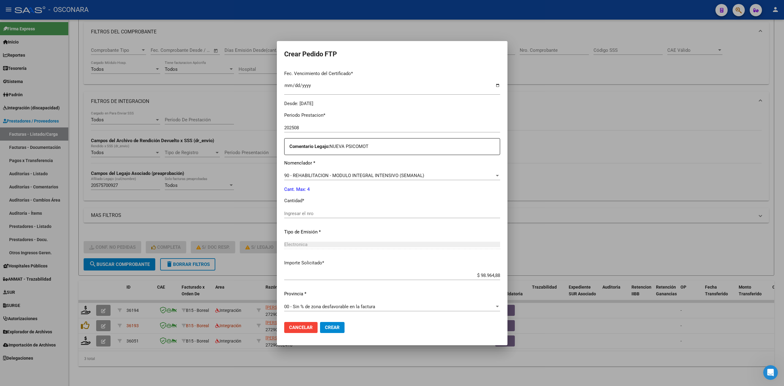
click at [317, 214] on input "Ingresar el nro" at bounding box center [392, 214] width 216 height 6
type input "4"
click at [320, 322] on button "Crear" at bounding box center [332, 327] width 24 height 11
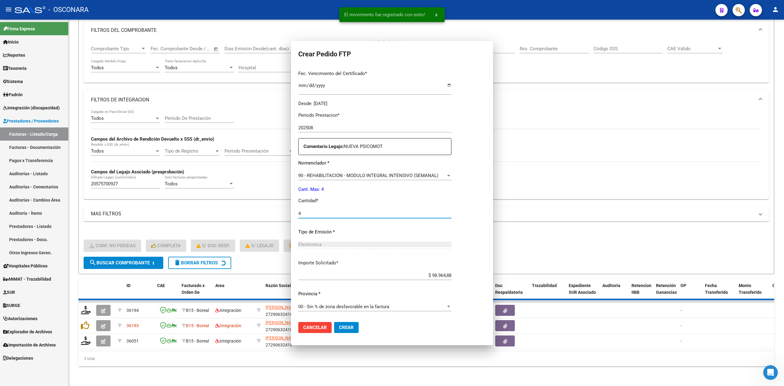
scroll to position [0, 0]
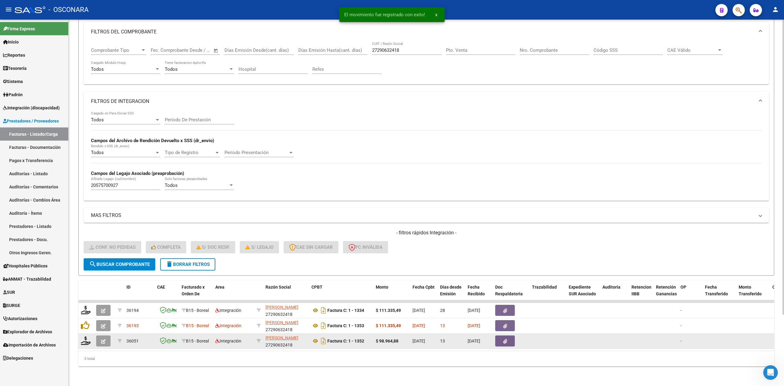
click at [104, 338] on span "button" at bounding box center [103, 341] width 5 height 6
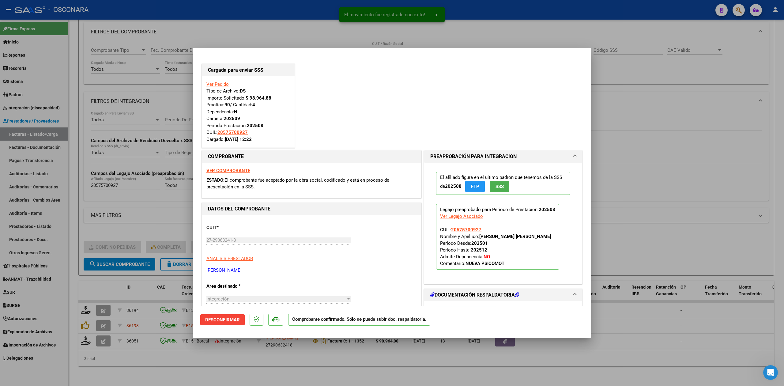
click at [167, 373] on div at bounding box center [392, 193] width 784 height 386
type input "$ 0,00"
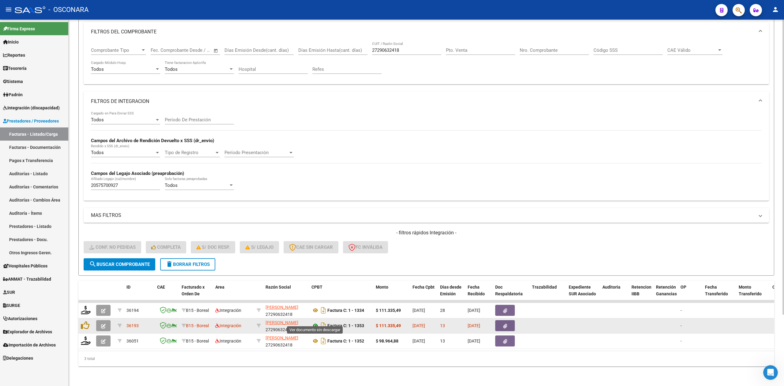
click at [313, 322] on icon at bounding box center [315, 325] width 8 height 7
click at [506, 324] on icon "button" at bounding box center [505, 326] width 4 height 5
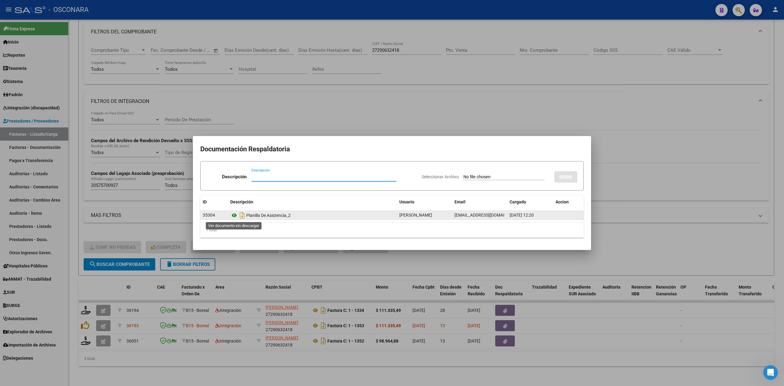
click at [233, 216] on icon at bounding box center [234, 214] width 8 height 7
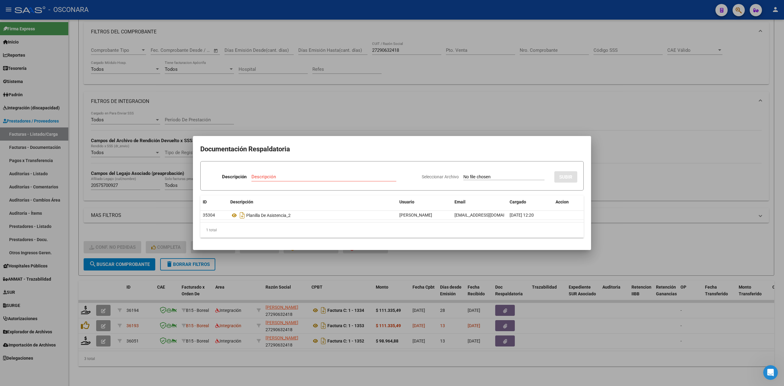
click at [379, 125] on div at bounding box center [392, 193] width 784 height 386
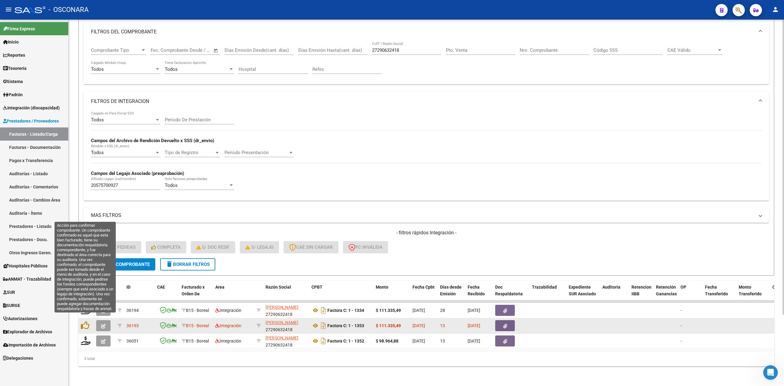
click at [86, 318] on datatable-body-cell at bounding box center [85, 325] width 15 height 15
click at [84, 321] on icon at bounding box center [85, 325] width 9 height 9
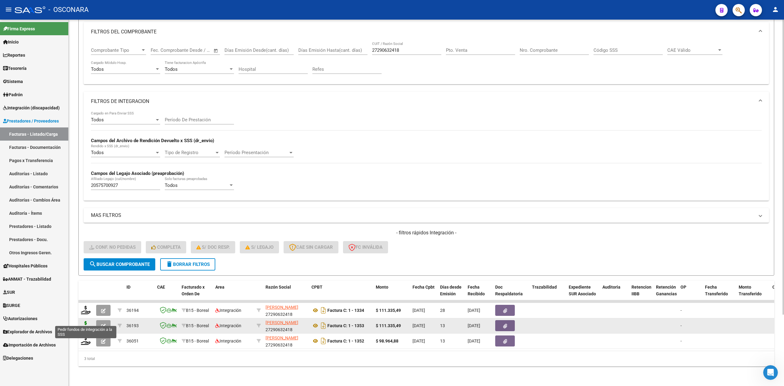
click at [84, 321] on icon at bounding box center [86, 325] width 10 height 9
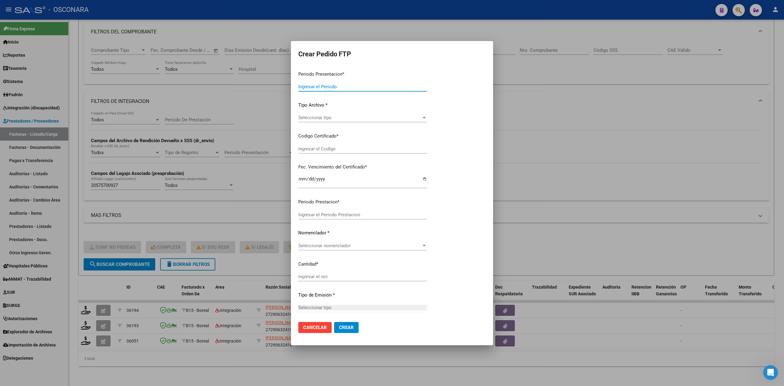
type input "202509"
type input "$ 111.335,49"
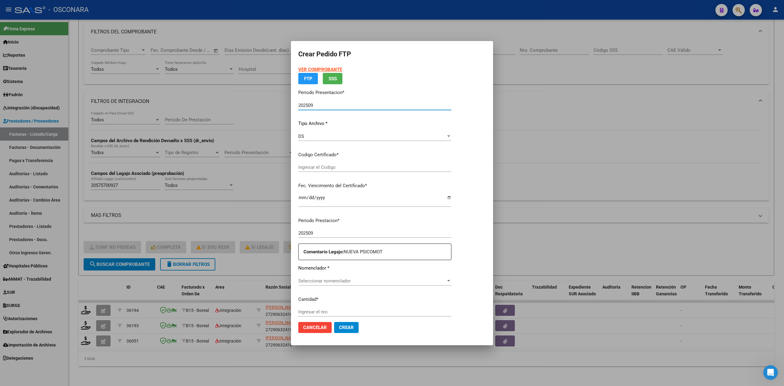
type input "ARG02-00057570092-20240910-20280910"
type input "2028-09-10"
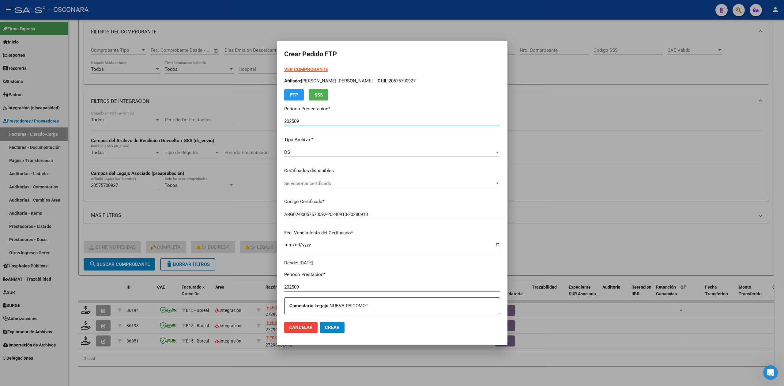
click at [319, 185] on span "Seleccionar certificado" at bounding box center [389, 184] width 210 height 6
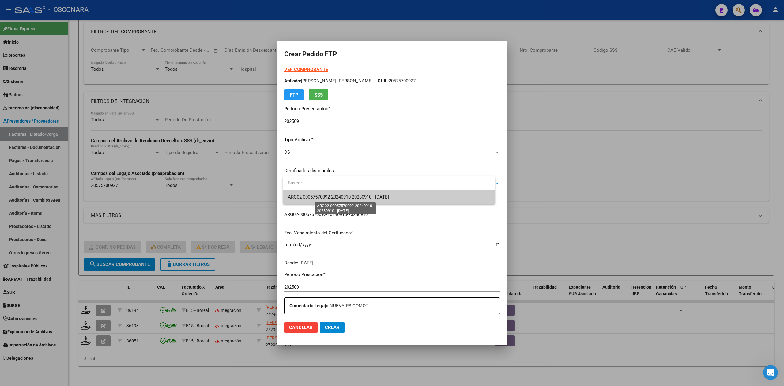
click at [317, 195] on span "ARG02-00057570092-20240910-20280910 - 2028-09-10" at bounding box center [338, 197] width 101 height 6
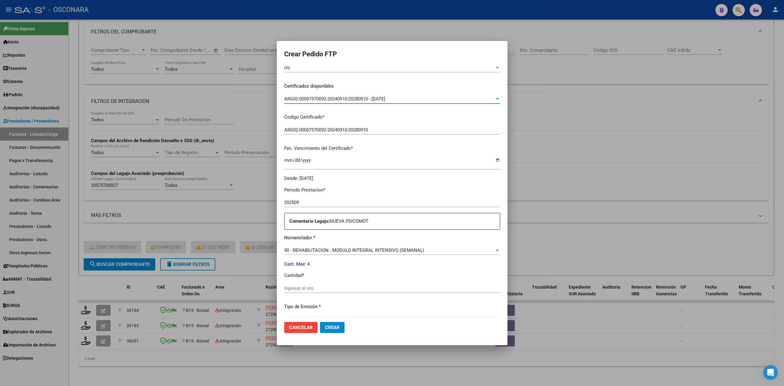
scroll to position [159, 0]
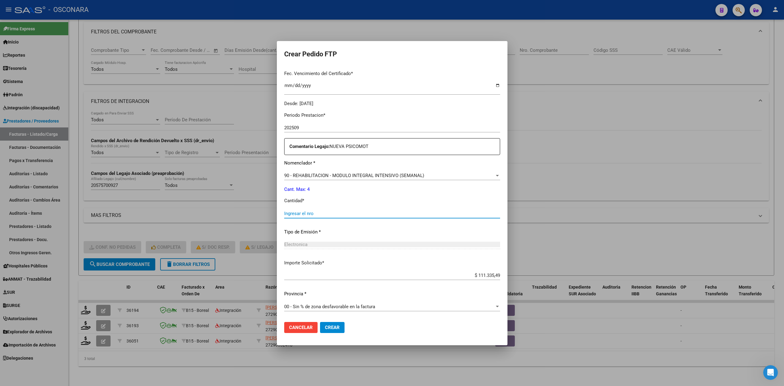
click at [308, 212] on input "Ingresar el nro" at bounding box center [392, 214] width 216 height 6
type input "4"
click at [320, 322] on button "Crear" at bounding box center [332, 327] width 24 height 11
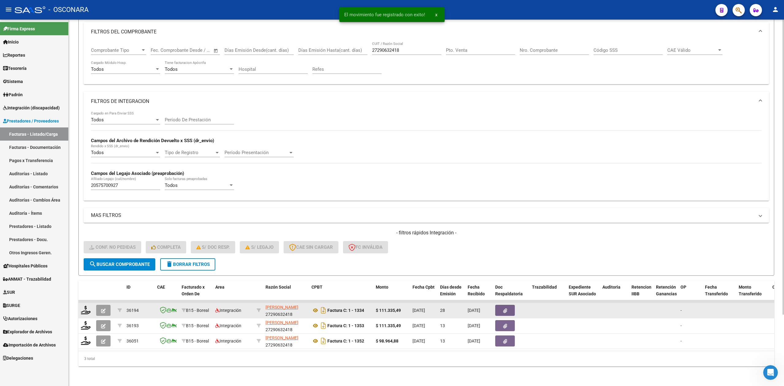
click at [105, 308] on icon "button" at bounding box center [103, 310] width 5 height 5
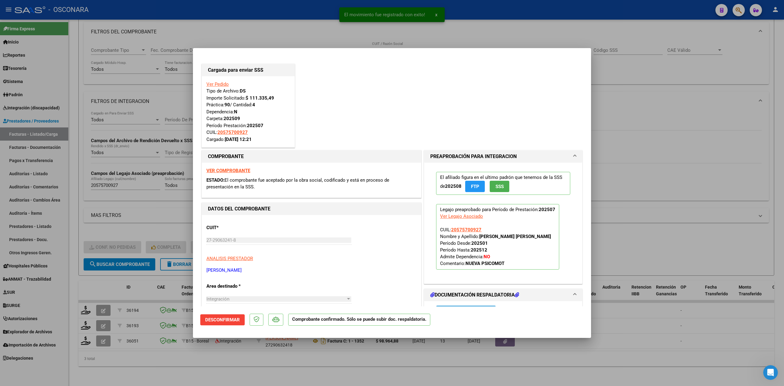
click at [113, 362] on div at bounding box center [392, 193] width 784 height 386
type input "$ 0,00"
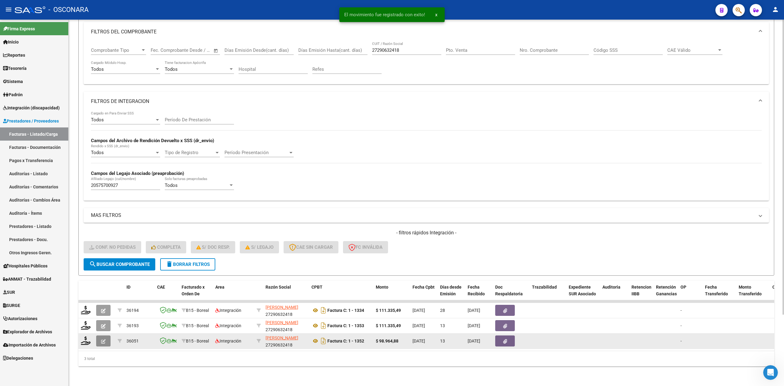
click at [108, 335] on button "button" at bounding box center [103, 340] width 14 height 11
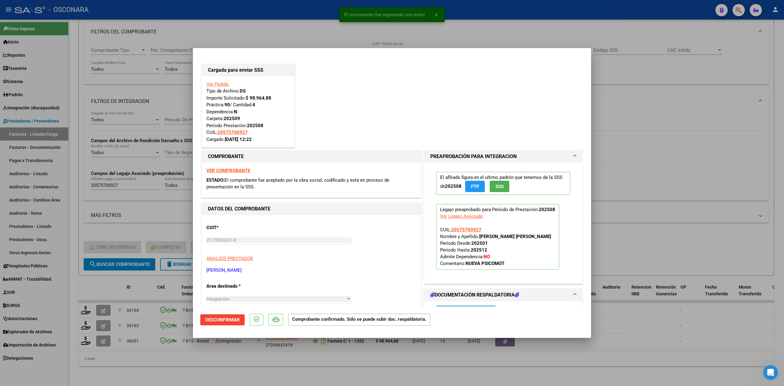
click at [103, 316] on div at bounding box center [392, 193] width 784 height 386
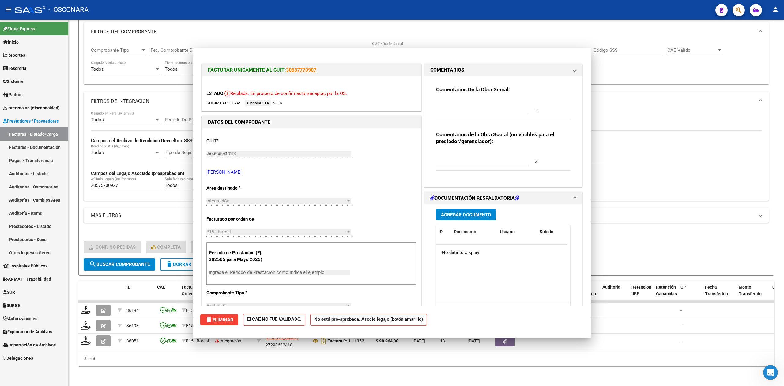
type input "$ 0,00"
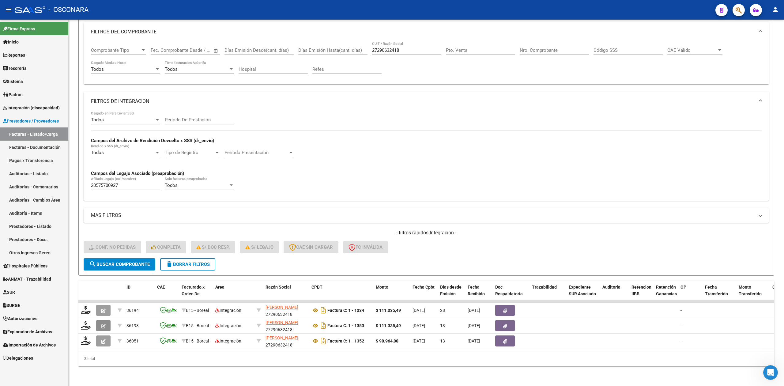
click at [103, 323] on span "button" at bounding box center [103, 326] width 5 height 6
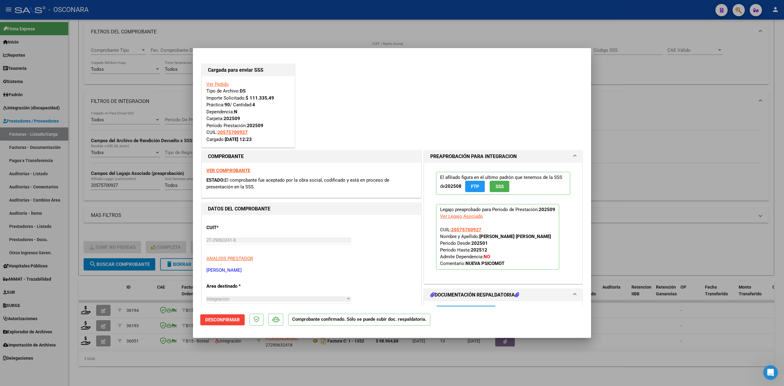
click at [171, 371] on div at bounding box center [392, 193] width 784 height 386
type input "$ 0,00"
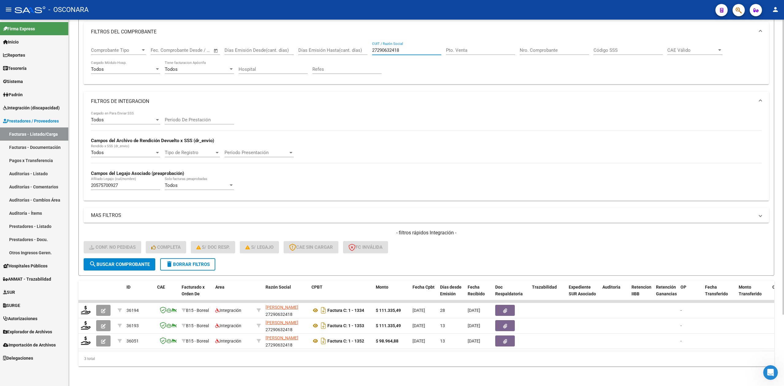
drag, startPoint x: 409, startPoint y: 46, endPoint x: 353, endPoint y: 44, distance: 55.7
click at [354, 44] on div "Comprobante Tipo Comprobante Tipo Fecha inicio – Fecha fin Fec. Comprobante Des…" at bounding box center [426, 61] width 670 height 38
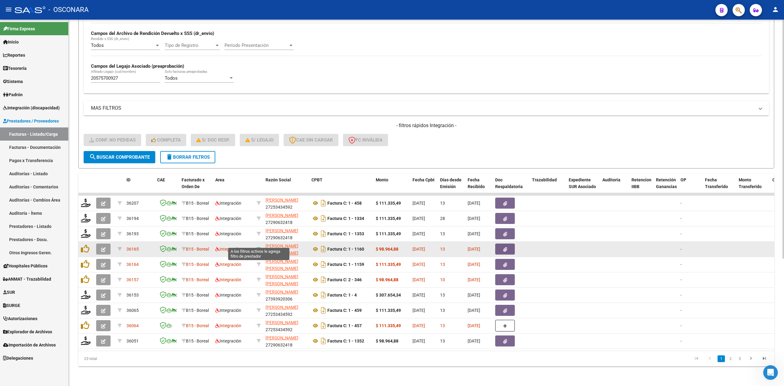
click at [259, 247] on icon at bounding box center [258, 249] width 4 height 4
type input "27378535404"
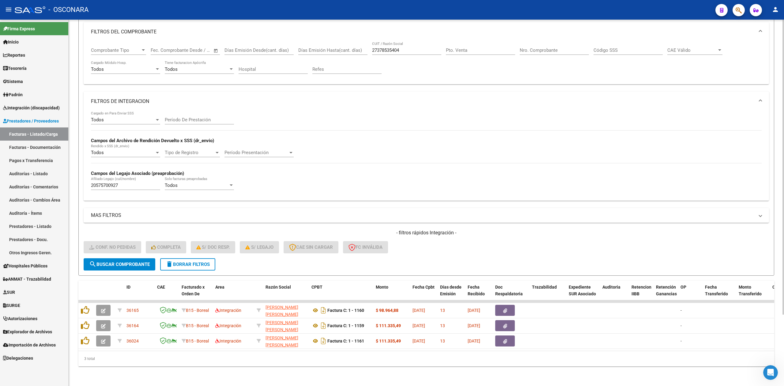
click at [418, 255] on form "Filtros Id Area Area Seleccionar Gerenciador Seleccionar Gerenciador Todos Conf…" at bounding box center [425, 133] width 695 height 285
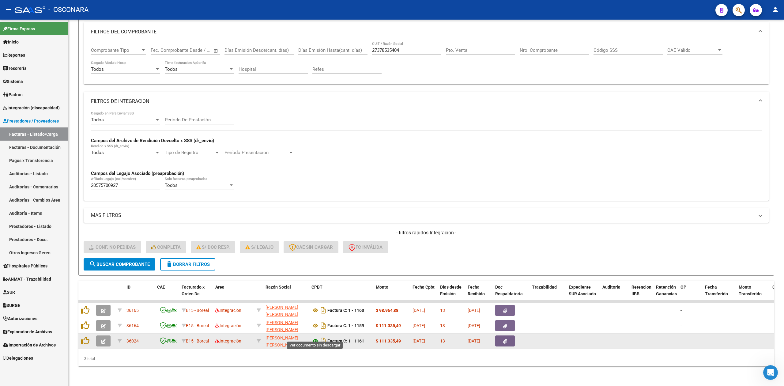
click at [315, 337] on icon at bounding box center [315, 340] width 8 height 7
click at [503, 338] on span "button" at bounding box center [505, 341] width 4 height 6
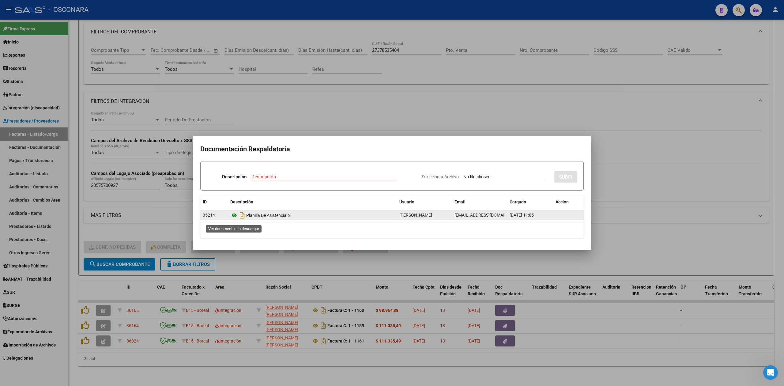
click at [234, 217] on icon at bounding box center [234, 214] width 8 height 7
click at [345, 346] on div at bounding box center [392, 193] width 784 height 386
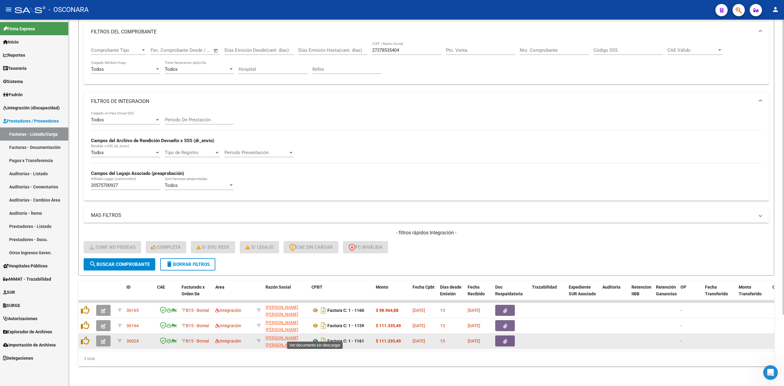
click at [314, 337] on icon at bounding box center [315, 340] width 8 height 7
click at [510, 335] on button "button" at bounding box center [505, 340] width 20 height 11
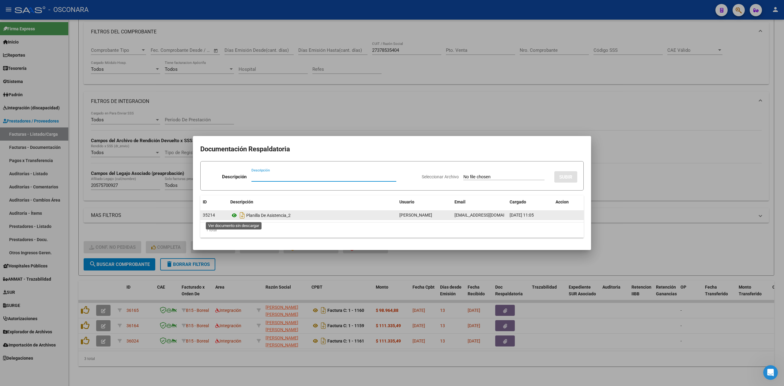
click at [234, 213] on icon at bounding box center [234, 214] width 8 height 7
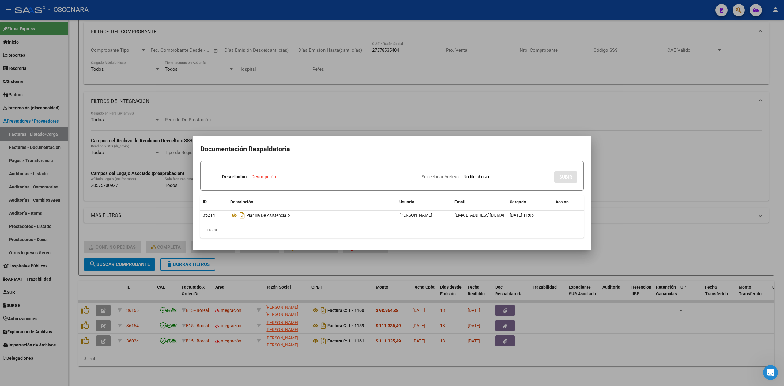
click at [633, 248] on div at bounding box center [392, 193] width 784 height 386
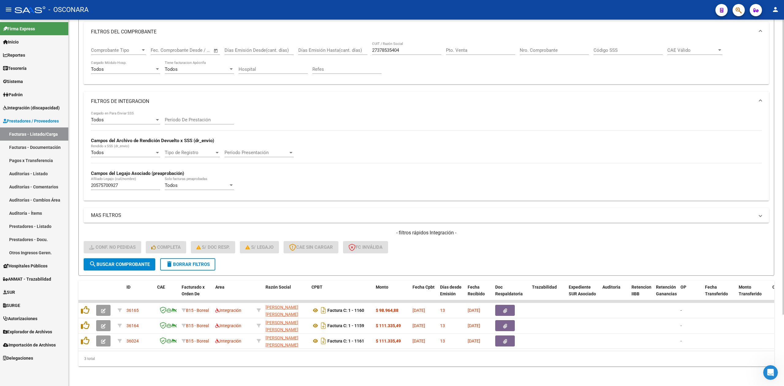
click at [578, 234] on div "- filtros rápidos Integración - Conf. no pedidas Completa S/ Doc Resp. S/ legaj…" at bounding box center [426, 243] width 685 height 29
click at [494, 248] on div "- filtros rápidos Integración - Conf. no pedidas Completa S/ Doc Resp. S/ legaj…" at bounding box center [426, 243] width 685 height 29
click at [440, 252] on form "Filtros Id Area Area Seleccionar Gerenciador Seleccionar Gerenciador Todos Conf…" at bounding box center [425, 133] width 695 height 285
click at [602, 140] on div "Todos Cargado en Para Enviar SSS Período De Prestación Campos del Archivo de Re…" at bounding box center [426, 153] width 670 height 84
drag, startPoint x: 564, startPoint y: 239, endPoint x: 539, endPoint y: 245, distance: 25.4
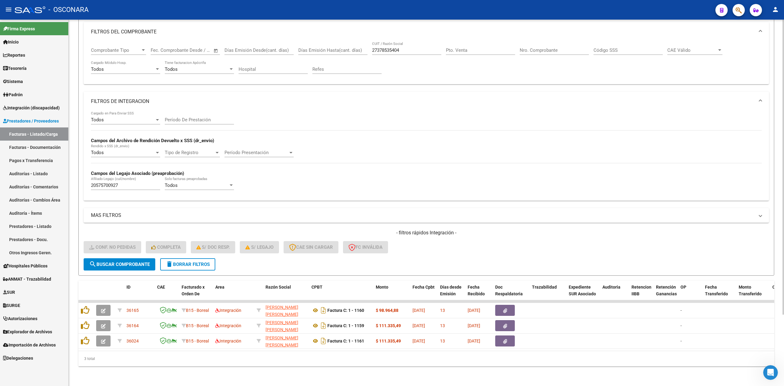
click at [564, 239] on div "- filtros rápidos Integración - Conf. no pedidas Completa S/ Doc Resp. S/ legaj…" at bounding box center [426, 243] width 685 height 29
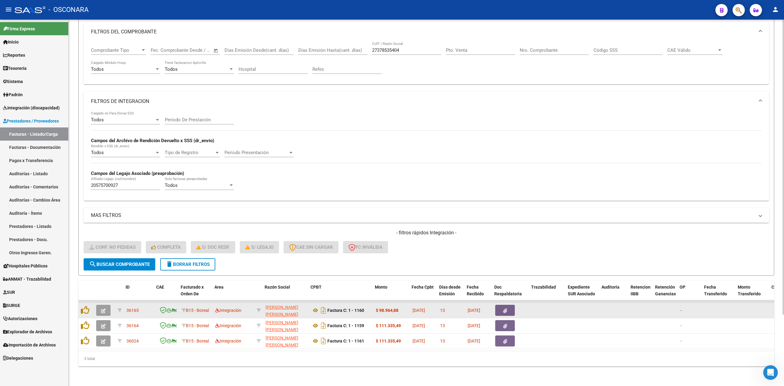
scroll to position [0, 1]
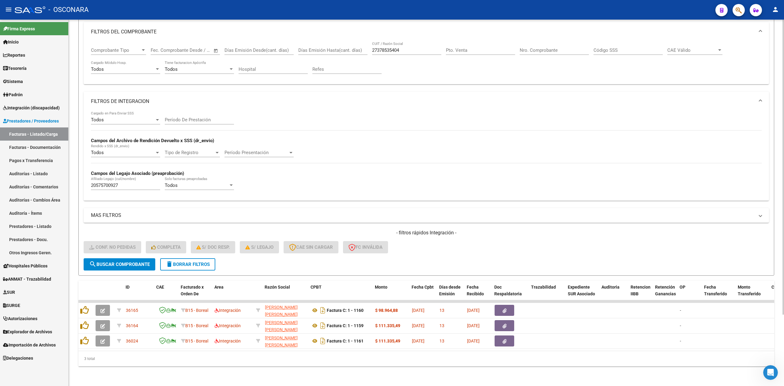
click at [332, 256] on form "Filtros Id Area Area Seleccionar Gerenciador Seleccionar Gerenciador Todos Conf…" at bounding box center [425, 133] width 695 height 285
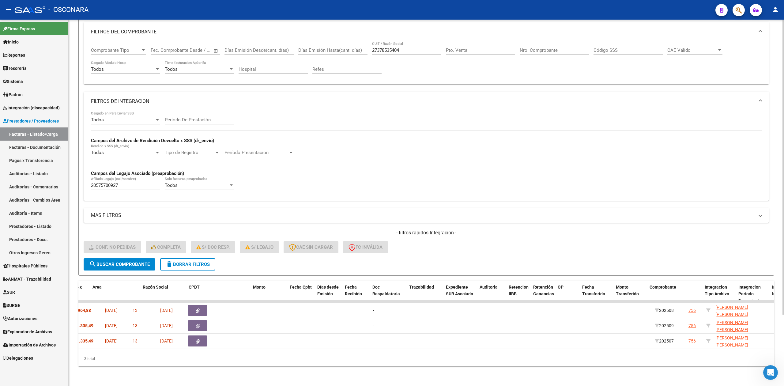
scroll to position [0, 0]
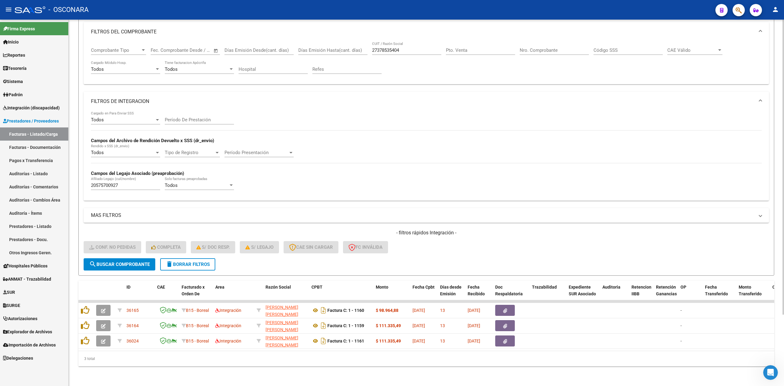
click at [342, 344] on datatable-body "36165 B15 - Boreal Integración MARTINEZ ARIAS CLAUDIA JIMENA 27378535404 Factur…" at bounding box center [425, 325] width 695 height 51
drag, startPoint x: 400, startPoint y: 350, endPoint x: 456, endPoint y: 355, distance: 56.6
click at [456, 355] on div "ID CAE Facturado x Orden De Area Razón Social CPBT Monto Fecha Cpbt Días desde …" at bounding box center [425, 323] width 695 height 86
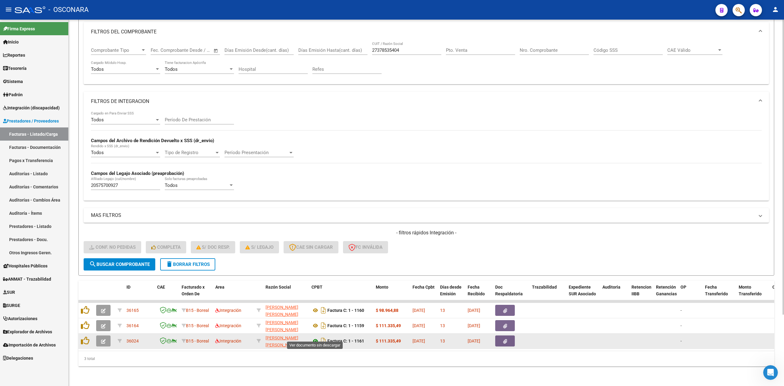
click at [317, 337] on icon at bounding box center [315, 340] width 8 height 7
click at [501, 335] on button "button" at bounding box center [505, 340] width 20 height 11
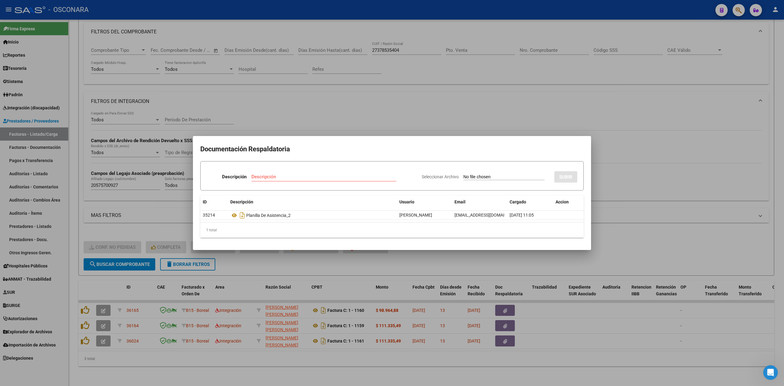
click at [430, 111] on div at bounding box center [392, 193] width 784 height 386
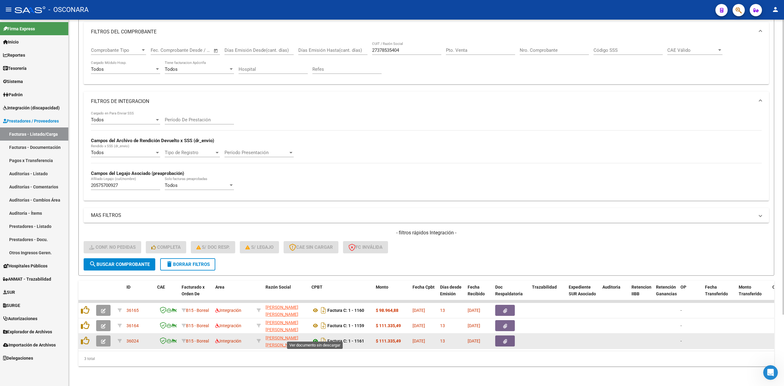
click at [315, 337] on icon at bounding box center [315, 340] width 8 height 7
click at [509, 337] on button "button" at bounding box center [505, 340] width 20 height 11
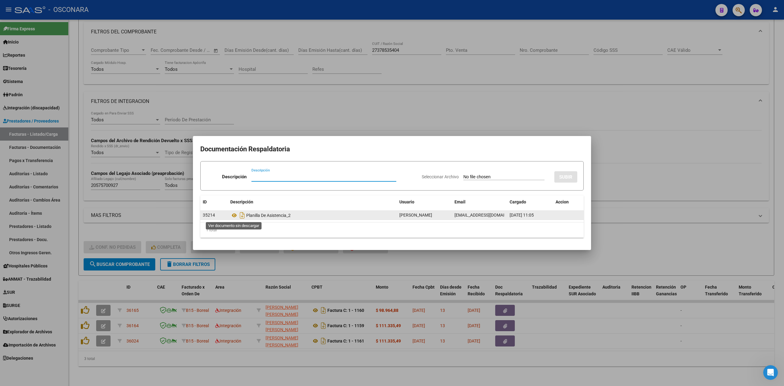
click at [234, 211] on div "Planilla De Asistencia_2" at bounding box center [312, 215] width 164 height 10
click at [236, 215] on icon at bounding box center [234, 214] width 8 height 7
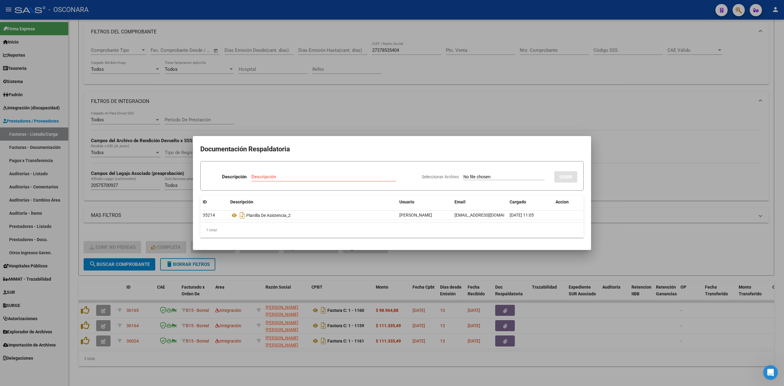
click at [360, 262] on div at bounding box center [392, 193] width 784 height 386
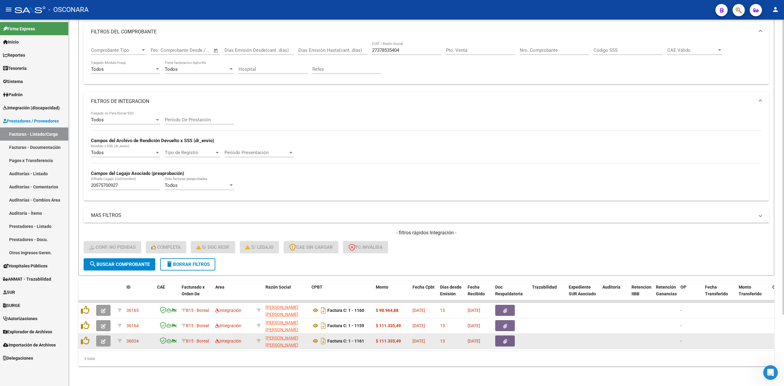
click at [105, 339] on icon "button" at bounding box center [103, 341] width 5 height 5
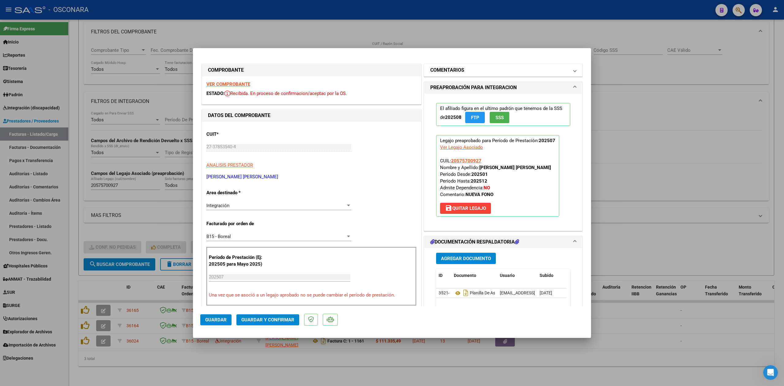
click at [438, 64] on mat-expansion-panel-header "COMENTARIOS" at bounding box center [503, 70] width 158 height 12
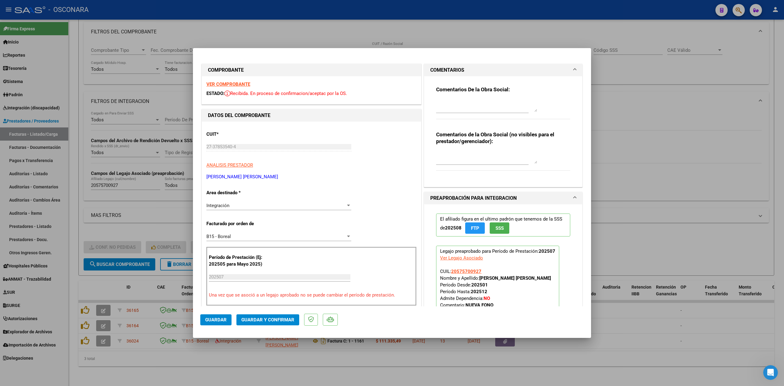
click at [446, 108] on textarea at bounding box center [486, 105] width 101 height 12
drag, startPoint x: 466, startPoint y: 108, endPoint x: 413, endPoint y: 98, distance: 53.8
click at [413, 98] on div "COMPROBANTE VER COMPROBANTE ESTADO: Recibida. En proceso de confirmacion/acepta…" at bounding box center [391, 354] width 383 height 584
type textarea "15/10 la planilla subida detalla dias de atencion de septiembre"
click at [209, 315] on button "Guardar" at bounding box center [215, 319] width 31 height 11
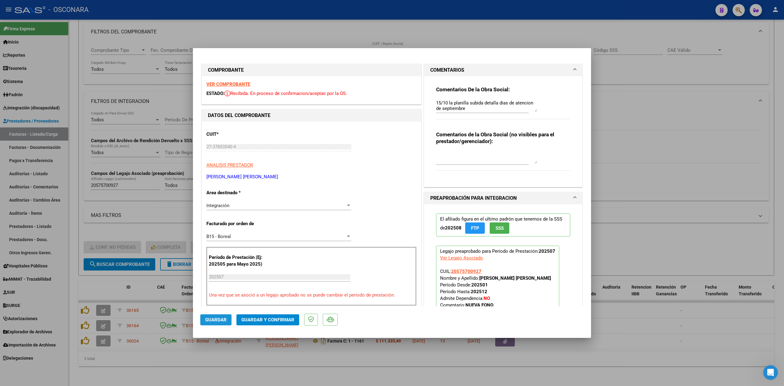
click at [218, 321] on span "Guardar" at bounding box center [215, 320] width 21 height 6
click at [251, 360] on div at bounding box center [392, 193] width 784 height 386
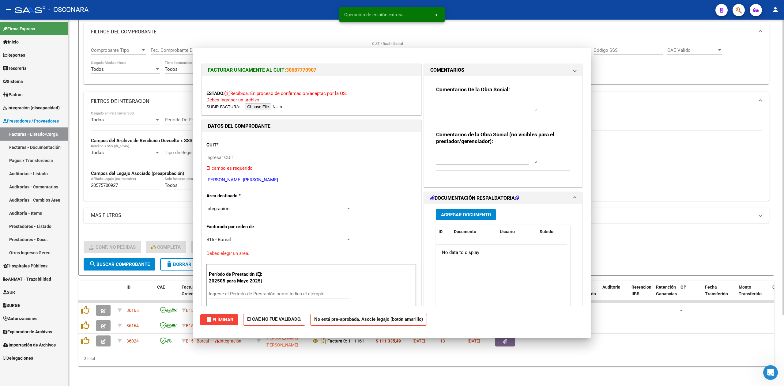
click at [206, 357] on div "3 total" at bounding box center [425, 358] width 695 height 15
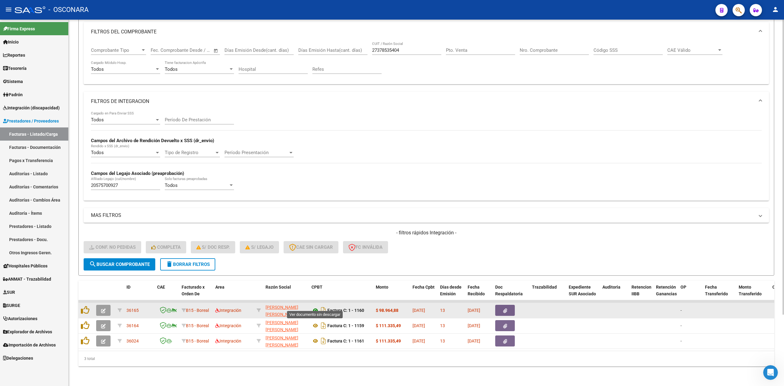
click at [316, 306] on icon at bounding box center [315, 309] width 8 height 7
click at [504, 308] on icon "button" at bounding box center [505, 310] width 4 height 5
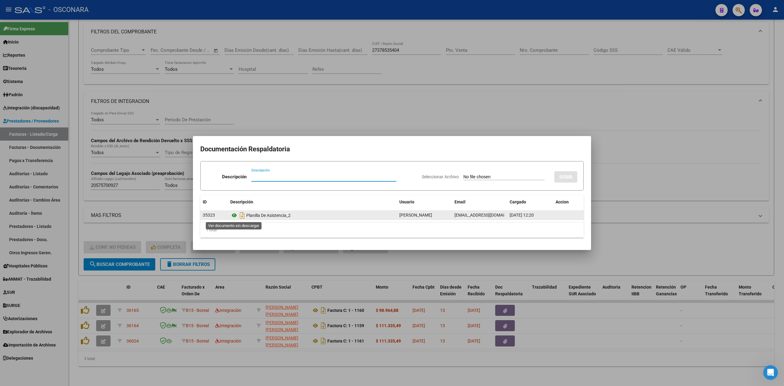
click at [235, 214] on icon at bounding box center [234, 214] width 8 height 7
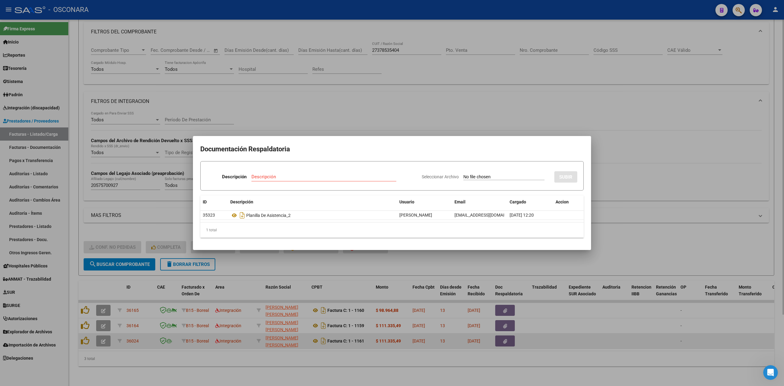
click at [497, 333] on div at bounding box center [392, 193] width 784 height 386
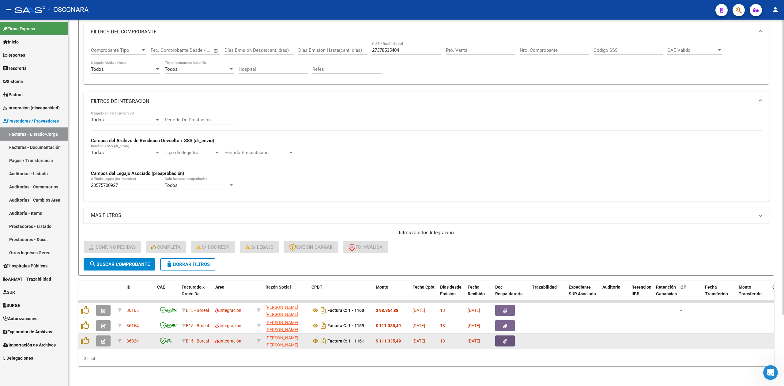
click at [501, 335] on button "button" at bounding box center [505, 340] width 20 height 11
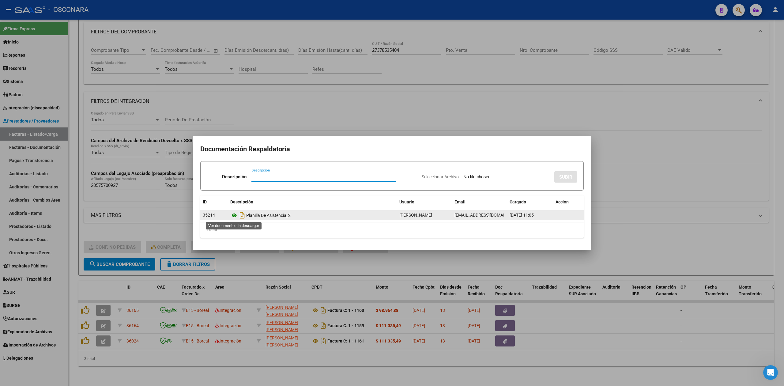
click at [234, 215] on icon at bounding box center [234, 214] width 8 height 7
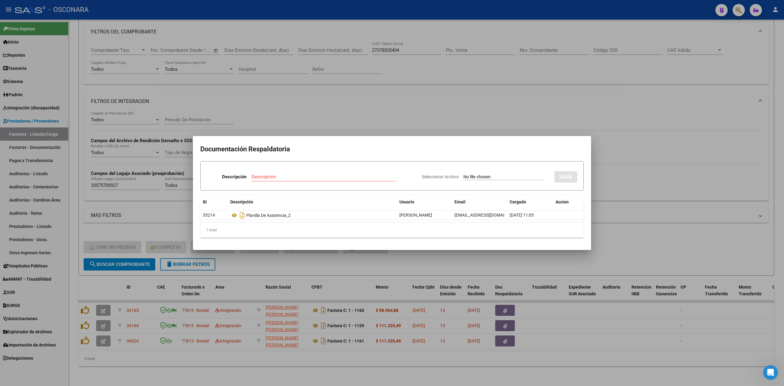
click at [291, 347] on div at bounding box center [392, 193] width 784 height 386
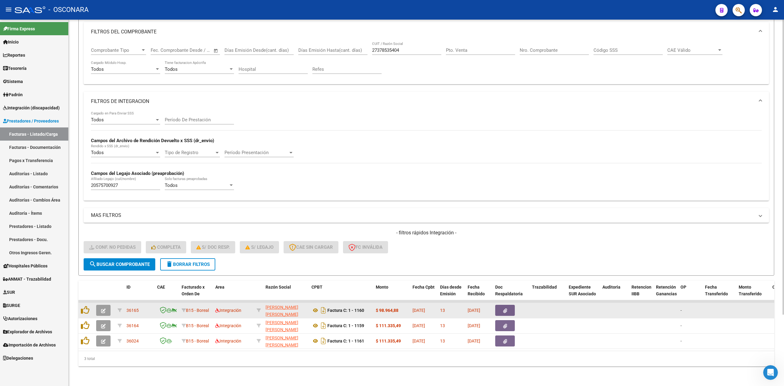
click at [105, 307] on button "button" at bounding box center [103, 310] width 14 height 11
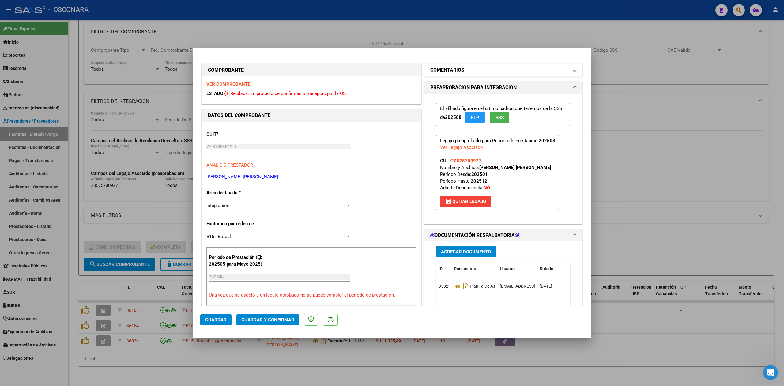
click at [485, 73] on mat-panel-title "COMENTARIOS" at bounding box center [499, 69] width 138 height 7
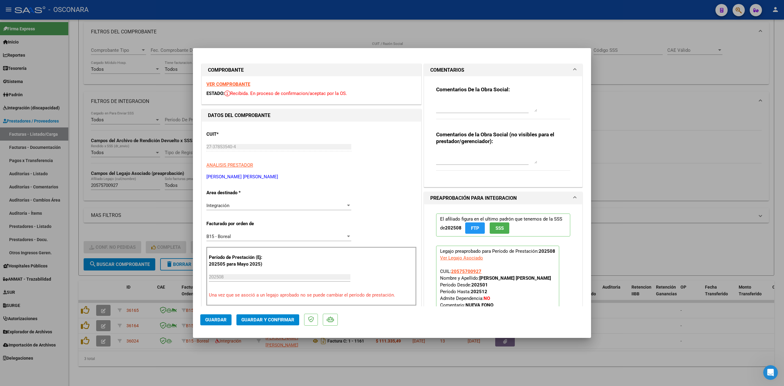
click at [476, 110] on textarea at bounding box center [486, 105] width 101 height 12
paste textarea "15/10 la planilla subida detalla dias de atencion de septiembre"
type textarea "15/10 la planilla subida detalla dias de atencion de septiembre"
click at [222, 320] on span "Guardar" at bounding box center [215, 320] width 21 height 6
click at [222, 322] on span "Guardar" at bounding box center [215, 320] width 21 height 6
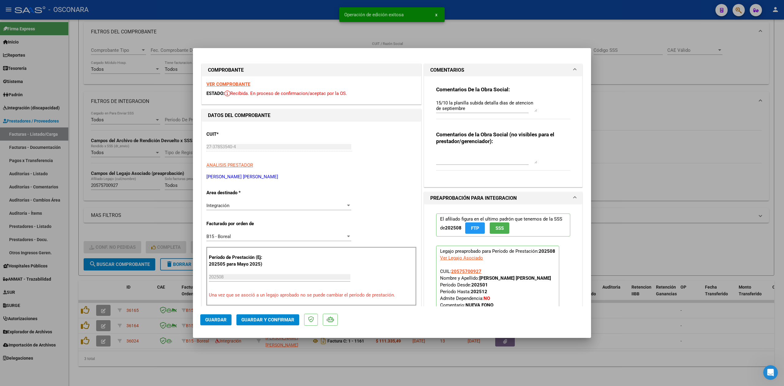
click at [228, 374] on div at bounding box center [392, 193] width 784 height 386
type input "$ 0,00"
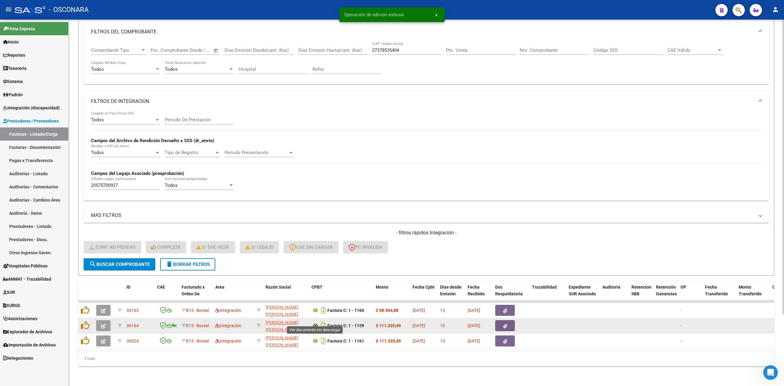
click at [314, 322] on icon at bounding box center [315, 325] width 8 height 7
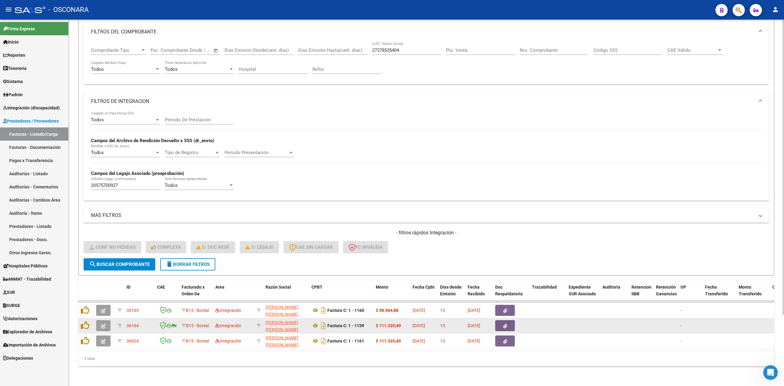
click at [505, 324] on icon "button" at bounding box center [505, 326] width 4 height 5
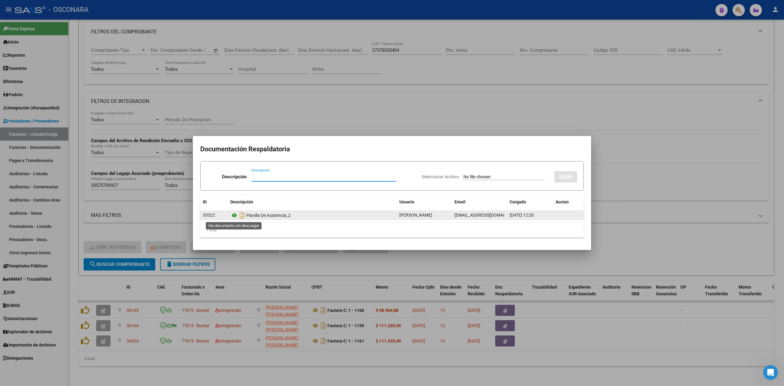
click at [233, 212] on icon at bounding box center [234, 214] width 8 height 7
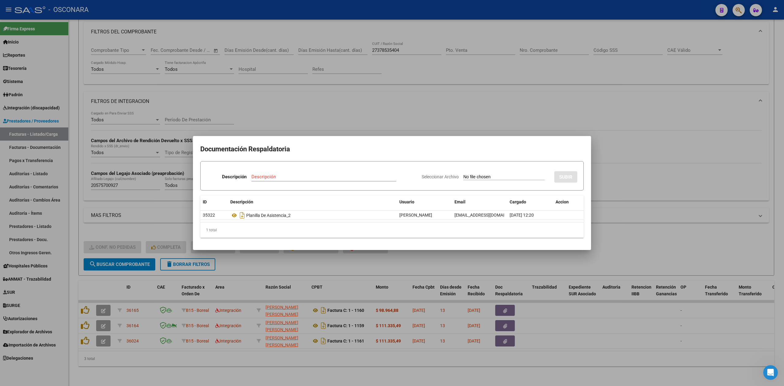
click at [302, 258] on div at bounding box center [392, 193] width 784 height 386
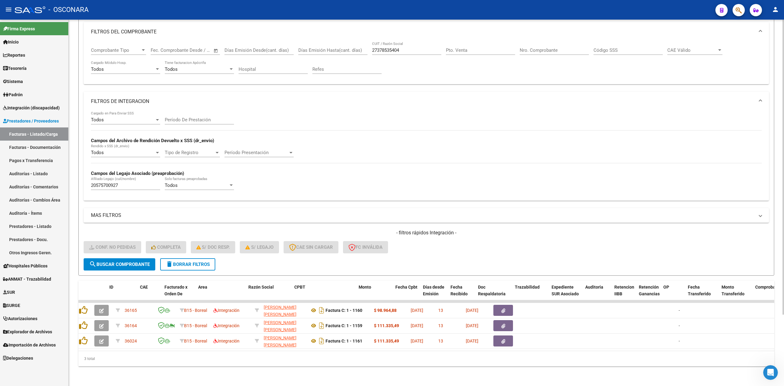
scroll to position [0, 1]
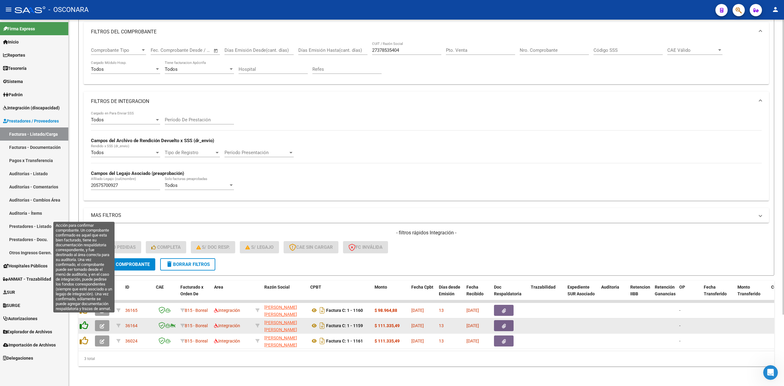
click at [83, 321] on icon at bounding box center [84, 325] width 9 height 9
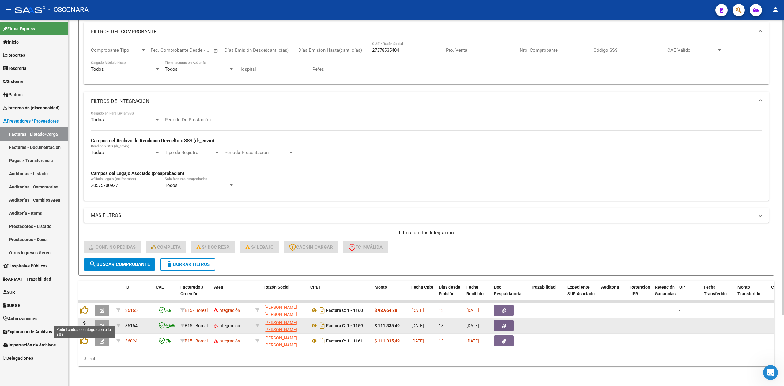
click at [84, 321] on icon at bounding box center [85, 325] width 10 height 9
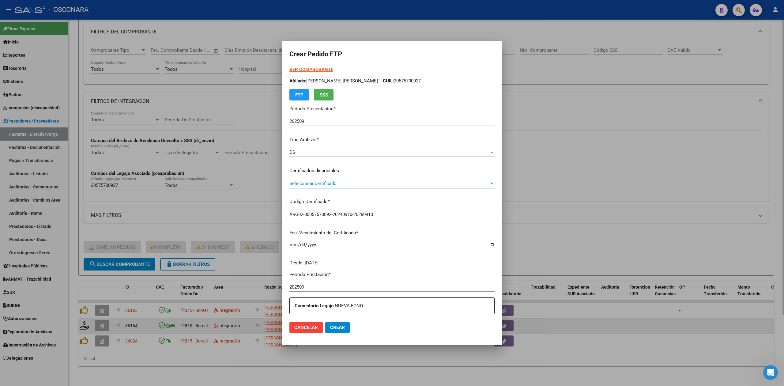
click at [321, 181] on span "Seleccionar certificado" at bounding box center [389, 184] width 200 height 6
click at [325, 194] on span "ARG02-00057570092-20240910-20280910 - 2028-09-10" at bounding box center [343, 197] width 101 height 6
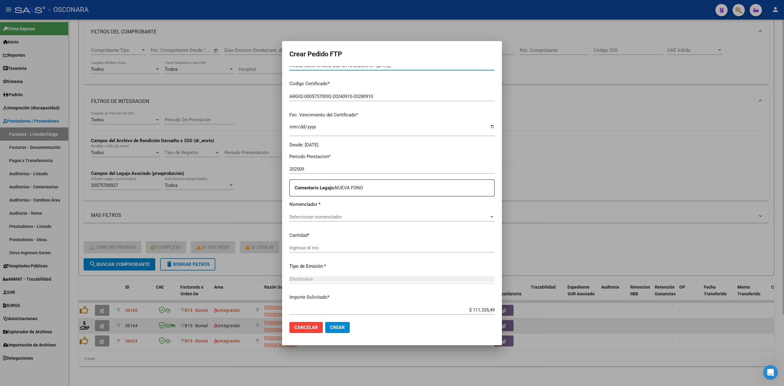
scroll to position [122, 0]
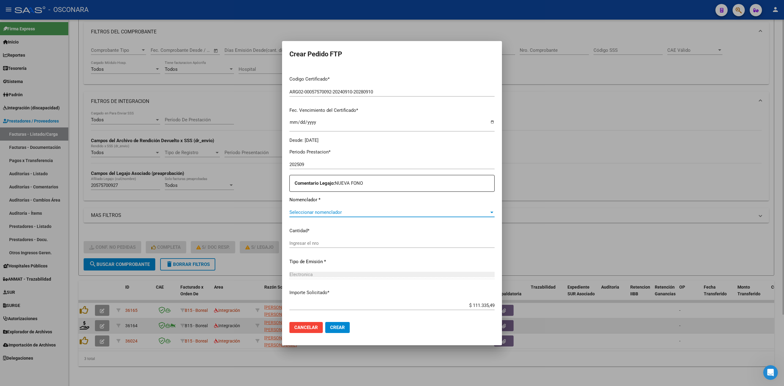
click at [325, 214] on span "Seleccionar nomenclador" at bounding box center [389, 212] width 200 height 6
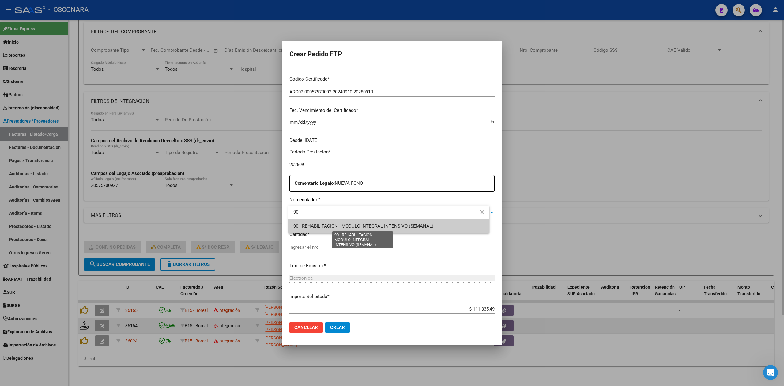
click at [325, 224] on span "90 - REHABILITACION - MODULO INTEGRAL INTENSIVO (SEMANAL)" at bounding box center [363, 226] width 140 height 6
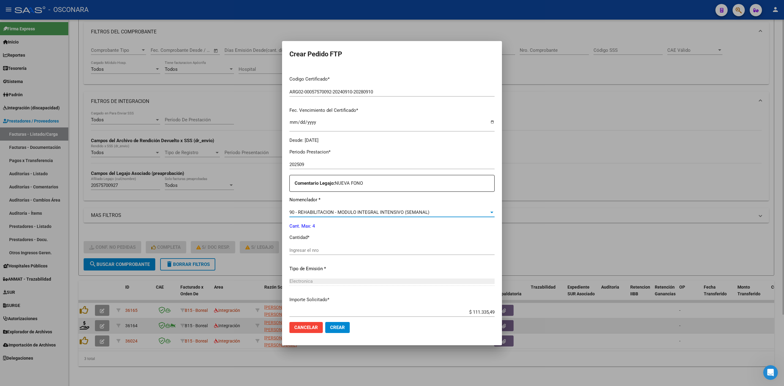
click at [319, 250] on input "Ingresar el nro" at bounding box center [391, 250] width 205 height 6
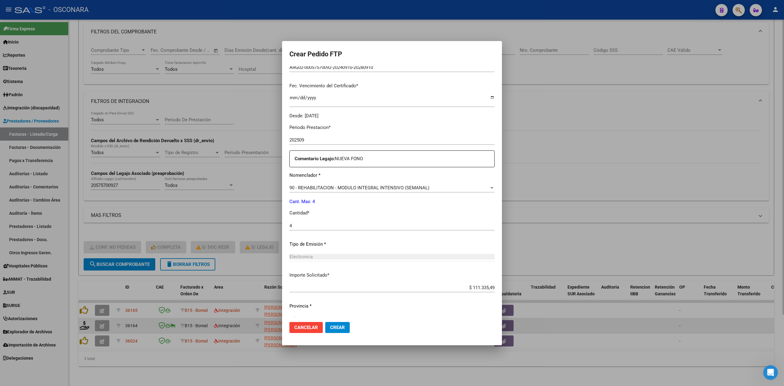
scroll to position [159, 0]
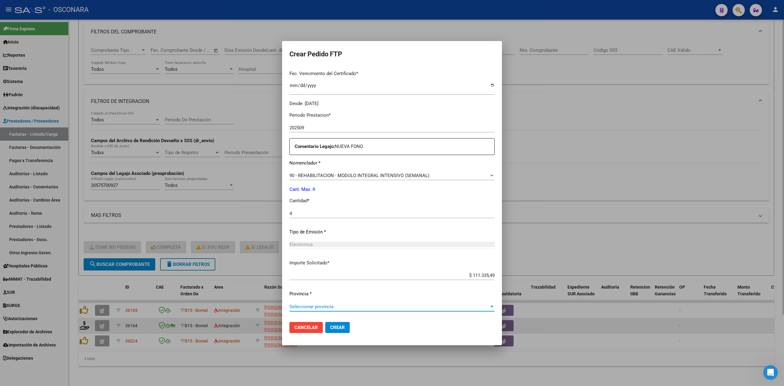
click at [329, 306] on span "Seleccionar provincia" at bounding box center [389, 307] width 200 height 6
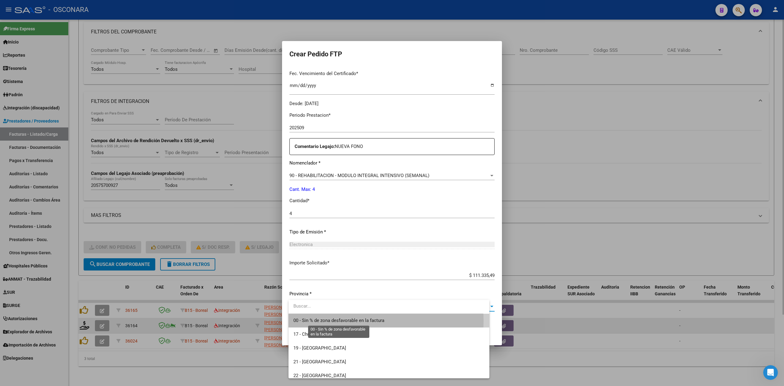
click at [339, 320] on span "00 - Sin % de zona desfavorable en la factura" at bounding box center [338, 320] width 91 height 6
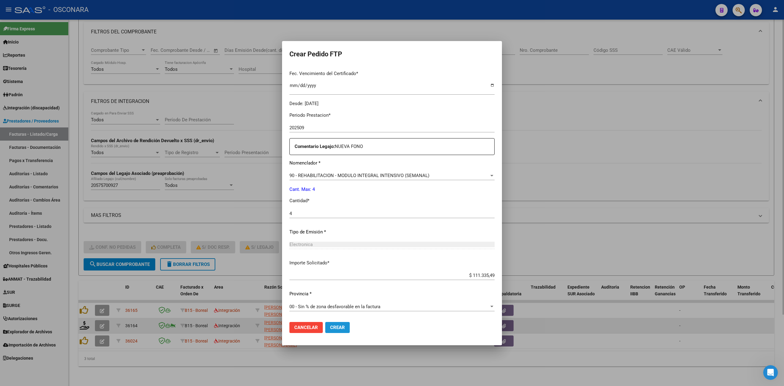
click at [342, 330] on button "Crear" at bounding box center [337, 327] width 24 height 11
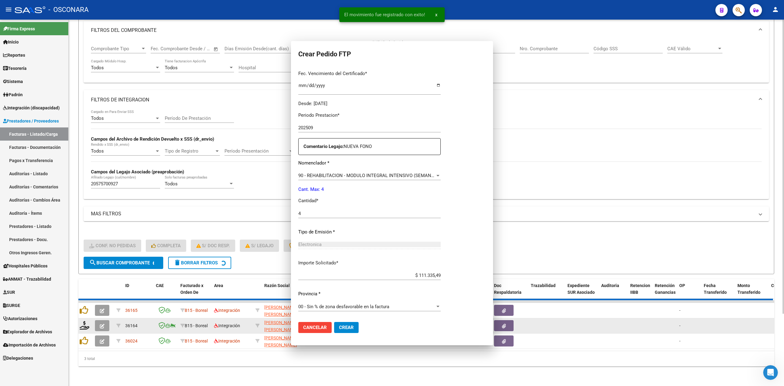
scroll to position [0, 0]
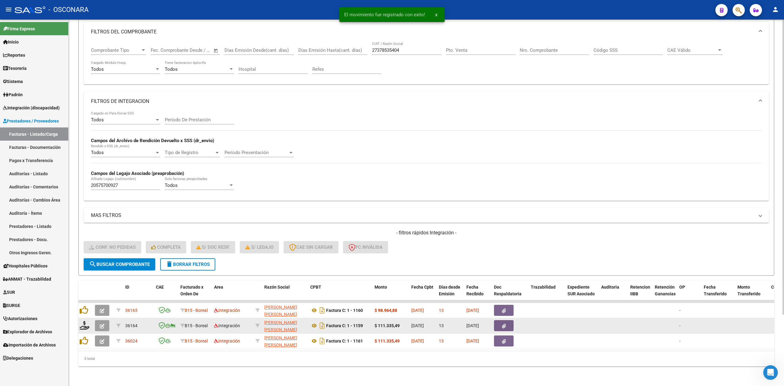
click at [100, 324] on icon "button" at bounding box center [102, 326] width 5 height 5
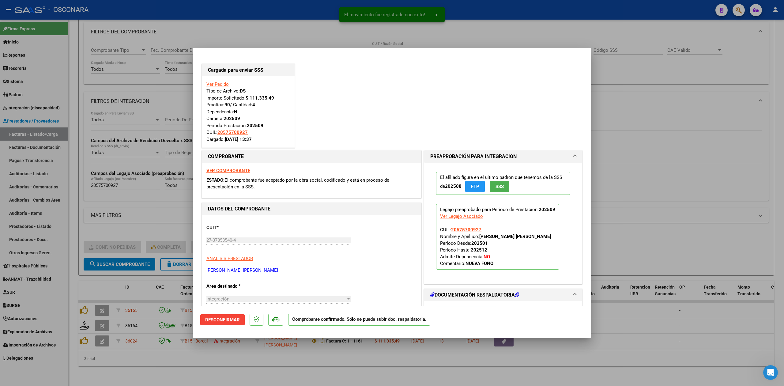
drag, startPoint x: 184, startPoint y: 374, endPoint x: 201, endPoint y: 326, distance: 50.3
click at [184, 374] on div at bounding box center [392, 193] width 784 height 386
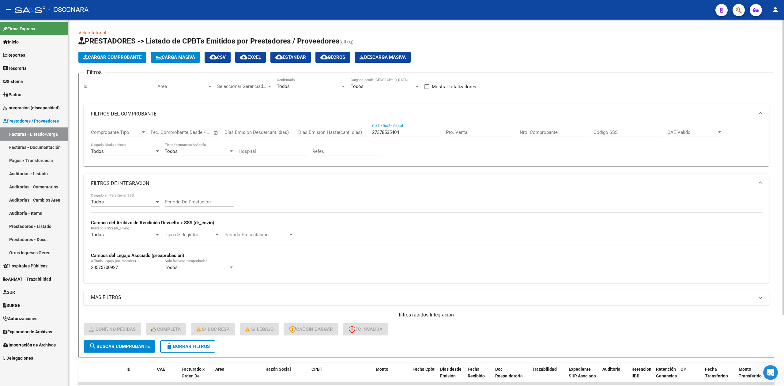
drag, startPoint x: 413, startPoint y: 130, endPoint x: 346, endPoint y: 134, distance: 67.2
click at [348, 137] on div "Comprobante Tipo Comprobante Tipo Fecha inicio – Fecha fin Fec. Comprobante Des…" at bounding box center [426, 143] width 670 height 38
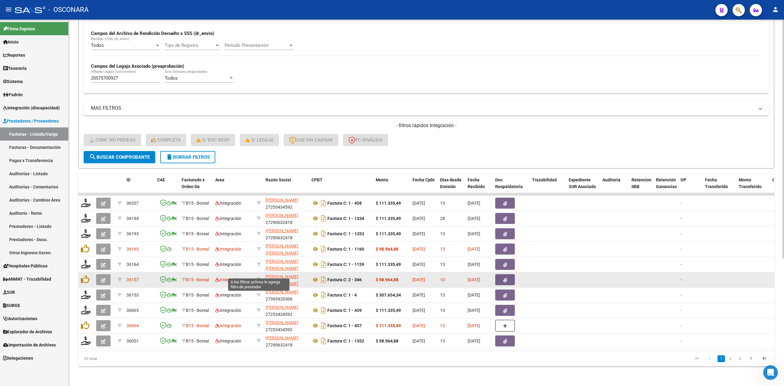
click at [256, 277] on icon at bounding box center [258, 279] width 4 height 4
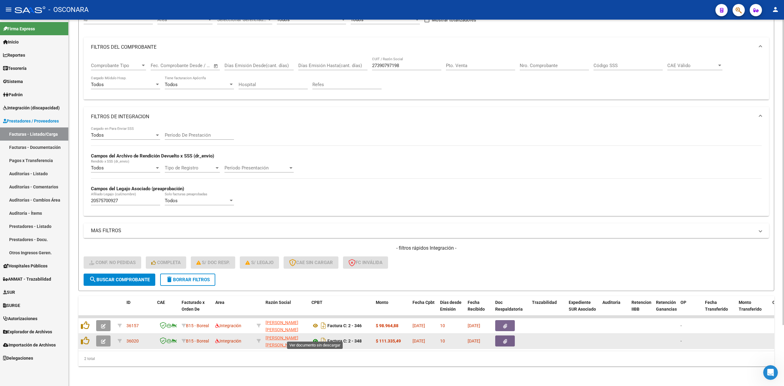
click at [315, 337] on icon at bounding box center [315, 340] width 8 height 7
click at [501, 335] on button "button" at bounding box center [505, 340] width 20 height 11
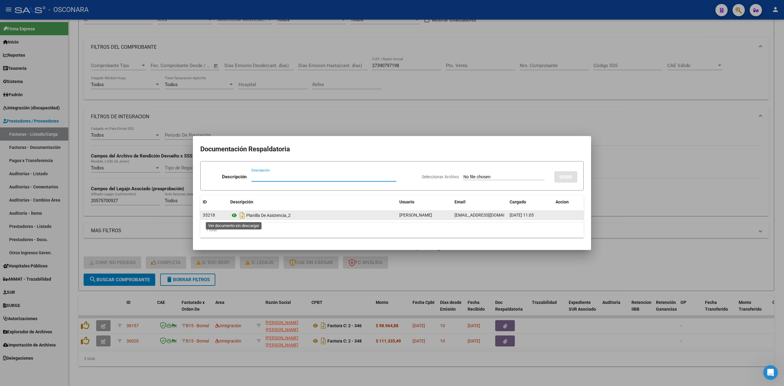
click at [233, 214] on icon at bounding box center [234, 214] width 8 height 7
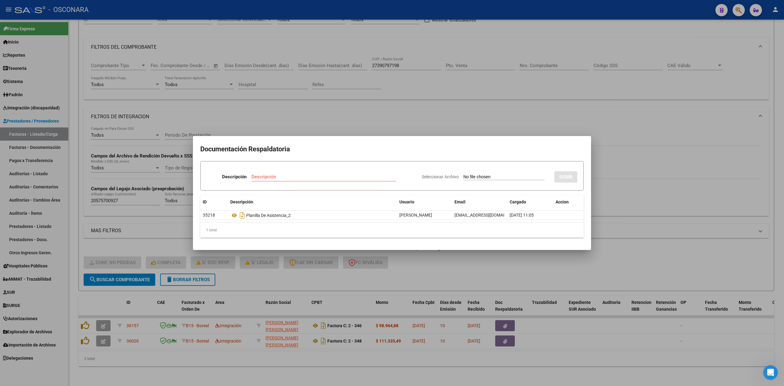
click at [342, 122] on div at bounding box center [392, 193] width 784 height 386
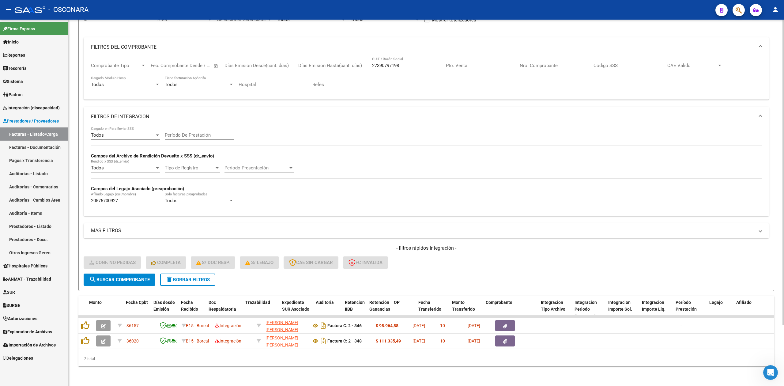
drag, startPoint x: 356, startPoint y: 344, endPoint x: 203, endPoint y: 360, distance: 153.2
click at [206, 360] on div "ID CAE Facturado x Orden De Area Razón Social CPBT Monto Fecha Cpbt Días desde …" at bounding box center [425, 331] width 695 height 70
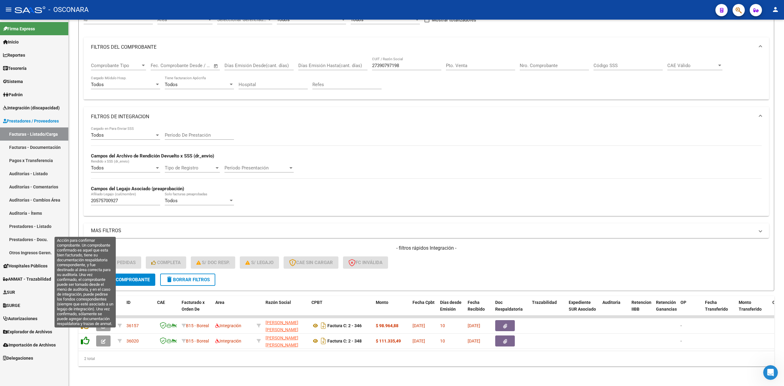
click at [86, 336] on icon at bounding box center [85, 340] width 9 height 9
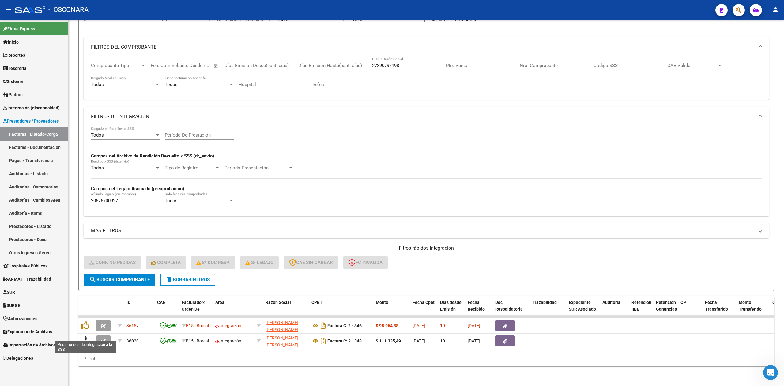
click at [86, 336] on icon at bounding box center [86, 340] width 10 height 9
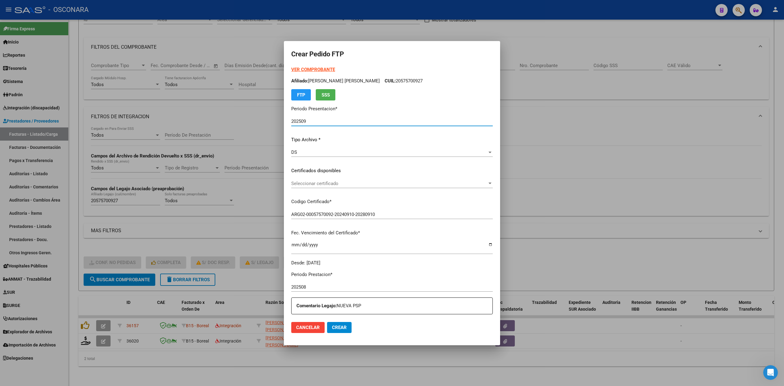
click at [318, 191] on div "Seleccionar certificado Seleccionar certificado" at bounding box center [391, 186] width 201 height 15
click at [319, 188] on div "Seleccionar certificado Seleccionar certificado" at bounding box center [391, 186] width 201 height 15
click at [342, 183] on span "Seleccionar certificado" at bounding box center [389, 184] width 196 height 6
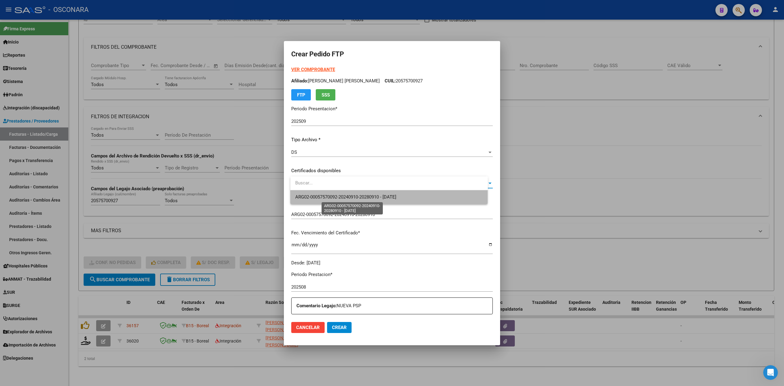
click at [340, 195] on span "ARG02-00057570092-20240910-20280910 - 2028-09-10" at bounding box center [345, 197] width 101 height 6
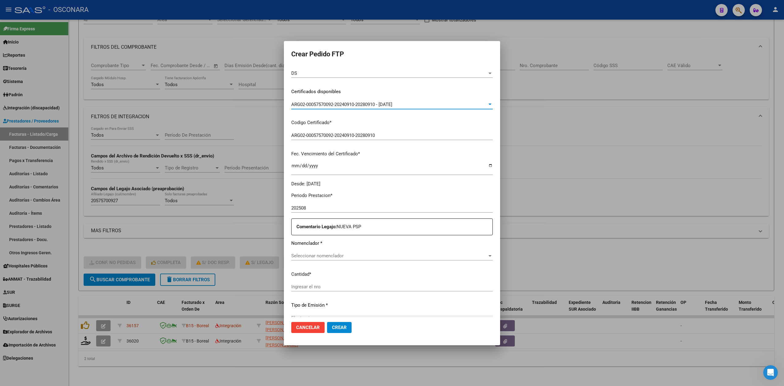
scroll to position [152, 0]
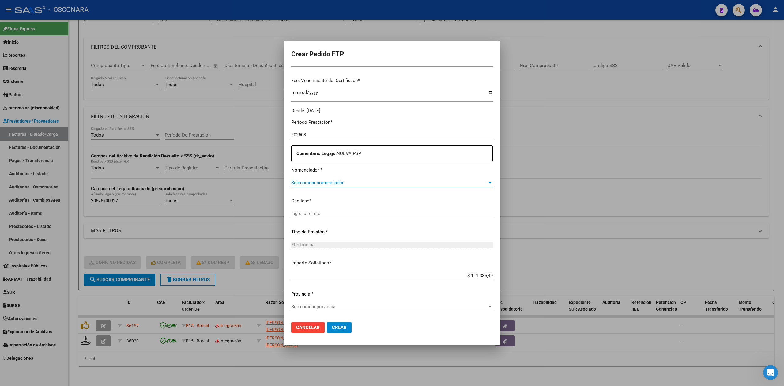
click at [320, 182] on span "Seleccionar nomenclador" at bounding box center [389, 183] width 196 height 6
click at [321, 193] on span "90 - REHABILITACION - MODULO INTEGRAL INTENSIVO (SEMANAL)" at bounding box center [389, 196] width 188 height 14
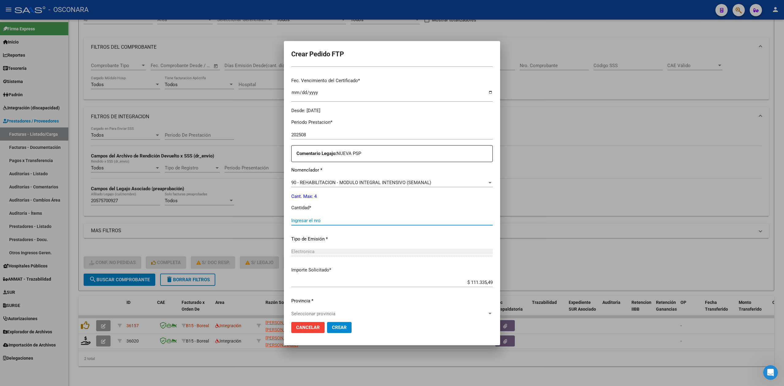
click at [315, 220] on input "Ingresar el nro" at bounding box center [391, 221] width 201 height 6
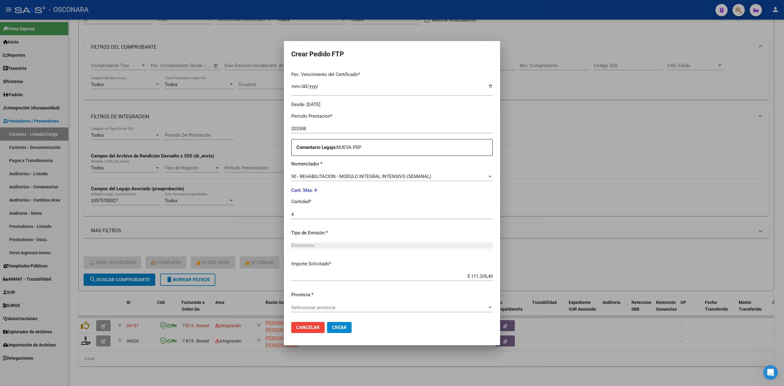
scroll to position [159, 0]
click at [333, 303] on div "Seleccionar provincia Seleccionar provincia" at bounding box center [391, 306] width 201 height 9
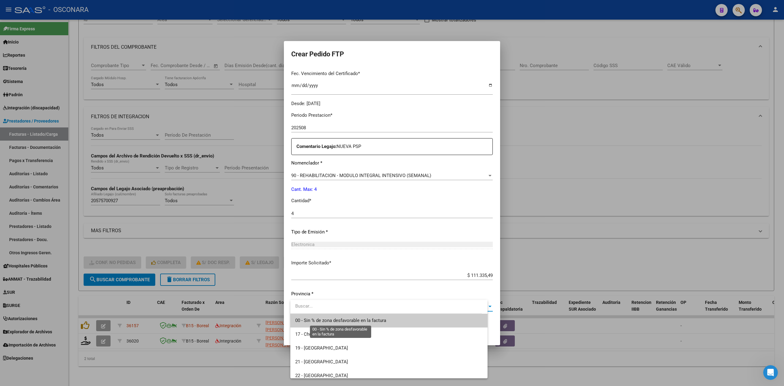
click at [344, 319] on span "00 - Sin % de zona desfavorable en la factura" at bounding box center [340, 320] width 91 height 6
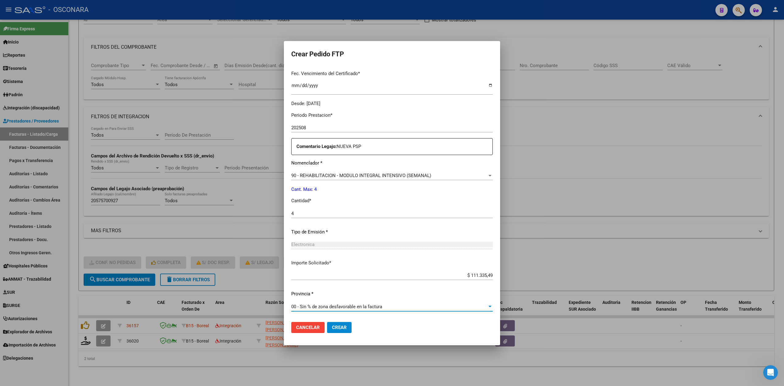
click at [341, 329] on span "Crear" at bounding box center [339, 327] width 15 height 6
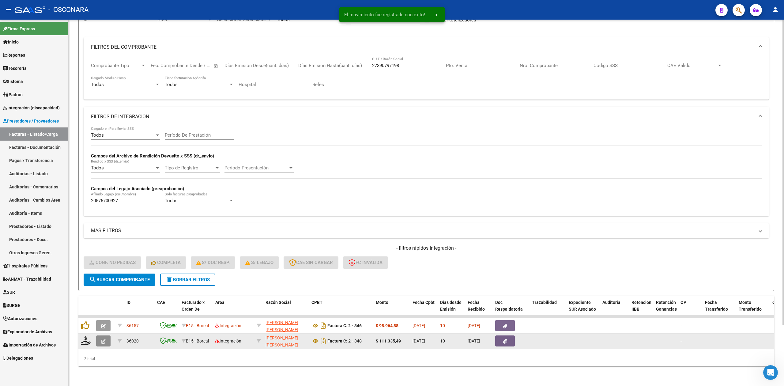
click at [103, 339] on icon "button" at bounding box center [103, 341] width 5 height 5
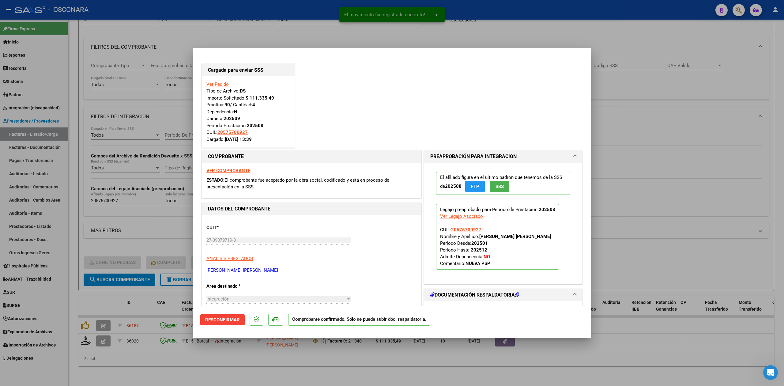
click at [207, 375] on div at bounding box center [392, 193] width 784 height 386
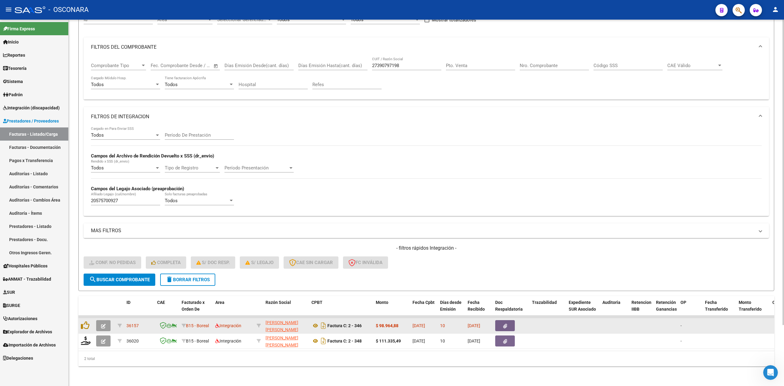
click at [311, 320] on div "Factura C: 2 - 346" at bounding box center [340, 325] width 59 height 10
click at [315, 322] on icon at bounding box center [315, 325] width 8 height 7
click at [501, 323] on button "button" at bounding box center [505, 325] width 20 height 11
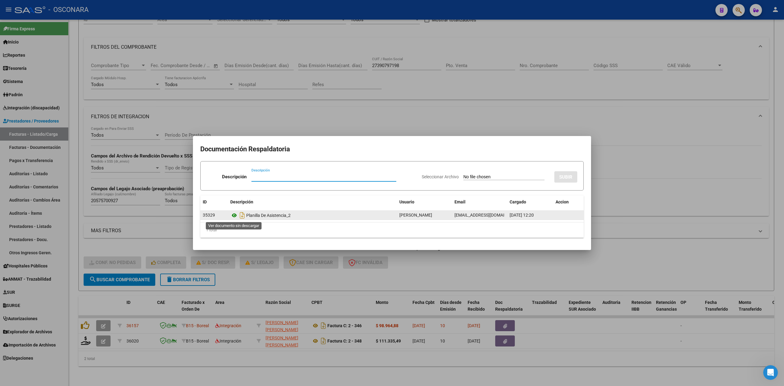
click at [236, 218] on icon at bounding box center [234, 214] width 8 height 7
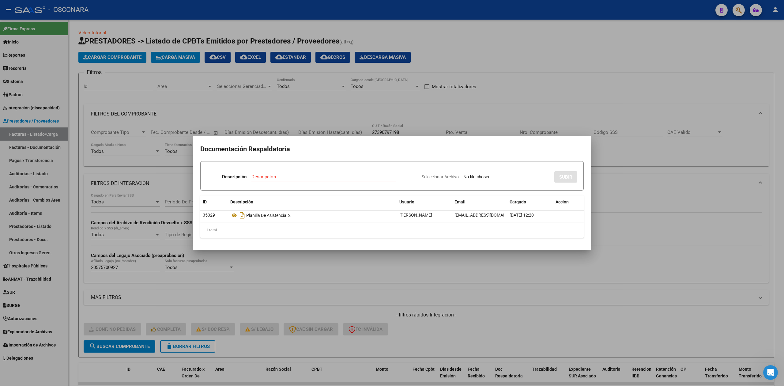
scroll to position [73, 0]
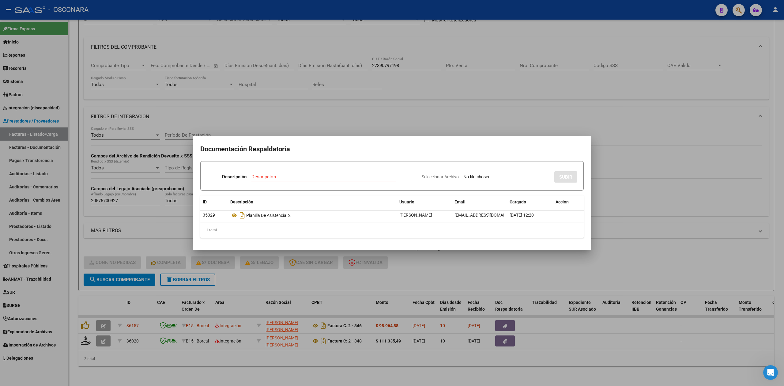
click at [511, 335] on div at bounding box center [392, 193] width 784 height 386
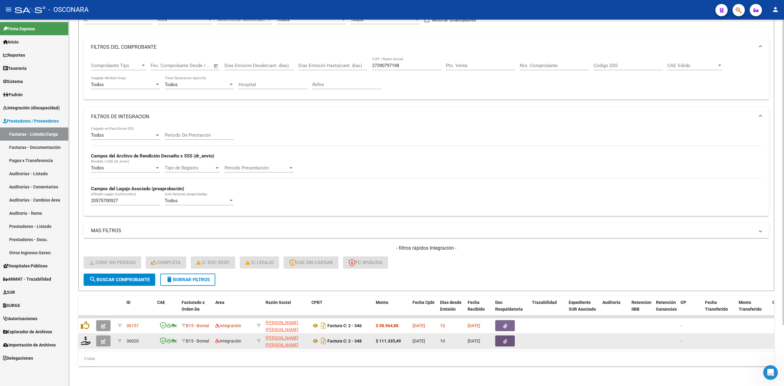
click at [508, 335] on button "button" at bounding box center [505, 340] width 20 height 11
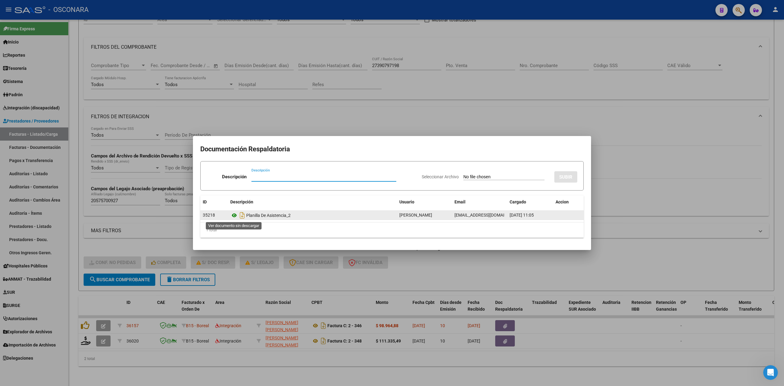
click at [237, 216] on icon at bounding box center [234, 214] width 8 height 7
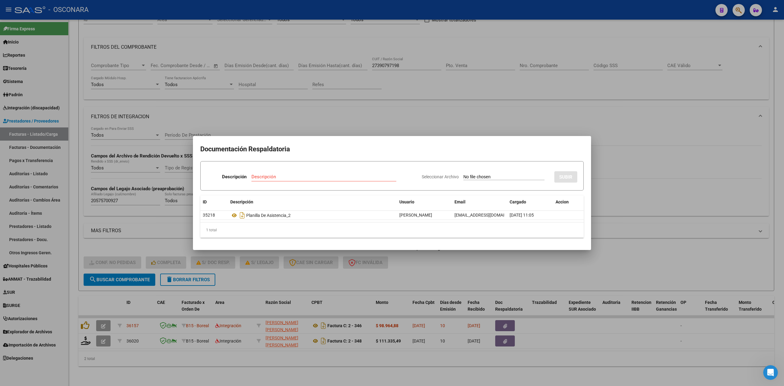
click at [301, 108] on div at bounding box center [392, 193] width 784 height 386
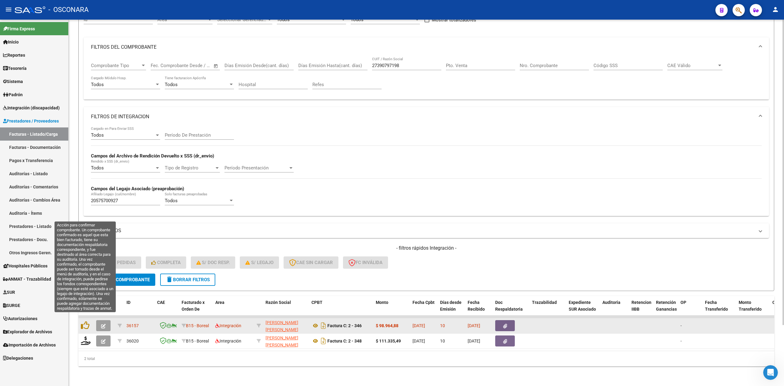
drag, startPoint x: 82, startPoint y: 319, endPoint x: 83, endPoint y: 325, distance: 6.5
click at [81, 321] on icon at bounding box center [85, 325] width 9 height 9
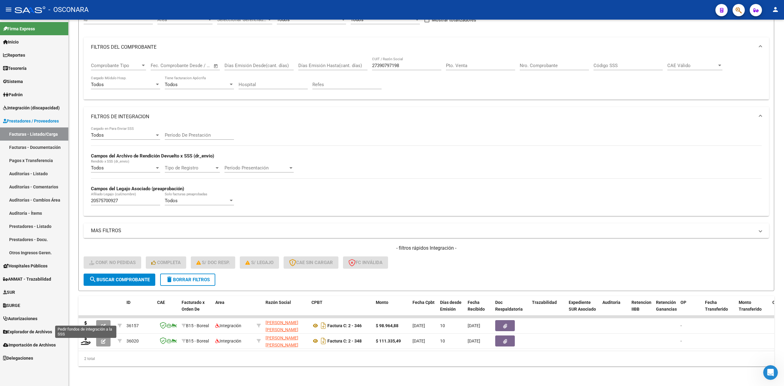
click at [84, 321] on icon at bounding box center [86, 325] width 10 height 9
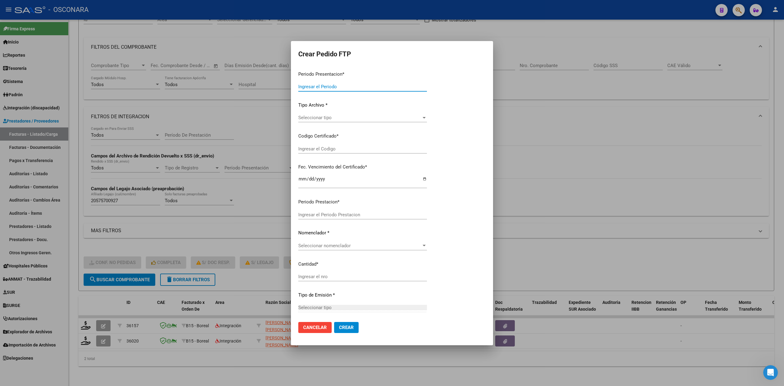
type input "202509"
type input "$ 98.964,88"
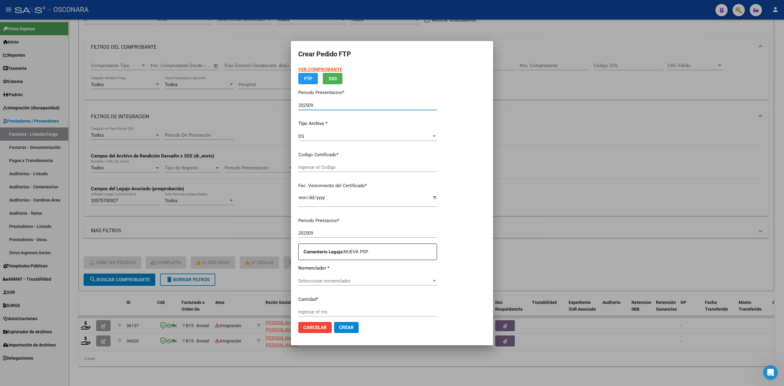
type input "ARG02-00057570092-20240910-20280910"
type input "2028-09-10"
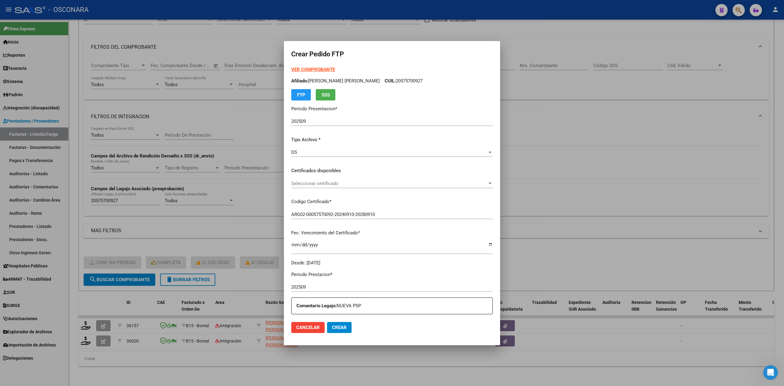
click at [333, 188] on div "Seleccionar certificado Seleccionar certificado" at bounding box center [391, 186] width 201 height 15
click at [336, 183] on span "Seleccionar certificado" at bounding box center [389, 184] width 196 height 6
click at [338, 196] on span "ARG02-00057570092-20240910-20280910 - 2028-09-10" at bounding box center [345, 197] width 101 height 6
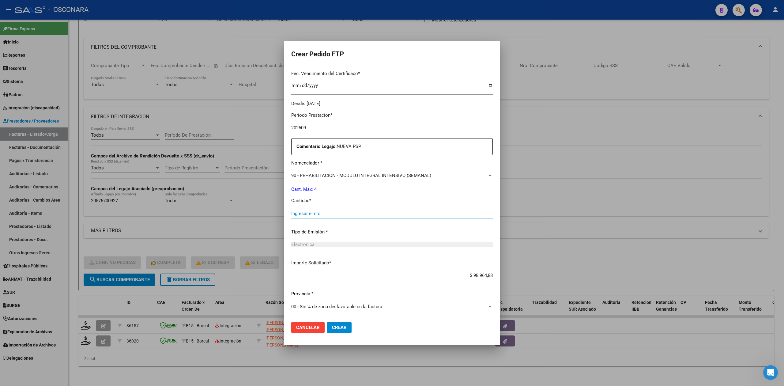
click at [332, 211] on input "Ingresar el nro" at bounding box center [391, 214] width 201 height 6
type input "4"
click at [327, 322] on button "Crear" at bounding box center [339, 327] width 24 height 11
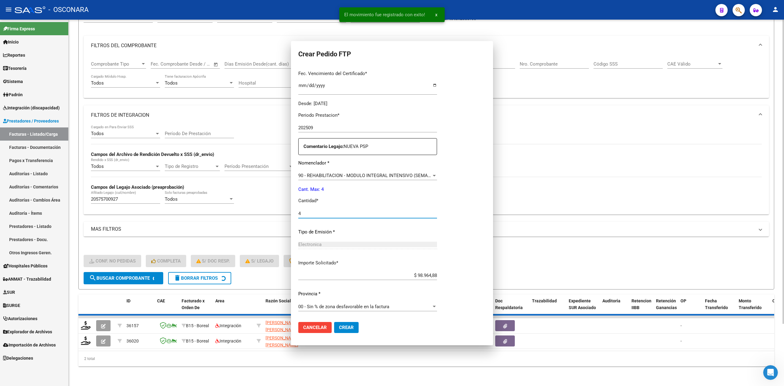
scroll to position [0, 0]
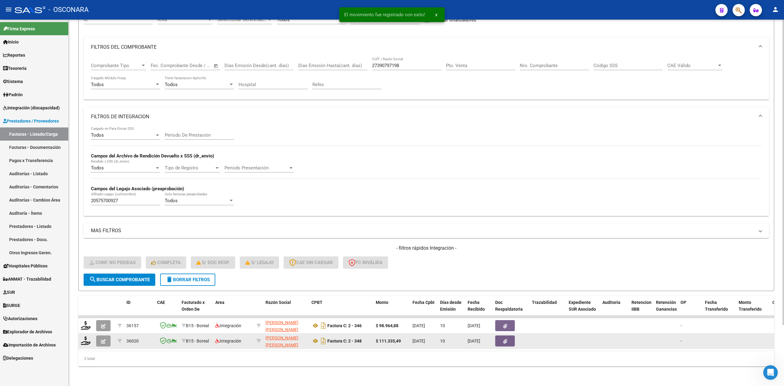
click at [102, 339] on icon "button" at bounding box center [103, 341] width 5 height 5
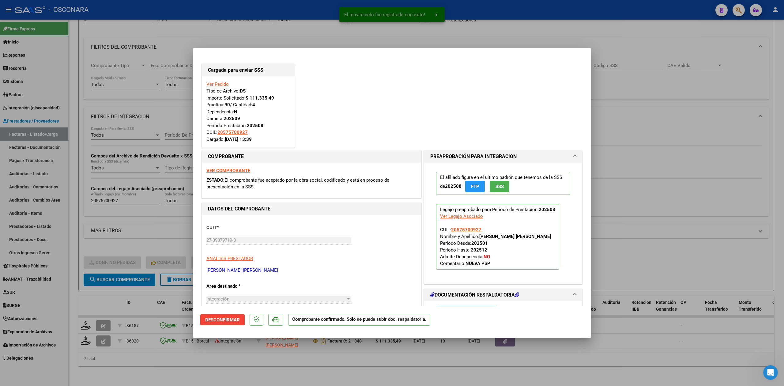
click at [97, 373] on div at bounding box center [392, 193] width 784 height 386
type input "$ 0,00"
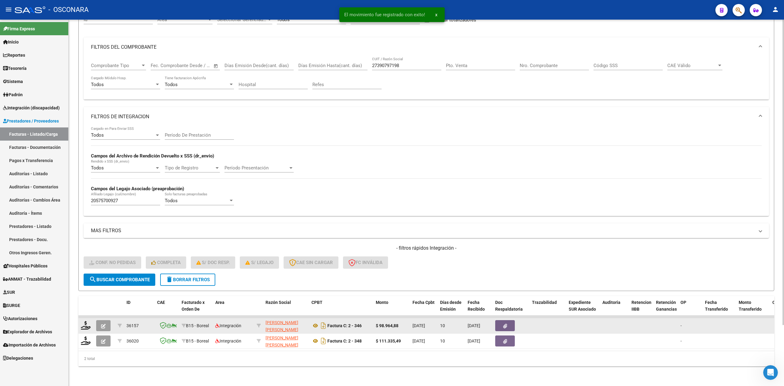
click at [106, 320] on button "button" at bounding box center [103, 325] width 14 height 11
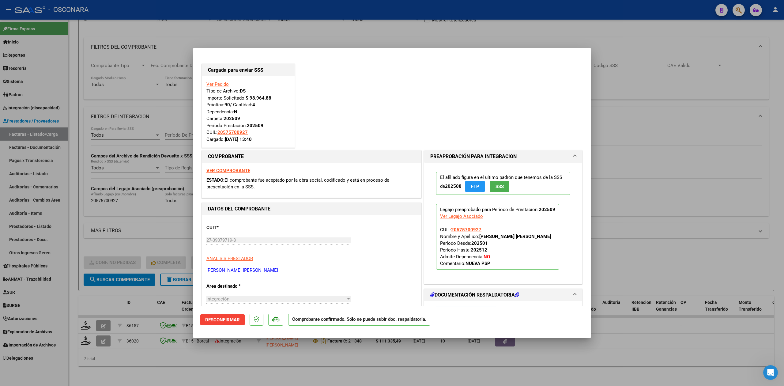
click at [151, 376] on div at bounding box center [392, 193] width 784 height 386
type input "$ 0,00"
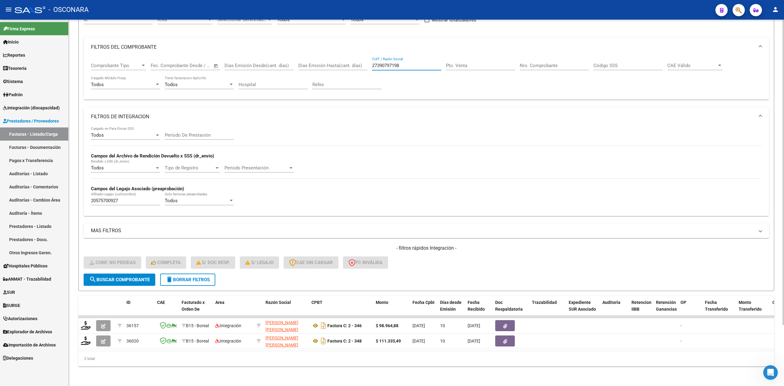
drag, startPoint x: 412, startPoint y: 60, endPoint x: 364, endPoint y: 58, distance: 47.5
click at [364, 59] on div "Comprobante Tipo Comprobante Tipo Fecha inicio – Fecha fin Fec. Comprobante Des…" at bounding box center [426, 76] width 670 height 38
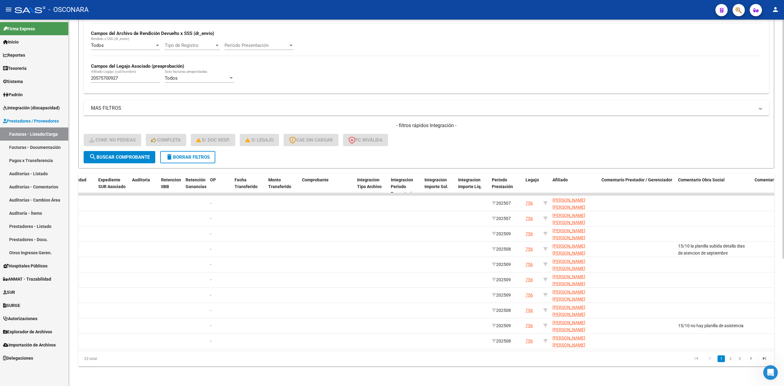
scroll to position [0, 473]
click at [729, 358] on link "2" at bounding box center [729, 358] width 7 height 7
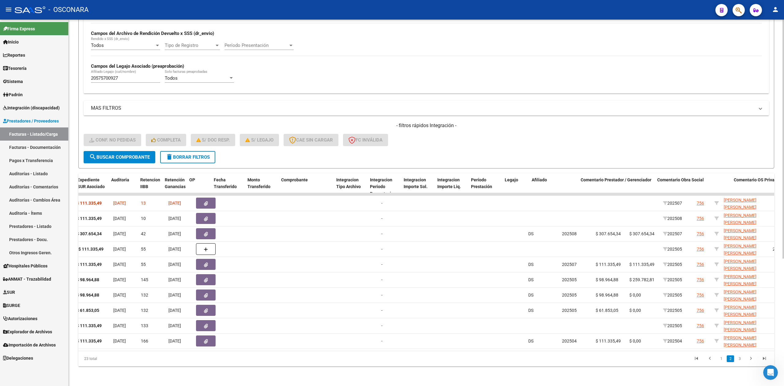
scroll to position [0, 495]
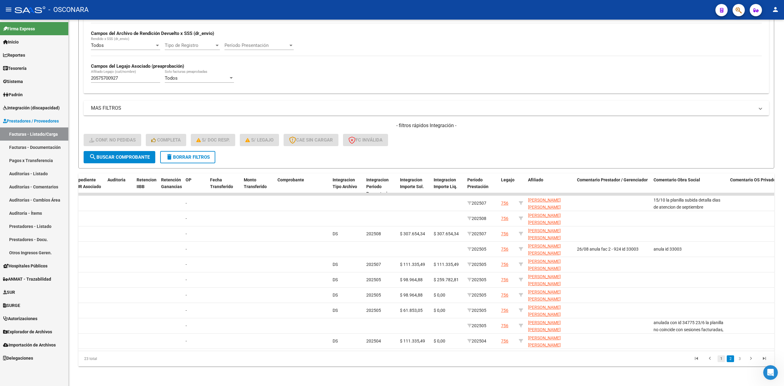
click at [722, 360] on link "1" at bounding box center [720, 358] width 7 height 7
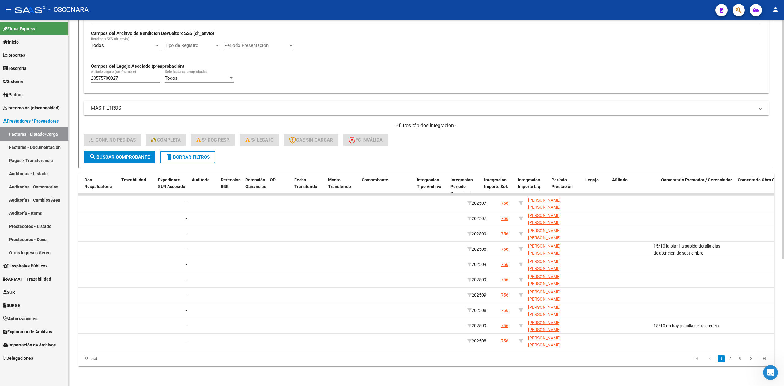
scroll to position [0, 0]
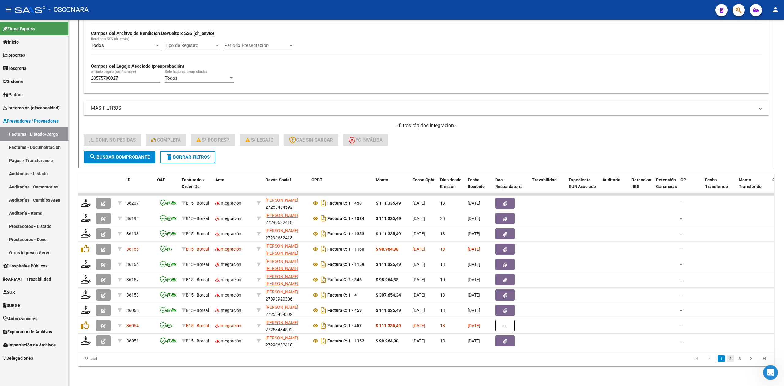
click at [732, 358] on link "2" at bounding box center [729, 358] width 7 height 7
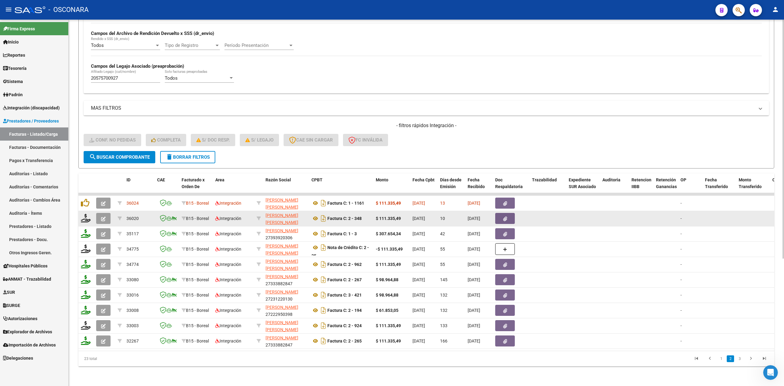
click at [104, 216] on icon "button" at bounding box center [103, 218] width 5 height 5
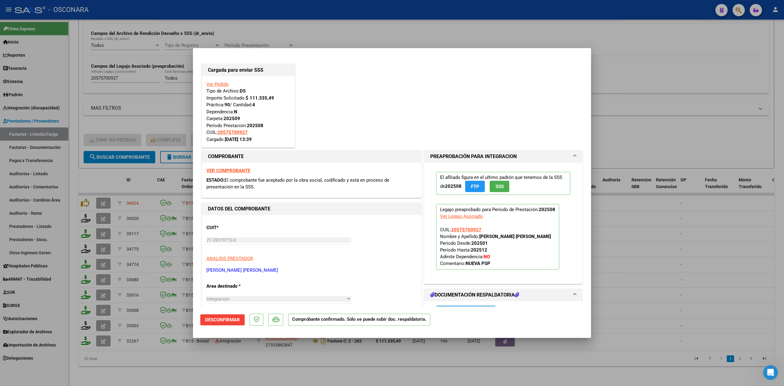
click at [361, 365] on div at bounding box center [392, 193] width 784 height 386
type input "$ 0,00"
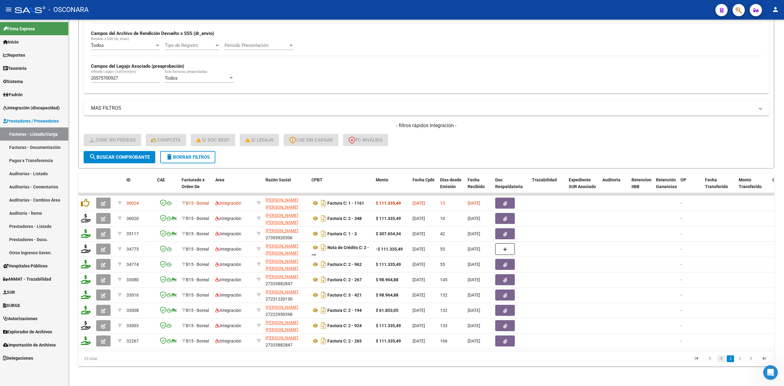
click at [720, 357] on link "1" at bounding box center [720, 358] width 7 height 7
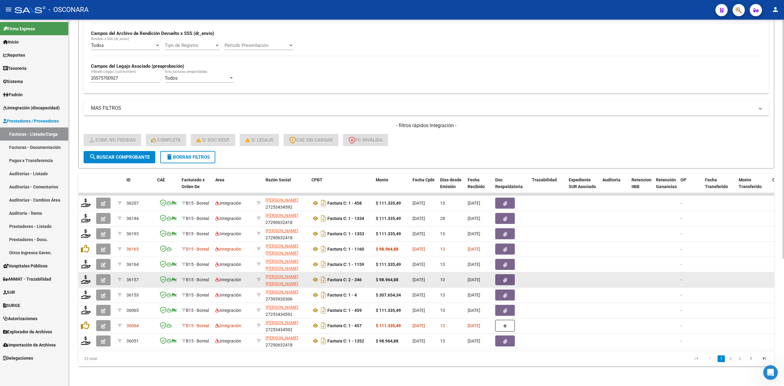
click at [98, 274] on button "button" at bounding box center [103, 279] width 14 height 11
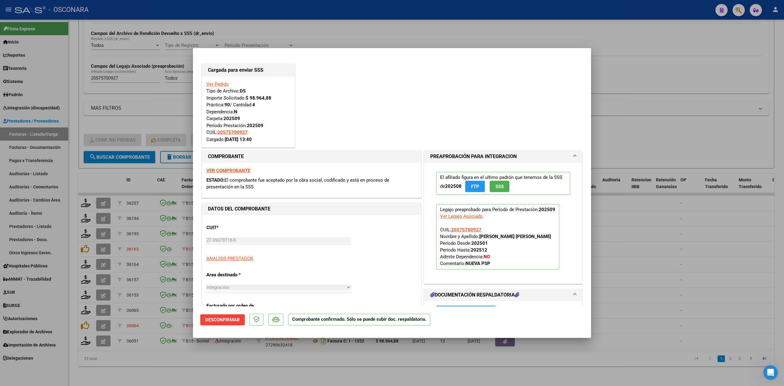
click at [212, 367] on div at bounding box center [392, 193] width 784 height 386
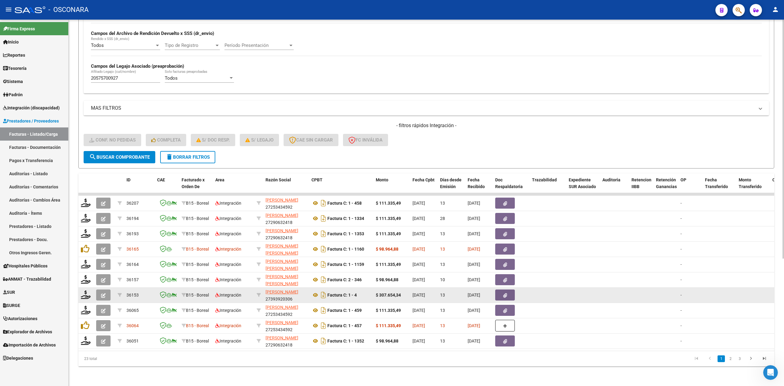
click at [103, 293] on icon "button" at bounding box center [103, 295] width 5 height 5
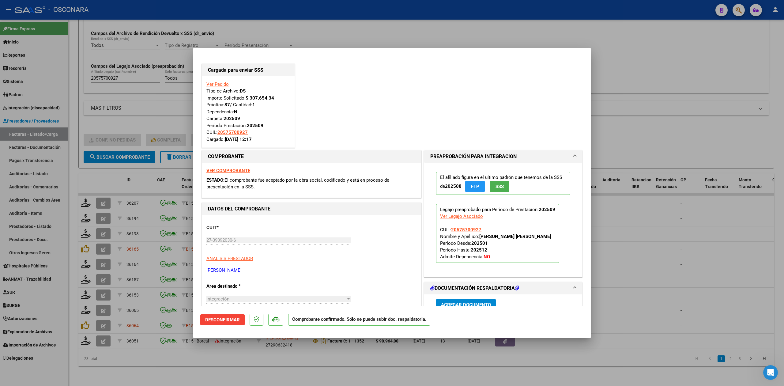
click at [193, 364] on div at bounding box center [392, 193] width 784 height 386
type input "$ 0,00"
